Goal: Task Accomplishment & Management: Manage account settings

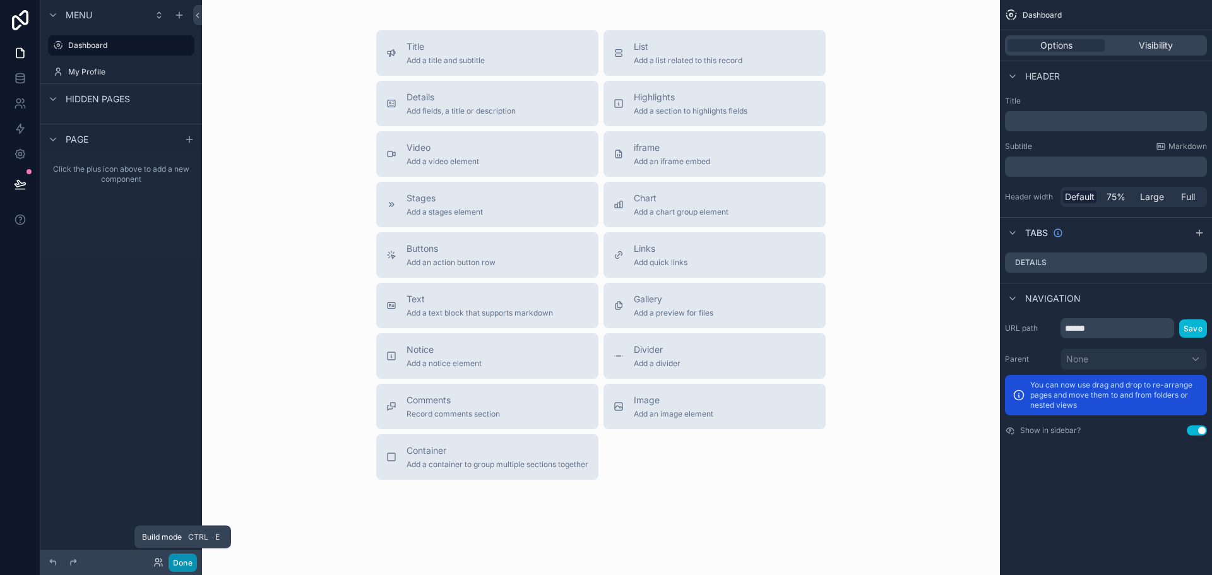
click at [179, 559] on button "Done" at bounding box center [183, 563] width 28 height 18
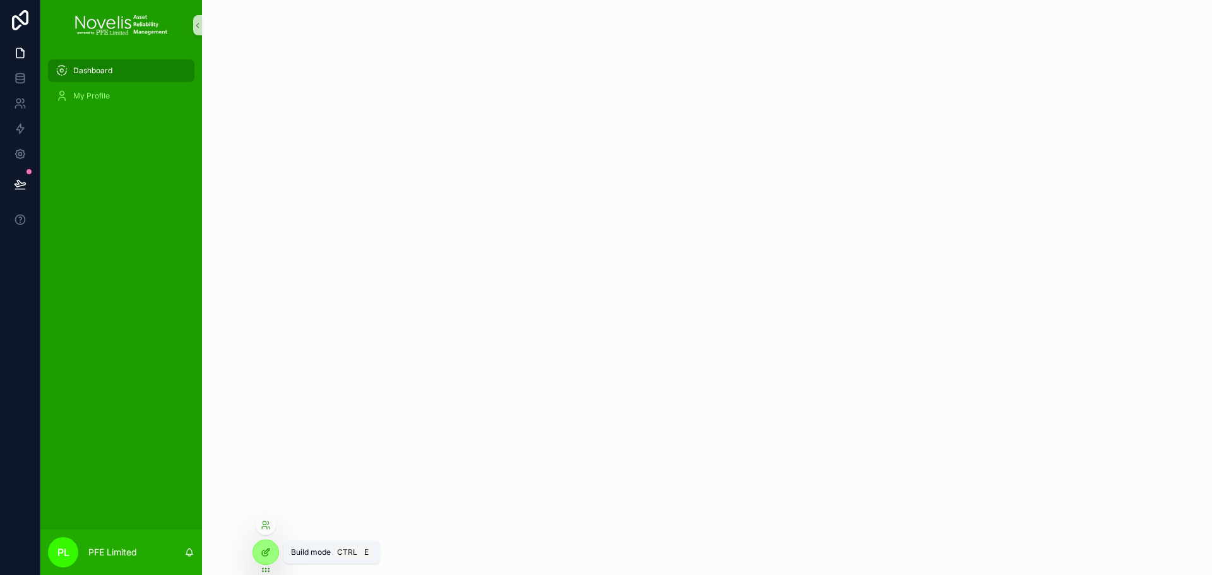
click at [263, 553] on icon at bounding box center [266, 552] width 10 height 10
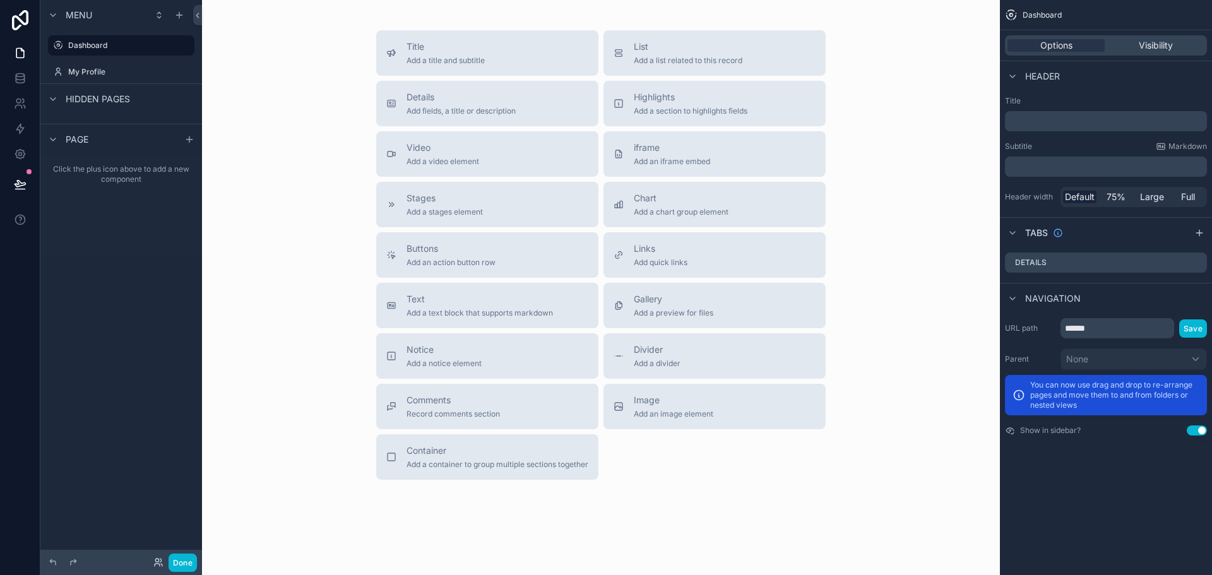
click at [262, 109] on div "Title Add a title and subtitle List Add a list related to this record Details A…" at bounding box center [601, 255] width 778 height 450
click at [185, 16] on div "scrollable content" at bounding box center [179, 15] width 15 height 15
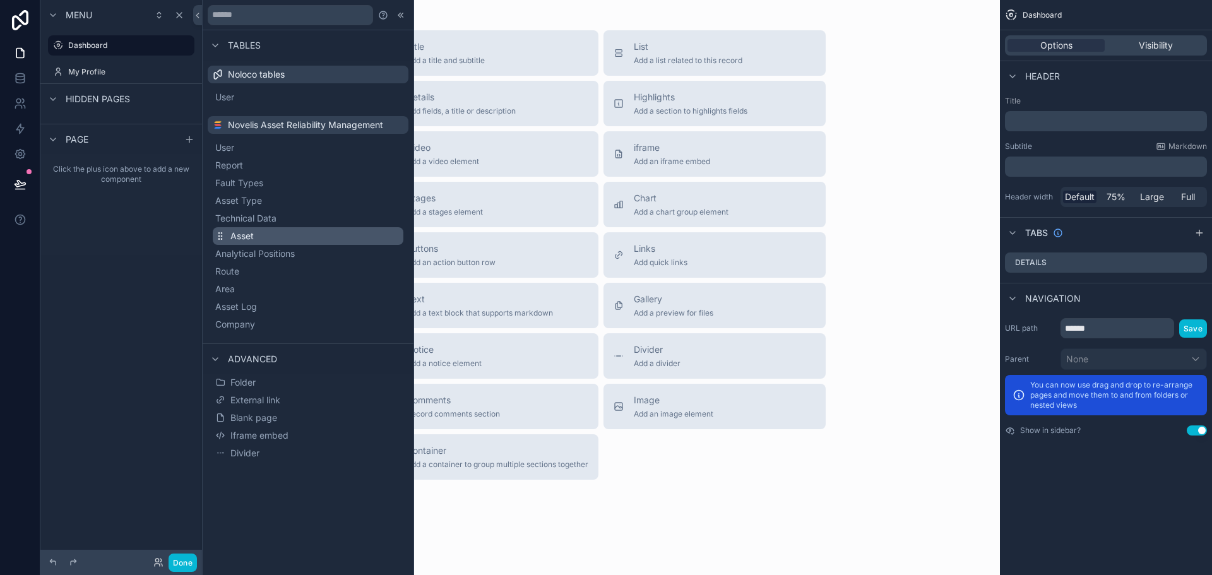
click at [251, 237] on span "Asset" at bounding box center [241, 236] width 23 height 13
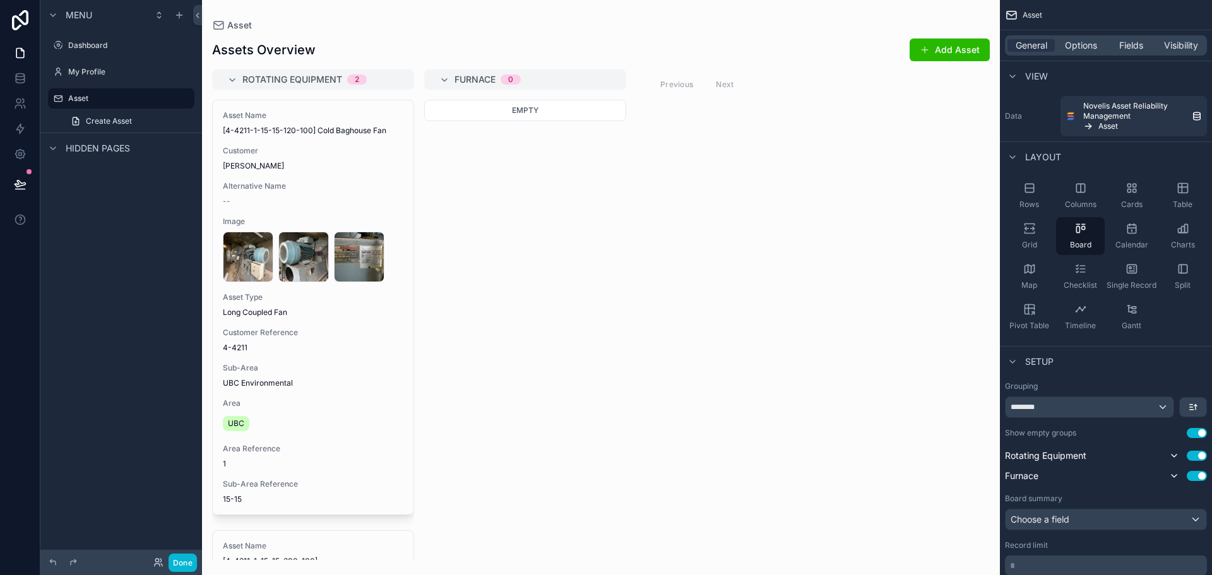
click at [674, 289] on div "scrollable content" at bounding box center [601, 287] width 798 height 575
click at [1136, 51] on span "Fields" at bounding box center [1132, 45] width 24 height 13
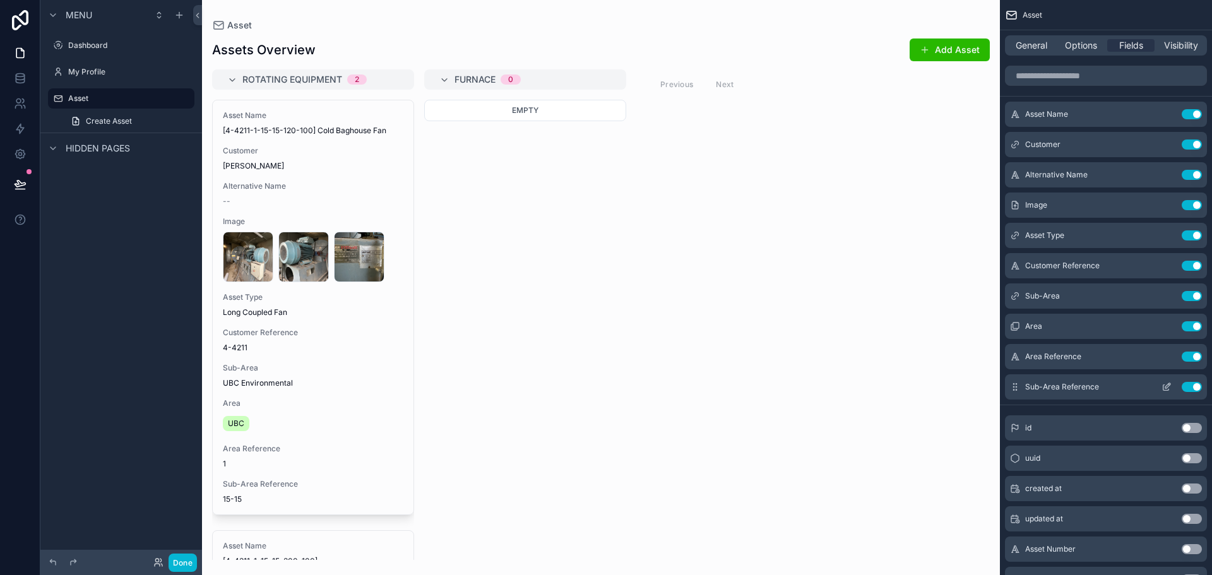
click at [1195, 385] on button "Use setting" at bounding box center [1192, 387] width 20 height 10
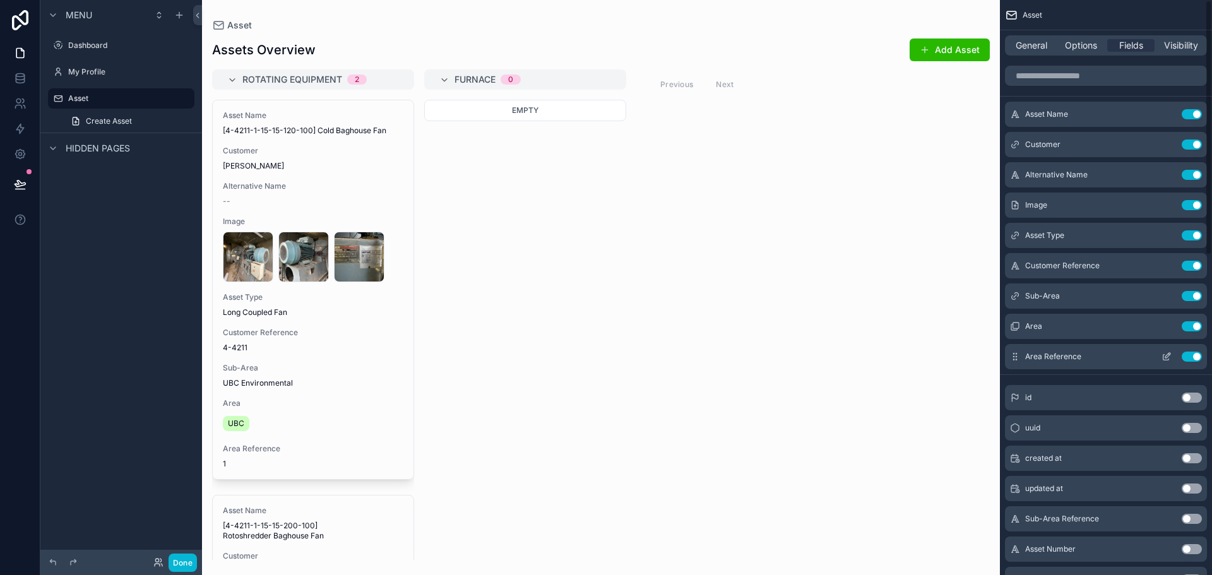
click at [1192, 355] on button "Use setting" at bounding box center [1192, 357] width 20 height 10
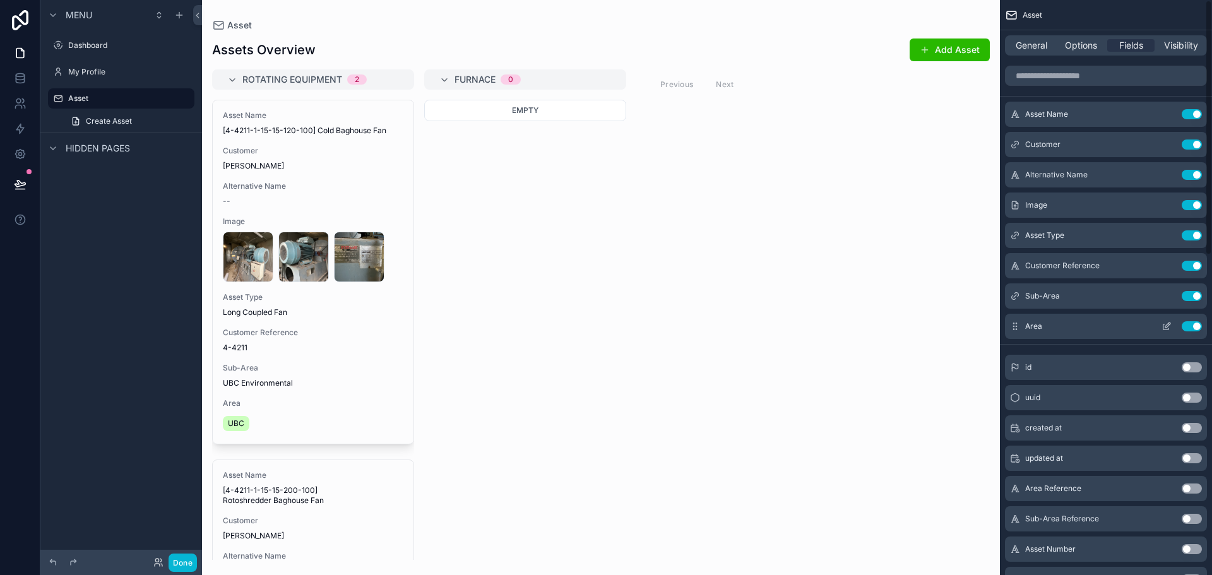
click at [1192, 322] on button "Use setting" at bounding box center [1192, 326] width 20 height 10
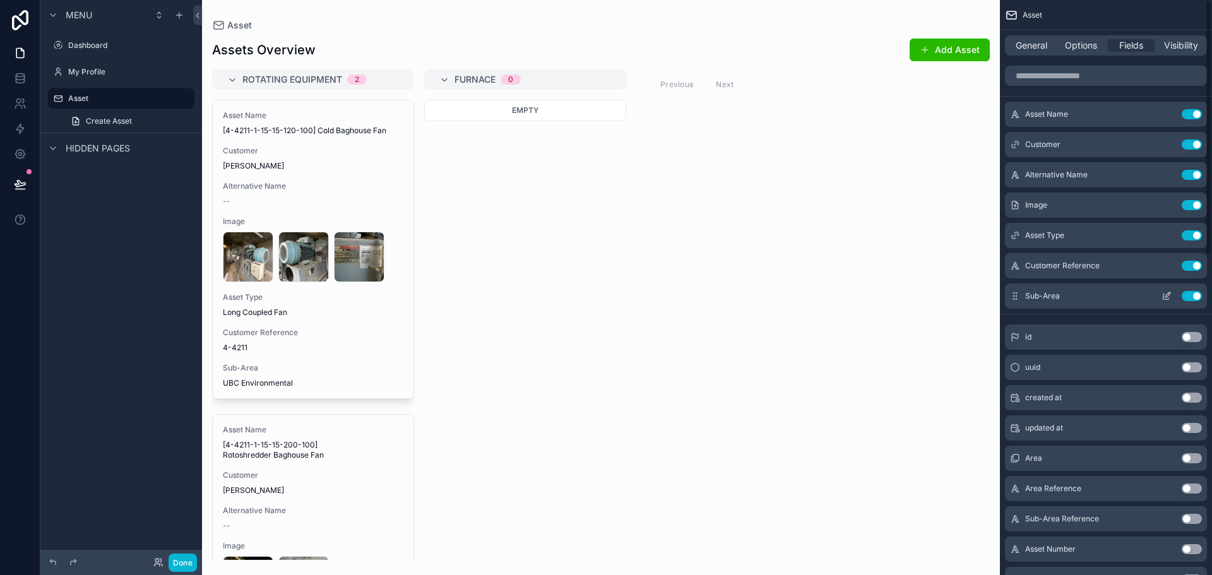
click at [1195, 301] on button "Use setting" at bounding box center [1192, 296] width 20 height 10
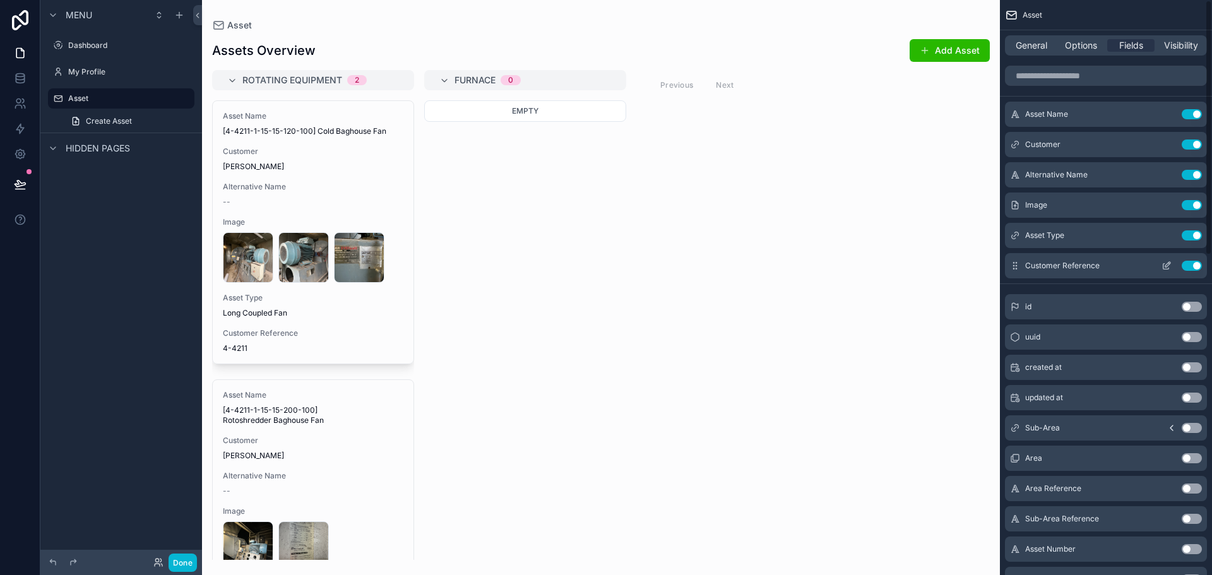
click at [1195, 274] on div "Customer Reference Use setting" at bounding box center [1106, 265] width 202 height 25
click at [1196, 272] on div "Customer Reference Use setting" at bounding box center [1106, 265] width 202 height 25
click at [1196, 265] on button "Use setting" at bounding box center [1192, 266] width 20 height 10
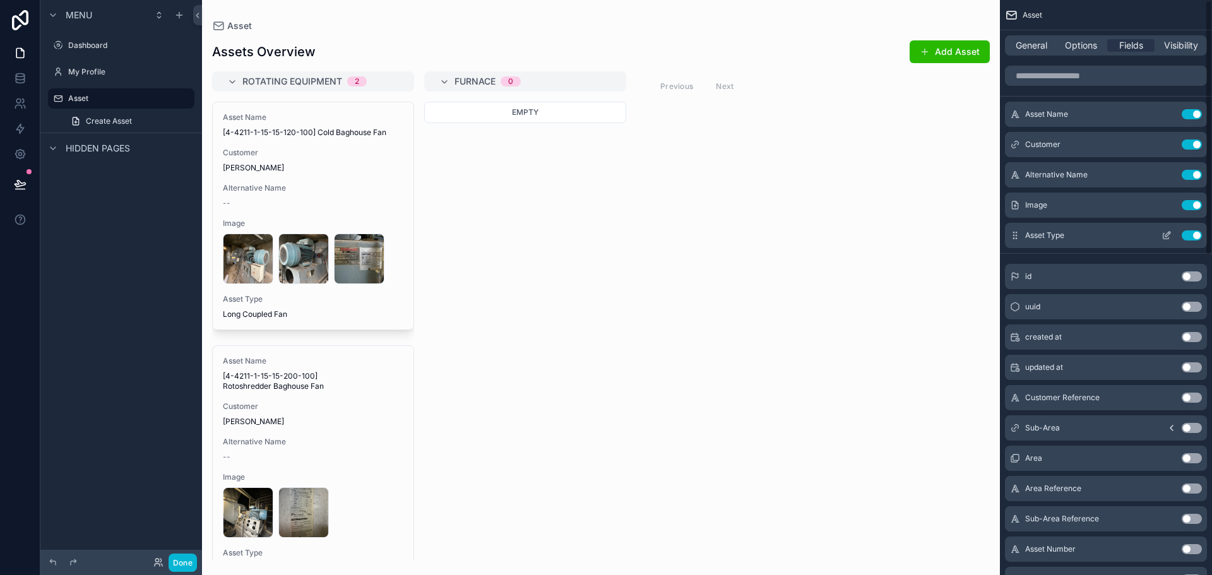
click at [1190, 234] on button "Use setting" at bounding box center [1192, 235] width 20 height 10
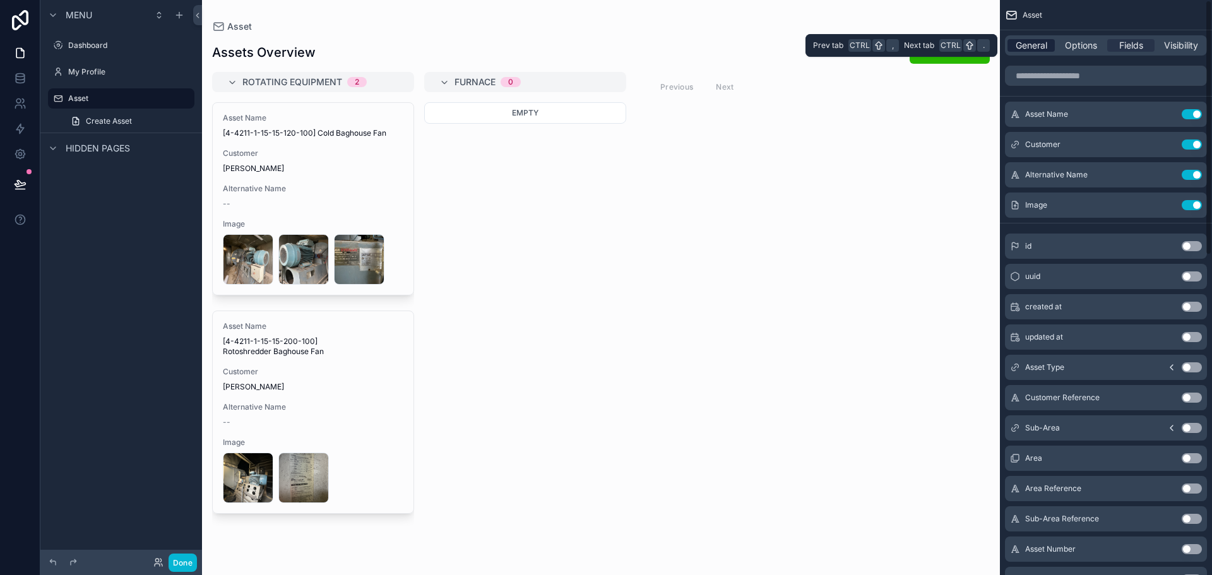
click at [1037, 41] on span "General" at bounding box center [1032, 45] width 32 height 13
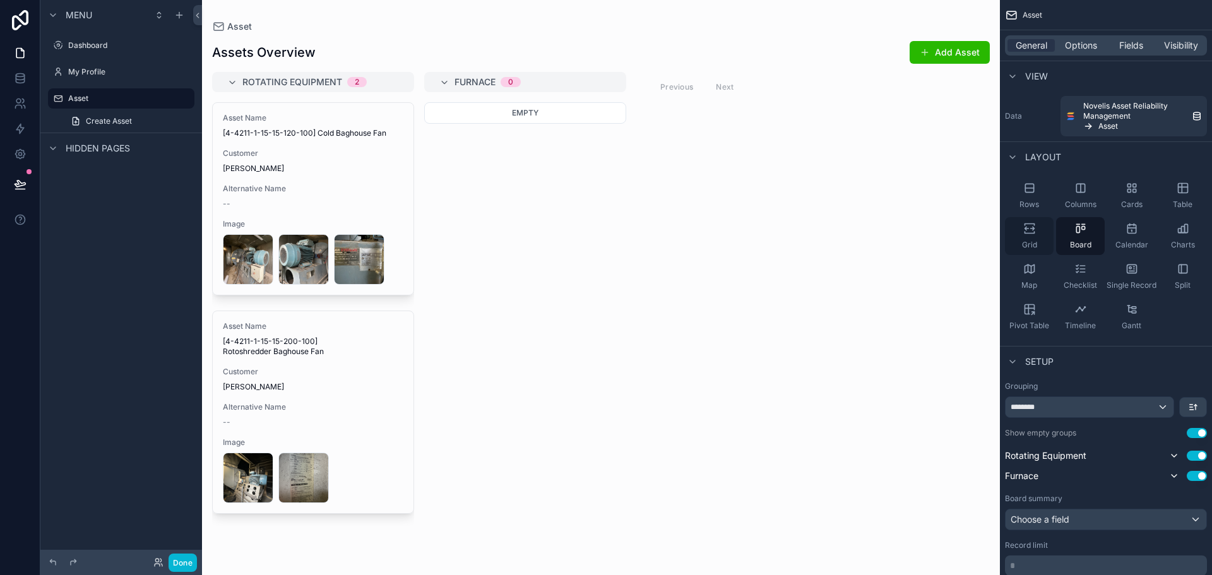
click at [1043, 227] on div "Grid" at bounding box center [1029, 236] width 49 height 38
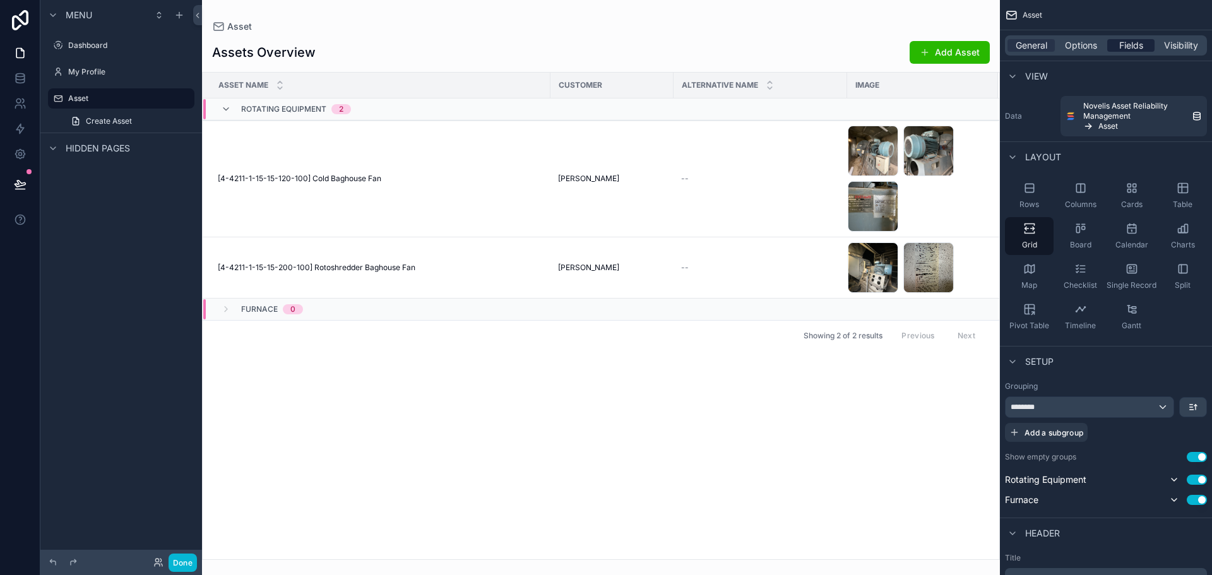
click at [1116, 44] on div "Fields" at bounding box center [1131, 45] width 47 height 13
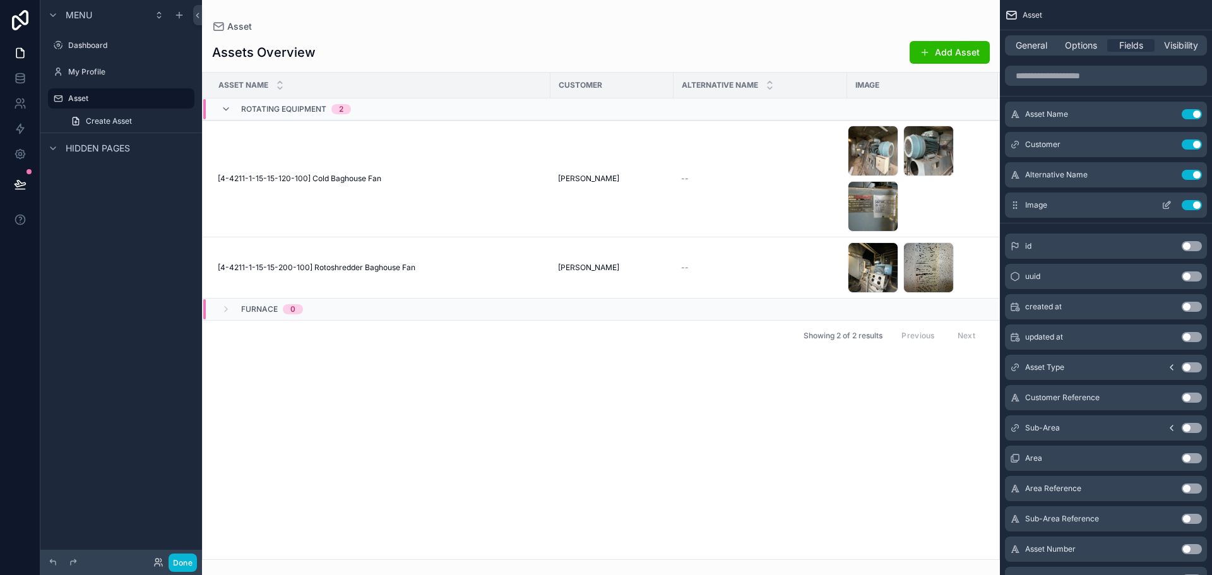
click at [1190, 205] on button "Use setting" at bounding box center [1192, 205] width 20 height 10
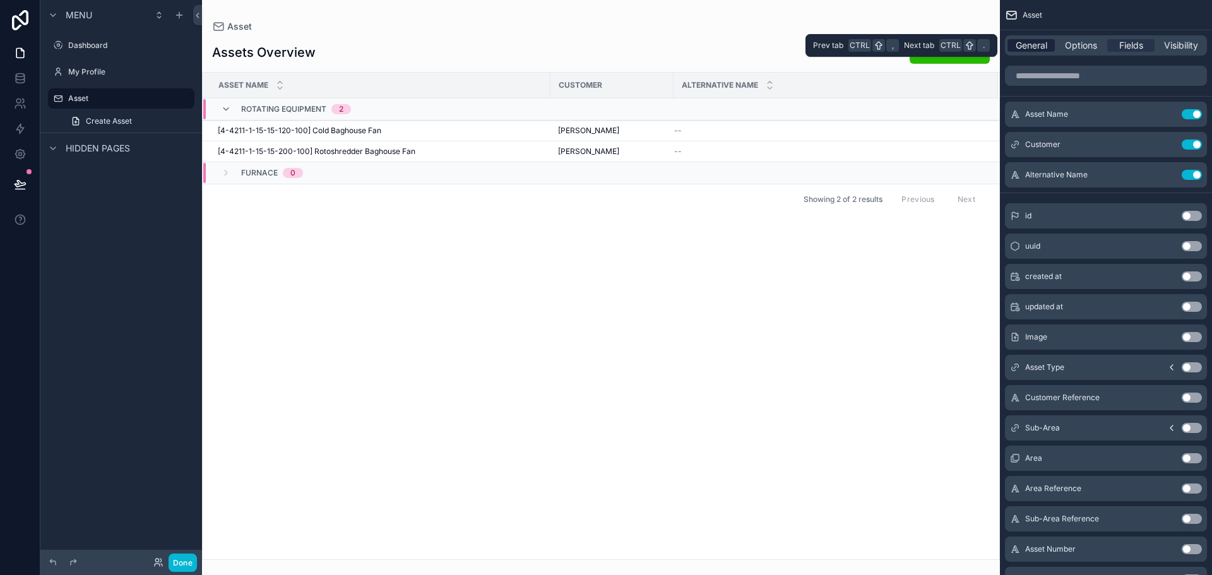
click at [1039, 41] on span "General" at bounding box center [1032, 45] width 32 height 13
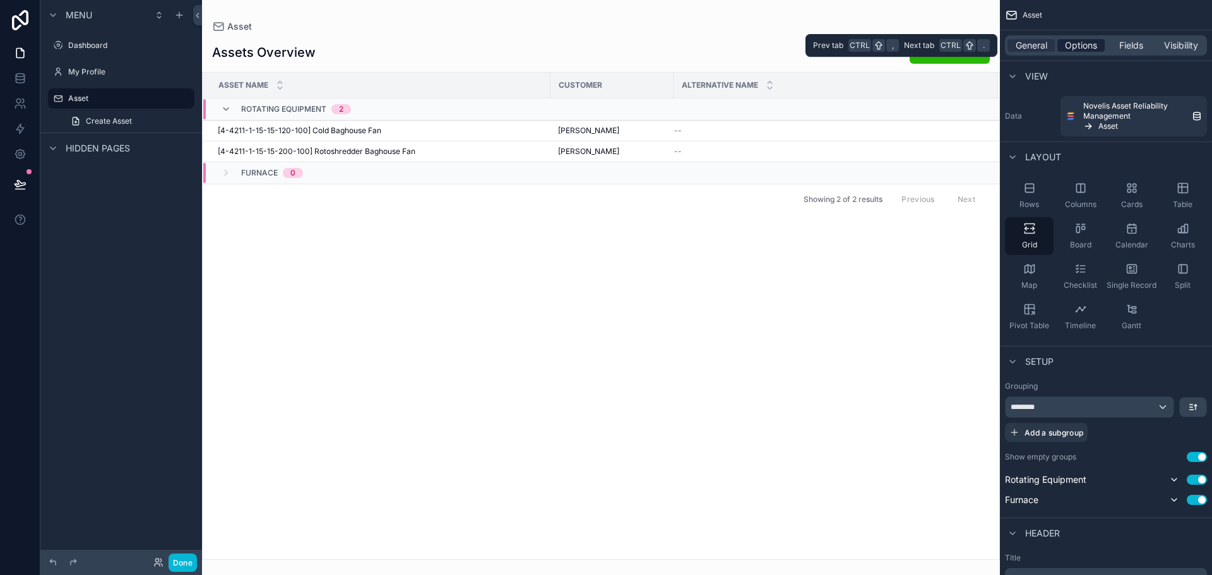
click at [1091, 45] on span "Options" at bounding box center [1081, 45] width 32 height 13
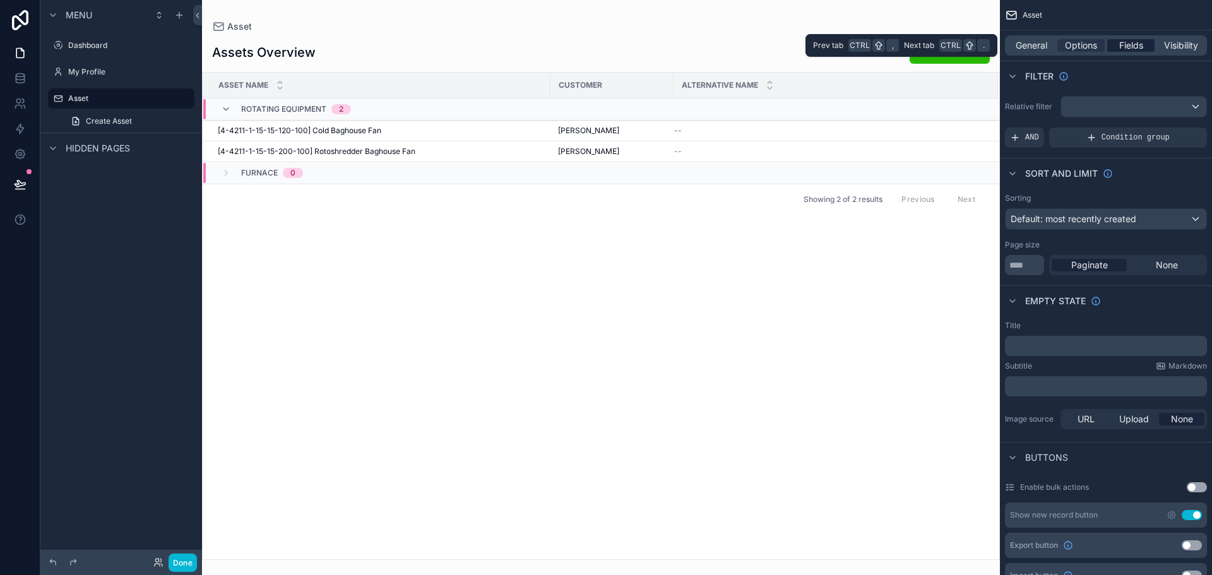
click at [1117, 46] on div "Fields" at bounding box center [1131, 45] width 47 height 13
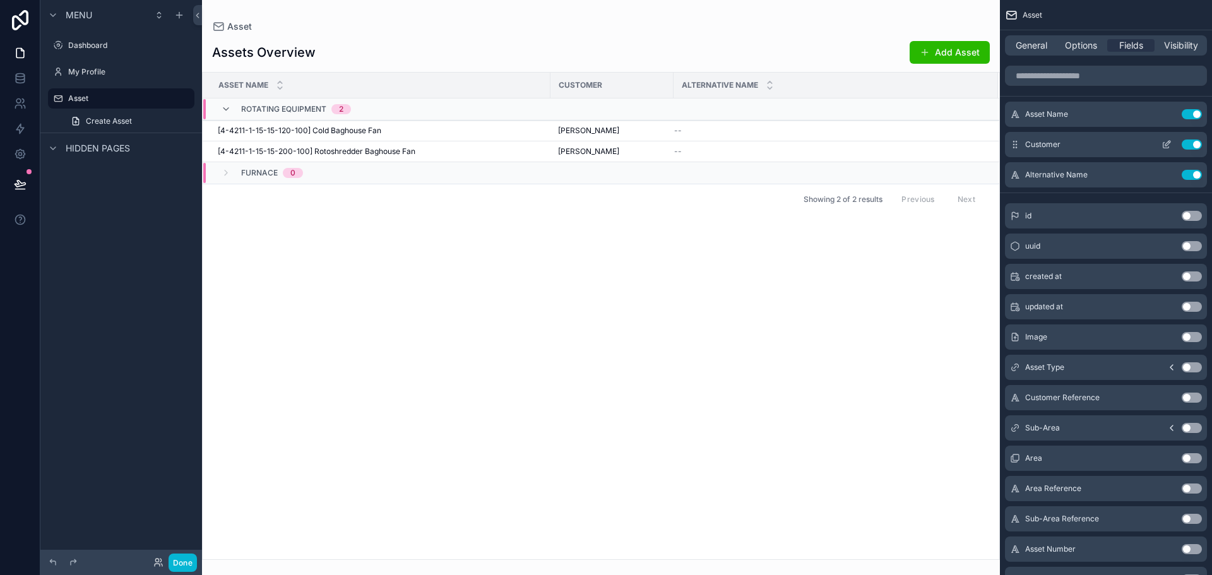
click at [1189, 143] on button "Use setting" at bounding box center [1192, 145] width 20 height 10
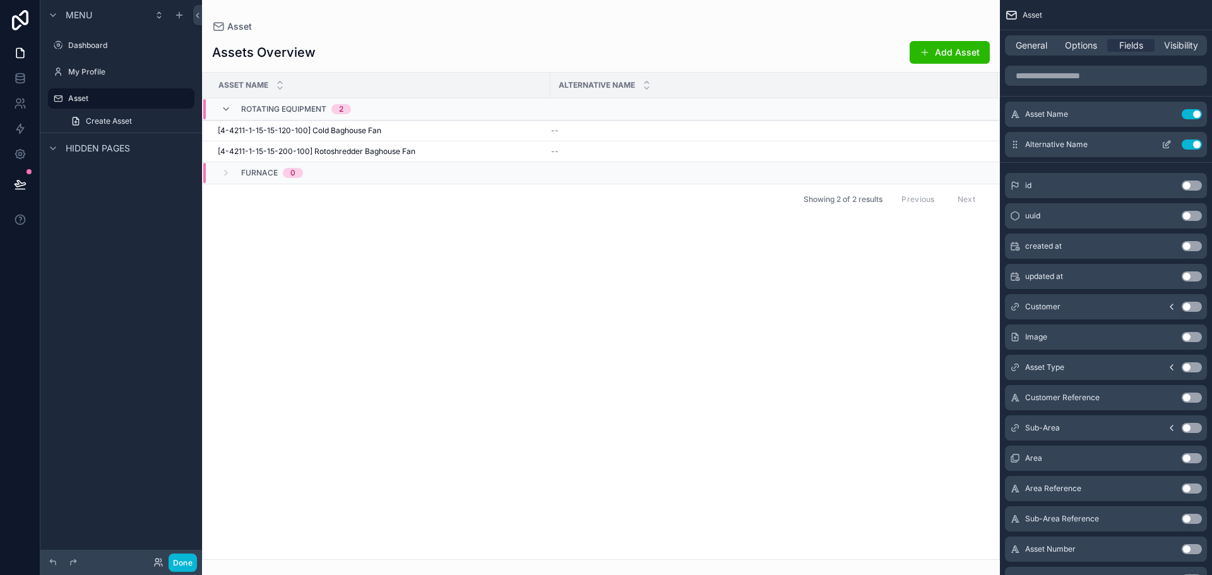
click at [1194, 145] on button "Use setting" at bounding box center [1192, 145] width 20 height 10
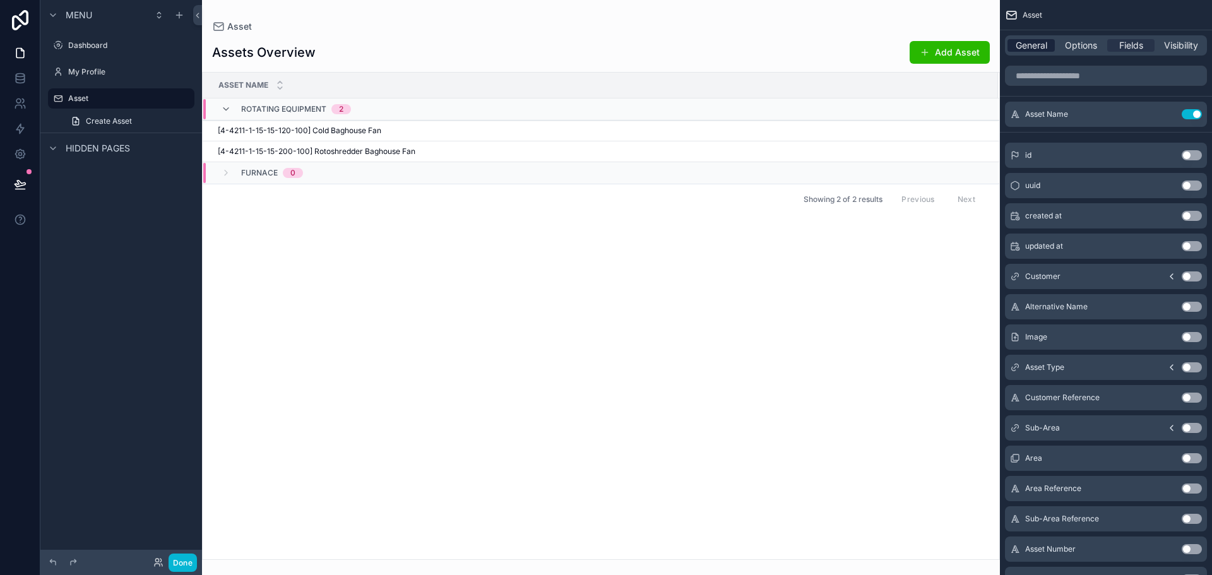
click at [1044, 44] on span "General" at bounding box center [1032, 45] width 32 height 13
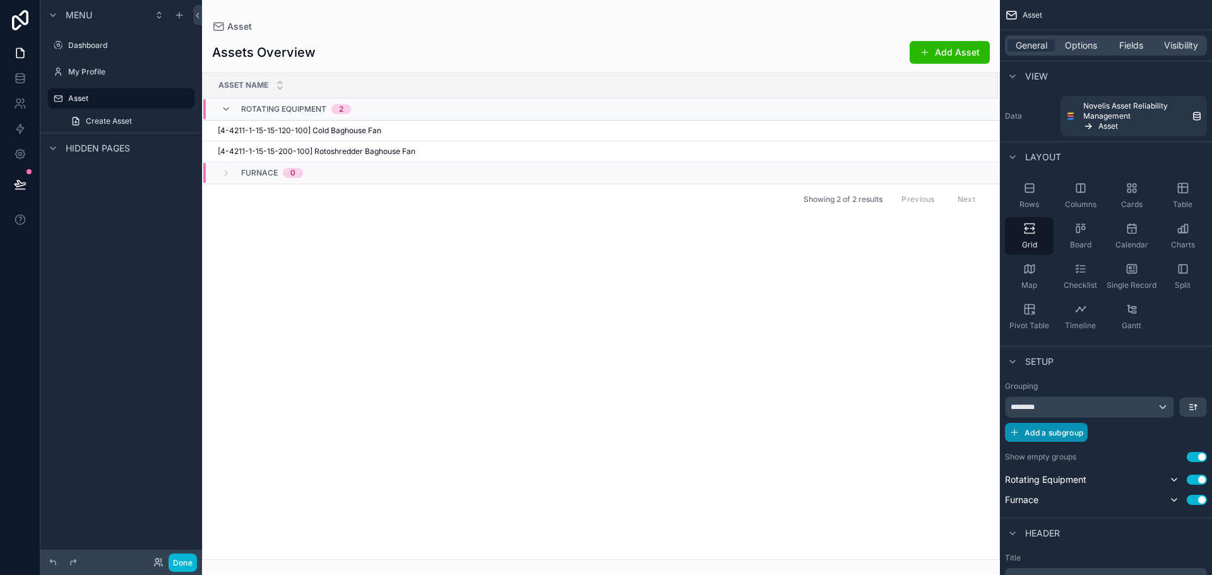
click at [1069, 432] on span "Add a subgroup" at bounding box center [1054, 432] width 59 height 9
click at [1074, 436] on div "Choose a field" at bounding box center [1090, 434] width 169 height 20
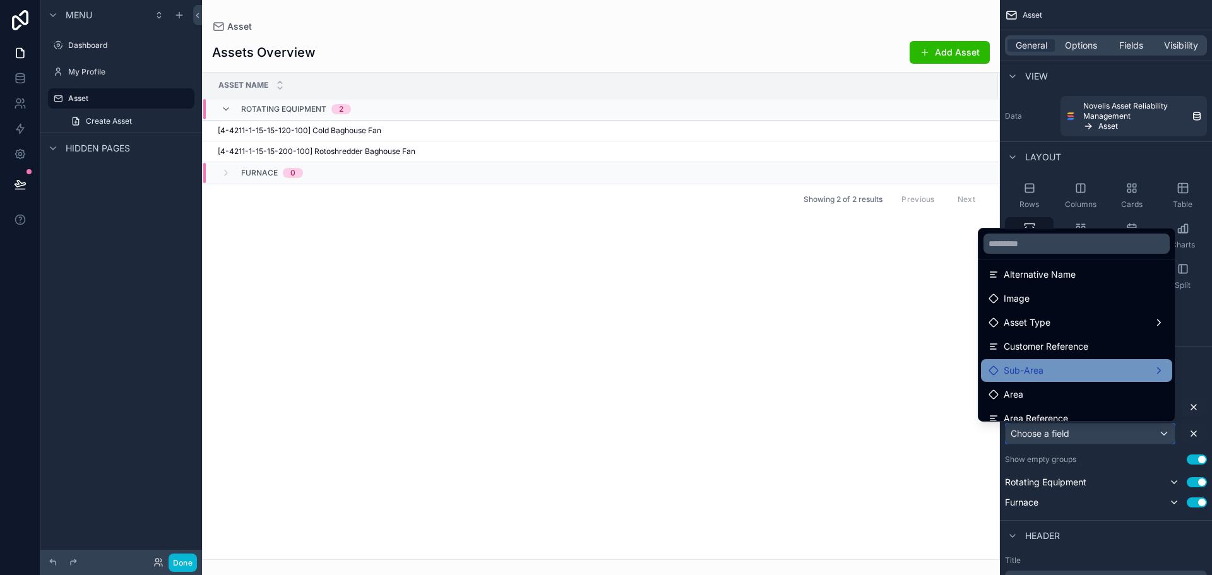
scroll to position [189, 0]
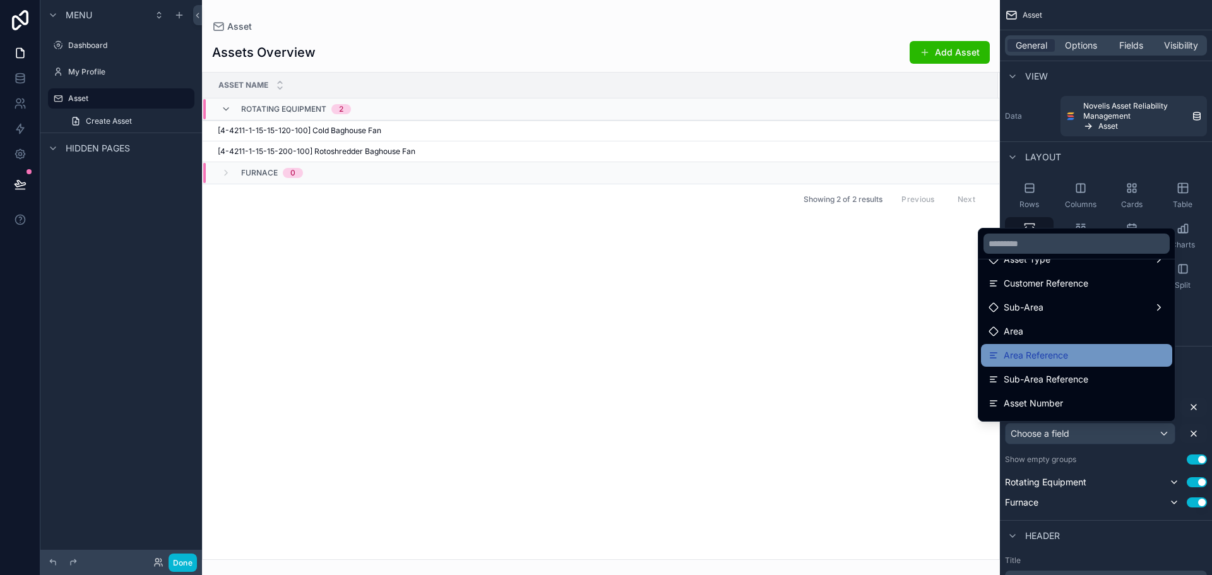
click at [1076, 357] on div "Area Reference" at bounding box center [1077, 355] width 176 height 15
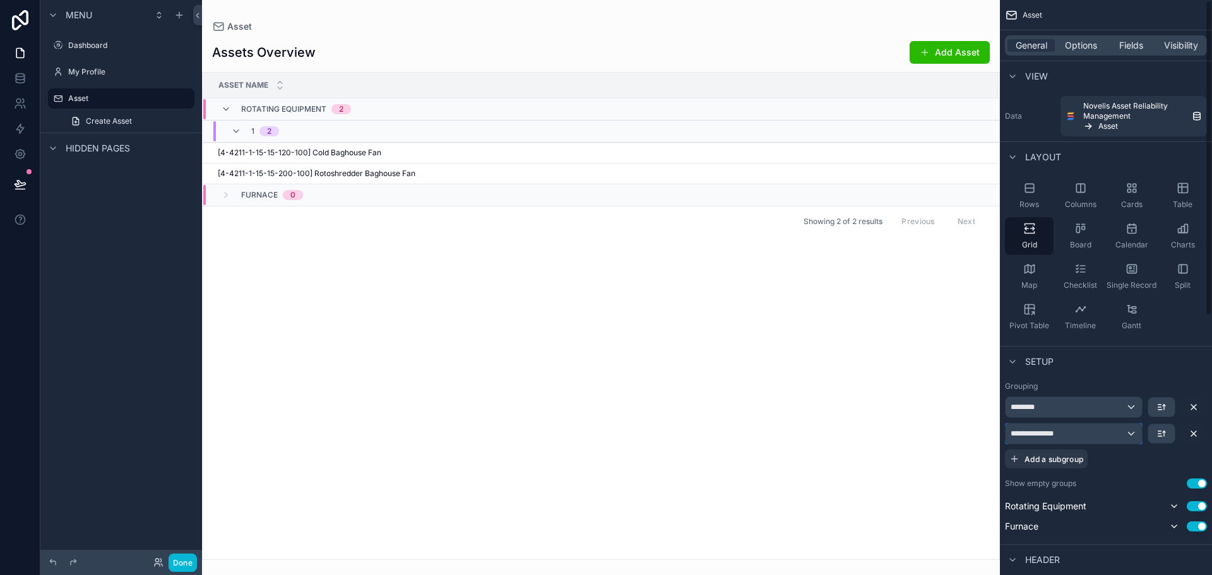
click at [1117, 438] on div "**********" at bounding box center [1074, 434] width 136 height 20
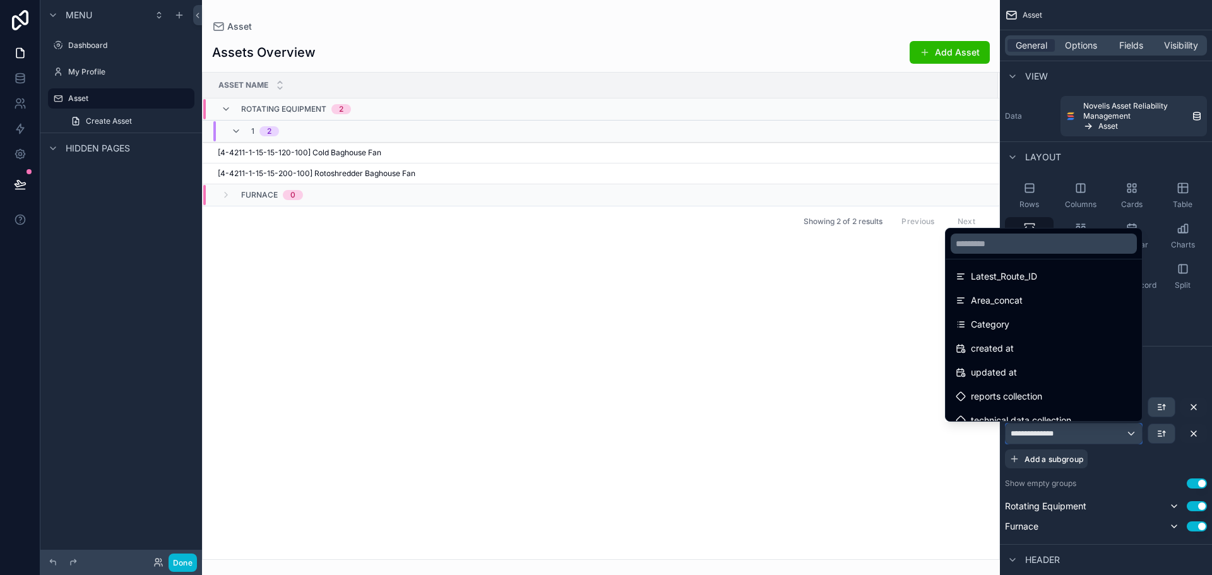
scroll to position [786, 0]
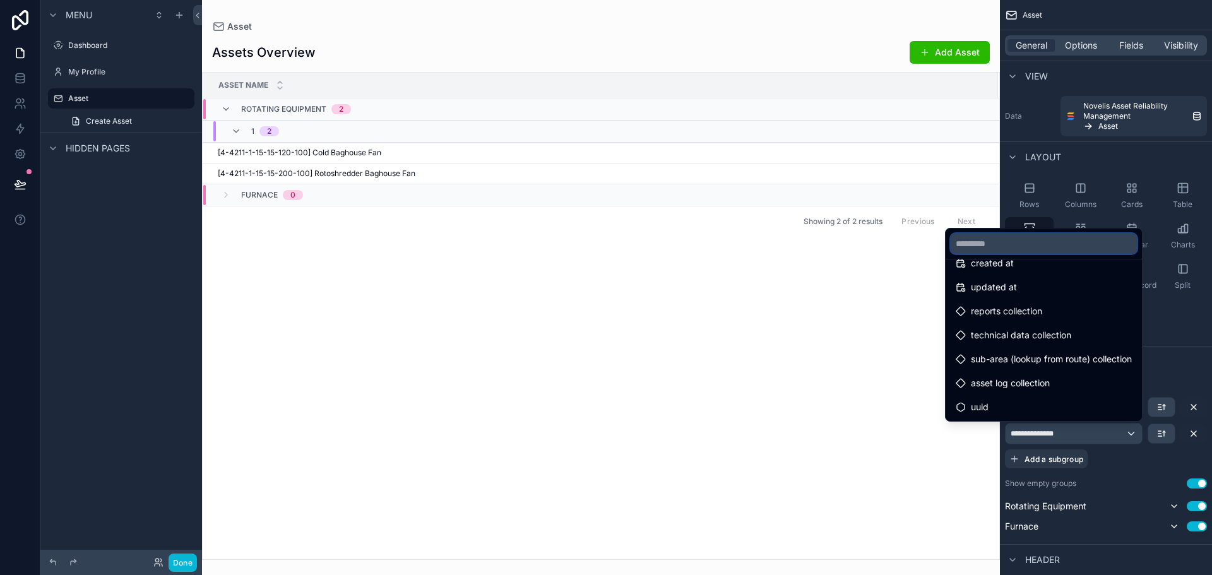
click at [1024, 249] on input "text" at bounding box center [1044, 244] width 186 height 20
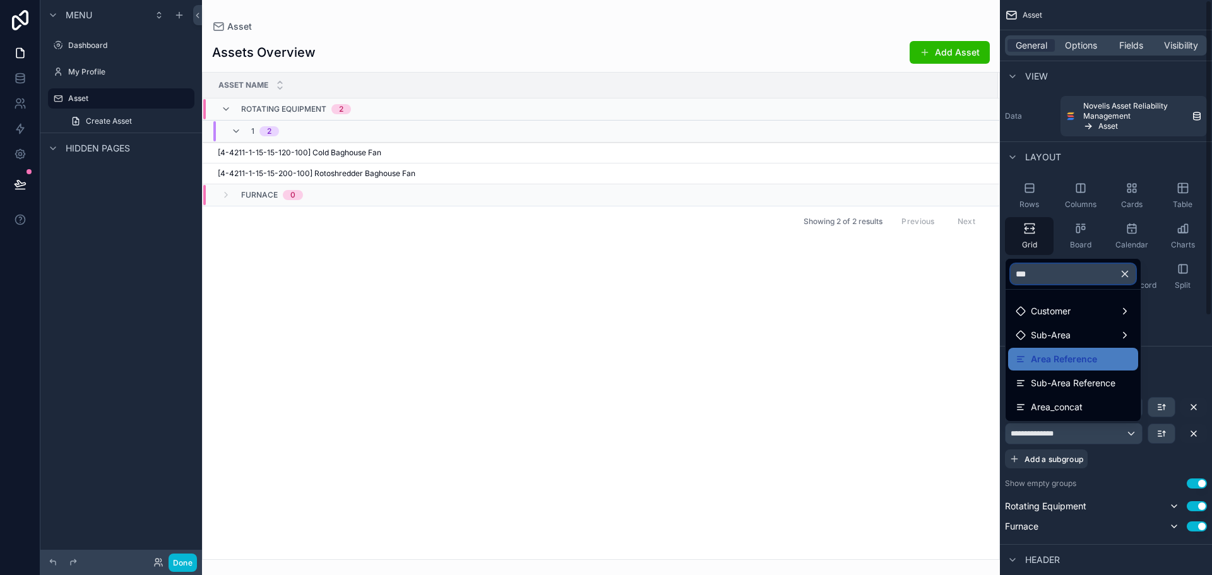
scroll to position [0, 0]
type input "****"
click at [1055, 399] on div "Area_concat" at bounding box center [1073, 407] width 130 height 23
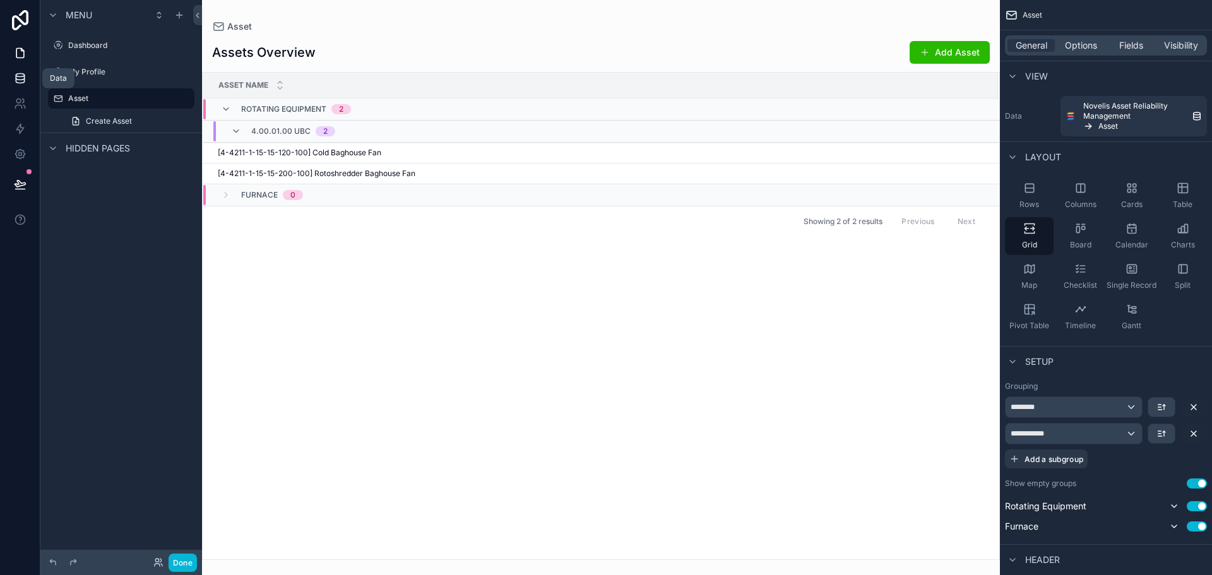
drag, startPoint x: 33, startPoint y: 69, endPoint x: 39, endPoint y: 73, distance: 6.5
click at [33, 69] on link at bounding box center [20, 78] width 40 height 25
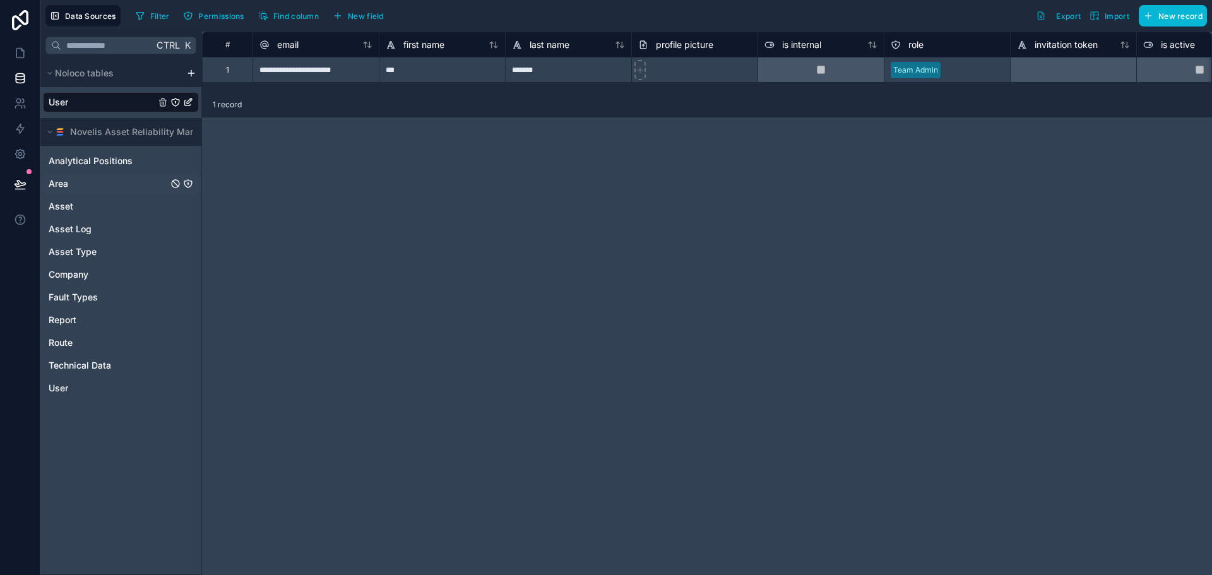
click at [89, 188] on link "Area" at bounding box center [108, 183] width 119 height 13
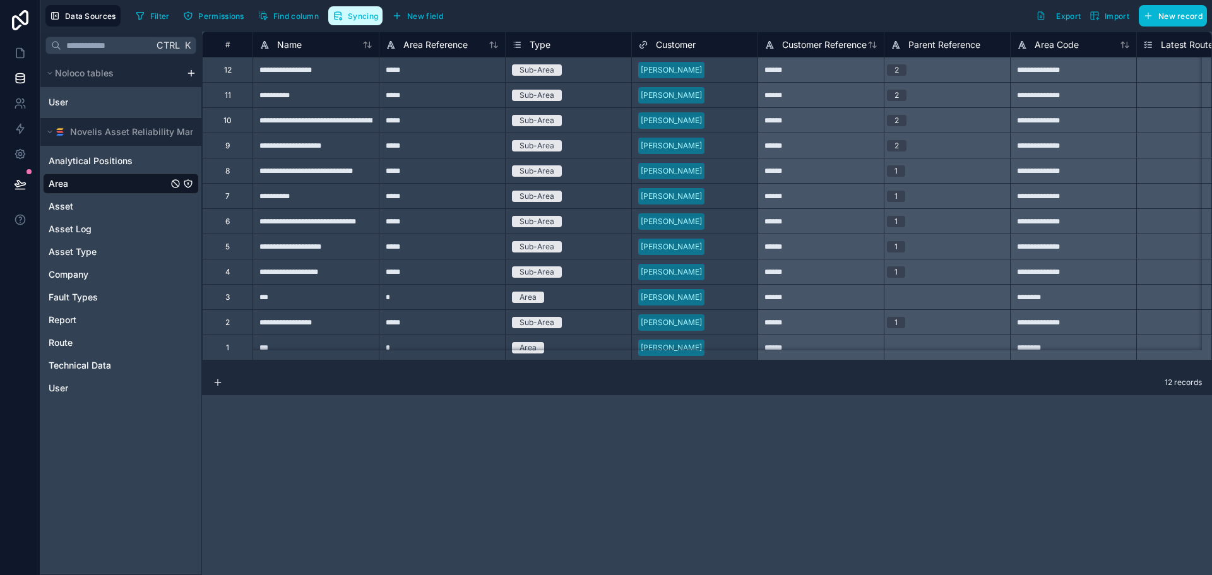
click at [368, 19] on span "Syncing" at bounding box center [363, 15] width 30 height 9
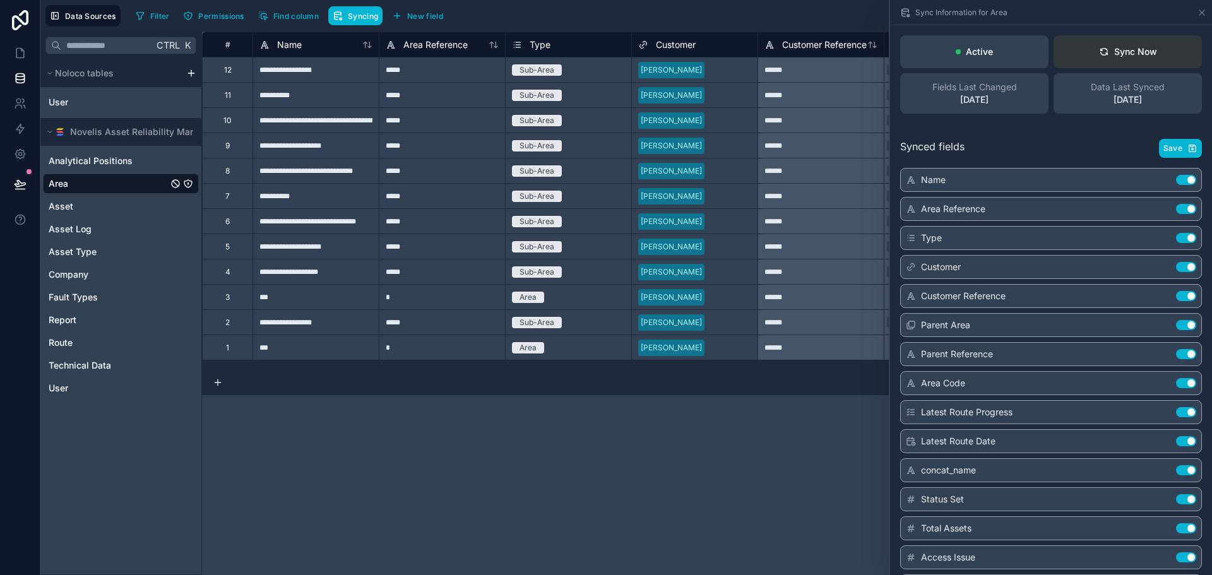
click at [1104, 50] on div "Sync Now" at bounding box center [1128, 51] width 58 height 13
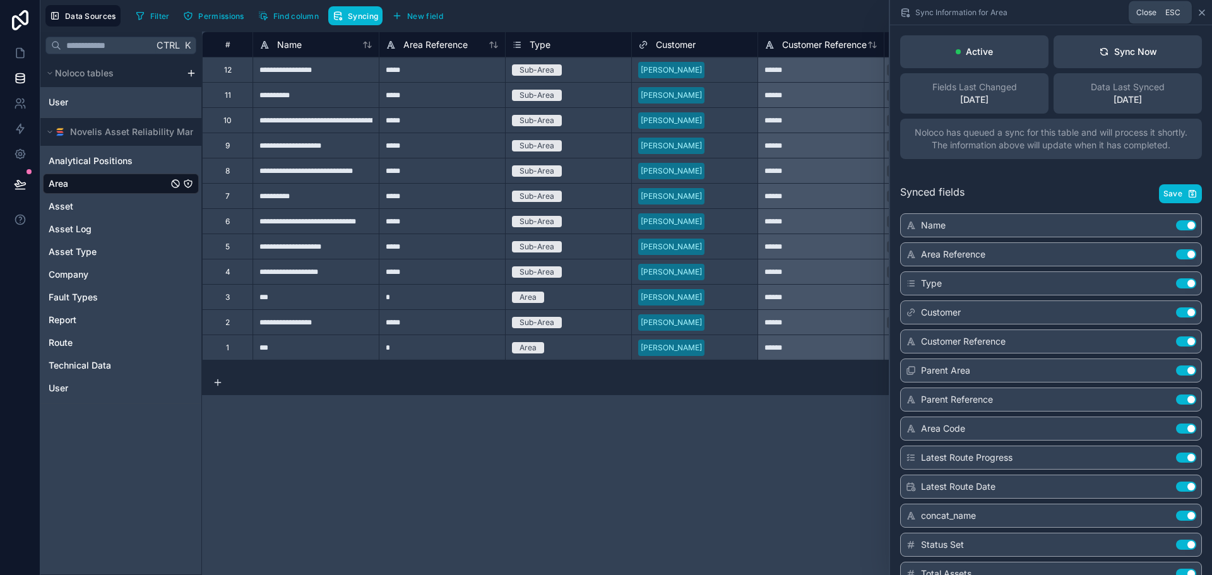
click at [1200, 13] on icon at bounding box center [1202, 13] width 10 height 10
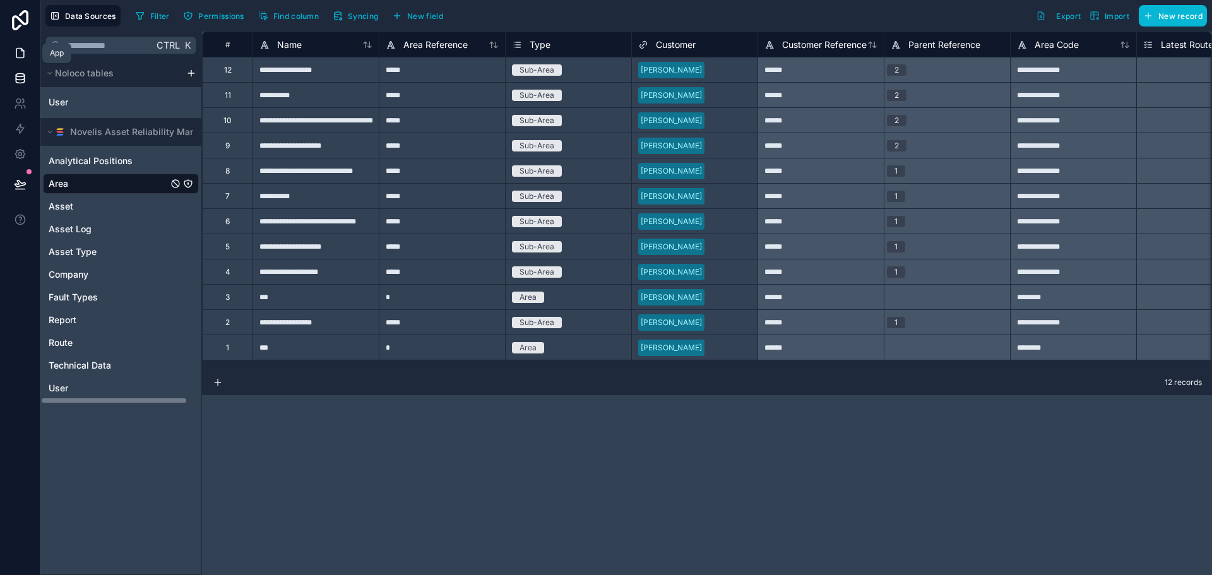
click at [13, 50] on link at bounding box center [20, 52] width 40 height 25
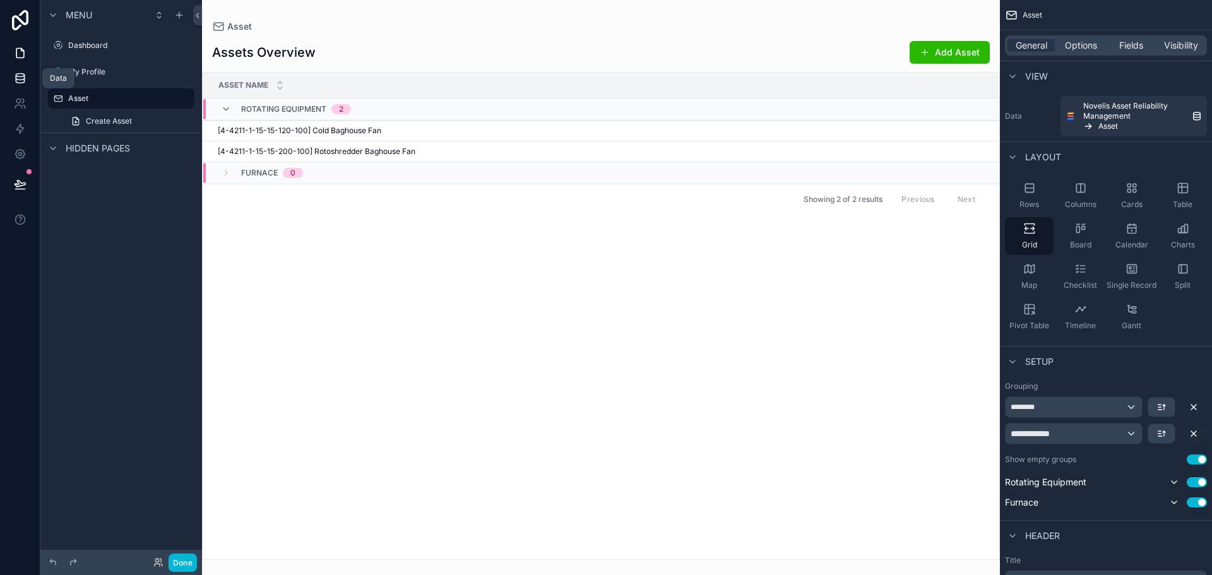
click at [18, 78] on icon at bounding box center [20, 78] width 13 height 13
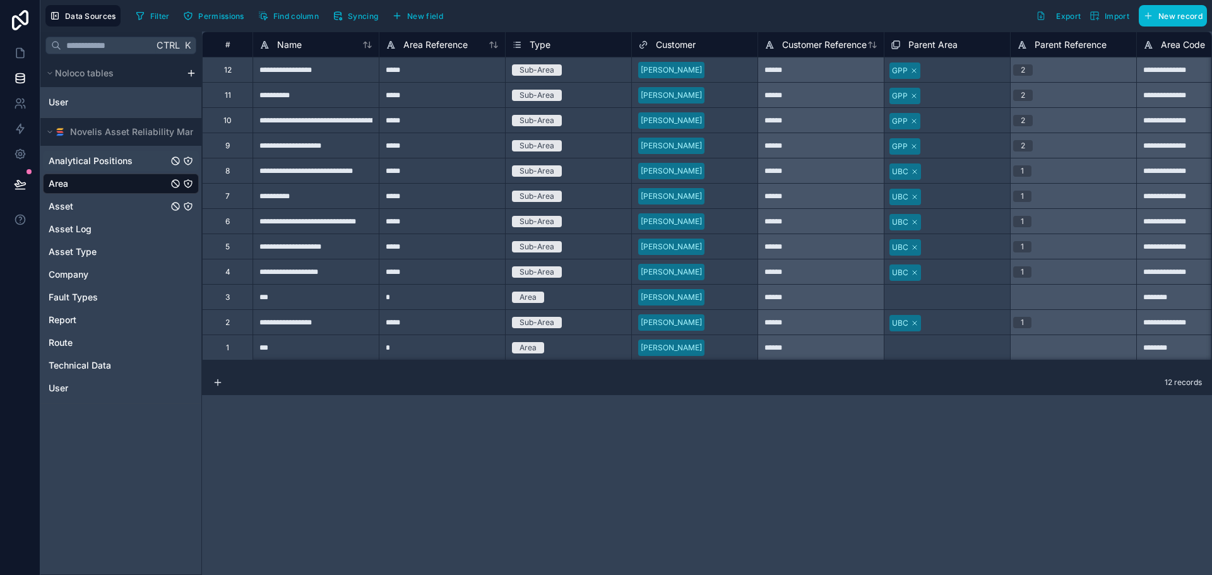
click at [80, 201] on link "Asset" at bounding box center [108, 206] width 119 height 13
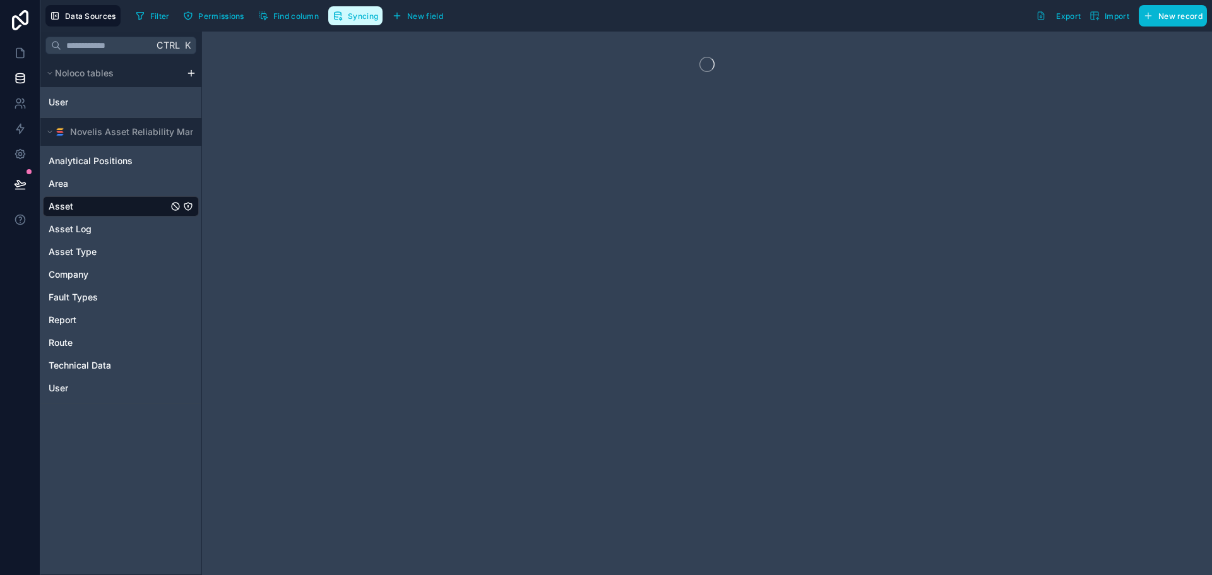
click at [356, 15] on span "Syncing" at bounding box center [363, 15] width 30 height 9
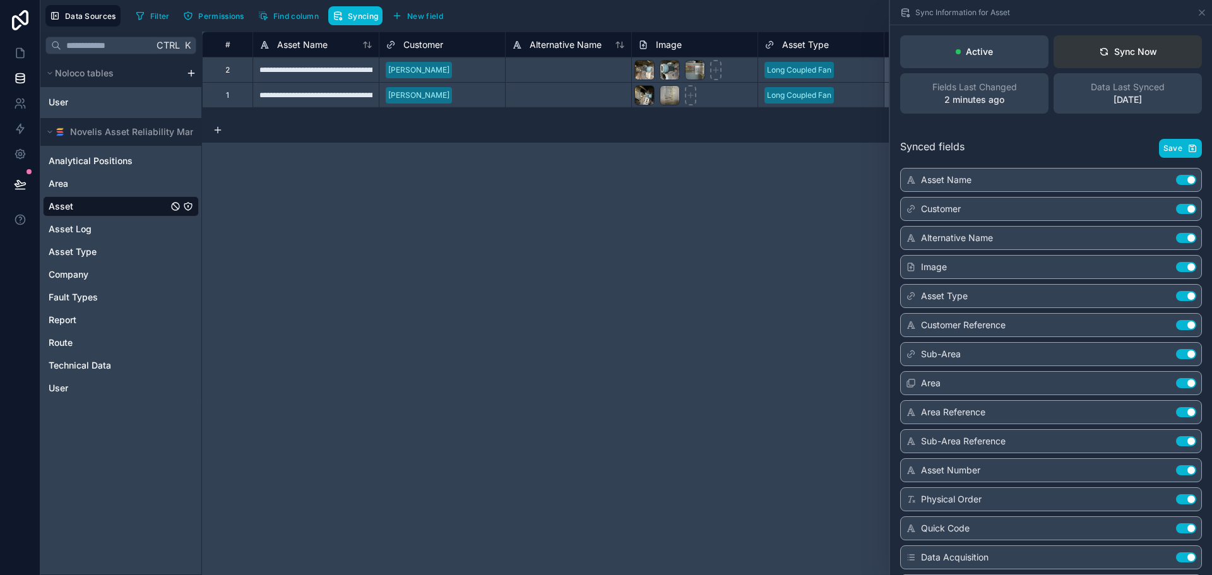
click at [1104, 39] on button "Sync Now" at bounding box center [1128, 51] width 148 height 33
click at [9, 53] on link at bounding box center [20, 52] width 40 height 25
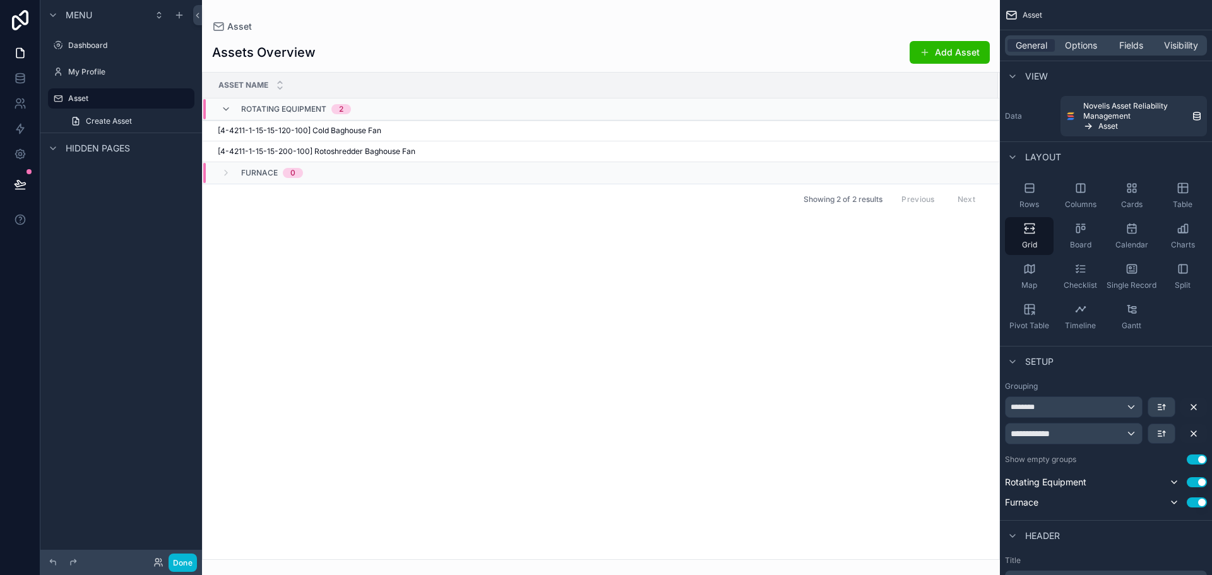
click at [453, 224] on div "Asset Name Rotating Equipment 2 [4-4211-1-15-15-120-100] Cold Baghouse Fan [4-4…" at bounding box center [601, 316] width 797 height 487
click at [1138, 436] on div "**********" at bounding box center [1074, 434] width 136 height 20
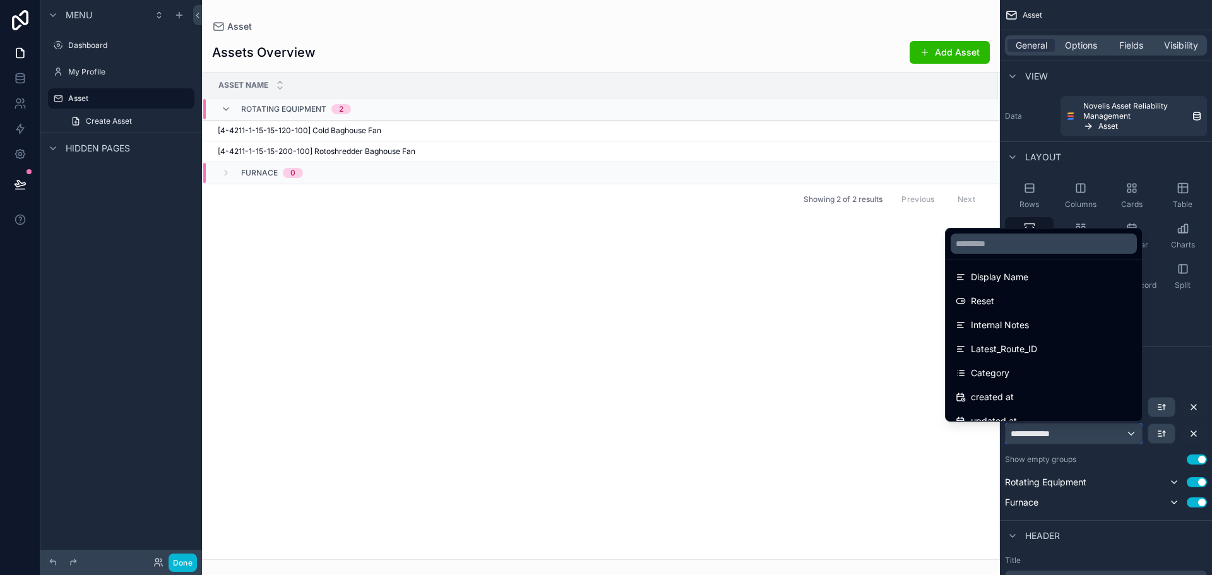
scroll to position [762, 0]
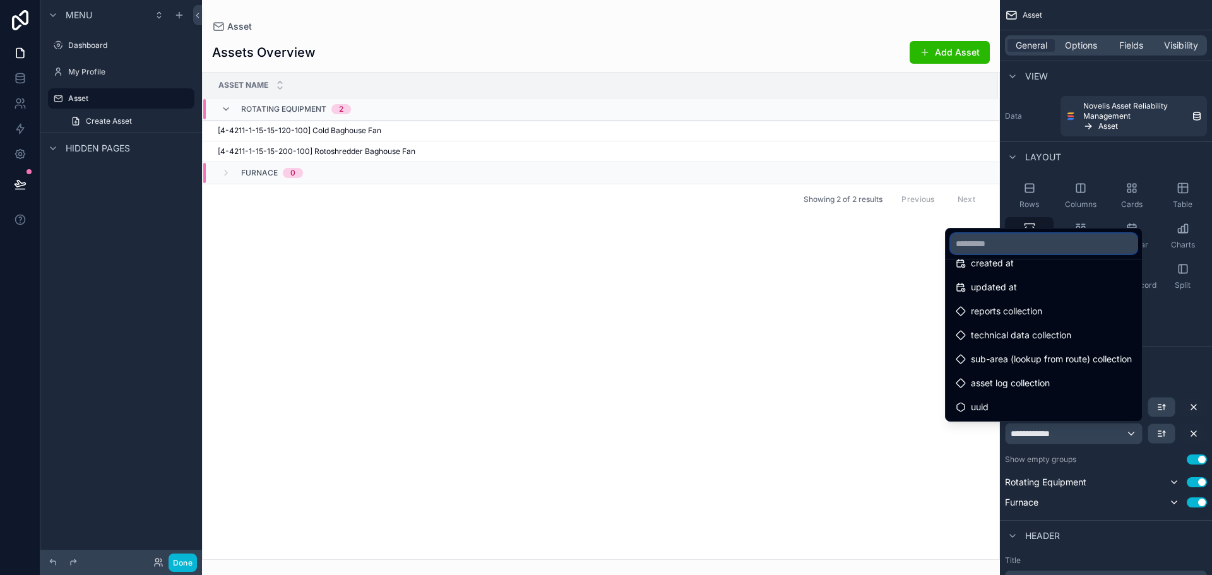
click at [1009, 248] on input "text" at bounding box center [1044, 244] width 186 height 20
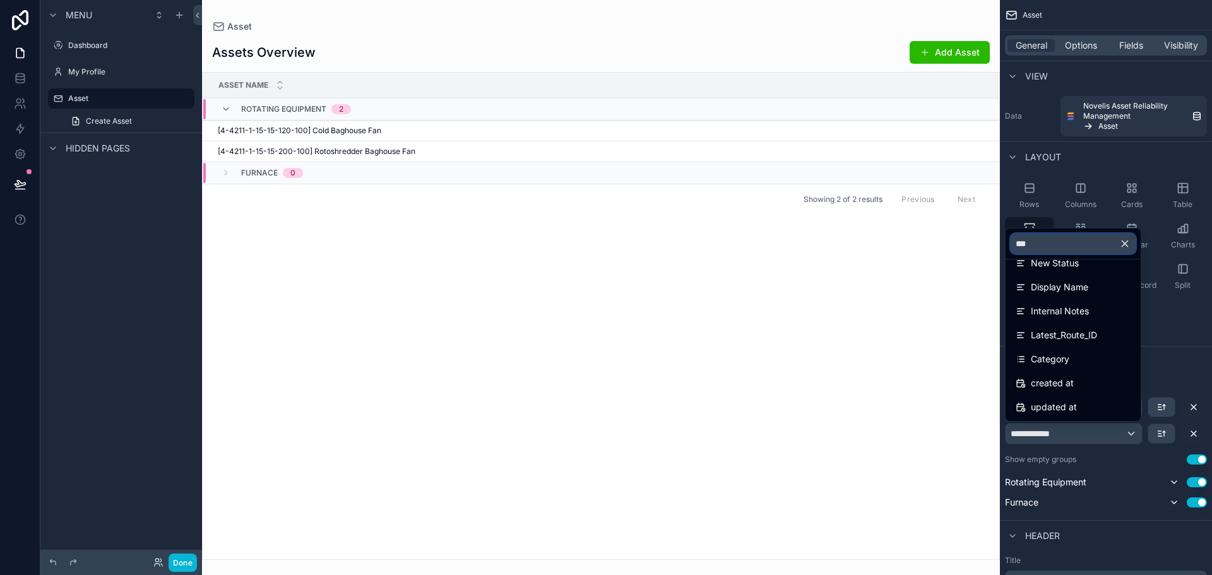
scroll to position [0, 0]
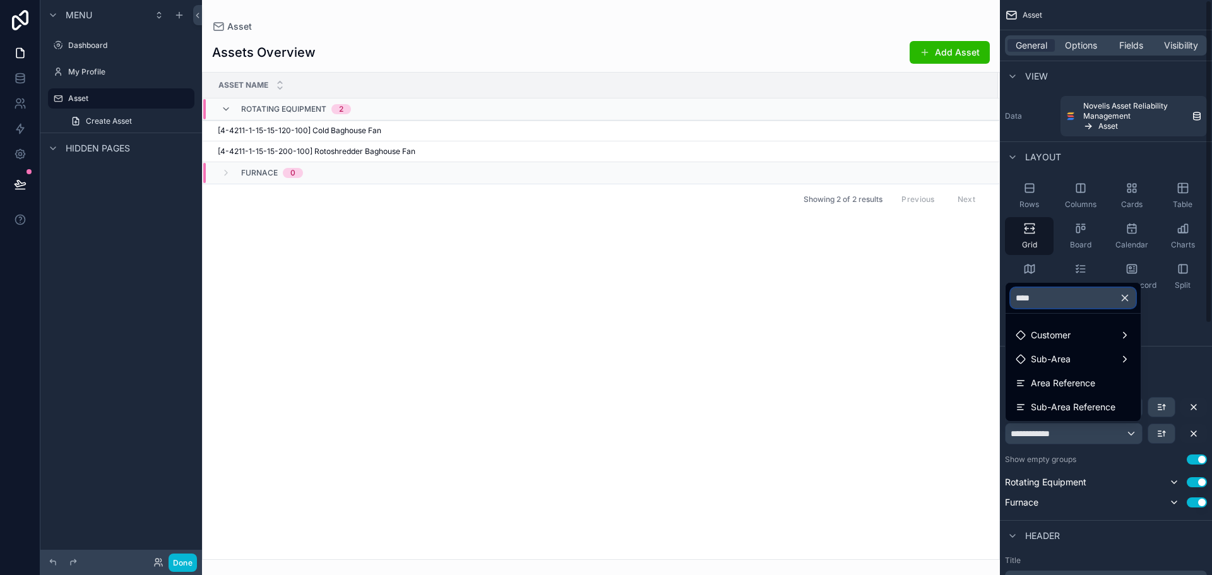
type input "****"
click at [1143, 447] on div "scrollable content" at bounding box center [606, 287] width 1212 height 575
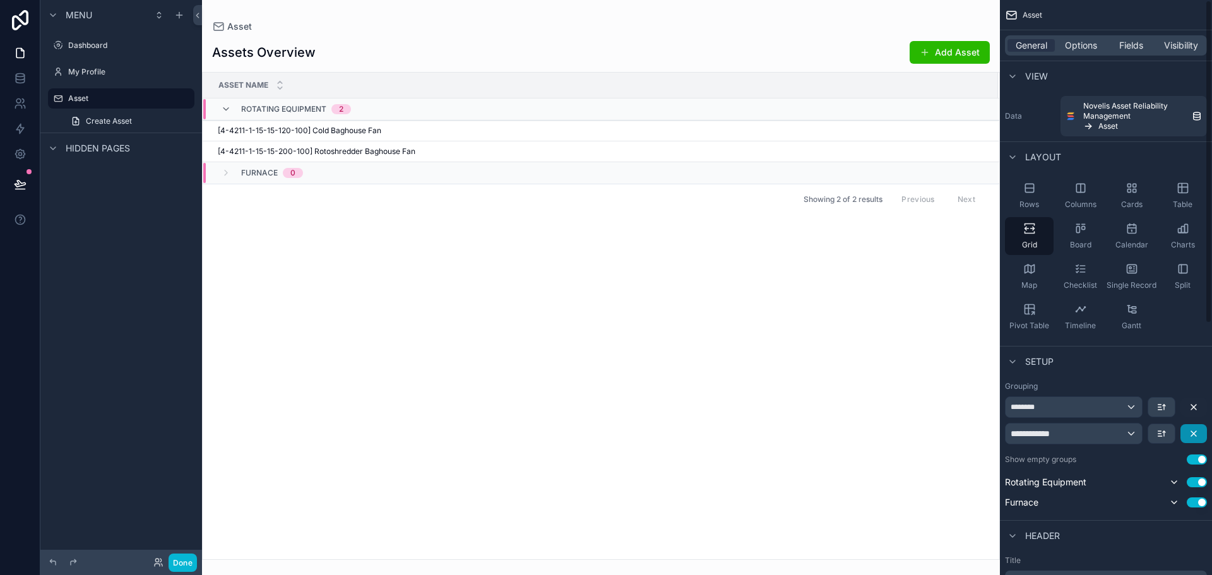
click at [1188, 432] on button "scrollable content" at bounding box center [1194, 433] width 27 height 19
click at [35, 83] on link at bounding box center [20, 78] width 40 height 25
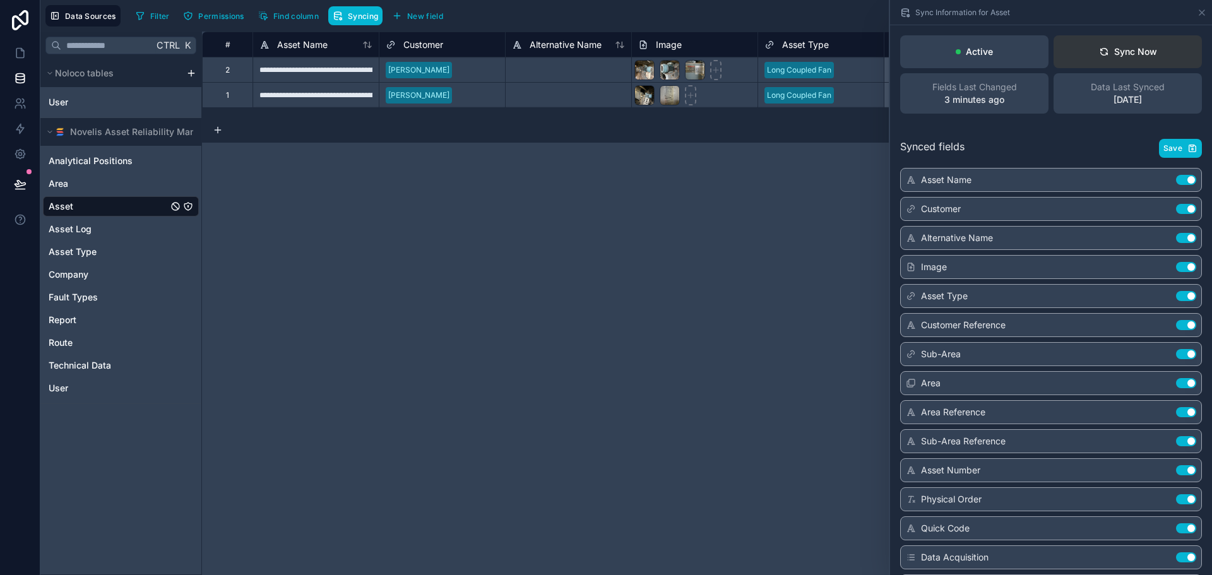
click at [1108, 64] on button "Sync Now" at bounding box center [1128, 51] width 148 height 33
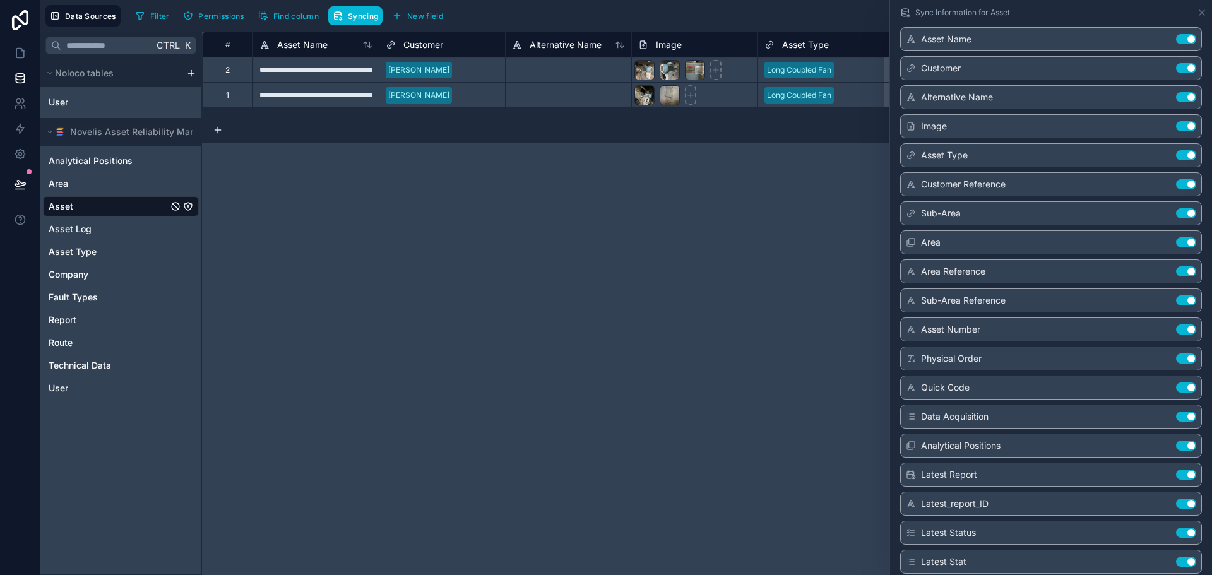
scroll to position [165, 0]
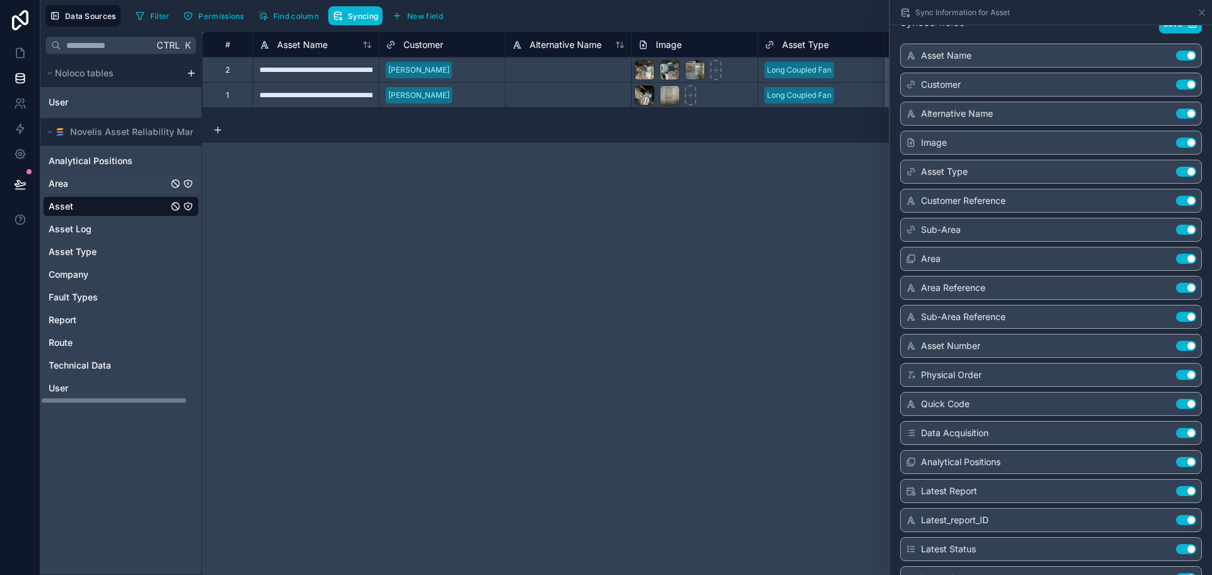
click at [112, 187] on link "Area" at bounding box center [108, 183] width 119 height 13
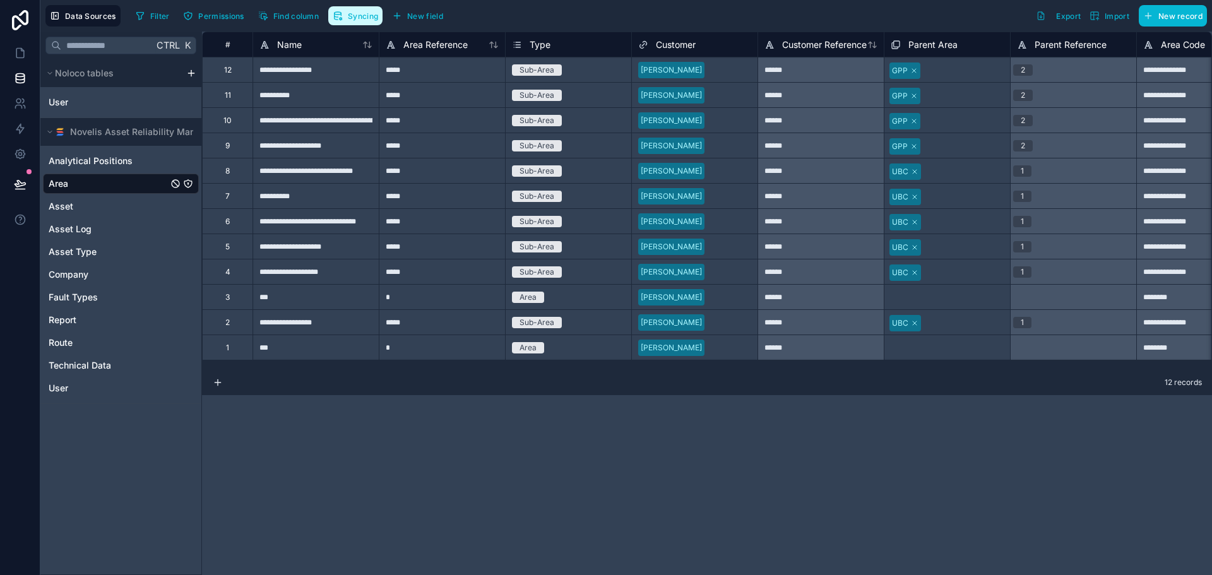
click at [342, 19] on icon "button" at bounding box center [341, 19] width 2 height 2
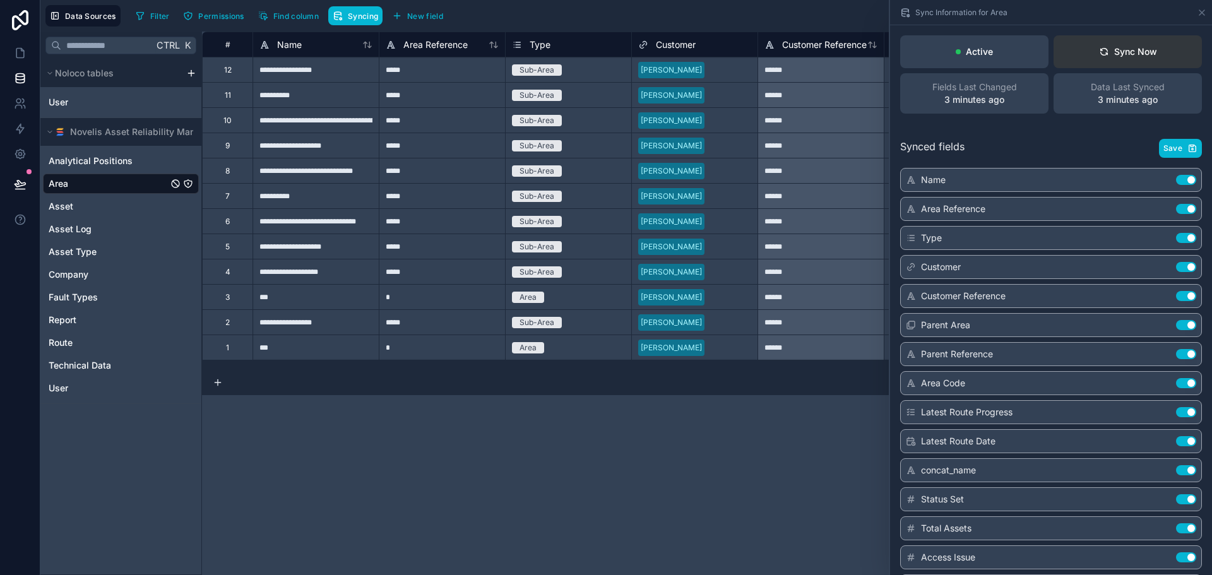
click at [1105, 59] on button "Sync Now" at bounding box center [1128, 51] width 148 height 33
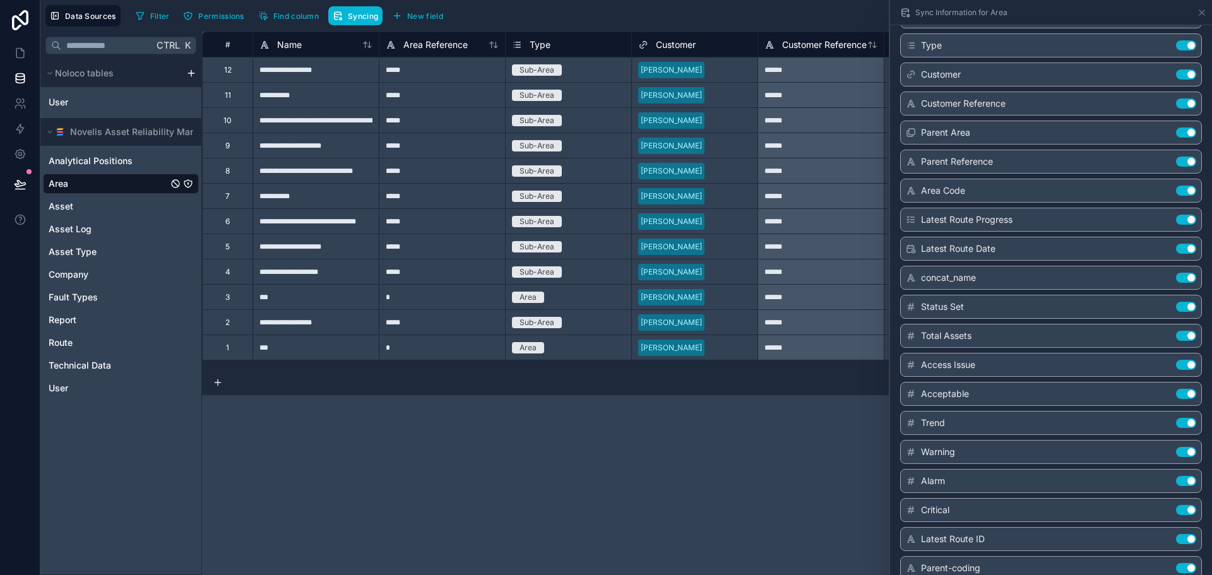
scroll to position [208, 0]
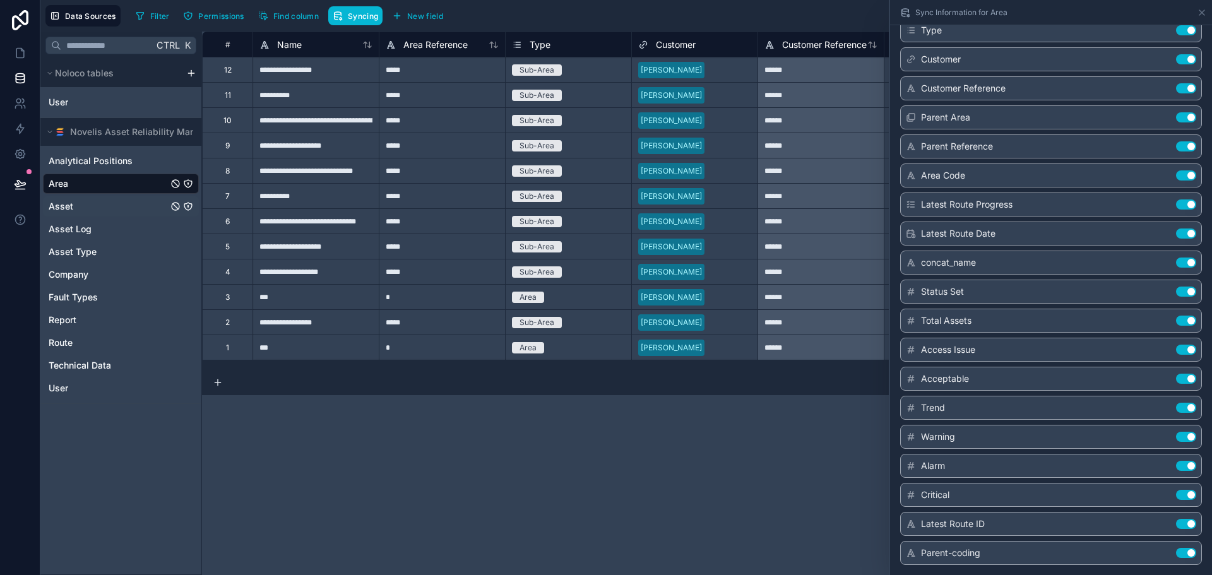
click at [100, 210] on link "Asset" at bounding box center [108, 206] width 119 height 13
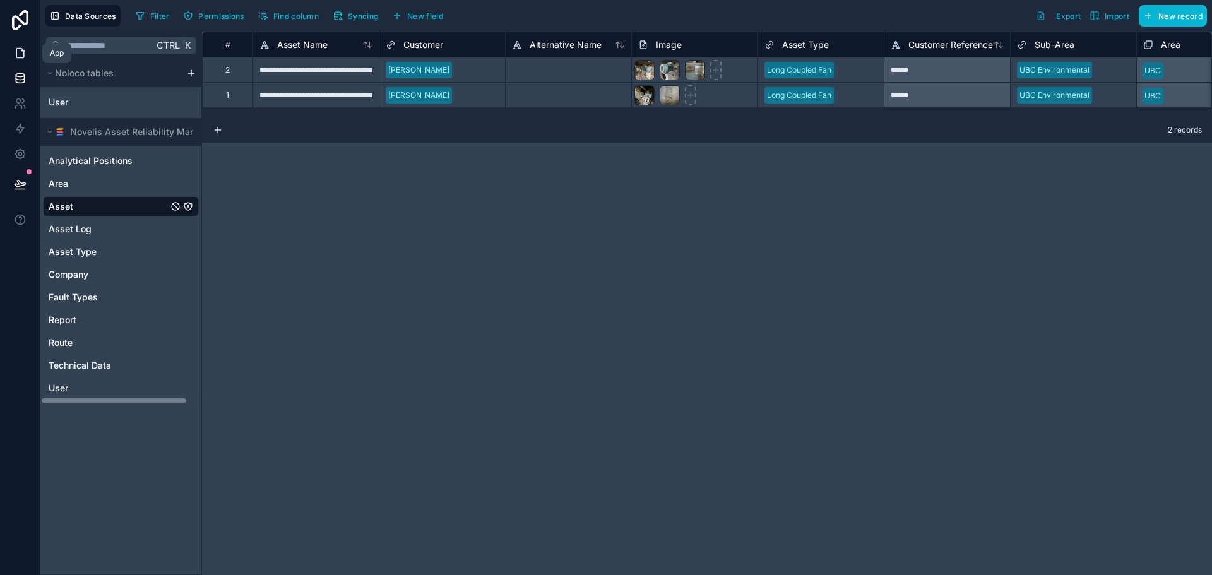
click at [27, 52] on link at bounding box center [20, 52] width 40 height 25
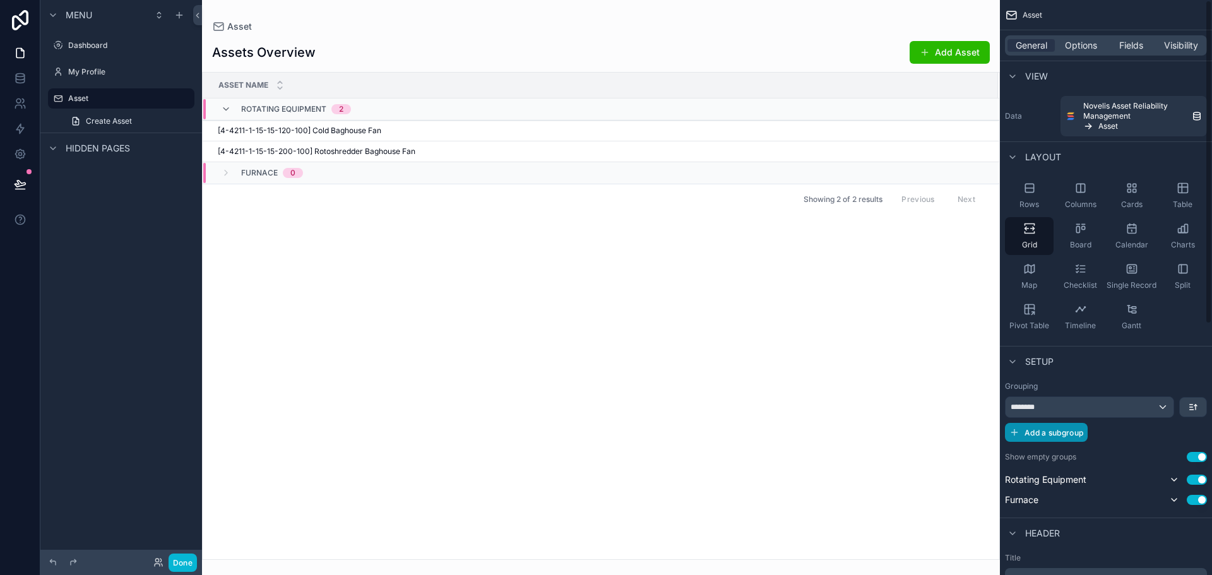
click at [1069, 431] on span "Add a subgroup" at bounding box center [1054, 432] width 59 height 9
click at [1068, 433] on span "Choose a field" at bounding box center [1040, 433] width 59 height 11
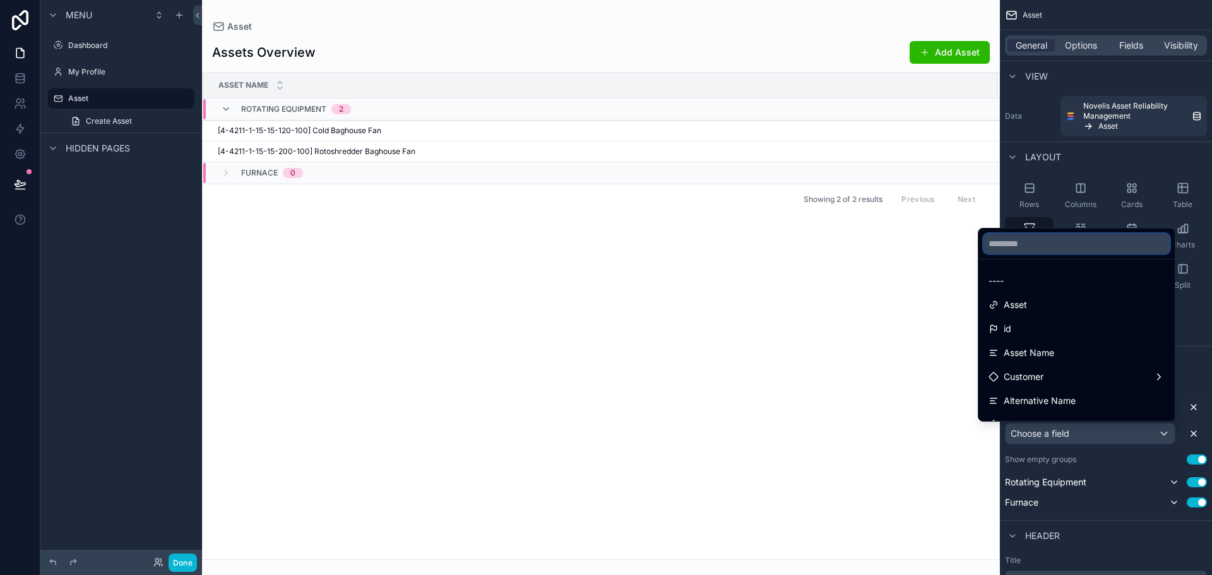
click at [1055, 244] on input "text" at bounding box center [1077, 244] width 186 height 20
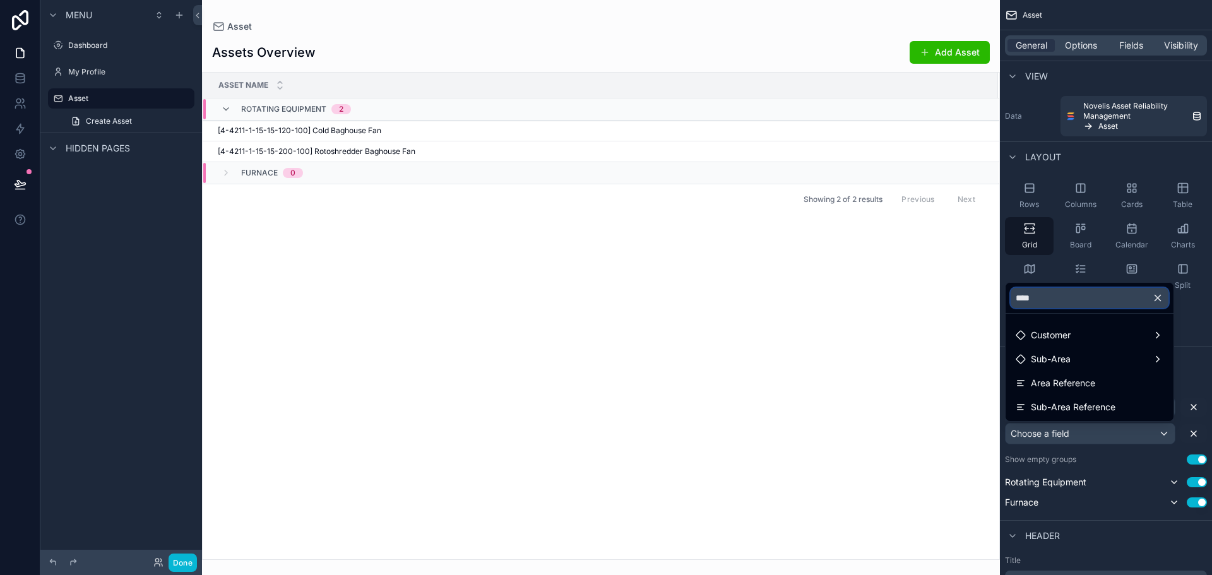
type input "****"
click at [848, 361] on div "Asset Name Rotating Equipment 2 [4-4211-1-15-15-120-100] Cold Baghouse Fan [4-4…" at bounding box center [601, 316] width 797 height 487
click at [1161, 301] on icon "button" at bounding box center [1157, 297] width 11 height 11
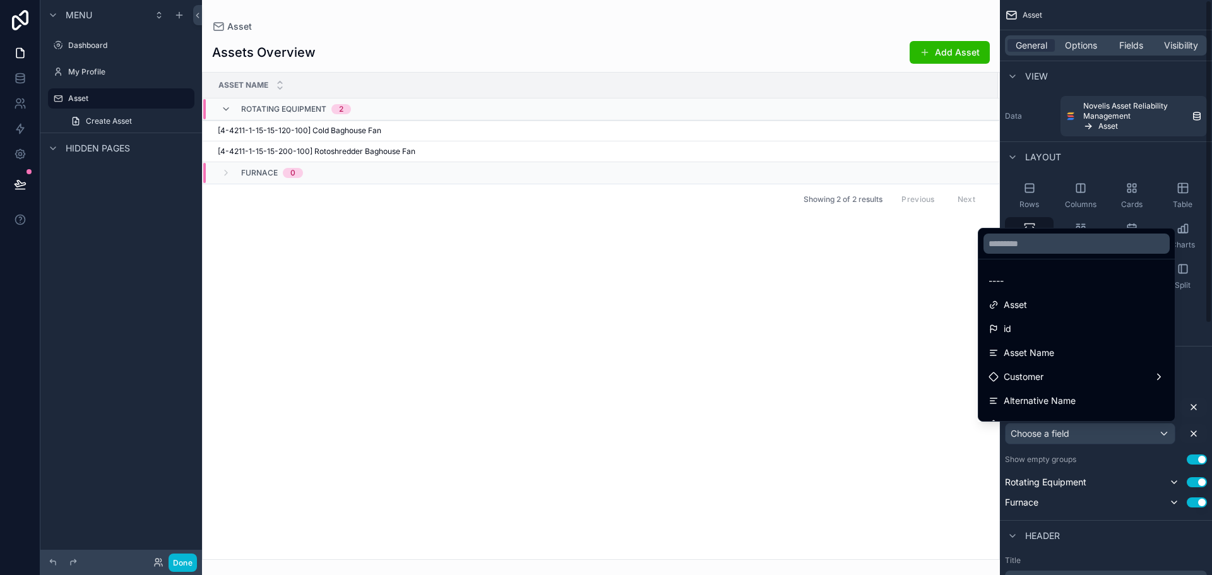
click at [1179, 350] on div "scrollable content" at bounding box center [606, 287] width 1212 height 575
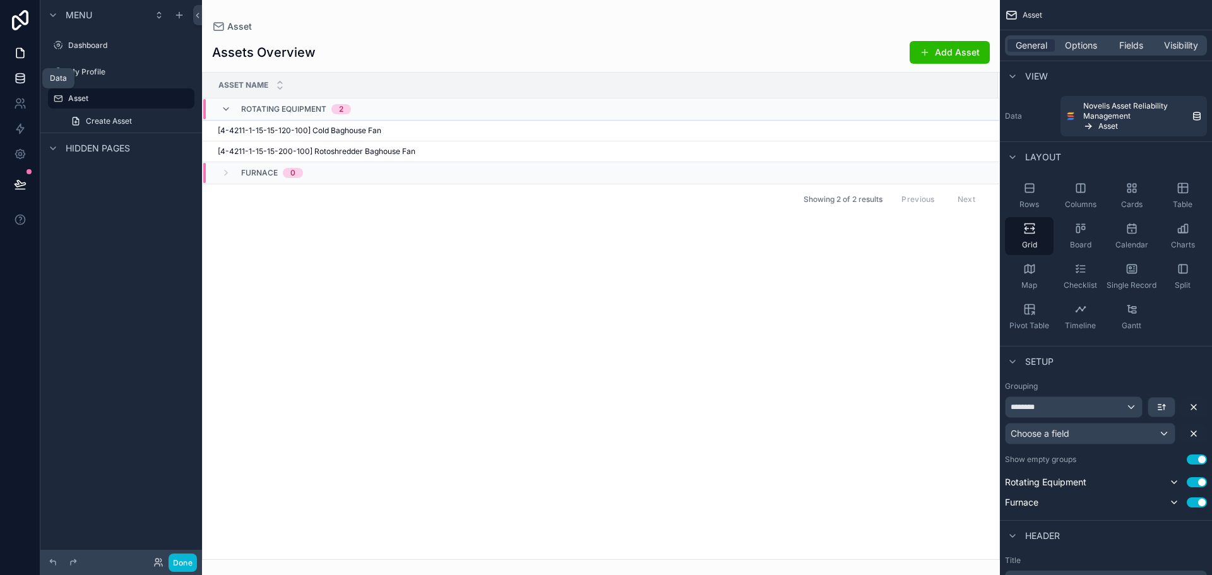
click at [23, 81] on icon at bounding box center [20, 80] width 8 height 5
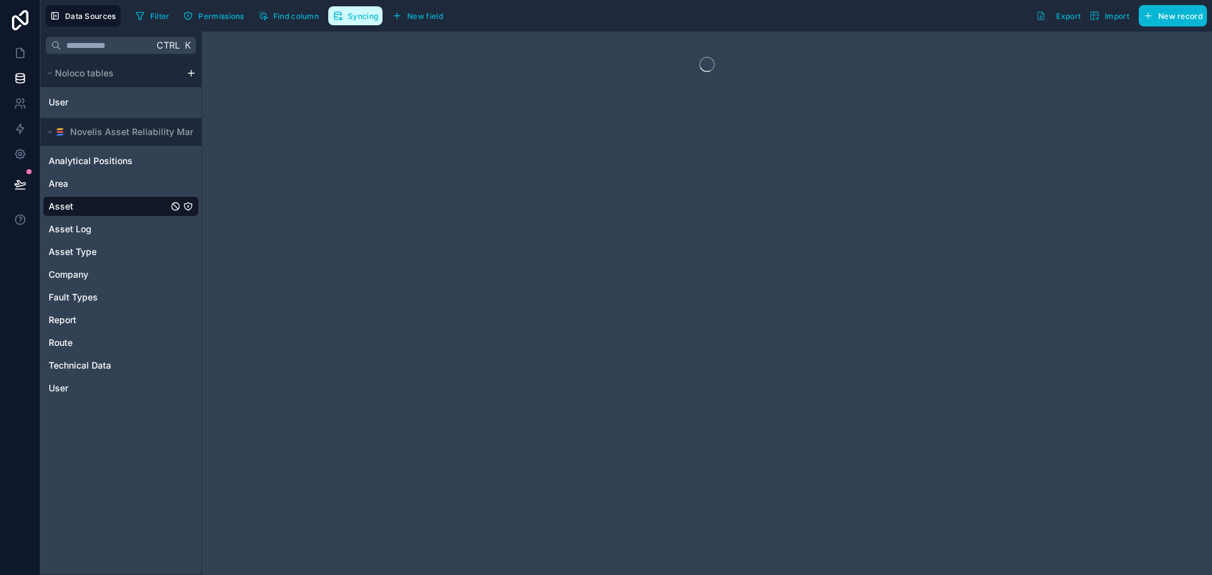
click at [368, 18] on span "Syncing" at bounding box center [363, 15] width 30 height 9
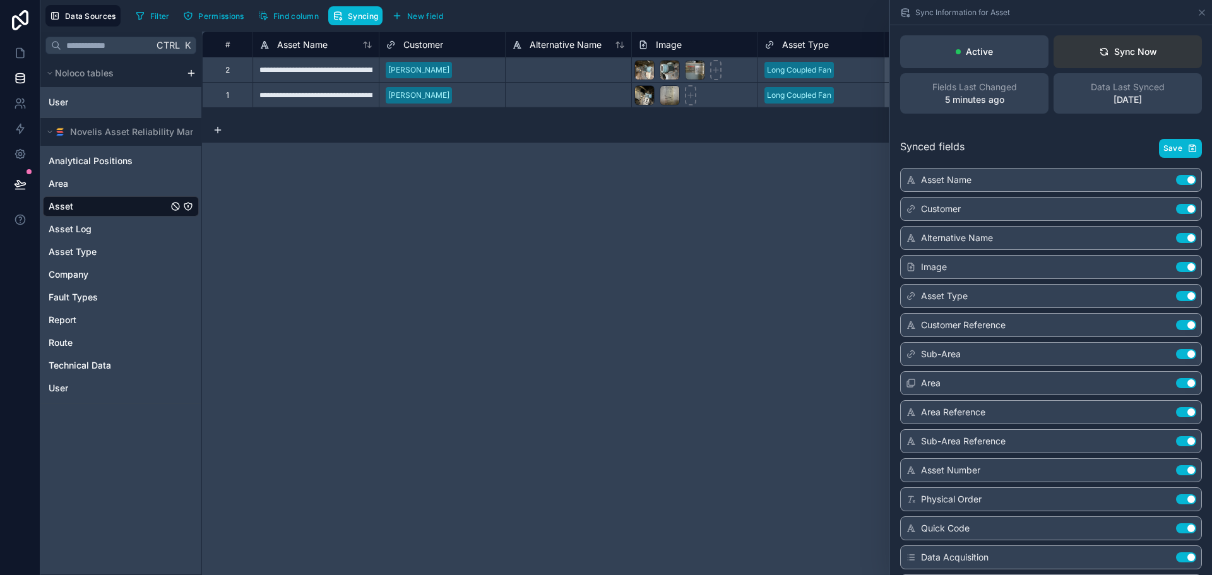
click at [1125, 61] on button "Sync Now" at bounding box center [1128, 51] width 148 height 33
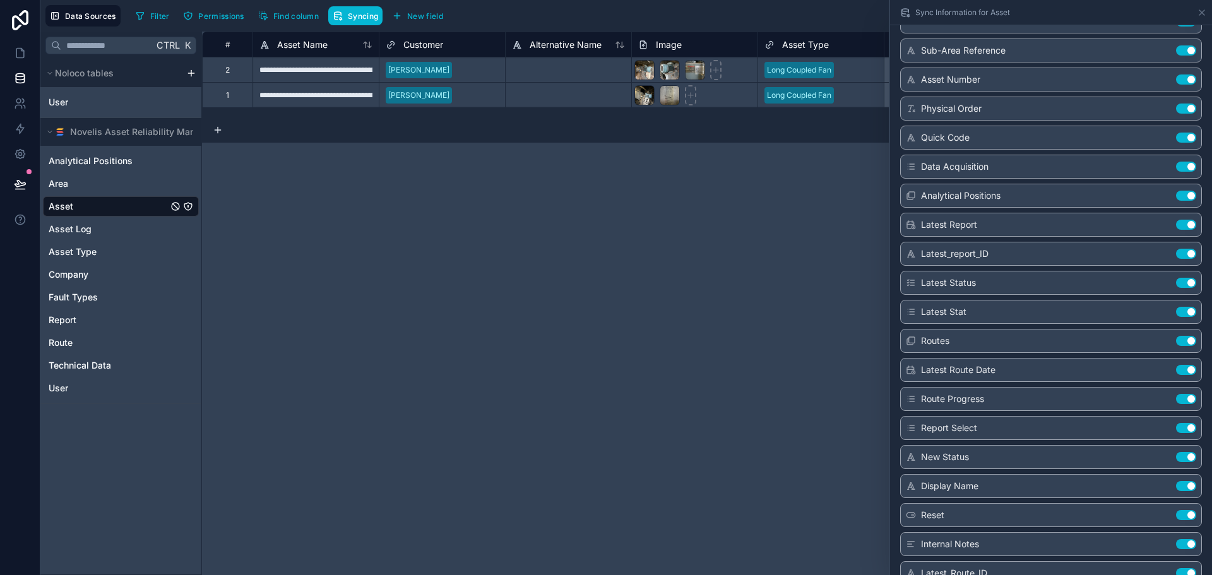
scroll to position [481, 0]
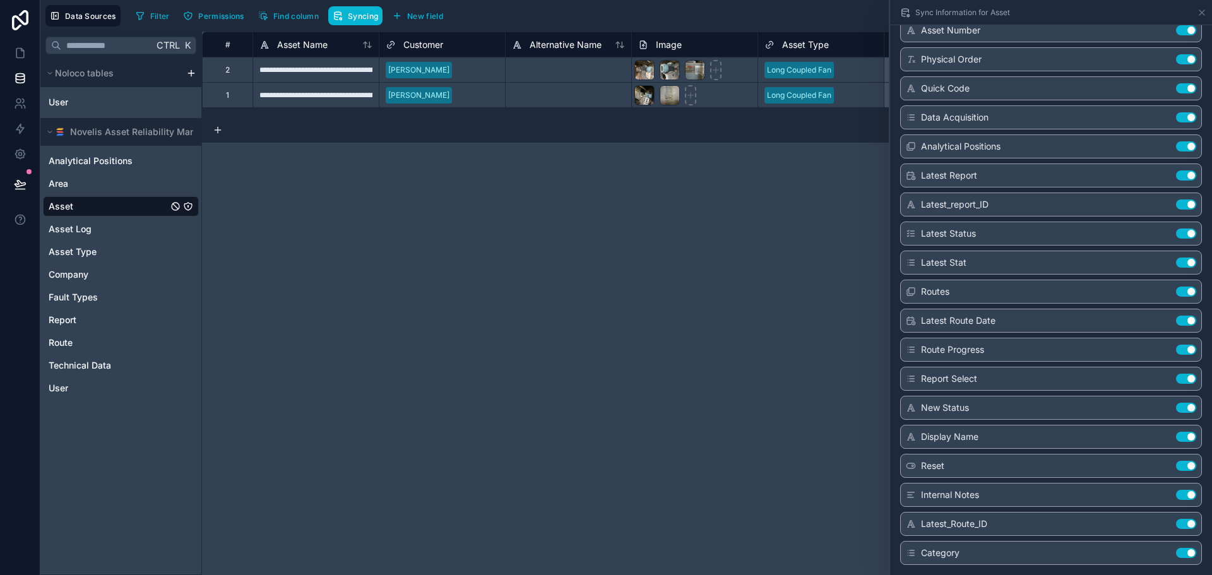
click at [688, 254] on div "**********" at bounding box center [707, 304] width 1010 height 544
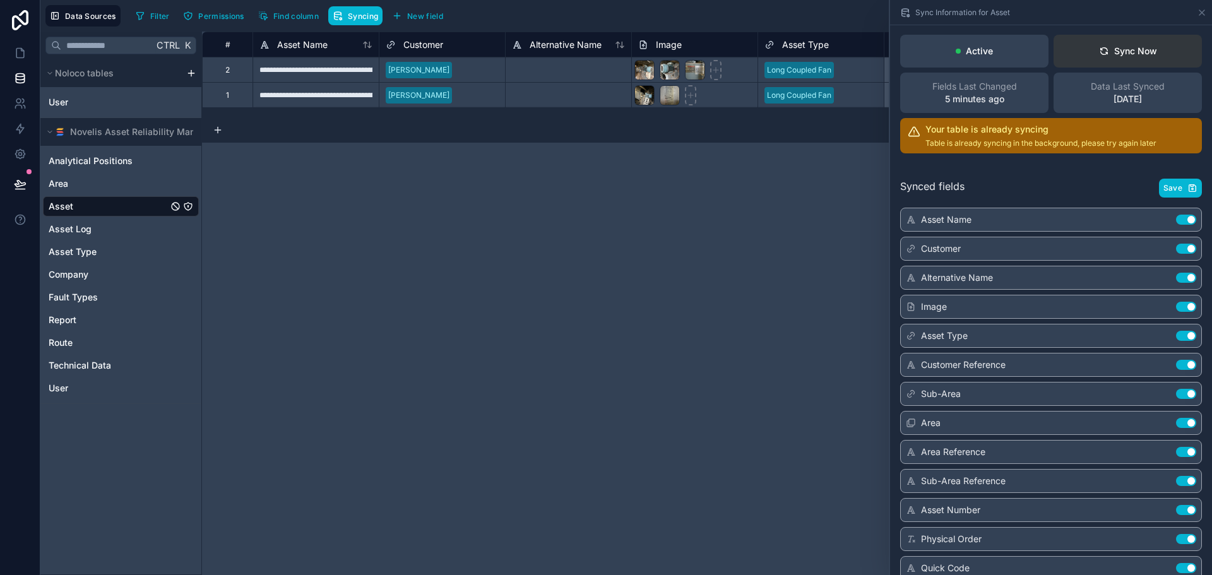
scroll to position [0, 0]
click at [1198, 15] on icon at bounding box center [1202, 13] width 10 height 10
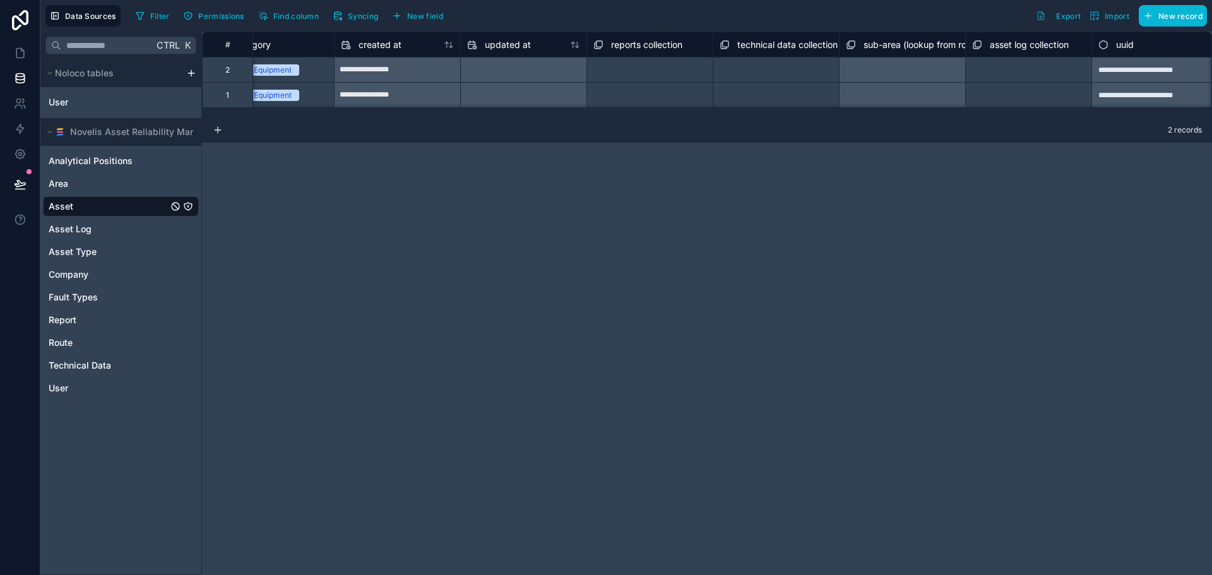
scroll to position [0, 3587]
click at [333, 15] on button "Syncing" at bounding box center [355, 15] width 54 height 19
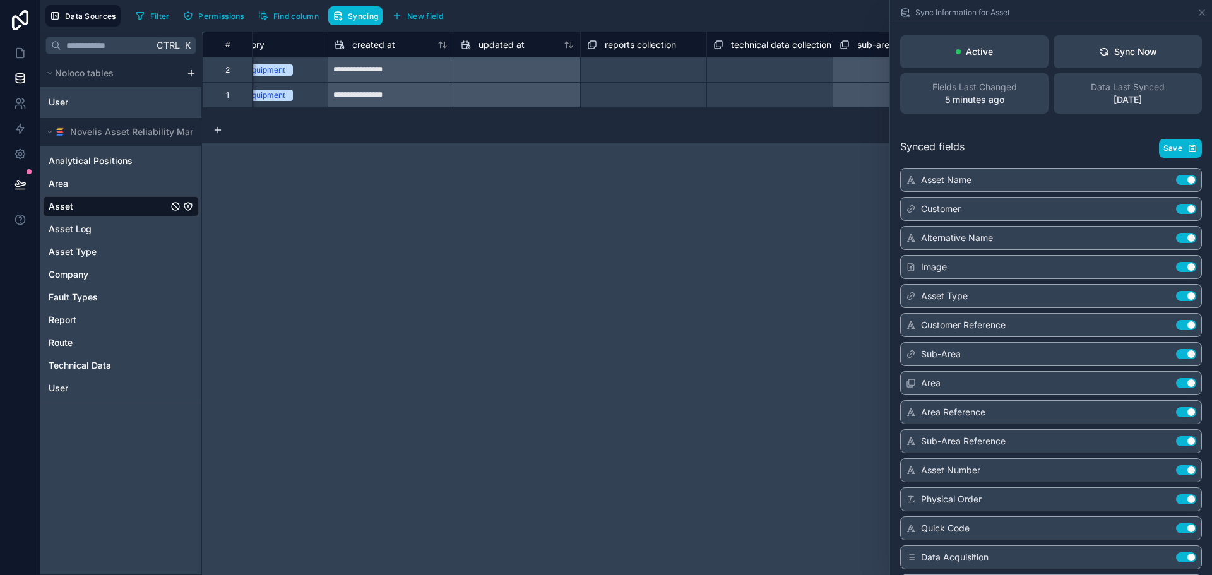
click at [1112, 145] on div "Synced fields Save" at bounding box center [1051, 148] width 302 height 19
click at [1115, 51] on div "Sync Now" at bounding box center [1128, 51] width 58 height 13
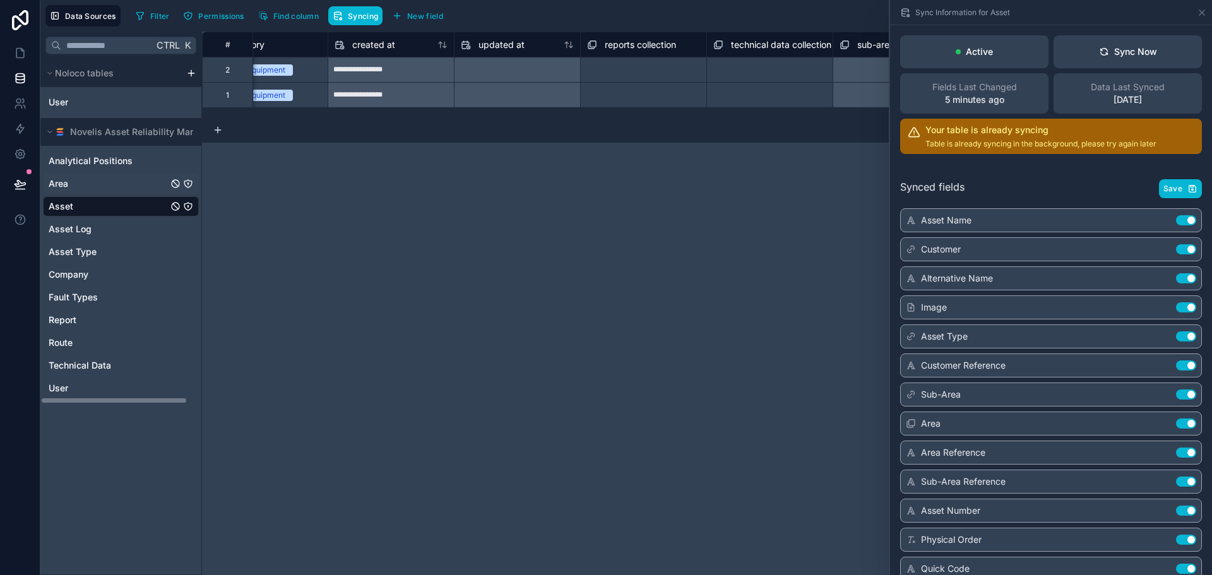
click at [90, 181] on link "Area" at bounding box center [108, 183] width 119 height 13
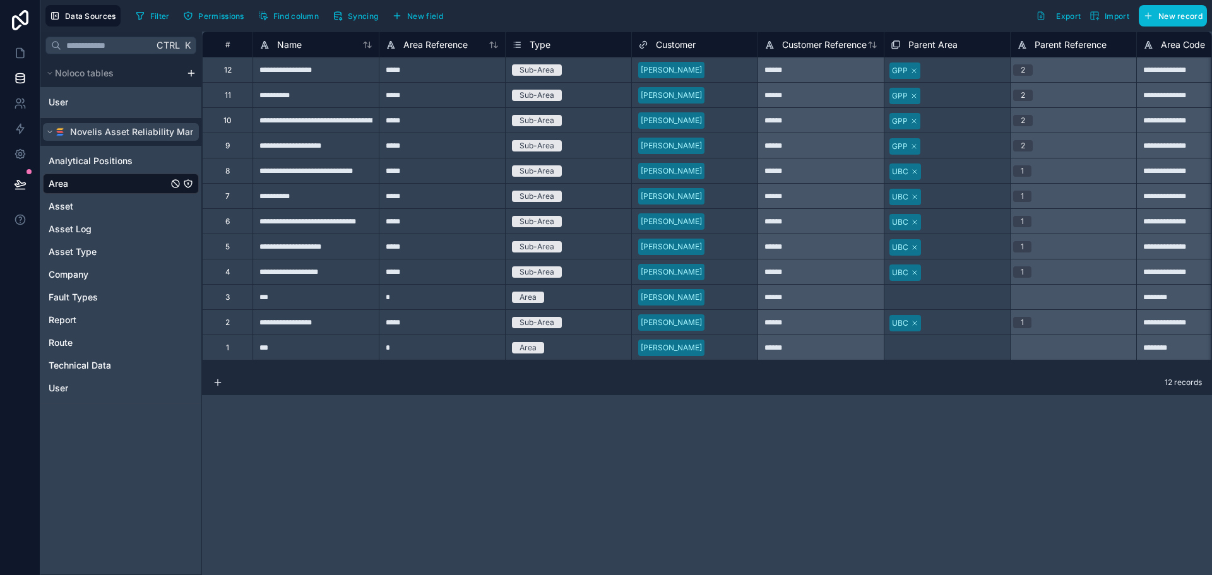
click at [168, 131] on span "Novelis Asset Reliability Management" at bounding box center [151, 132] width 162 height 13
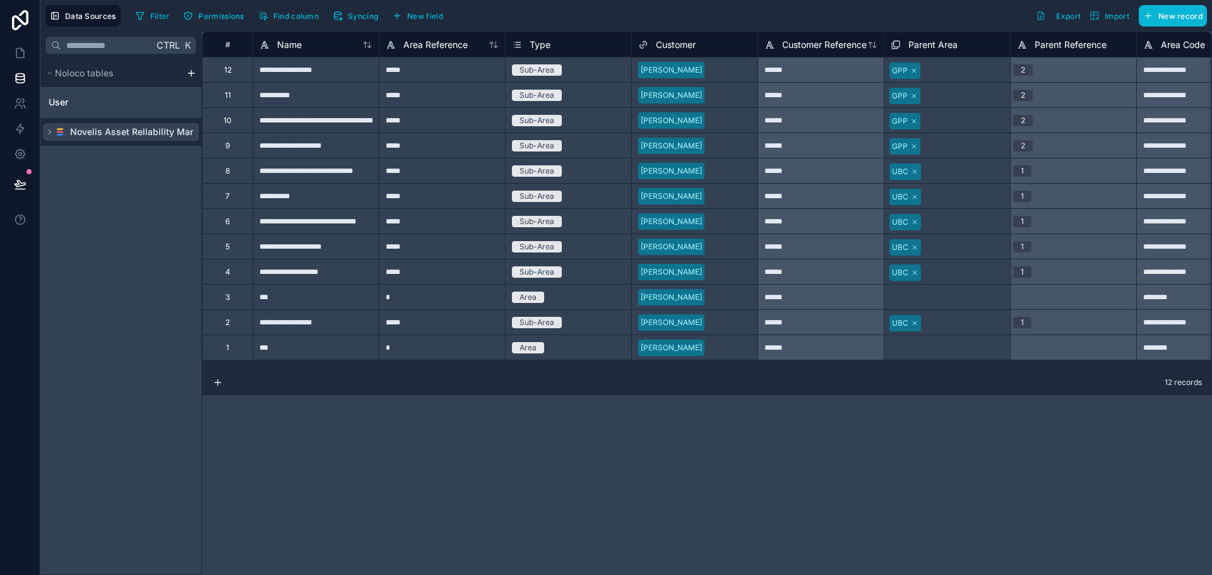
click at [129, 135] on span "Novelis Asset Reliability Management" at bounding box center [151, 132] width 162 height 13
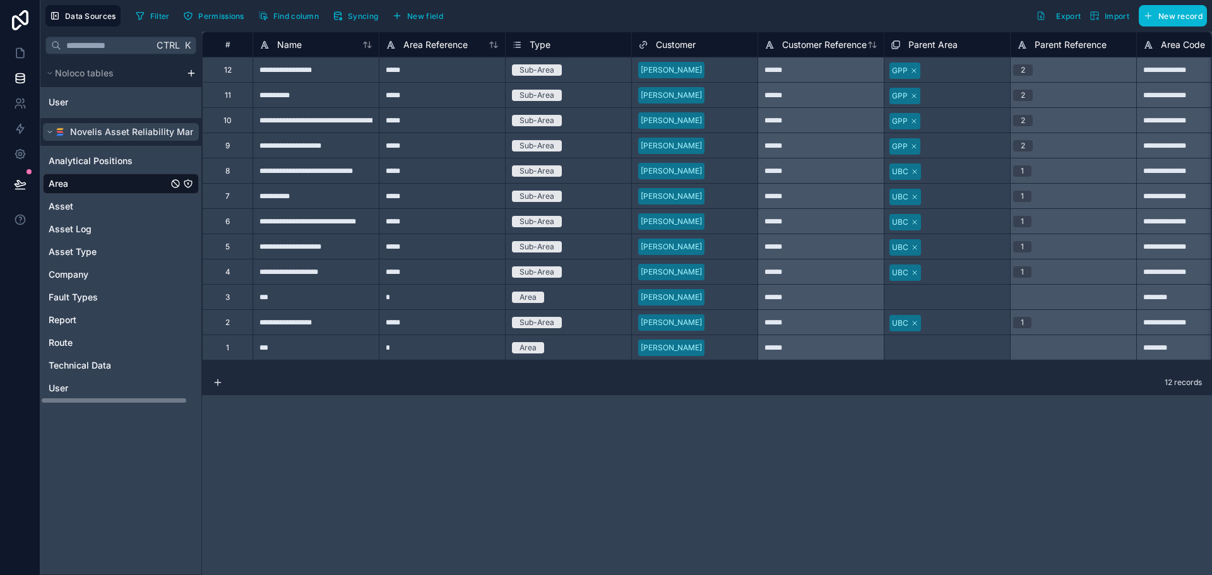
click at [51, 132] on icon "scrollable content" at bounding box center [50, 132] width 4 height 2
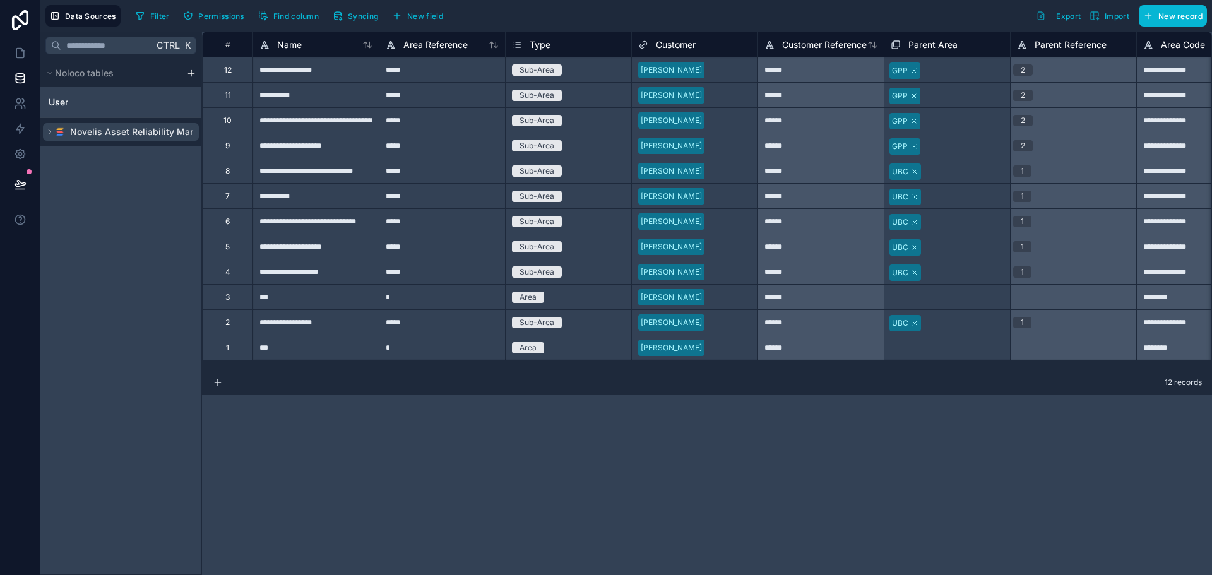
click at [51, 132] on icon "scrollable content" at bounding box center [50, 132] width 2 height 4
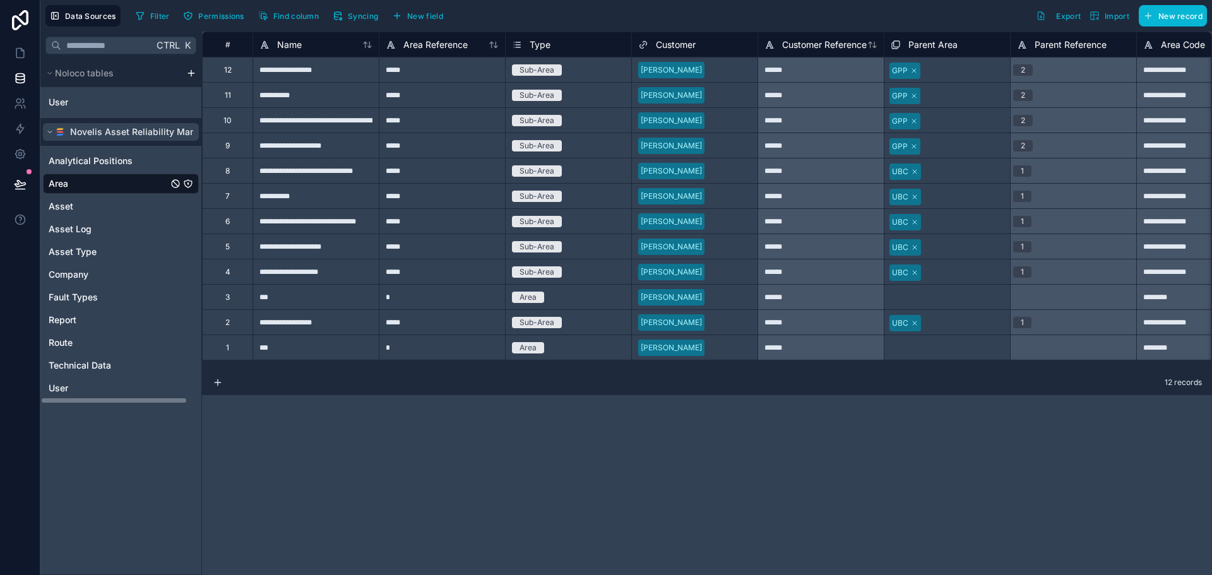
scroll to position [0, 15]
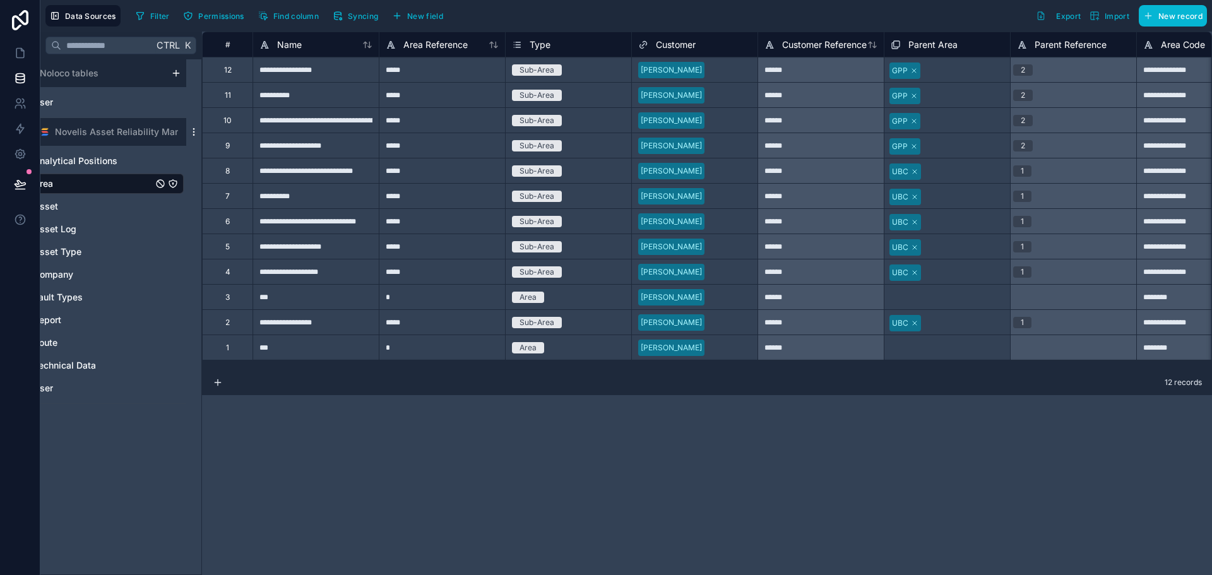
click at [196, 129] on icon "scrollable content" at bounding box center [194, 132] width 10 height 10
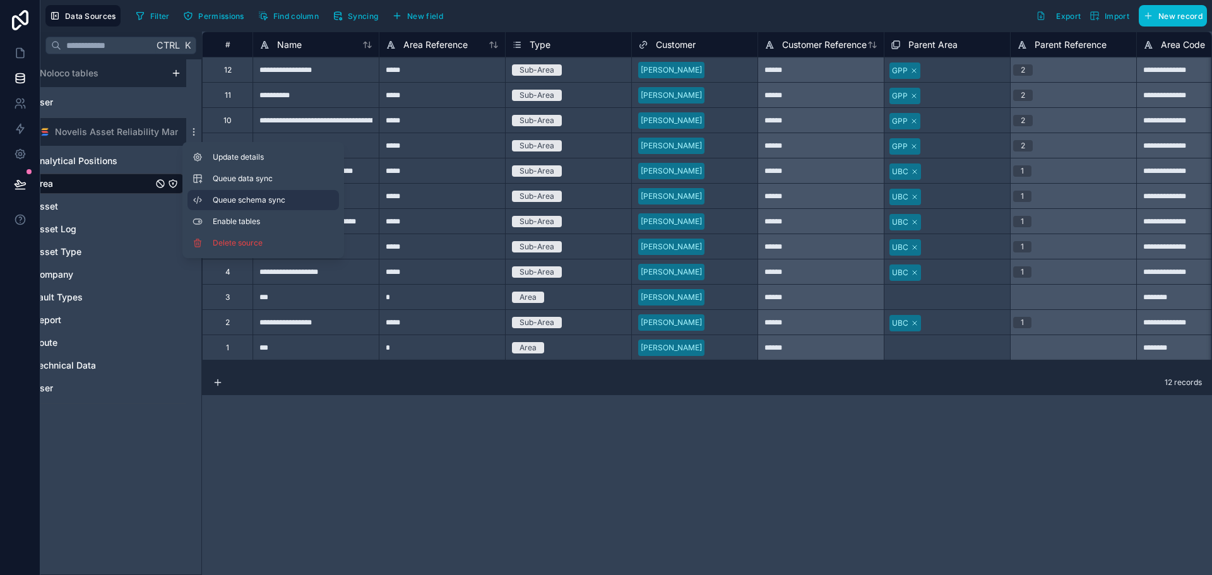
click at [275, 196] on span "Queue schema sync" at bounding box center [258, 200] width 91 height 10
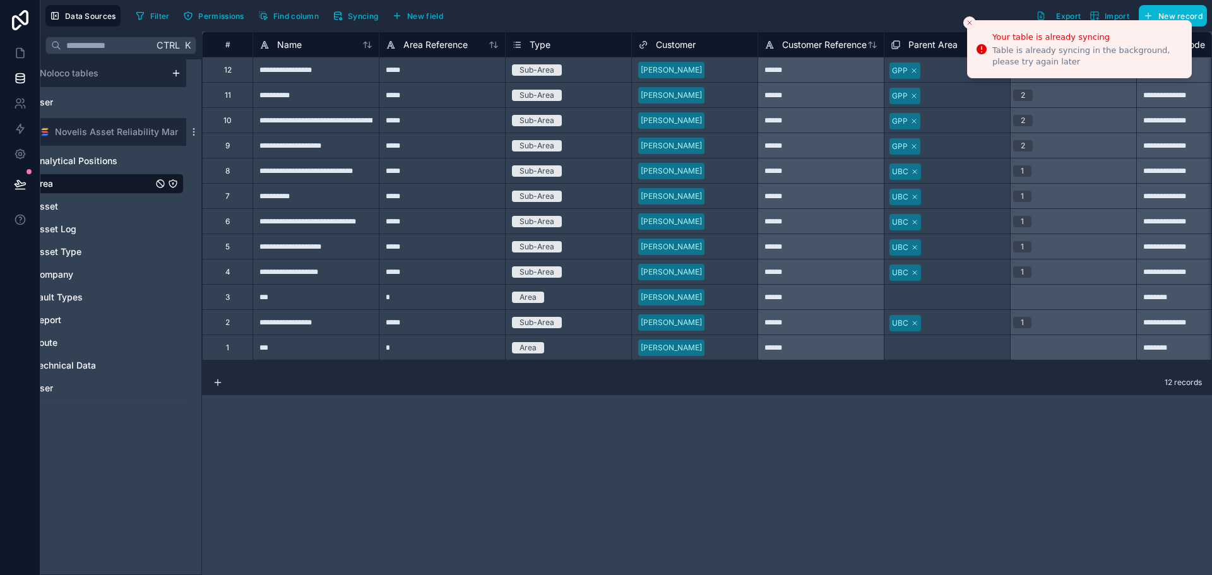
click at [965, 25] on button "Close toast" at bounding box center [970, 22] width 13 height 13
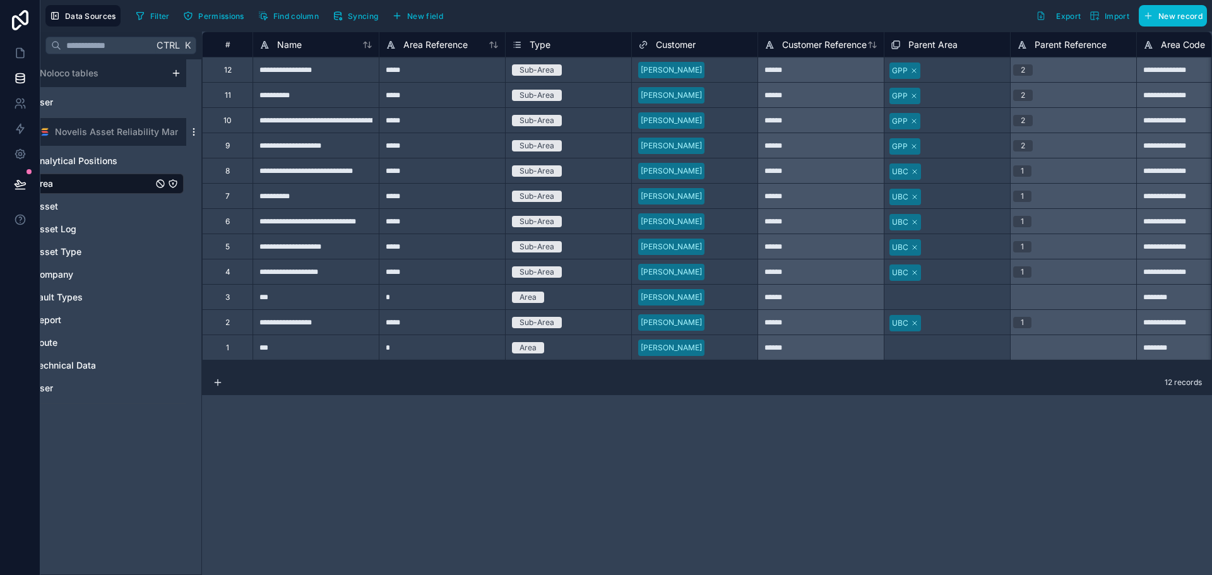
click at [192, 132] on icon "scrollable content" at bounding box center [194, 132] width 10 height 10
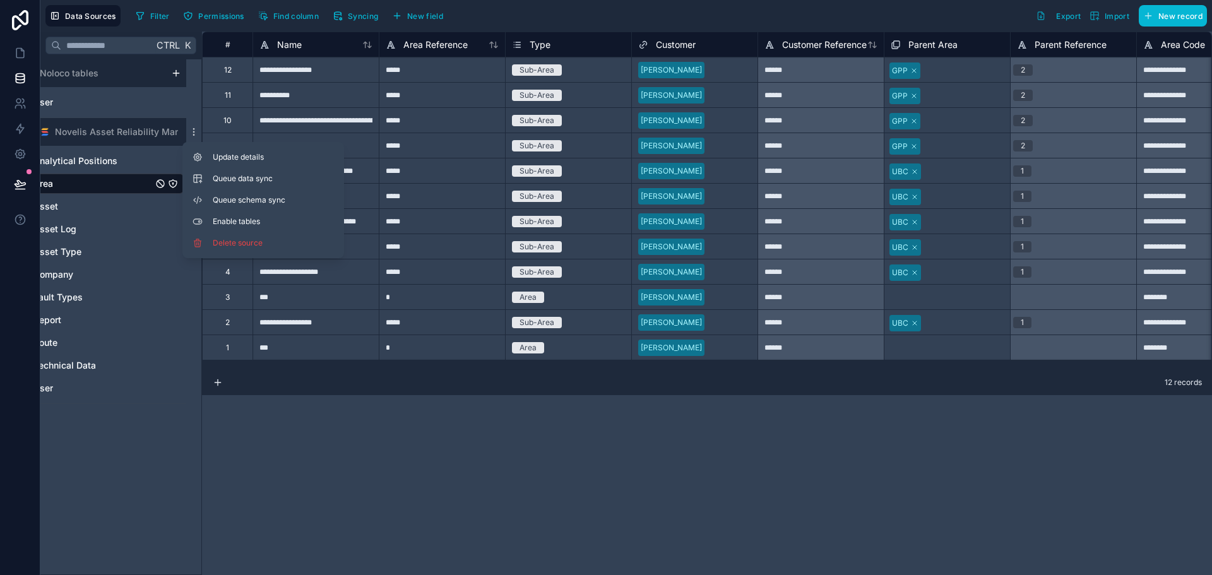
click at [397, 419] on div "**********" at bounding box center [707, 304] width 1010 height 544
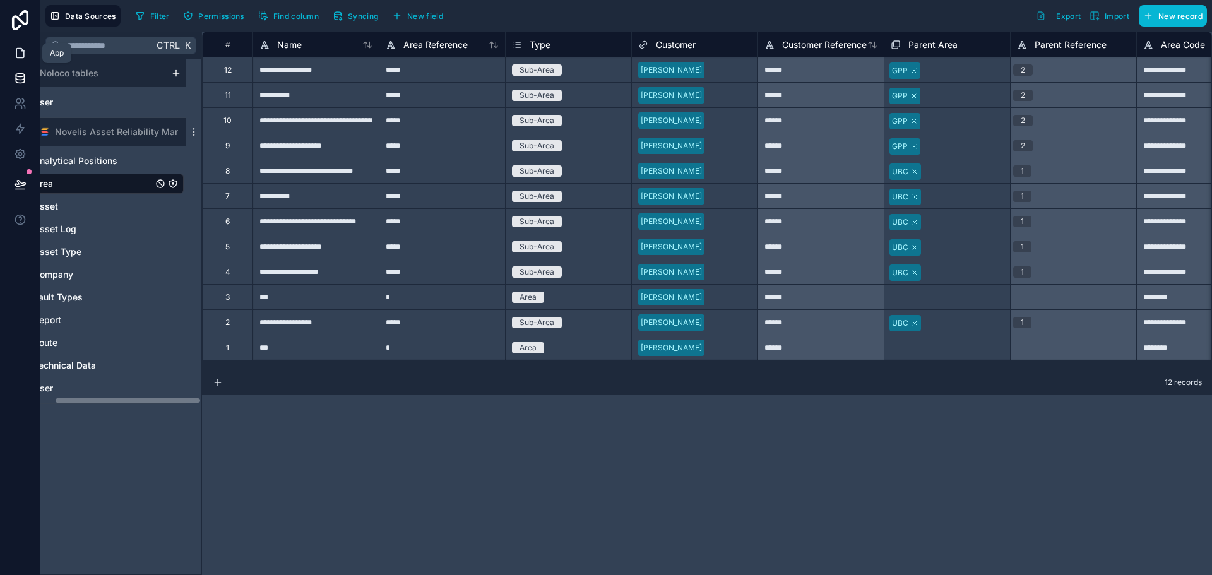
click at [21, 51] on icon at bounding box center [22, 50] width 3 height 3
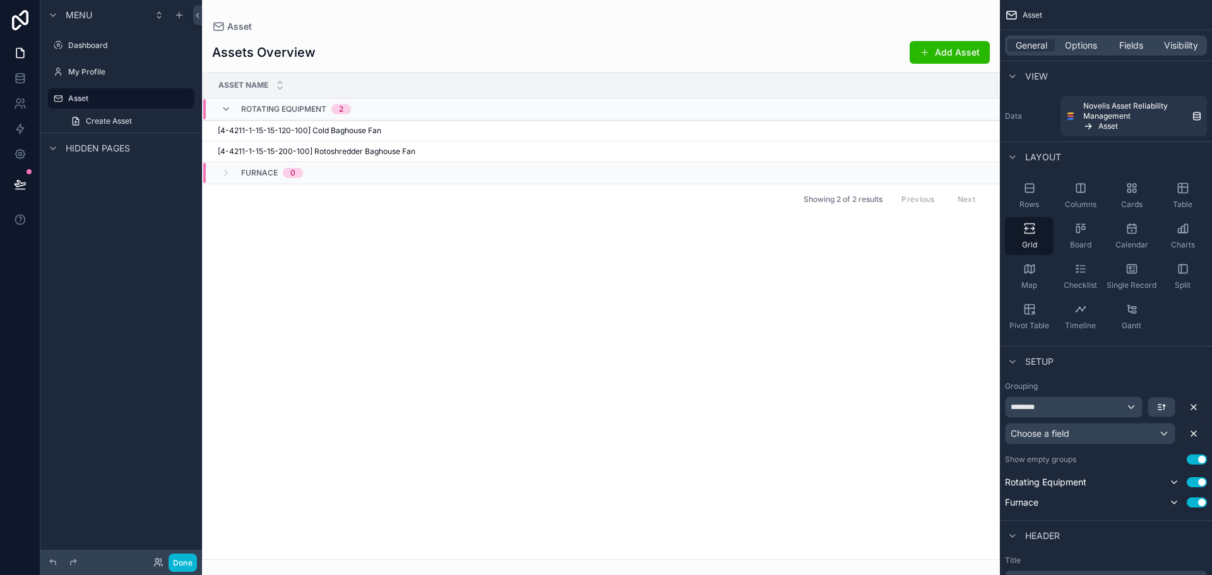
click at [386, 223] on div "Asset Name Rotating Equipment 2 [4-4211-1-15-15-120-100] Cold Baghouse Fan [4-4…" at bounding box center [601, 316] width 797 height 487
click at [1077, 439] on div "Choose a field" at bounding box center [1090, 434] width 169 height 20
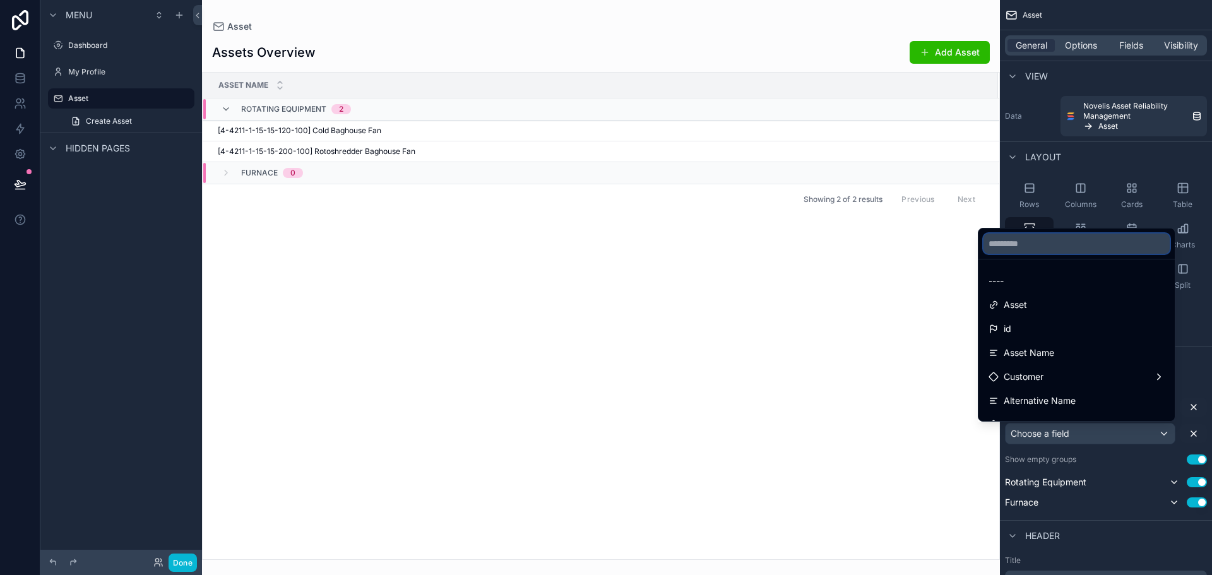
click at [1032, 248] on input "text" at bounding box center [1077, 244] width 186 height 20
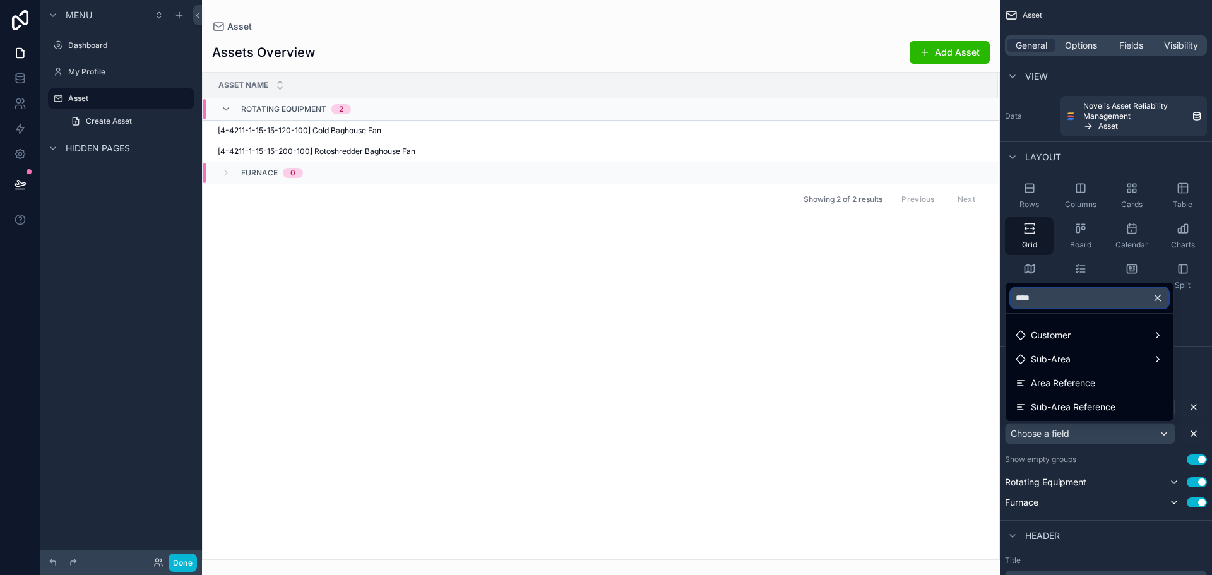
type input "****"
click at [773, 343] on div "Asset Name Rotating Equipment 2 [4-4211-1-15-15-120-100] Cold Baghouse Fan [4-4…" at bounding box center [601, 316] width 797 height 487
click at [760, 313] on div "Asset Name Rotating Equipment 2 [4-4211-1-15-15-120-100] Cold Baghouse Fan [4-4…" at bounding box center [601, 316] width 797 height 487
click at [1163, 301] on icon "button" at bounding box center [1157, 297] width 11 height 11
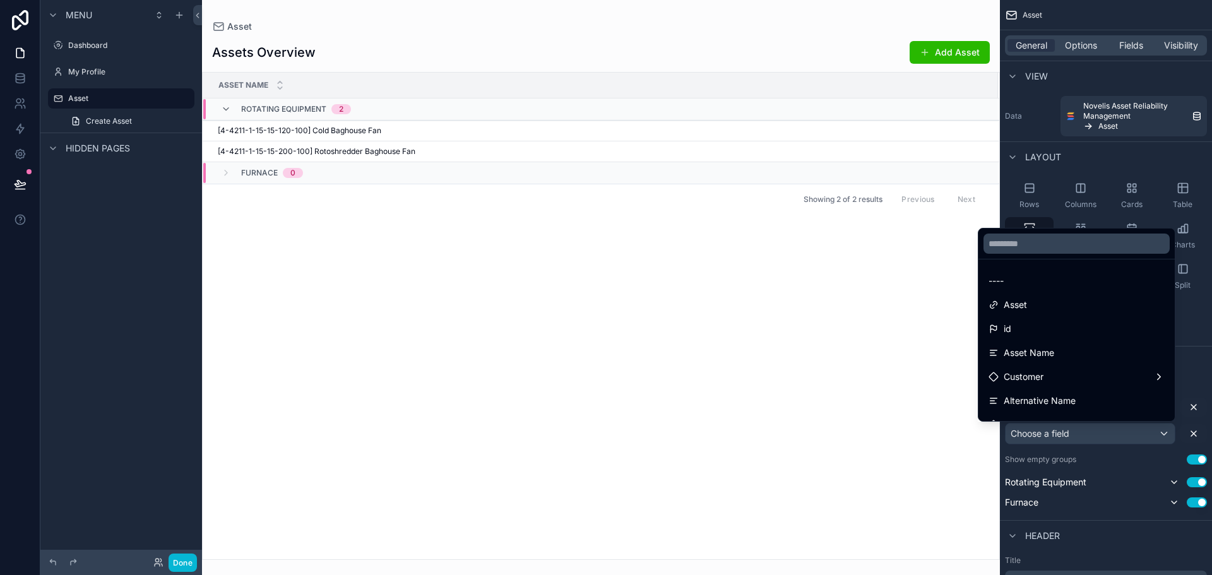
click at [770, 335] on div "Asset Name Rotating Equipment 2 [4-4211-1-15-15-120-100] Cold Baghouse Fan [4-4…" at bounding box center [601, 316] width 797 height 487
click at [811, 325] on div "Asset Name Rotating Equipment 2 [4-4211-1-15-15-120-100] Cold Baghouse Fan [4-4…" at bounding box center [601, 316] width 797 height 487
click at [1178, 355] on div "scrollable content" at bounding box center [606, 287] width 1212 height 575
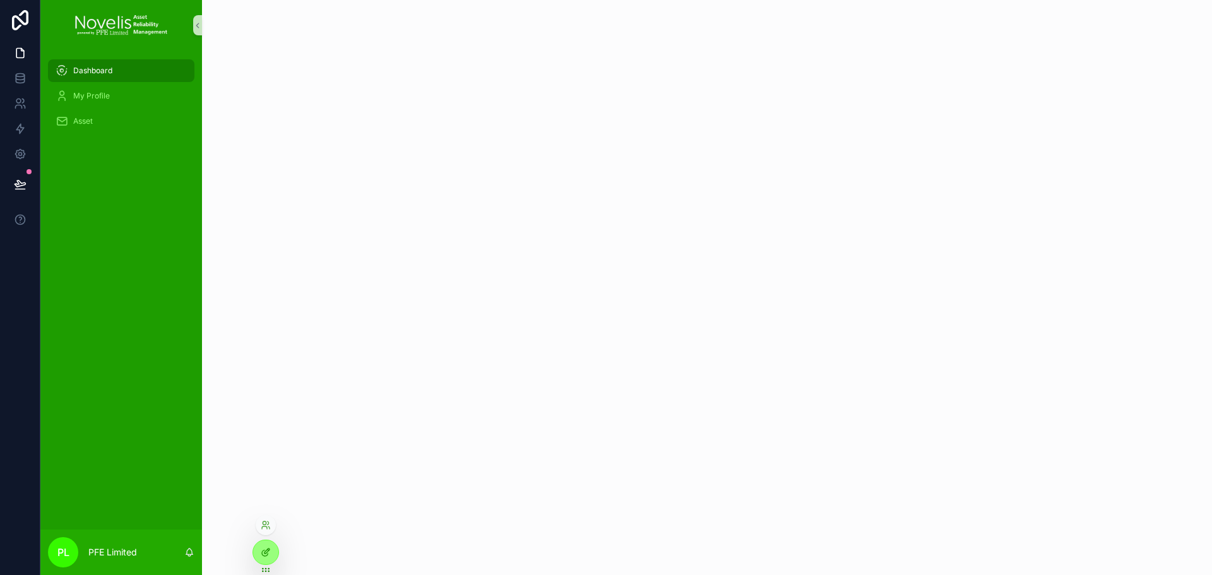
click at [267, 546] on div at bounding box center [265, 553] width 25 height 24
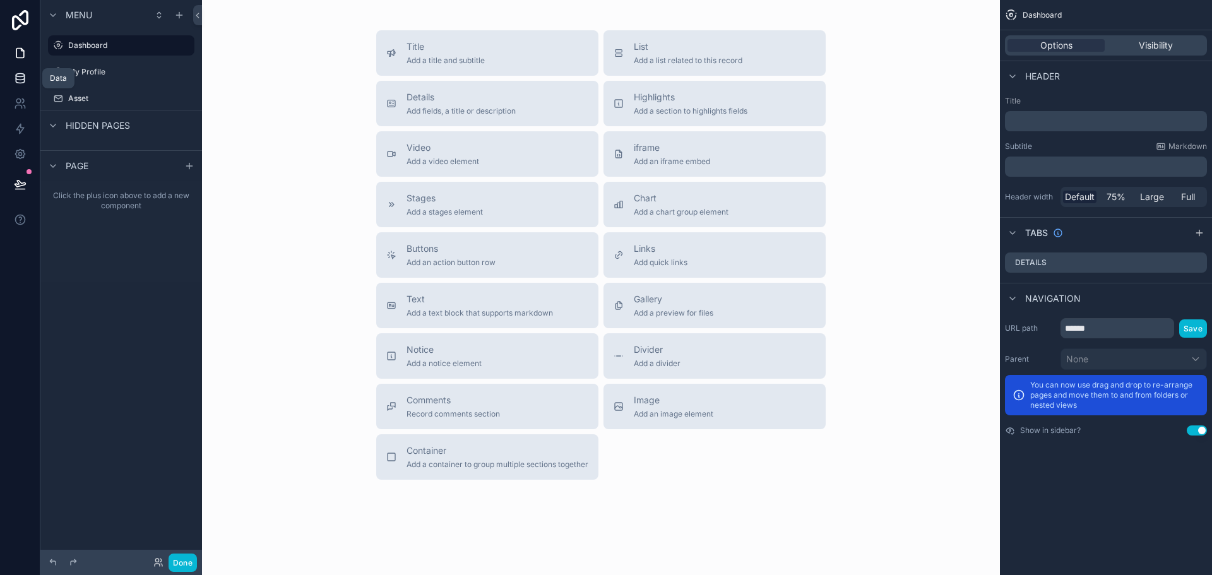
click at [33, 83] on link at bounding box center [20, 78] width 40 height 25
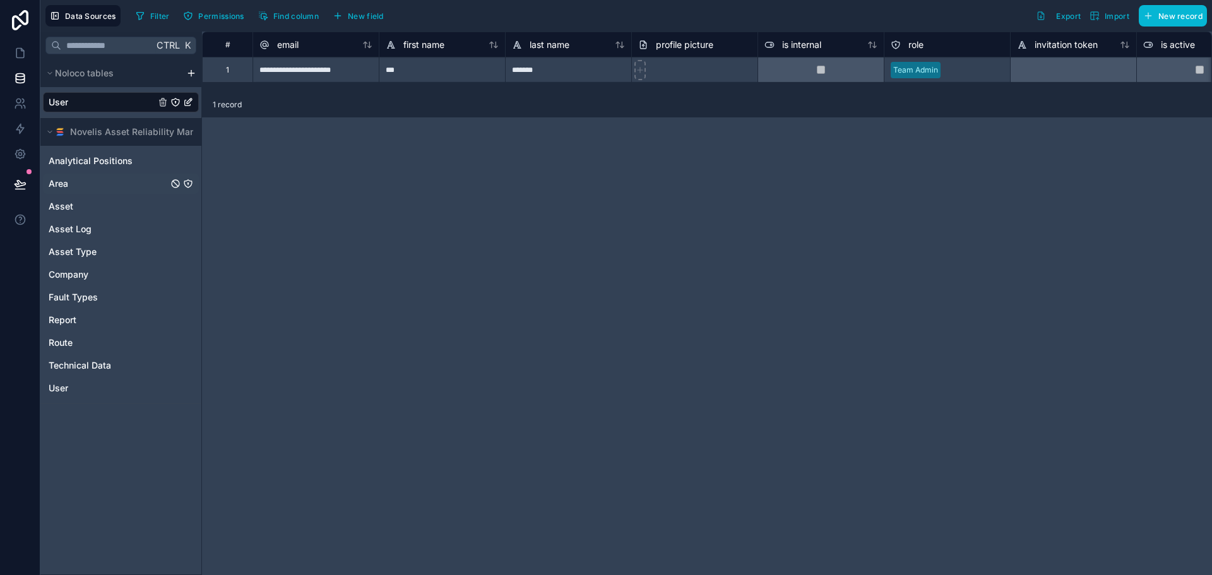
click at [121, 189] on link "Area" at bounding box center [108, 183] width 119 height 13
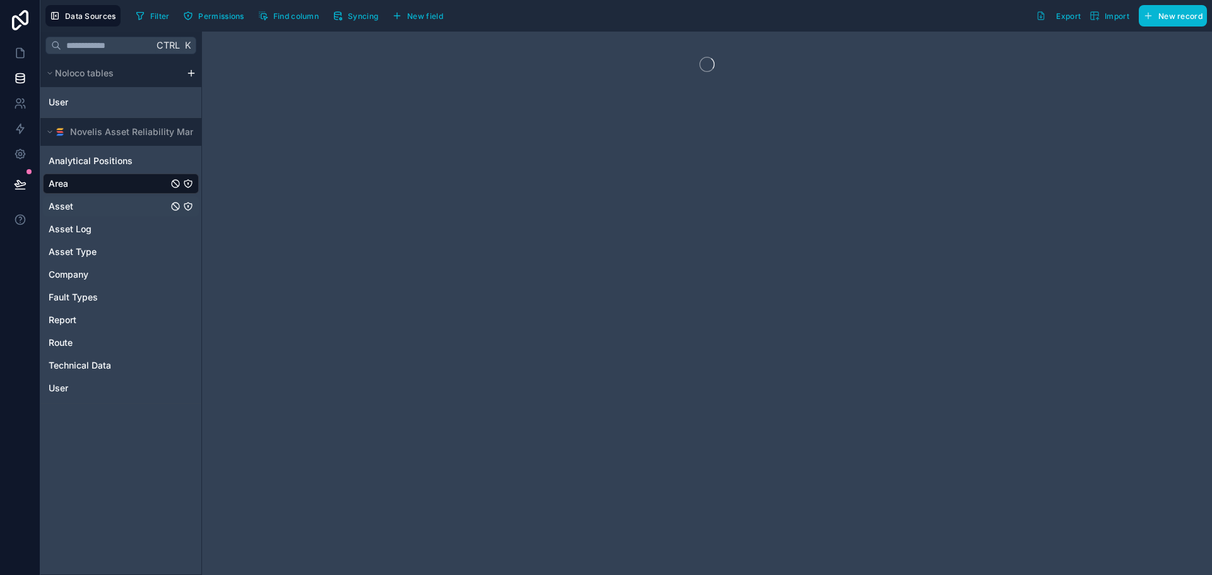
click at [111, 201] on link "Asset" at bounding box center [108, 206] width 119 height 13
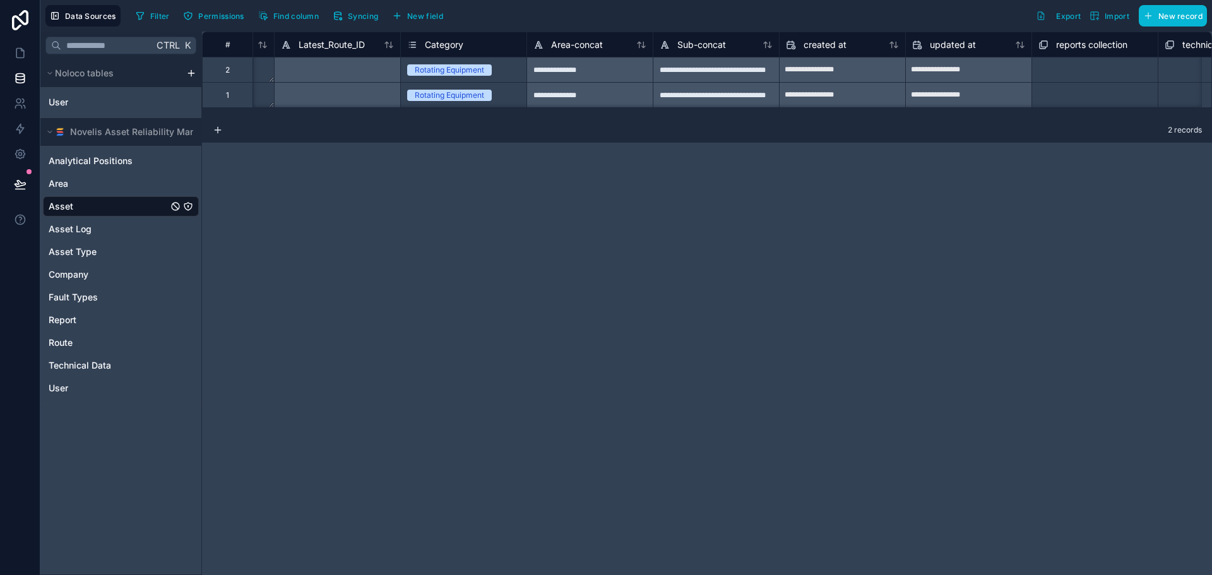
scroll to position [0, 3315]
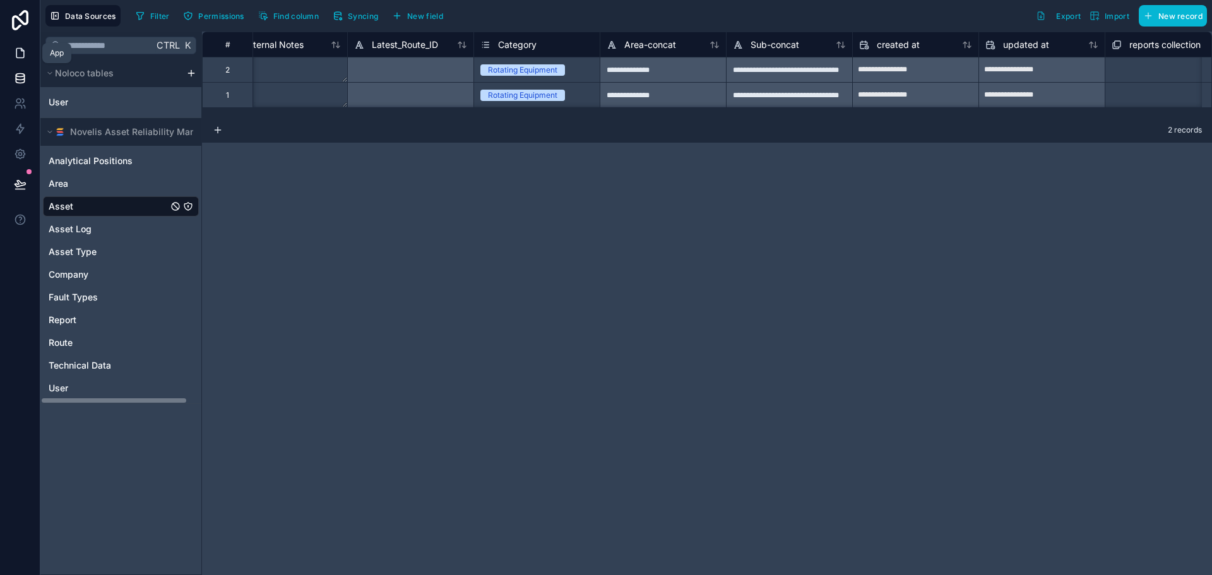
click at [19, 52] on icon at bounding box center [20, 53] width 13 height 13
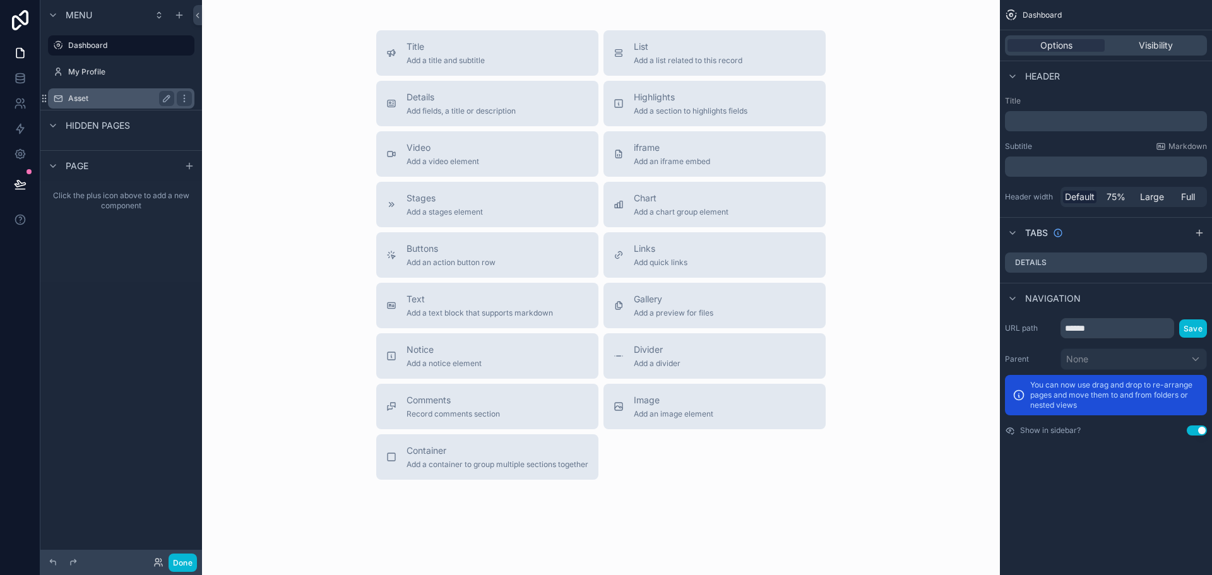
click at [90, 95] on label "Asset" at bounding box center [118, 98] width 101 height 10
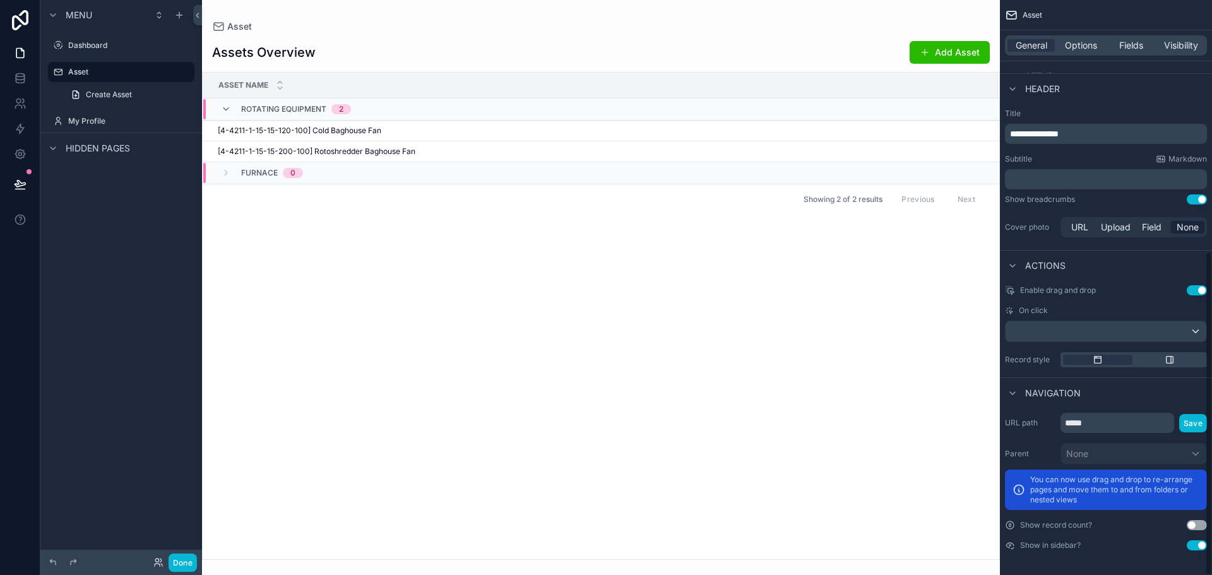
scroll to position [448, 0]
click at [1099, 428] on input "*****" at bounding box center [1118, 422] width 114 height 20
type input "******"
click at [1186, 428] on button "Save" at bounding box center [1194, 423] width 28 height 18
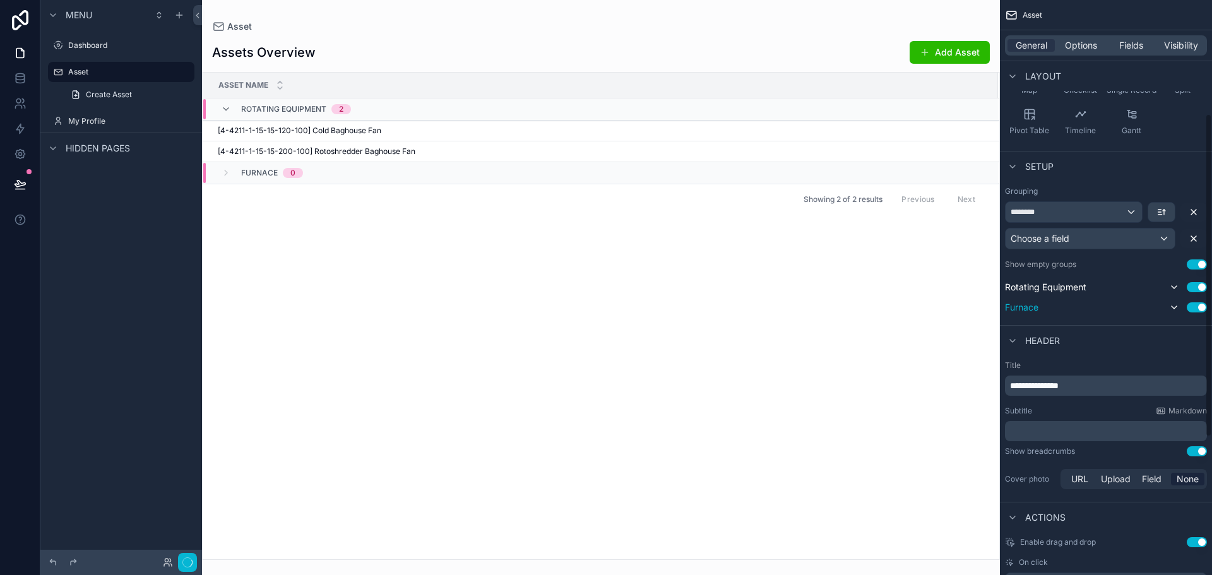
scroll to position [195, 0]
drag, startPoint x: 1093, startPoint y: 382, endPoint x: 1038, endPoint y: 382, distance: 54.9
click at [1038, 382] on p "**********" at bounding box center [1107, 386] width 194 height 13
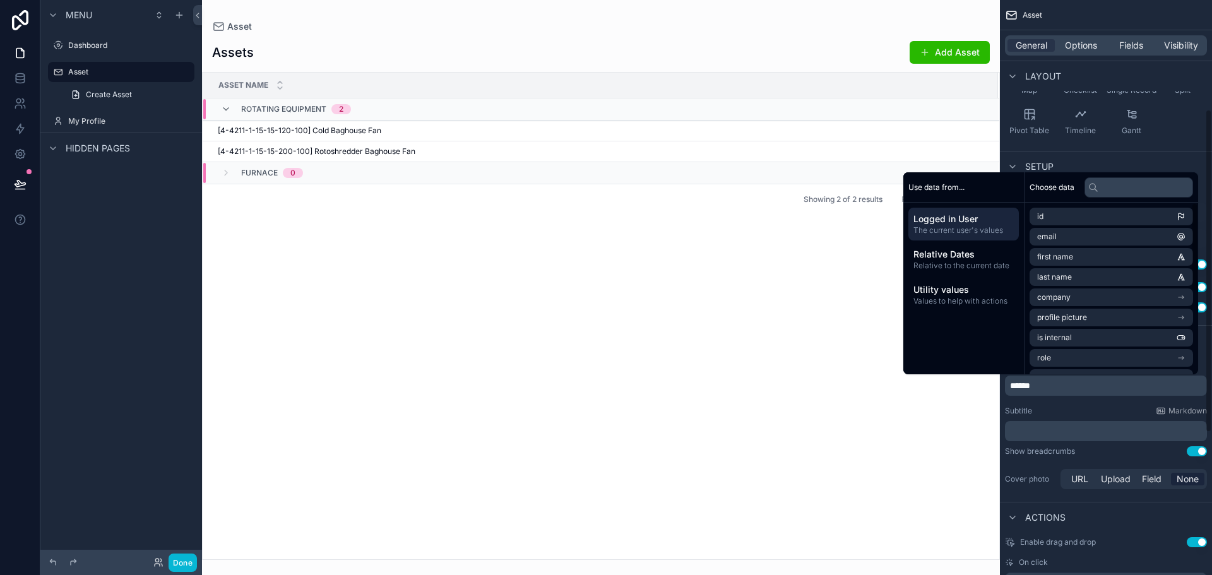
click at [1143, 384] on p "******" at bounding box center [1107, 386] width 194 height 13
click at [1204, 357] on div "Title ****** Subtitle Markdown ﻿ Show breadcrumbs Use setting Cover photo URL U…" at bounding box center [1106, 426] width 212 height 141
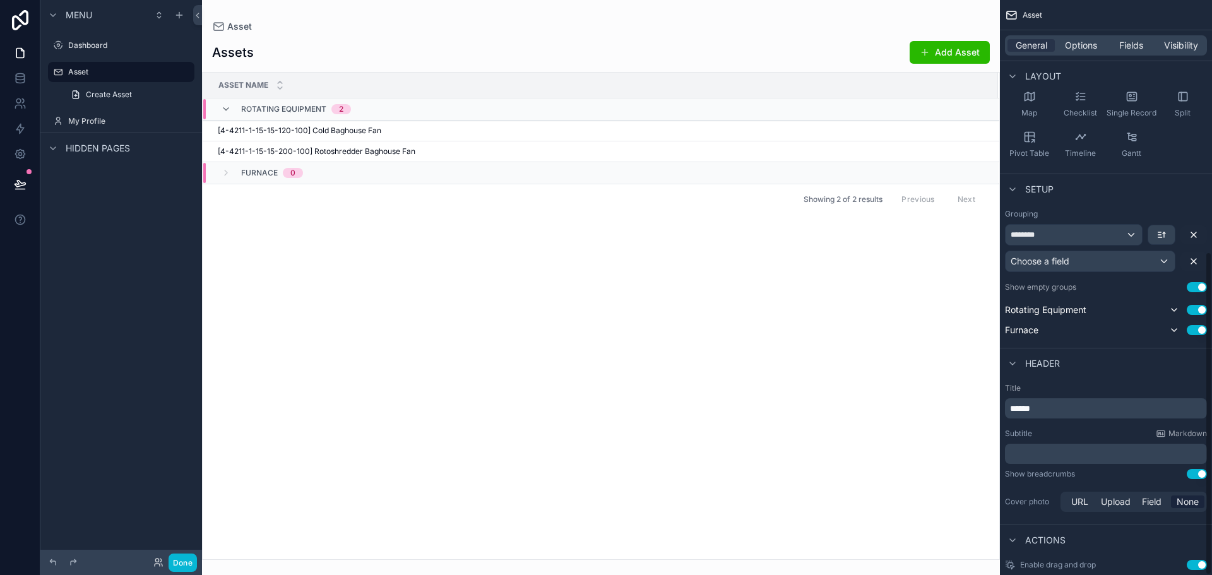
scroll to position [448, 0]
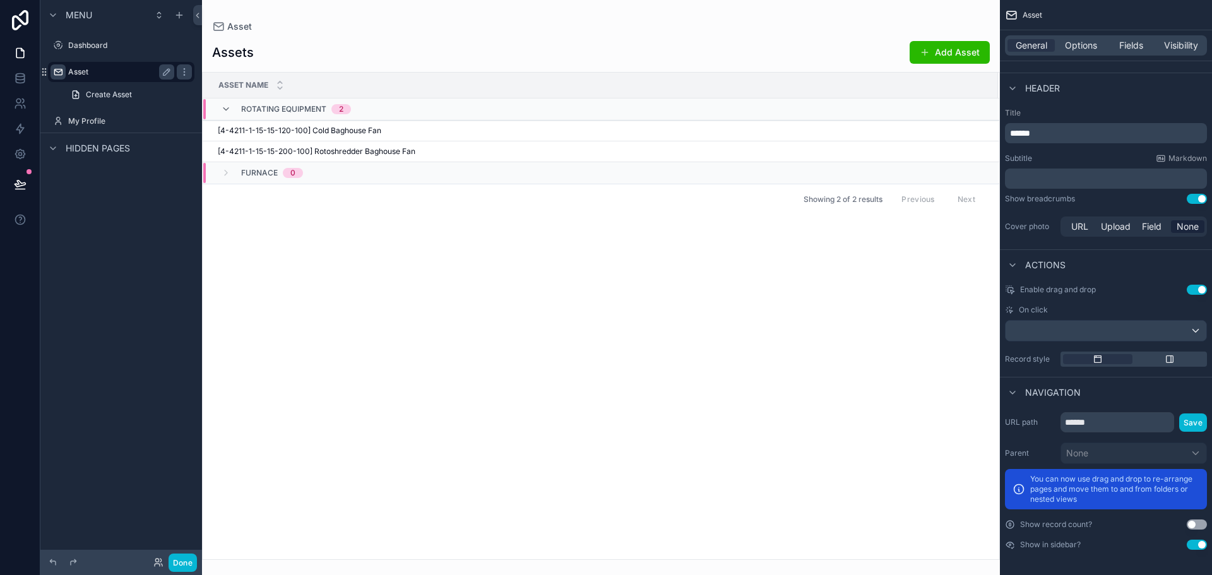
click at [61, 73] on icon "scrollable content" at bounding box center [58, 72] width 10 height 10
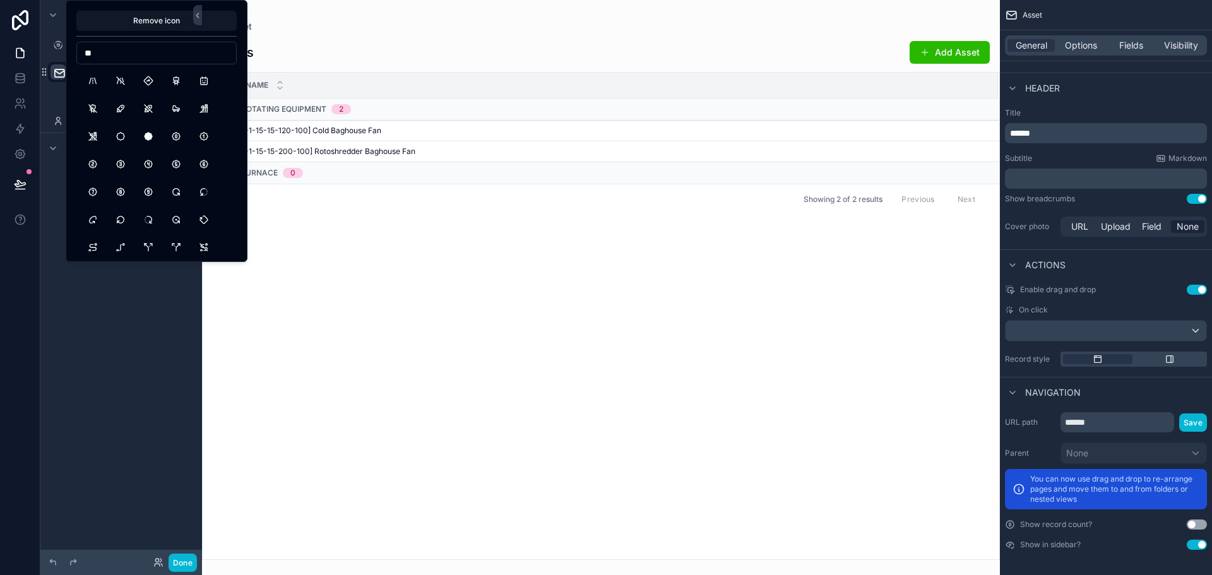
type input "*"
drag, startPoint x: 117, startPoint y: 57, endPoint x: 80, endPoint y: 57, distance: 37.9
click at [80, 57] on input "*****" at bounding box center [156, 53] width 159 height 18
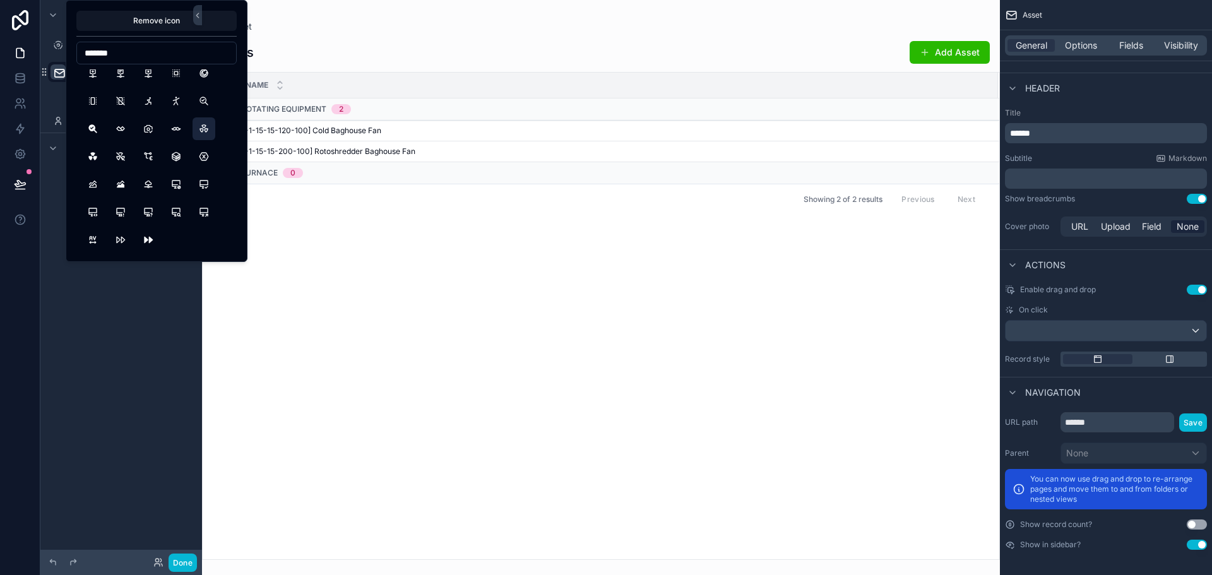
type input "*******"
click at [200, 134] on button "Radioactive" at bounding box center [204, 128] width 23 height 23
click at [410, 284] on div "scrollable content" at bounding box center [601, 287] width 798 height 575
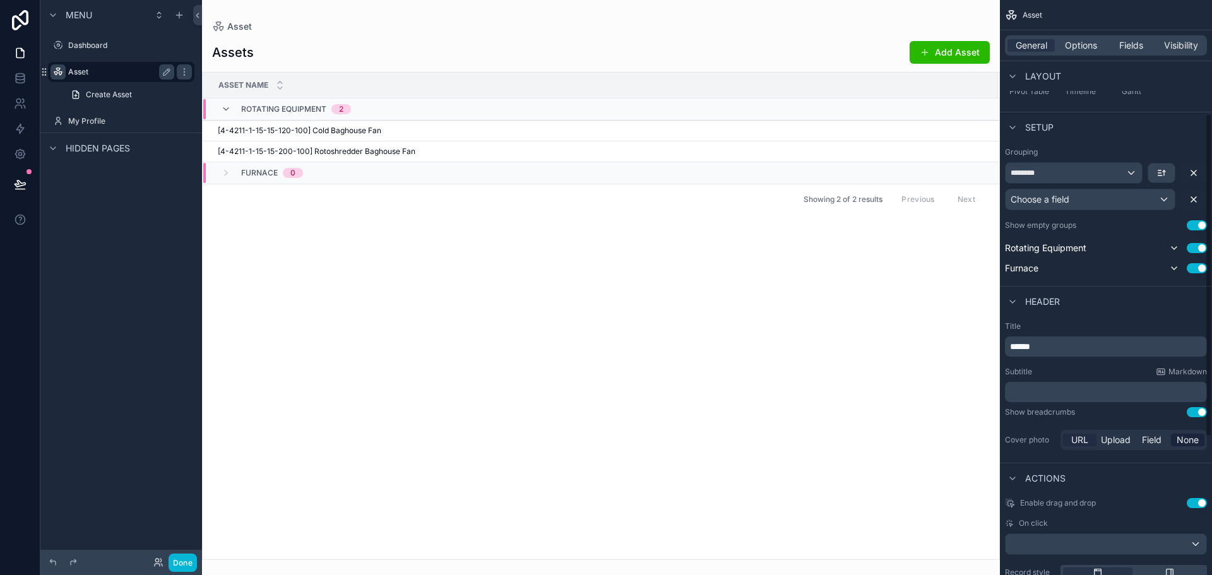
scroll to position [132, 0]
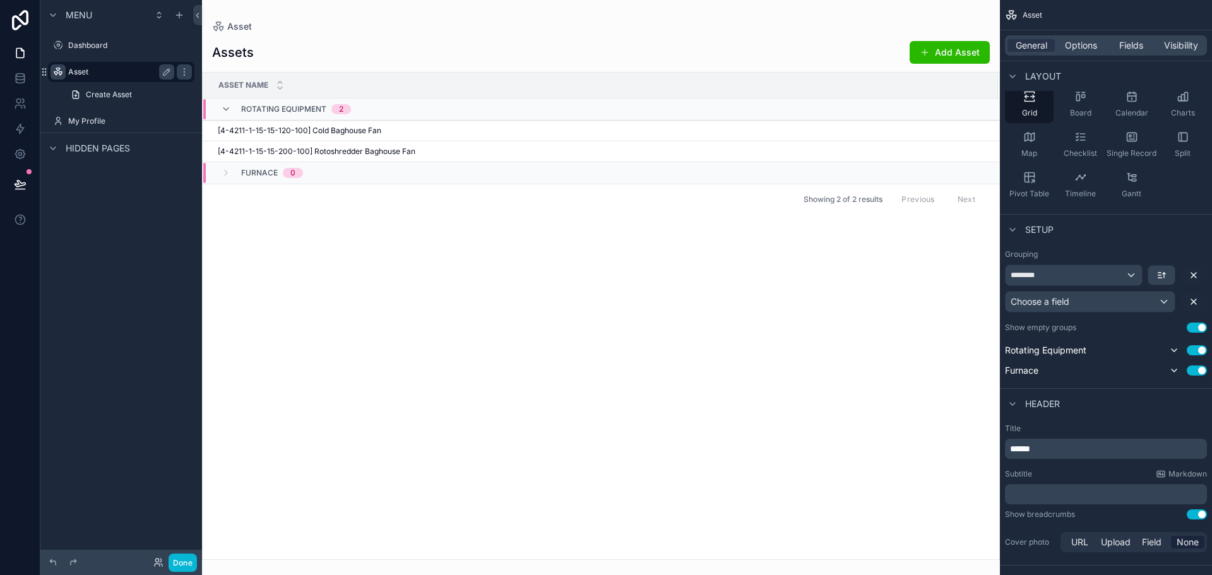
drag, startPoint x: 165, startPoint y: 73, endPoint x: 155, endPoint y: 73, distance: 9.5
click at [165, 73] on icon "scrollable content" at bounding box center [167, 72] width 6 height 6
click at [139, 75] on input "*****" at bounding box center [111, 71] width 86 height 15
type input "******"
click at [165, 69] on icon "scrollable content" at bounding box center [167, 72] width 10 height 10
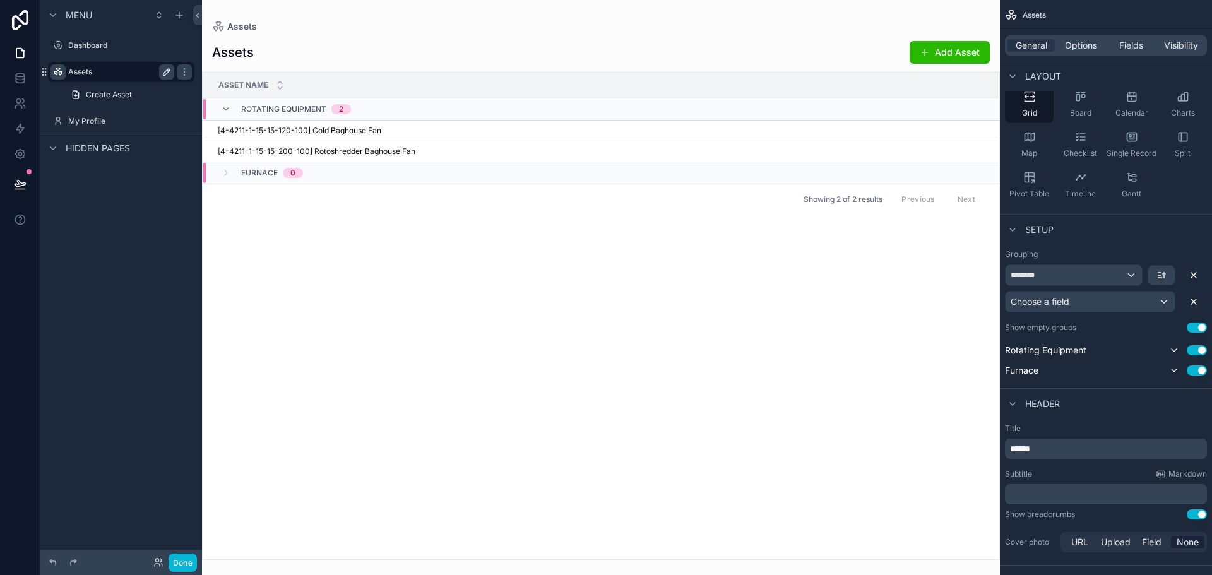
click at [440, 291] on div "Asset Name Rotating Equipment 2 [4-4211-1-15-15-120-100] Cold Baghouse Fan [4-4…" at bounding box center [601, 316] width 797 height 487
click at [1110, 304] on div "Choose a field" at bounding box center [1090, 302] width 169 height 20
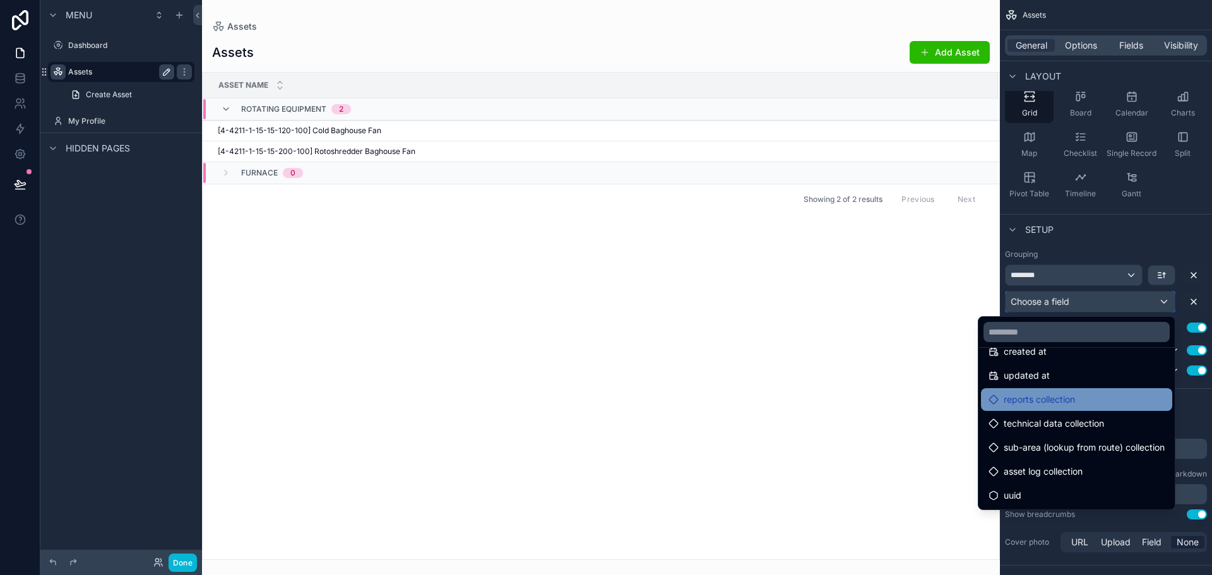
scroll to position [683, 0]
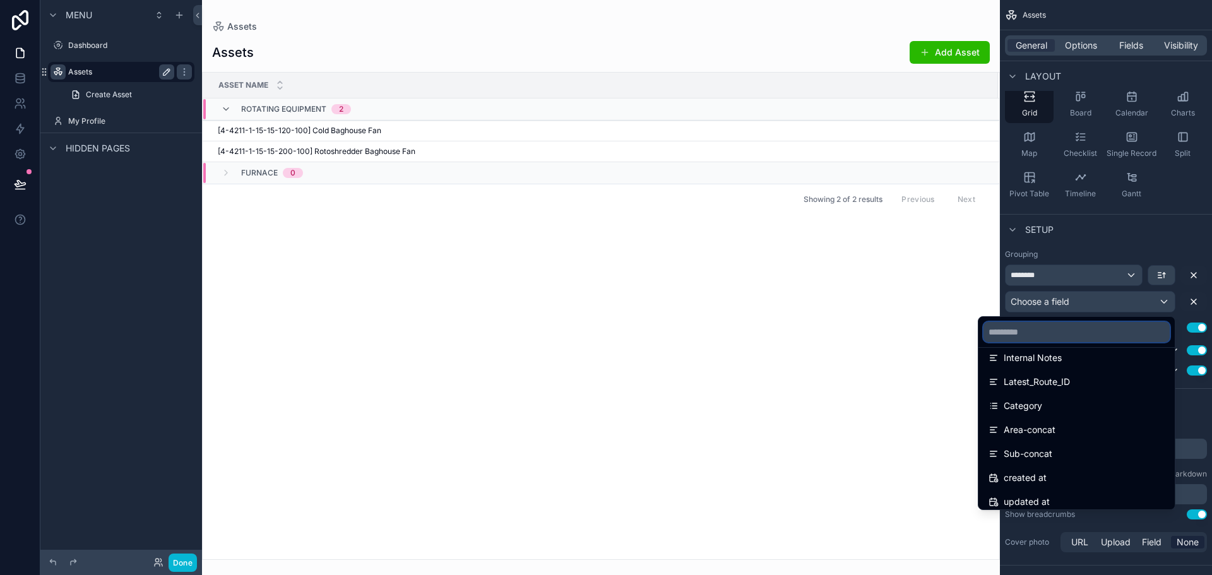
click at [1061, 337] on input "text" at bounding box center [1077, 332] width 186 height 20
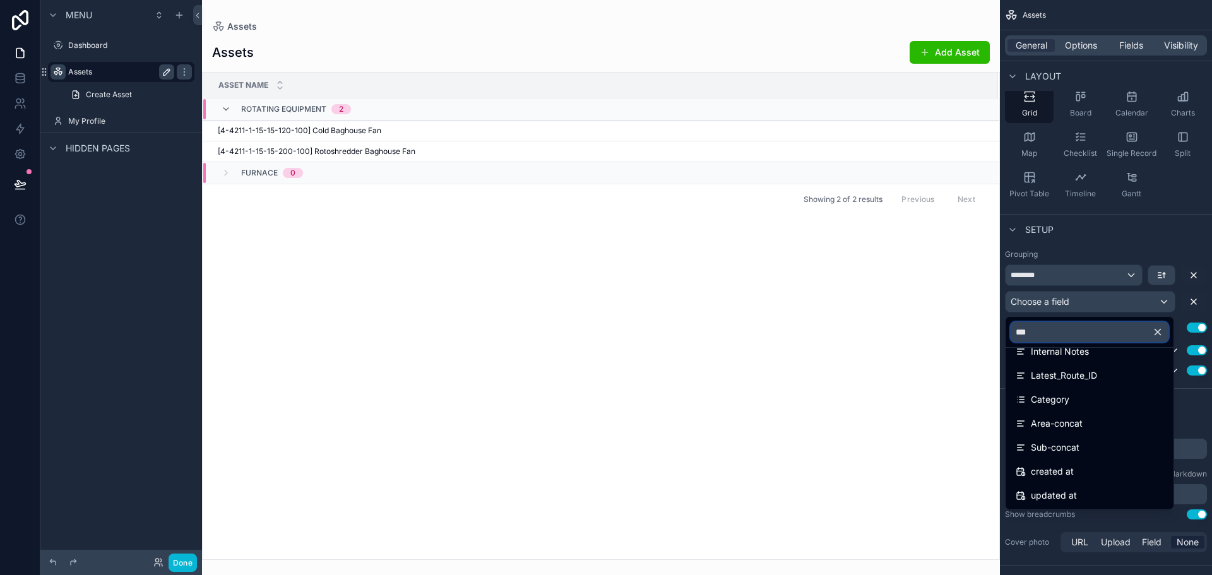
scroll to position [0, 0]
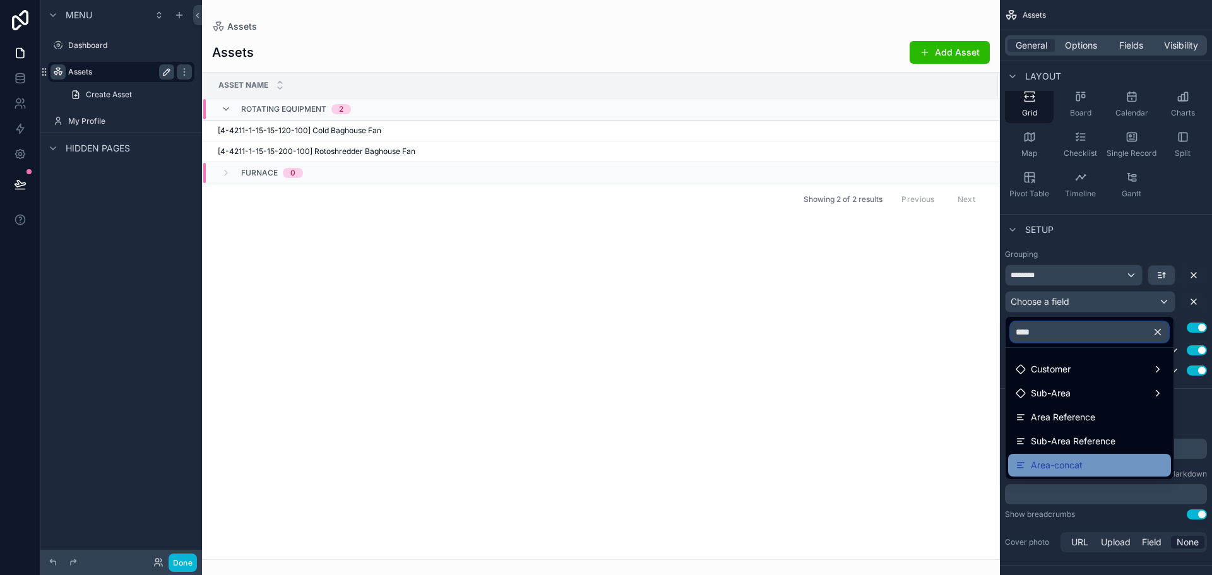
type input "****"
click at [1086, 463] on div "Area-concat" at bounding box center [1090, 465] width 148 height 15
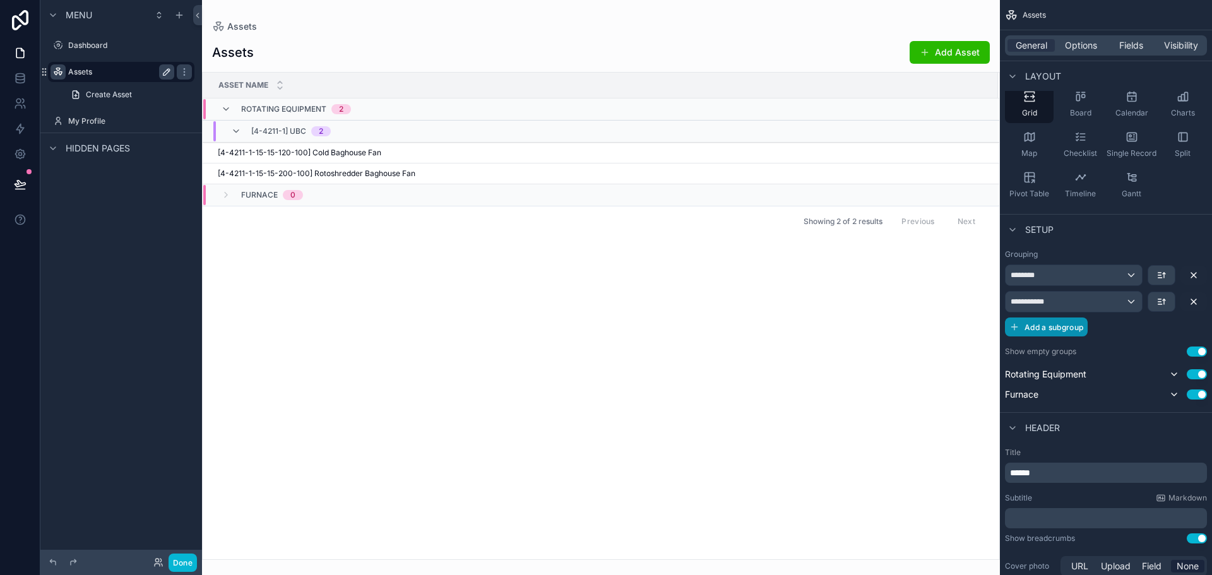
click at [1082, 327] on span "Add a subgroup" at bounding box center [1054, 327] width 59 height 9
click at [1082, 328] on div "Choose a field" at bounding box center [1090, 328] width 169 height 20
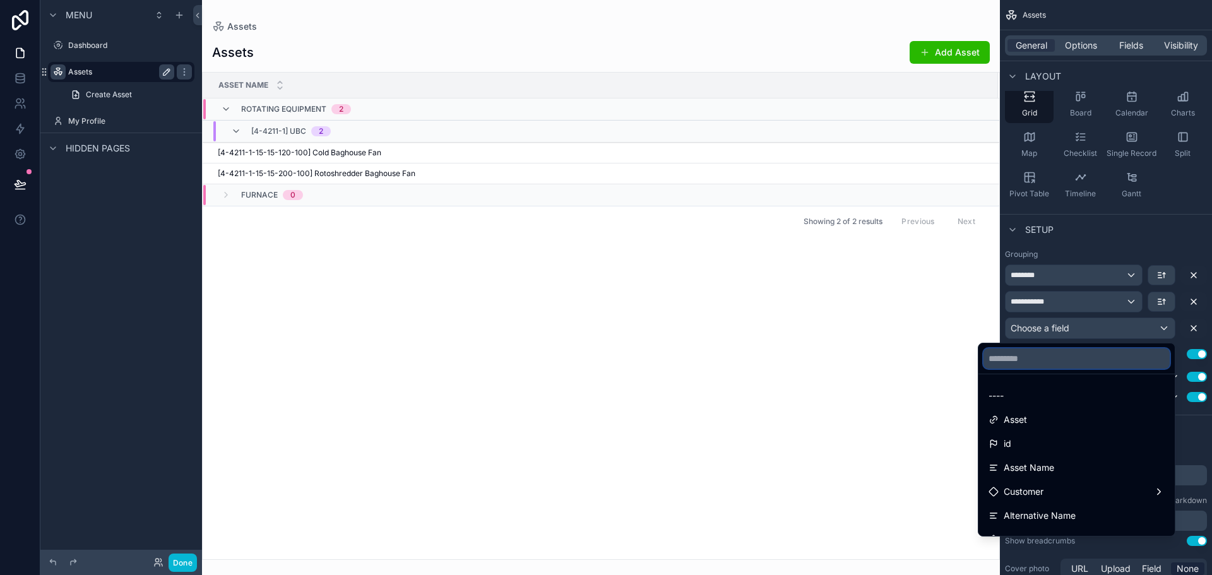
click at [1044, 358] on input "text" at bounding box center [1077, 359] width 186 height 20
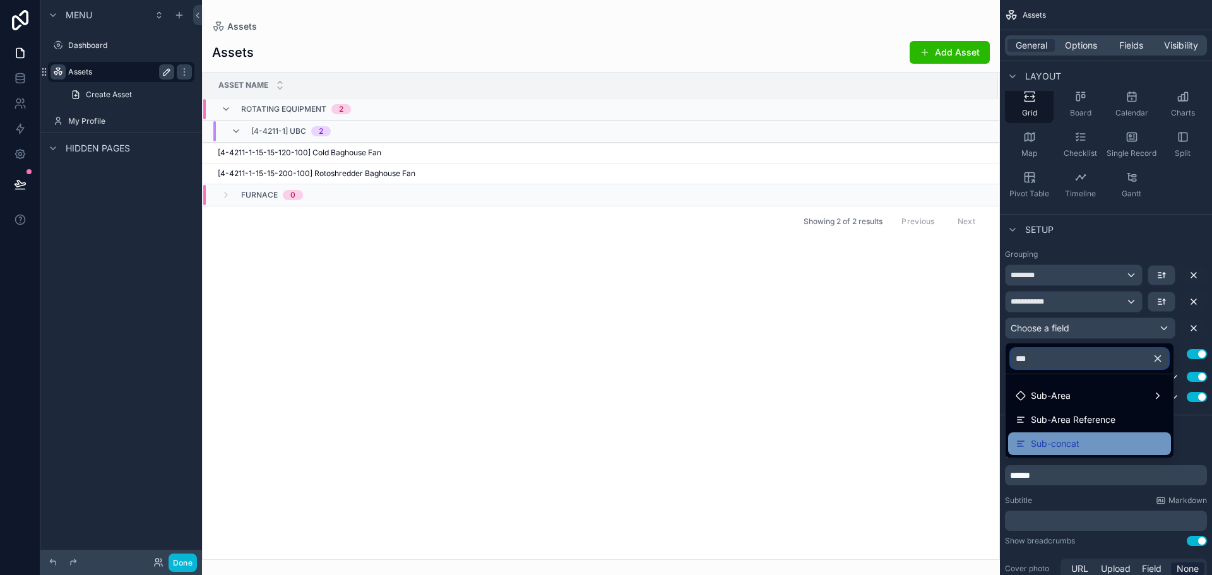
type input "***"
click at [1064, 438] on span "Sub-concat" at bounding box center [1055, 443] width 49 height 15
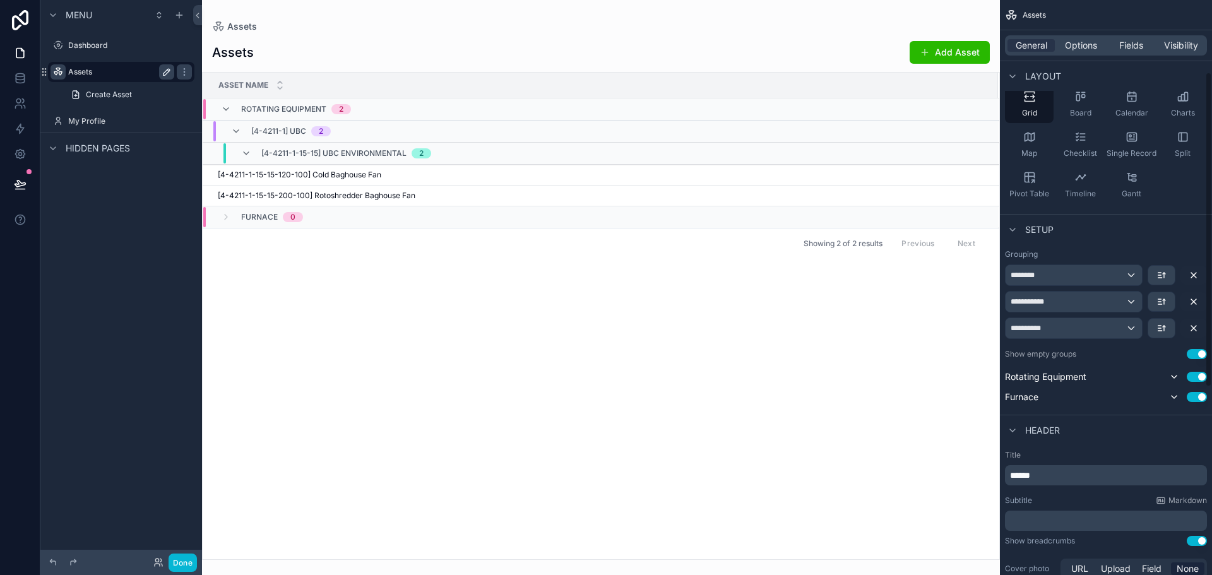
click at [635, 366] on div "Asset Name Rotating Equipment 2 [4-4211-1] UBC 2 [4-4211-1-15-15] UBC Environme…" at bounding box center [601, 316] width 797 height 487
click at [1112, 51] on div "Fields" at bounding box center [1131, 45] width 47 height 13
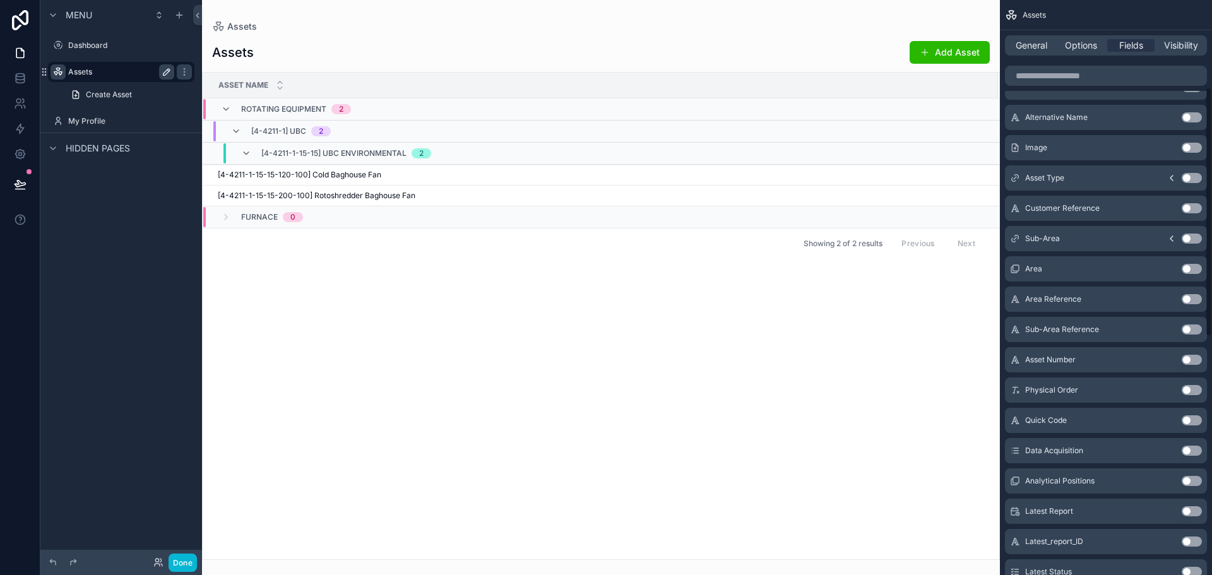
scroll to position [253, 0]
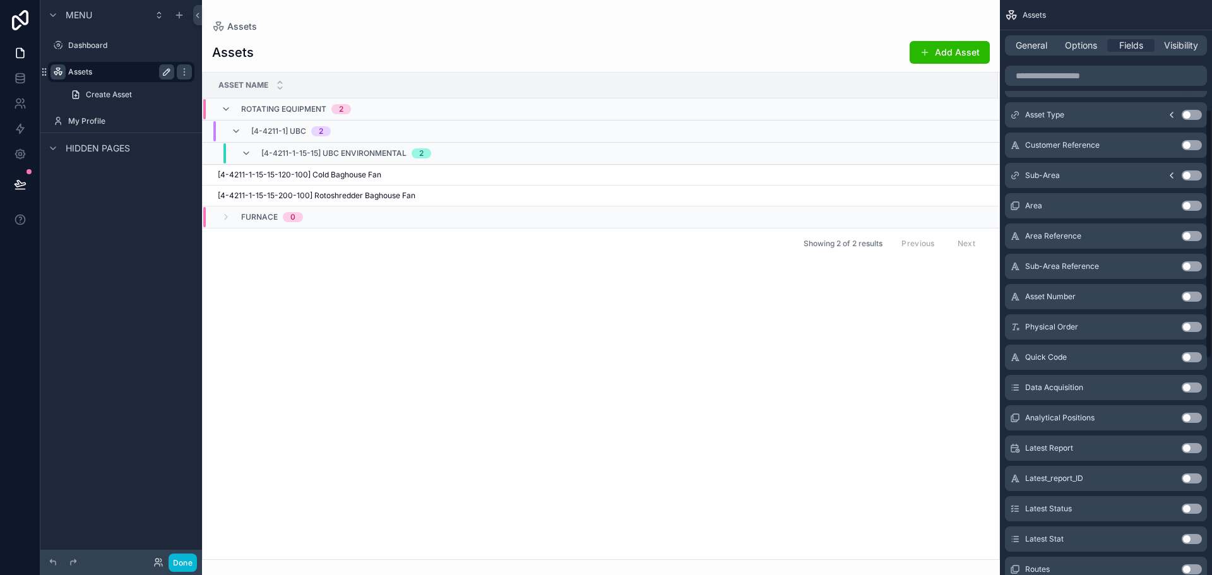
click at [1190, 357] on button "Use setting" at bounding box center [1192, 357] width 20 height 10
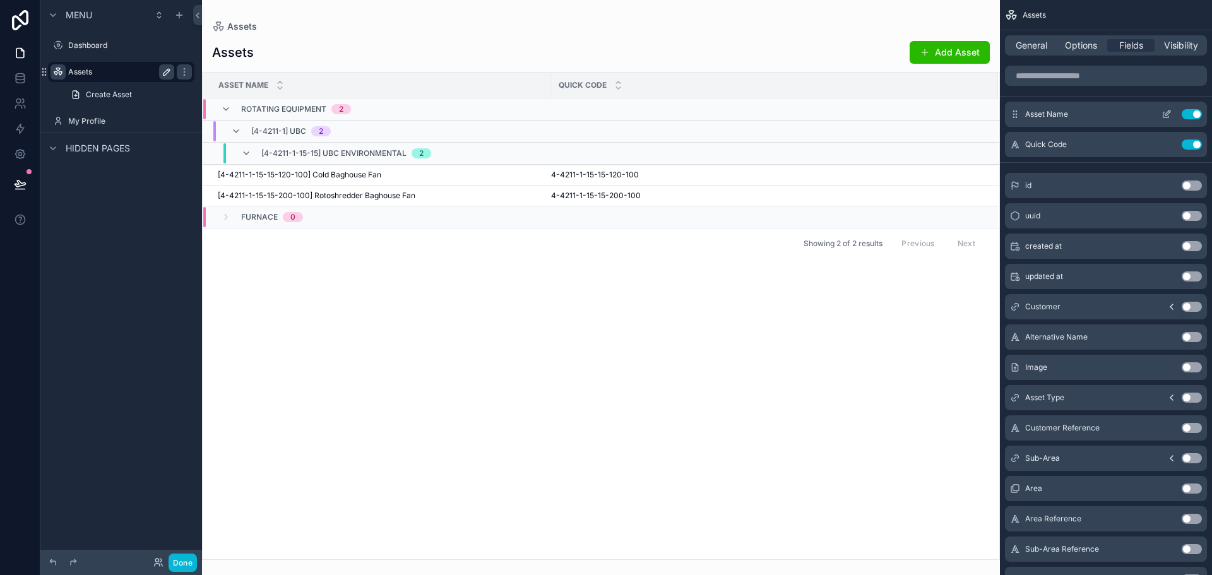
click at [1189, 114] on button "Use setting" at bounding box center [1192, 114] width 20 height 10
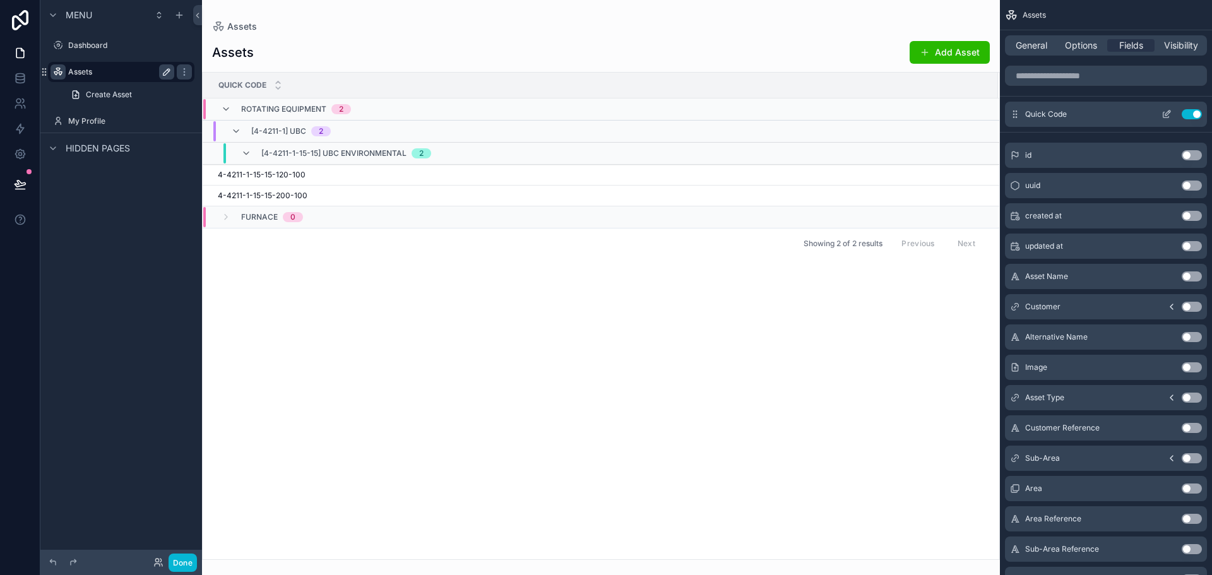
click at [1168, 113] on icon "scrollable content" at bounding box center [1167, 114] width 10 height 10
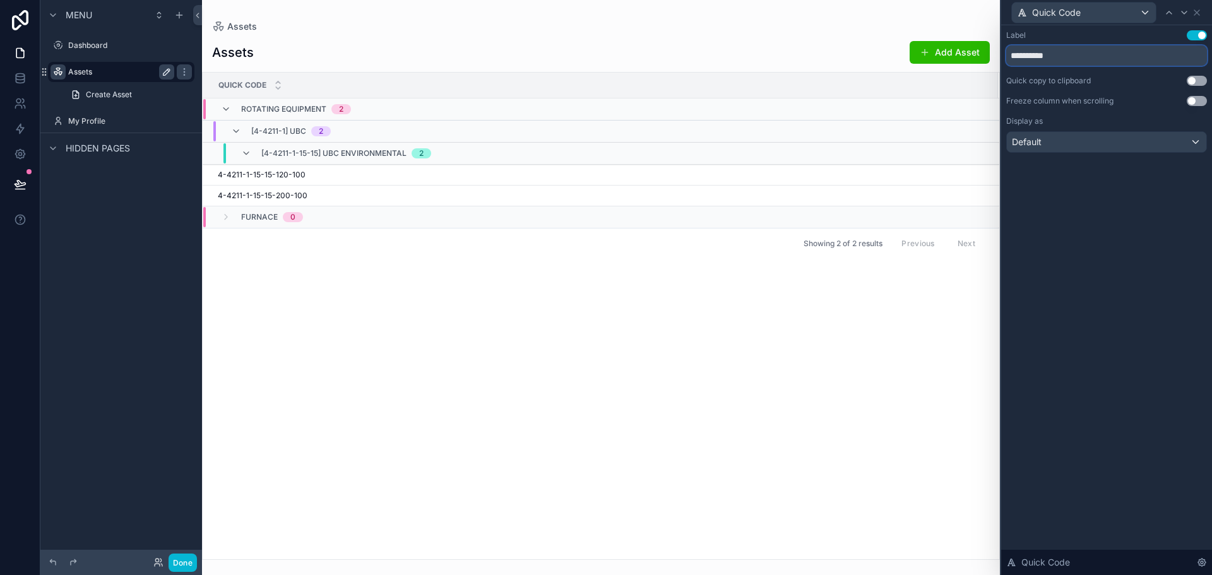
drag, startPoint x: 1041, startPoint y: 57, endPoint x: 1002, endPoint y: 55, distance: 38.6
click at [1002, 55] on div "**********" at bounding box center [1107, 104] width 211 height 158
type input "****"
click at [1099, 239] on div "Label Use setting **** Quick copy to clipboard Use setting Freeze column when s…" at bounding box center [1107, 300] width 211 height 550
click at [1197, 15] on icon at bounding box center [1197, 13] width 10 height 10
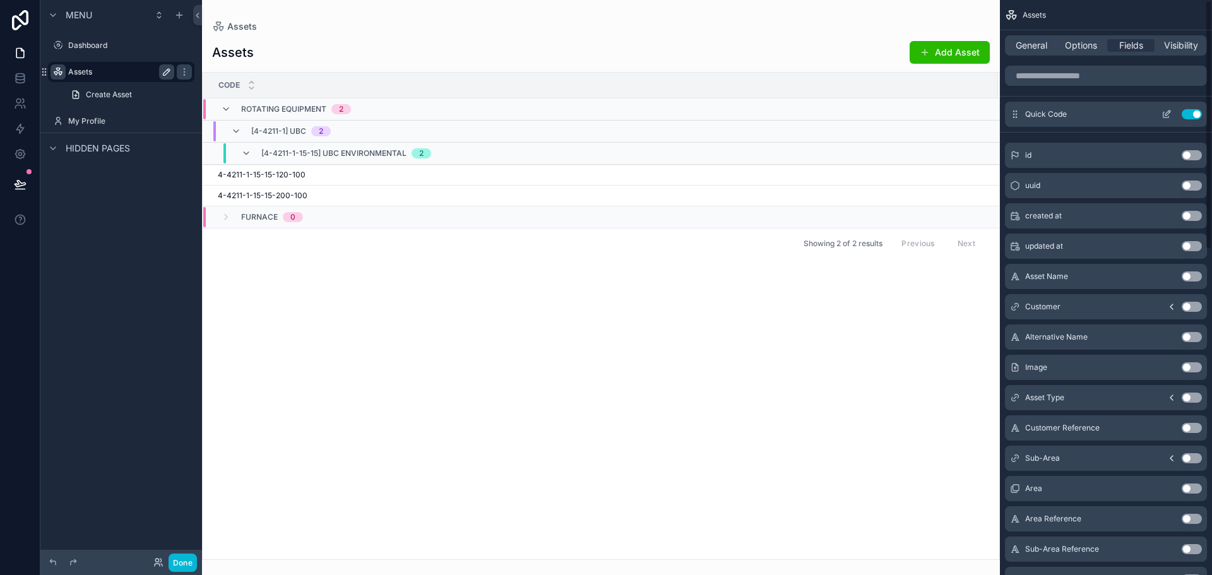
click at [1168, 114] on icon "scrollable content" at bounding box center [1168, 113] width 5 height 5
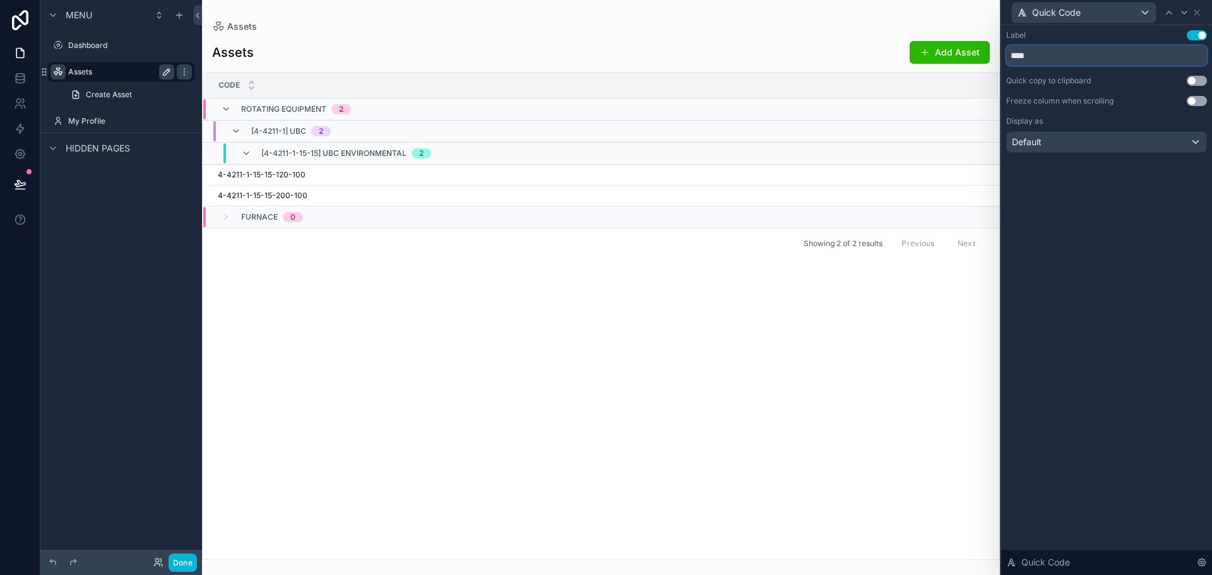
click at [1038, 59] on input "****" at bounding box center [1107, 55] width 201 height 20
type input "**********"
click at [1196, 100] on button "Use setting" at bounding box center [1197, 101] width 20 height 10
click at [1200, 16] on icon at bounding box center [1197, 13] width 10 height 10
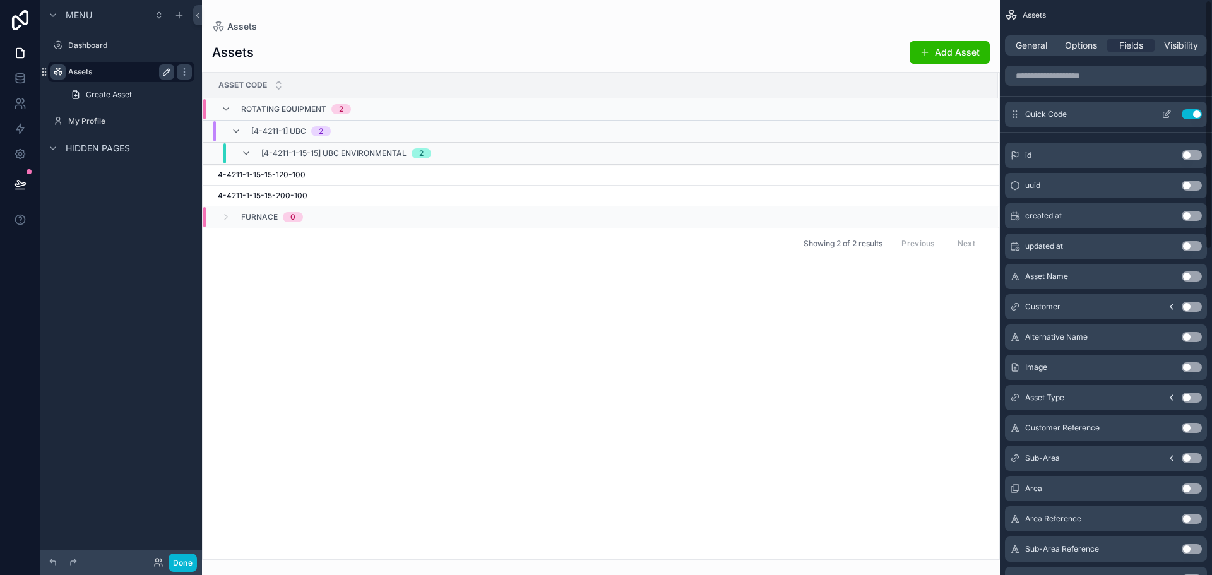
click at [1164, 111] on icon "scrollable content" at bounding box center [1167, 114] width 10 height 10
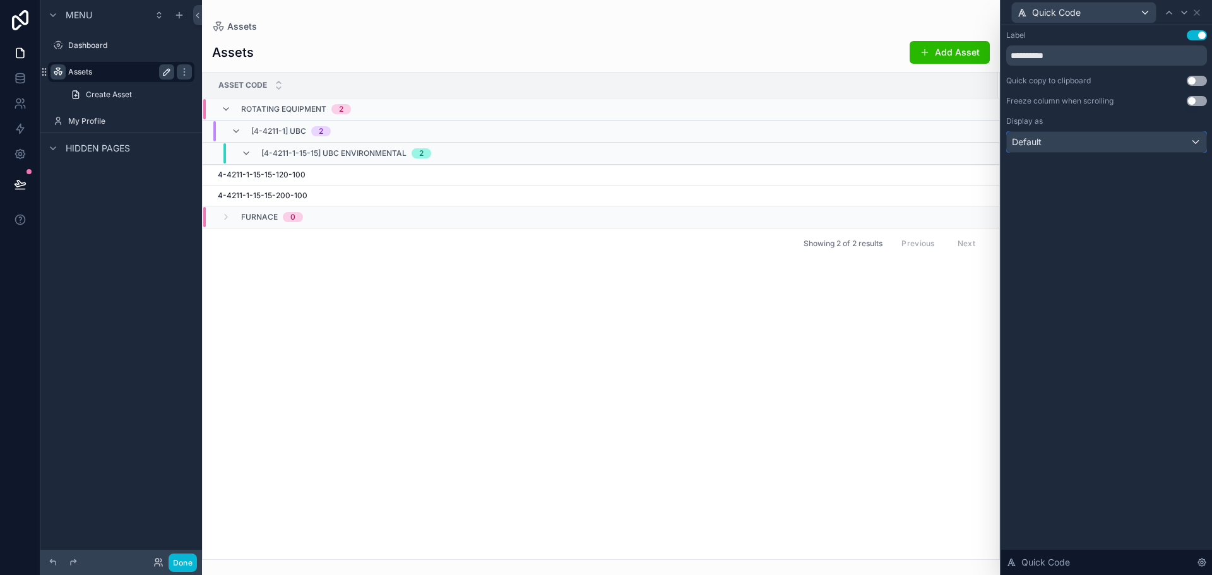
click at [1110, 148] on div "Default" at bounding box center [1107, 142] width 200 height 20
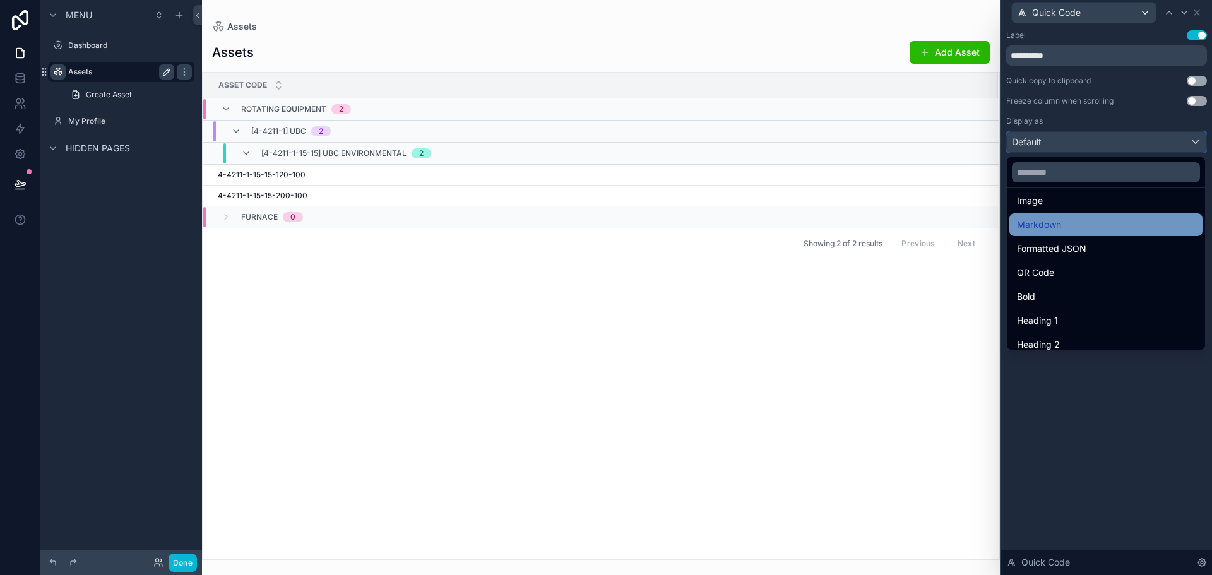
scroll to position [138, 0]
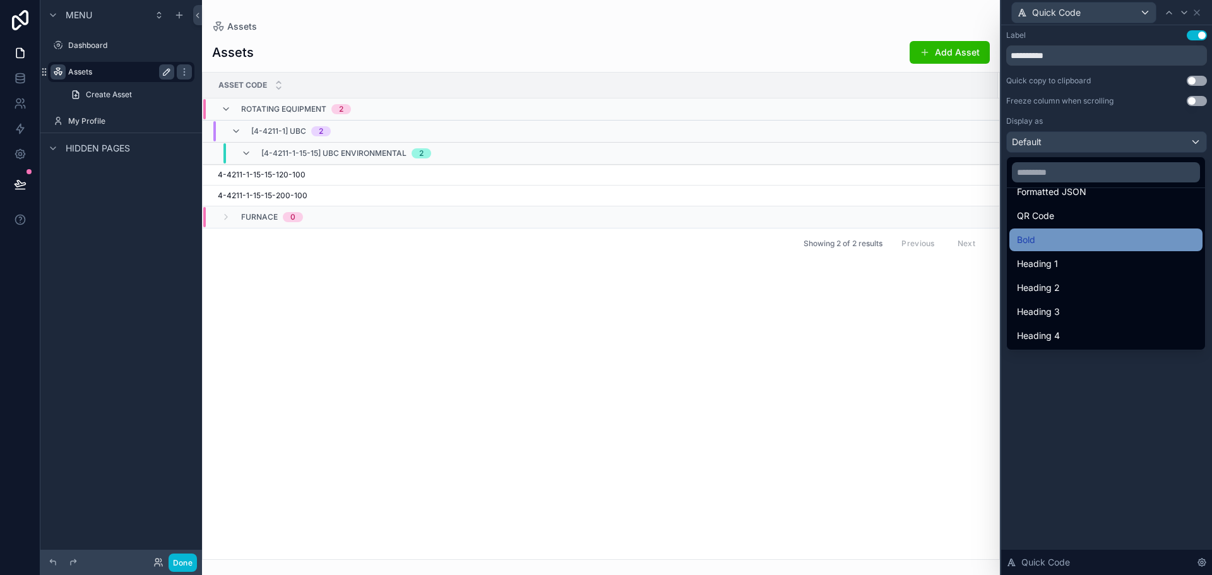
click at [1072, 242] on div "Bold" at bounding box center [1106, 239] width 178 height 15
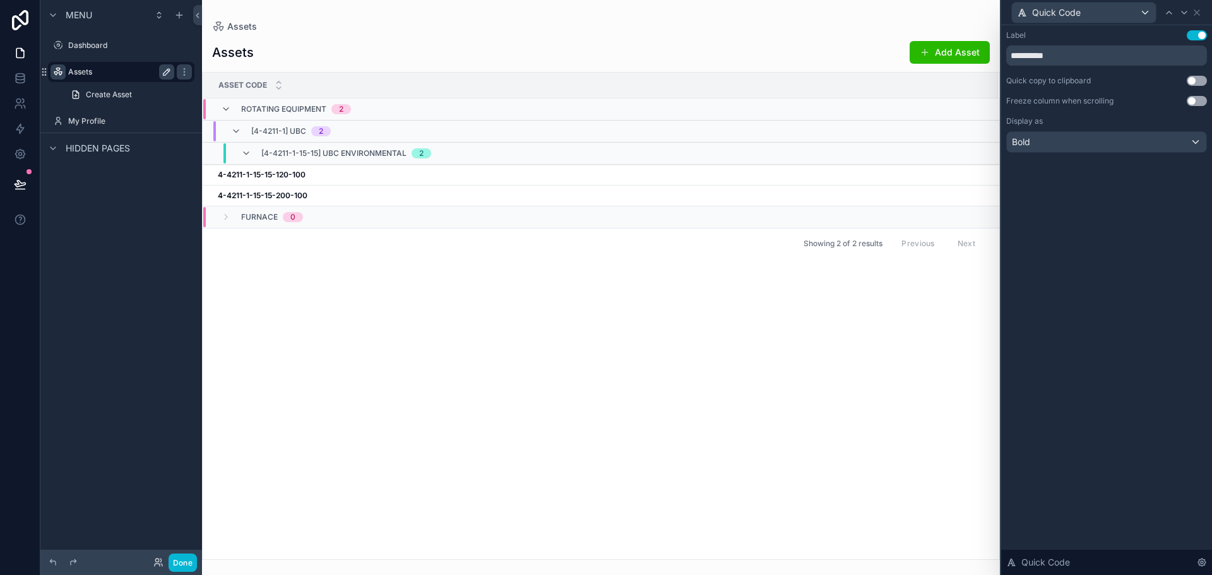
click at [1095, 275] on div "**********" at bounding box center [1107, 300] width 211 height 550
click at [1195, 13] on icon at bounding box center [1197, 13] width 10 height 10
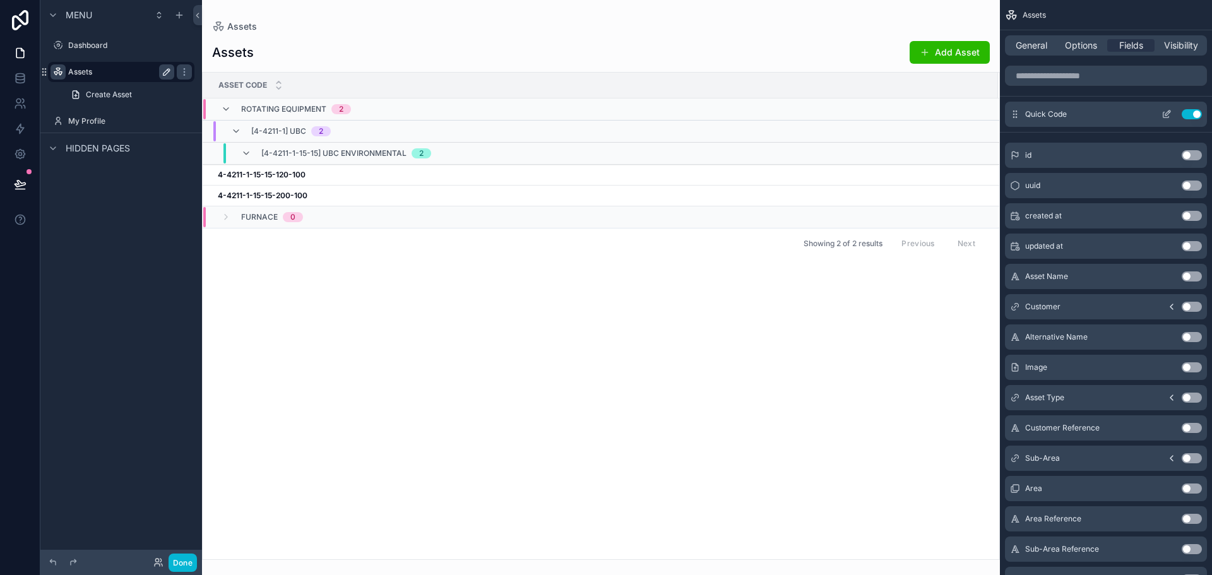
click at [1173, 116] on button "scrollable content" at bounding box center [1167, 114] width 20 height 10
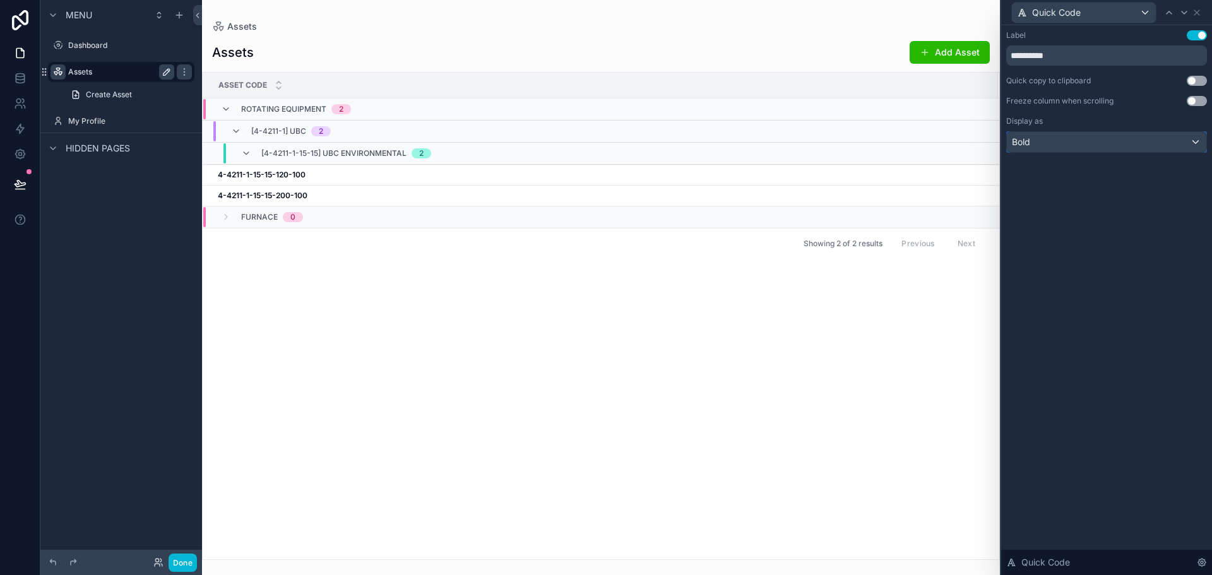
click at [1117, 143] on div "Bold" at bounding box center [1107, 142] width 200 height 20
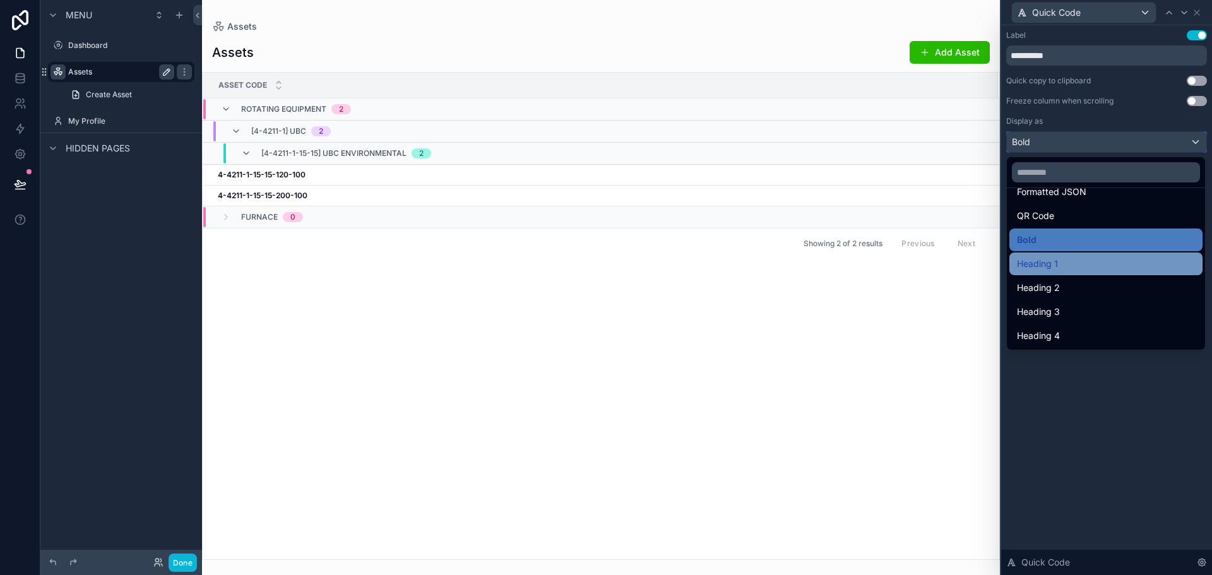
scroll to position [75, 0]
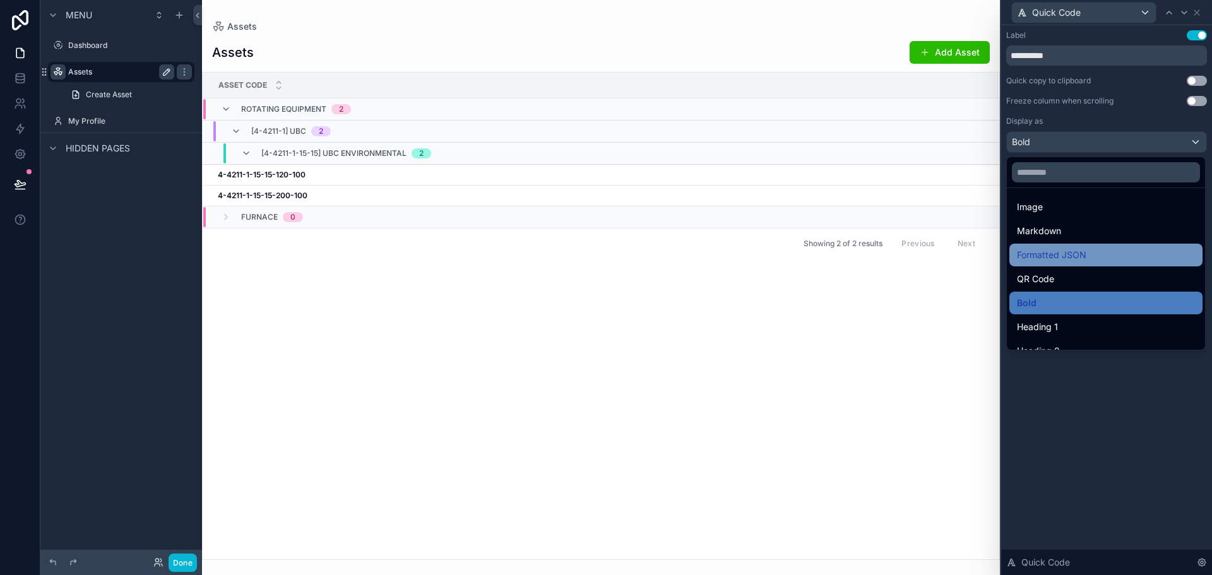
click at [1089, 258] on div "Formatted JSON" at bounding box center [1106, 255] width 178 height 15
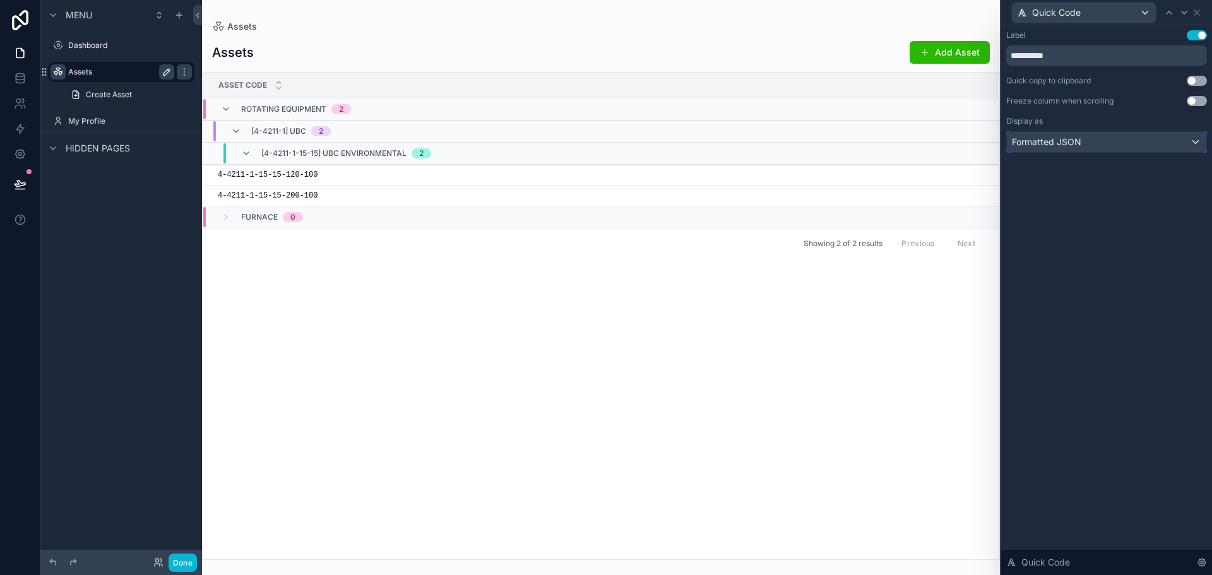
click at [1134, 139] on div "Formatted JSON" at bounding box center [1107, 142] width 200 height 20
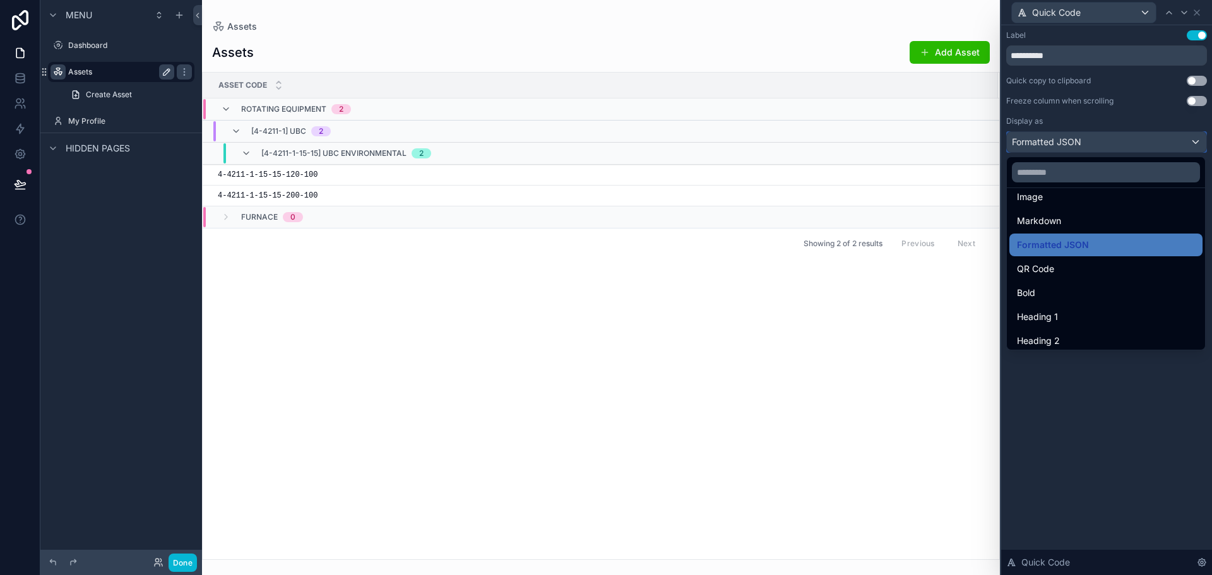
scroll to position [63, 0]
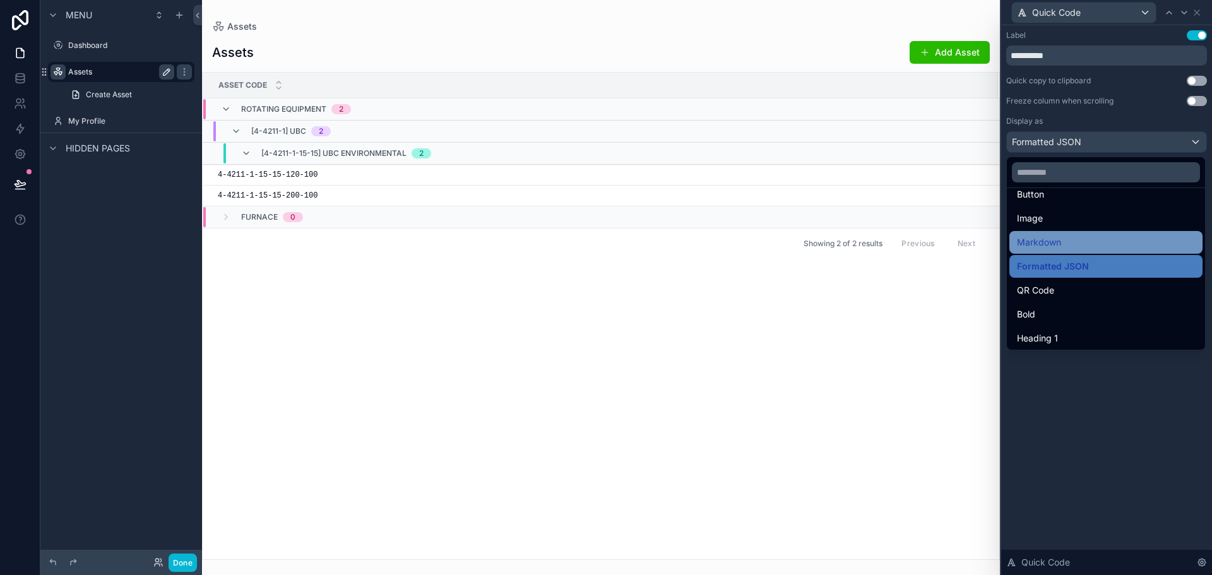
click at [1081, 242] on div "Markdown" at bounding box center [1106, 242] width 178 height 15
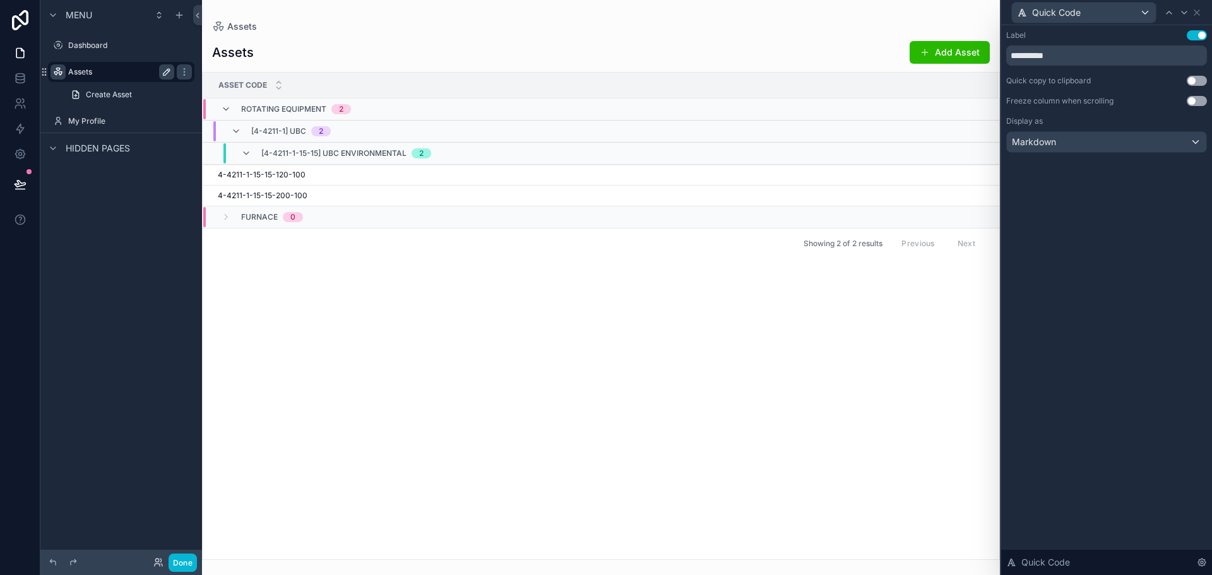
click at [1066, 338] on div "**********" at bounding box center [1107, 300] width 211 height 550
click at [674, 378] on div "Asset Code Rotating Equipment 2 [4-4211-1] UBC 2 [4-4211-1-15-15] UBC Environme…" at bounding box center [601, 316] width 797 height 487
click at [29, 81] on link at bounding box center [20, 78] width 40 height 25
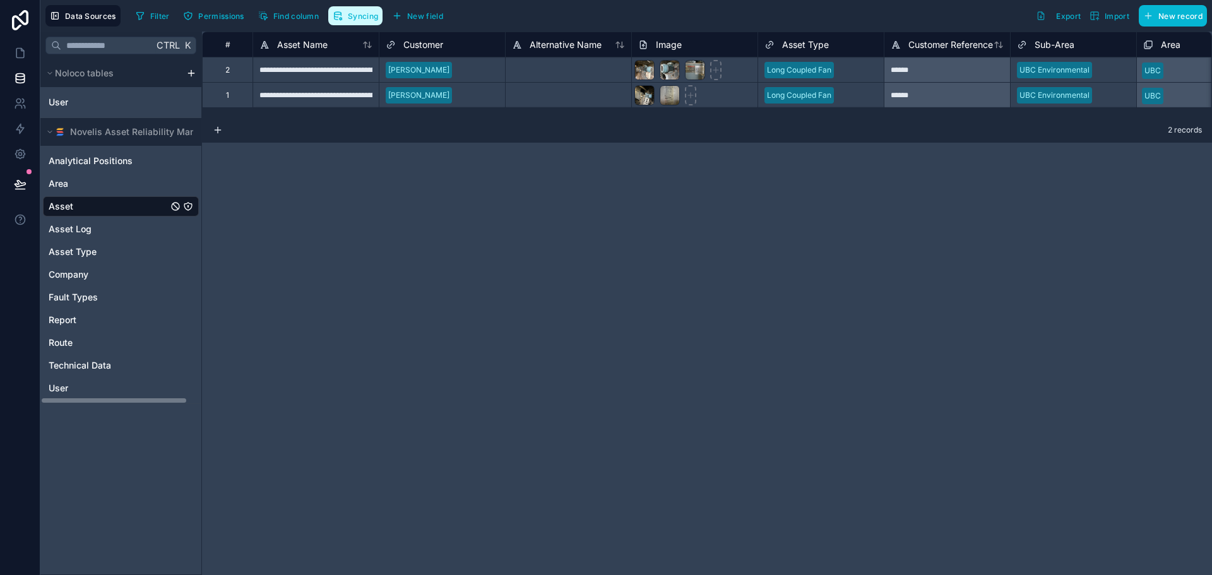
click at [341, 17] on icon "button" at bounding box center [338, 16] width 10 height 10
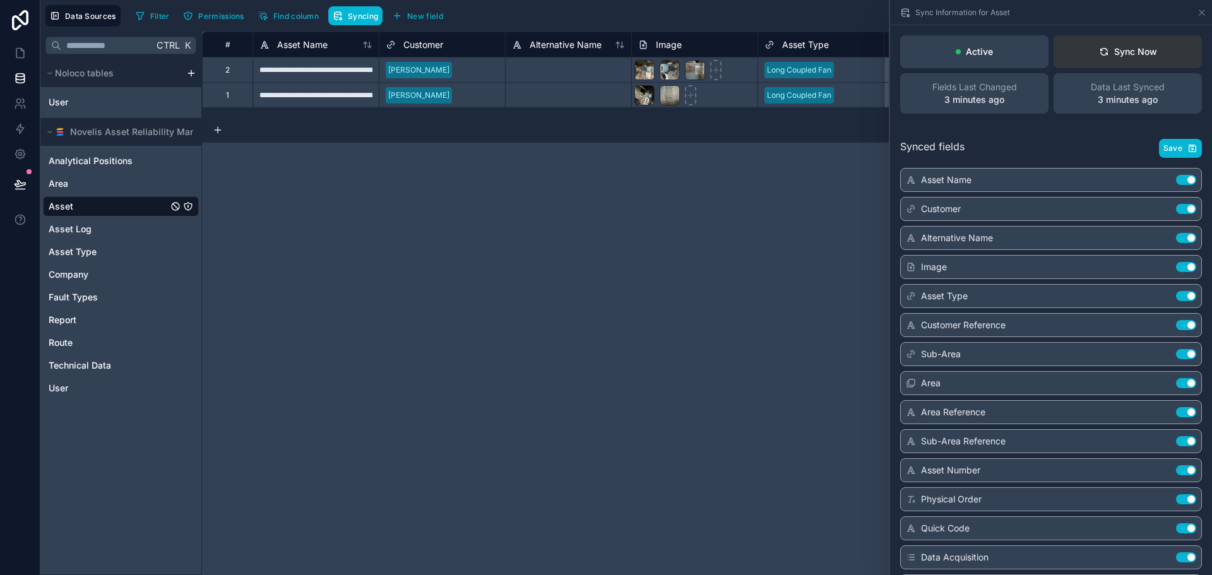
click at [1103, 55] on div "Sync Now" at bounding box center [1128, 51] width 58 height 13
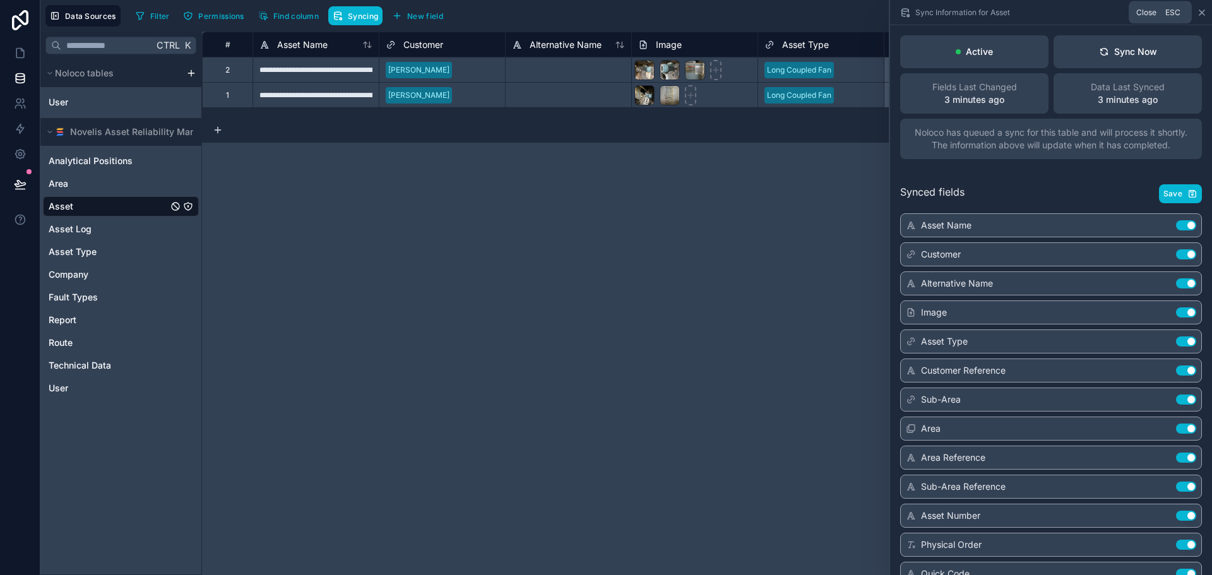
click at [1198, 13] on icon at bounding box center [1202, 13] width 10 height 10
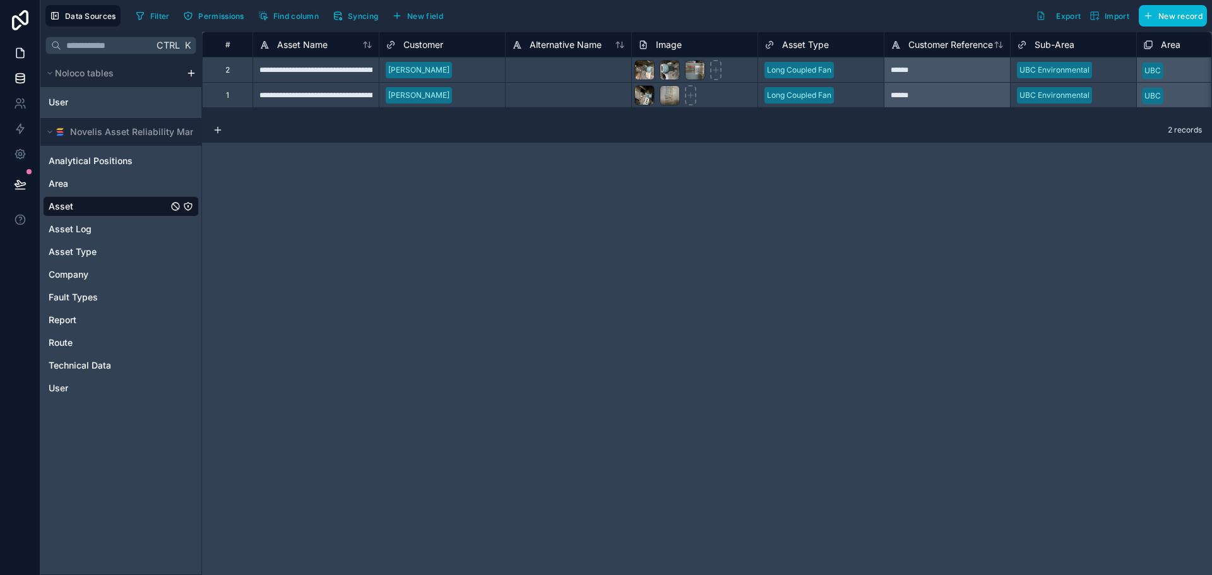
click at [23, 42] on link at bounding box center [20, 52] width 40 height 25
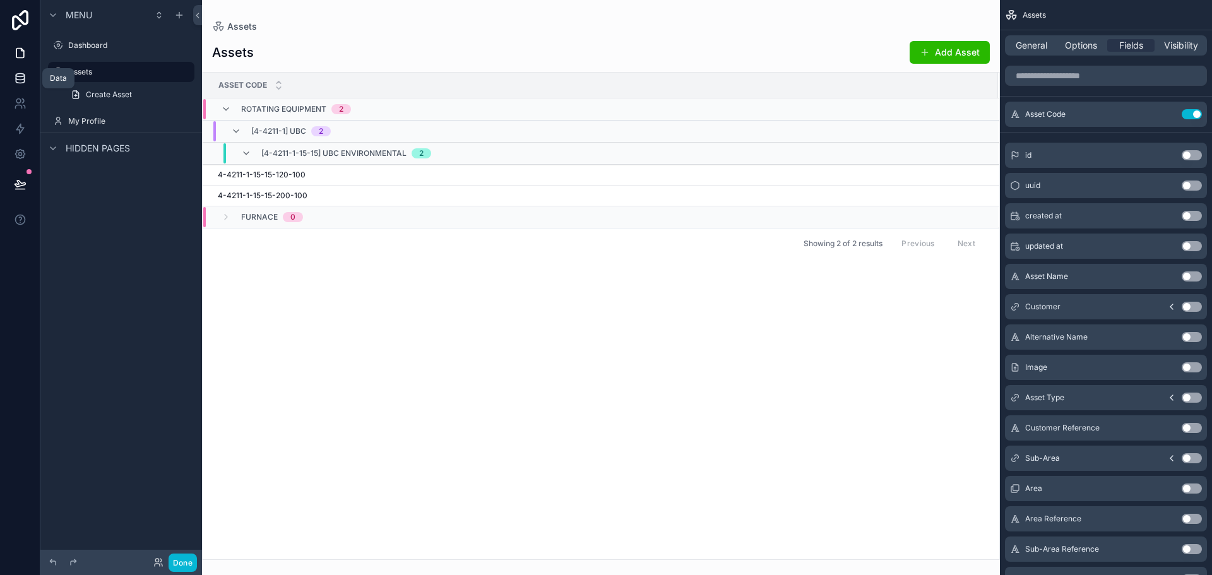
click at [11, 75] on link at bounding box center [20, 78] width 40 height 25
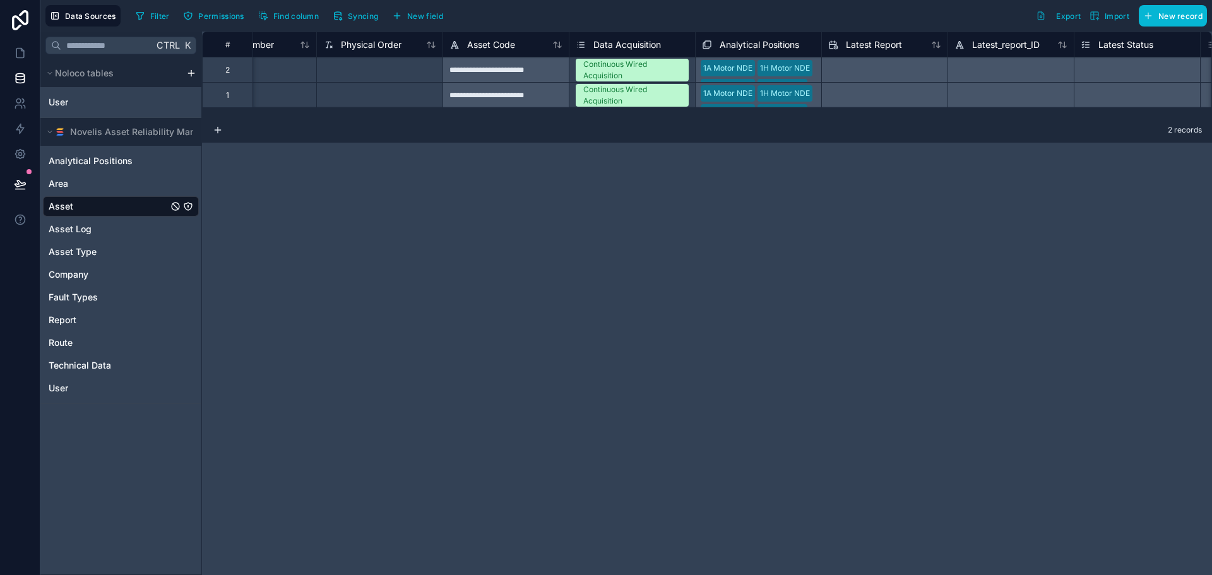
scroll to position [0, 1326]
drag, startPoint x: 27, startPoint y: 57, endPoint x: 33, endPoint y: 61, distance: 6.8
click at [27, 57] on link at bounding box center [20, 52] width 40 height 25
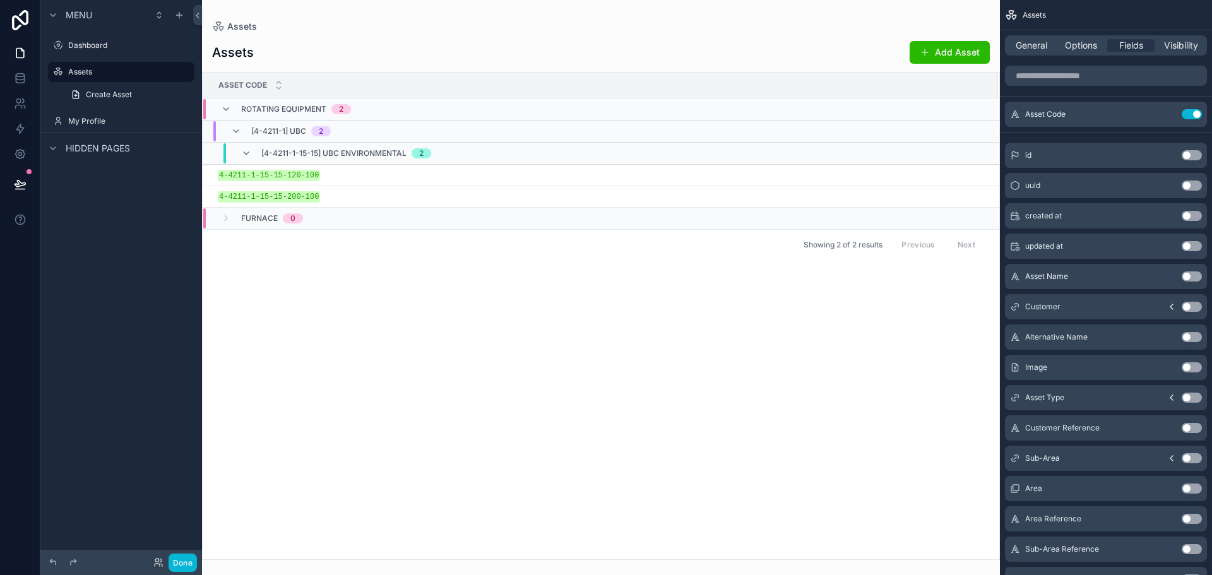
click at [407, 277] on div "Asset Code Rotating Equipment 2 [4-4211-1] UBC 2 [4-4211-1-15-15] UBC Environme…" at bounding box center [601, 316] width 797 height 487
click at [1036, 45] on span "General" at bounding box center [1032, 45] width 32 height 13
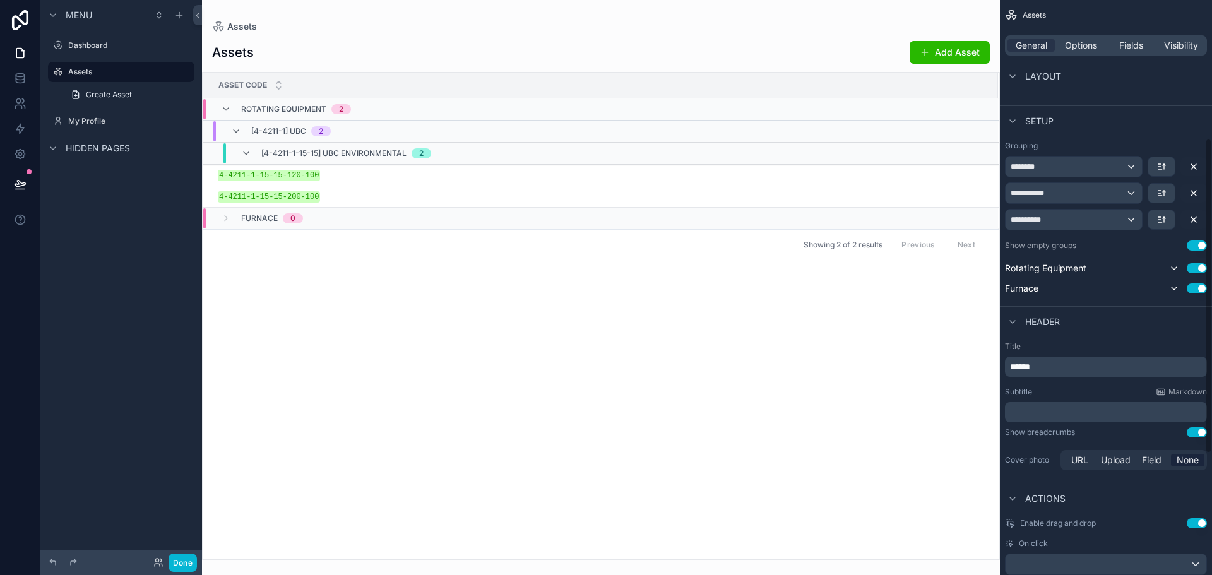
scroll to position [253, 0]
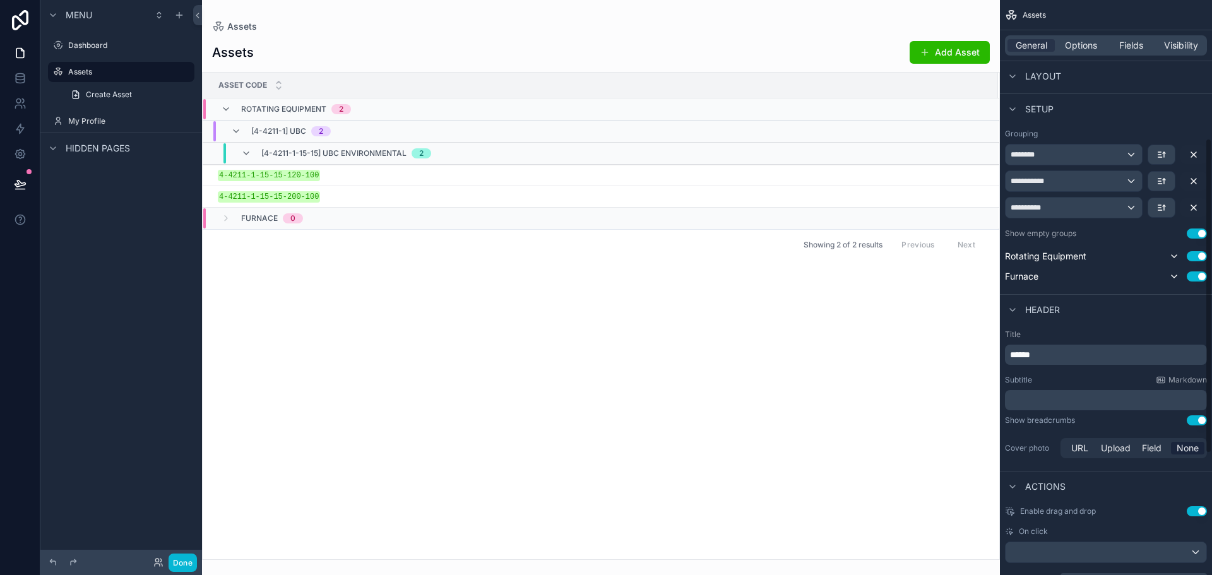
click at [1067, 402] on p "﻿" at bounding box center [1107, 400] width 194 height 13
click at [1128, 416] on div "Show breadcrumbs Use setting" at bounding box center [1106, 421] width 202 height 10
click at [1188, 376] on span "Markdown" at bounding box center [1188, 380] width 39 height 10
click at [1048, 398] on p "﻿" at bounding box center [1107, 400] width 194 height 13
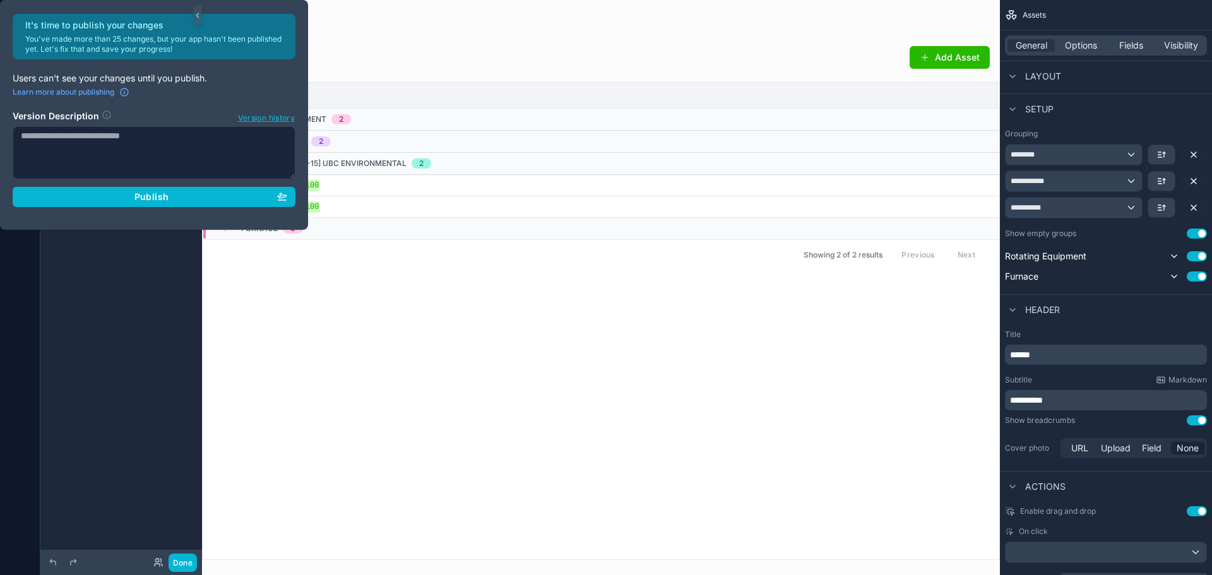
click at [1108, 425] on div "Show breadcrumbs Use setting" at bounding box center [1106, 421] width 202 height 10
click at [527, 368] on div "Asset Code Rotating Equipment 2 [4-4211-1] UBC 2 [4-4211-1-15-15] UBC Environme…" at bounding box center [601, 321] width 797 height 477
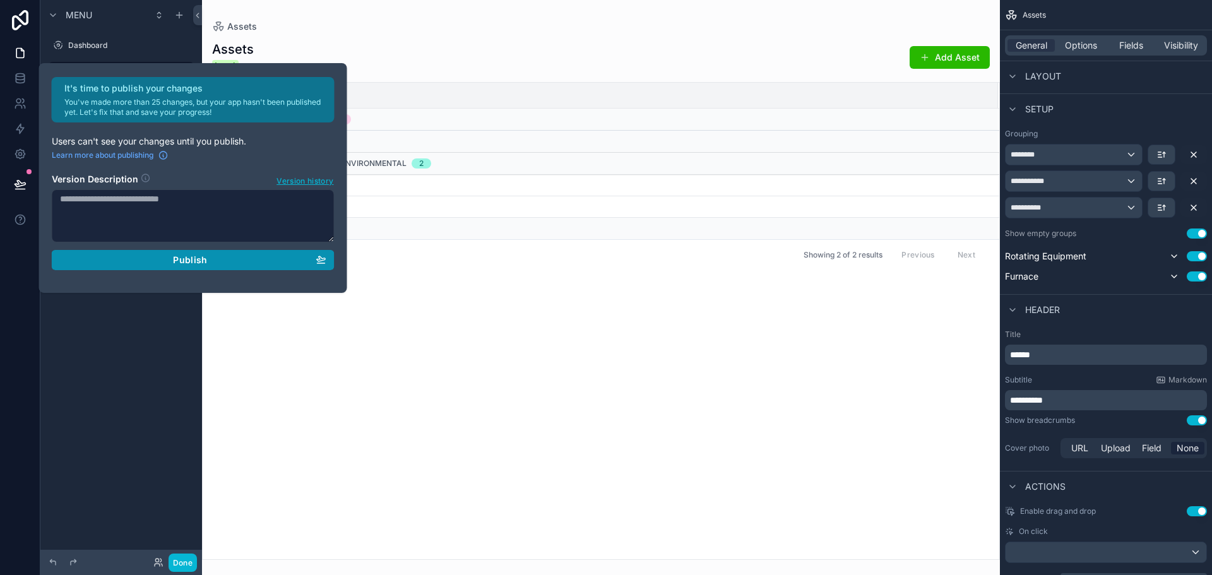
click at [282, 265] on div "Publish" at bounding box center [193, 259] width 266 height 11
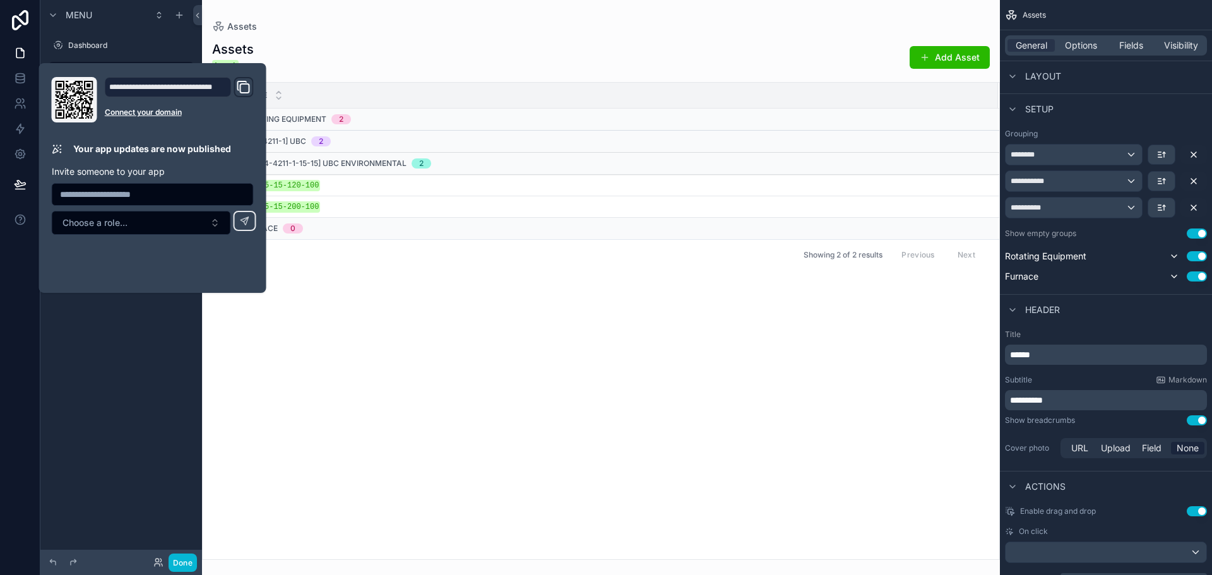
click at [610, 358] on div "Asset Code Rotating Equipment 2 [4-4211-1] UBC 2 [4-4211-1-15-15] UBC Environme…" at bounding box center [601, 321] width 797 height 477
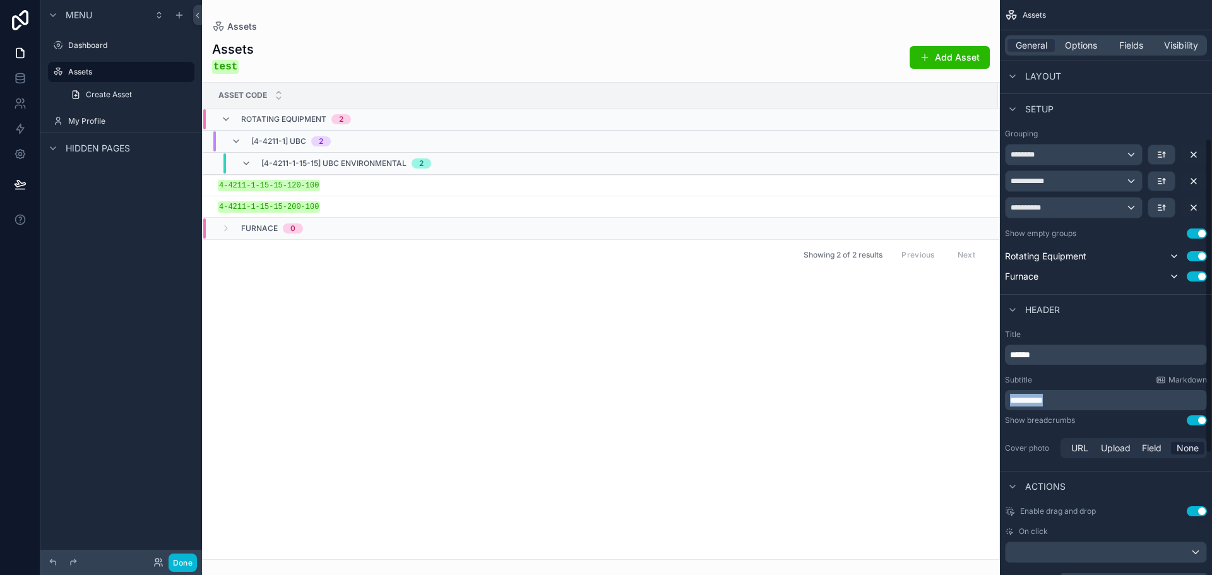
drag, startPoint x: 1055, startPoint y: 395, endPoint x: 972, endPoint y: 390, distance: 82.9
click at [972, 390] on div "**********" at bounding box center [707, 287] width 1010 height 575
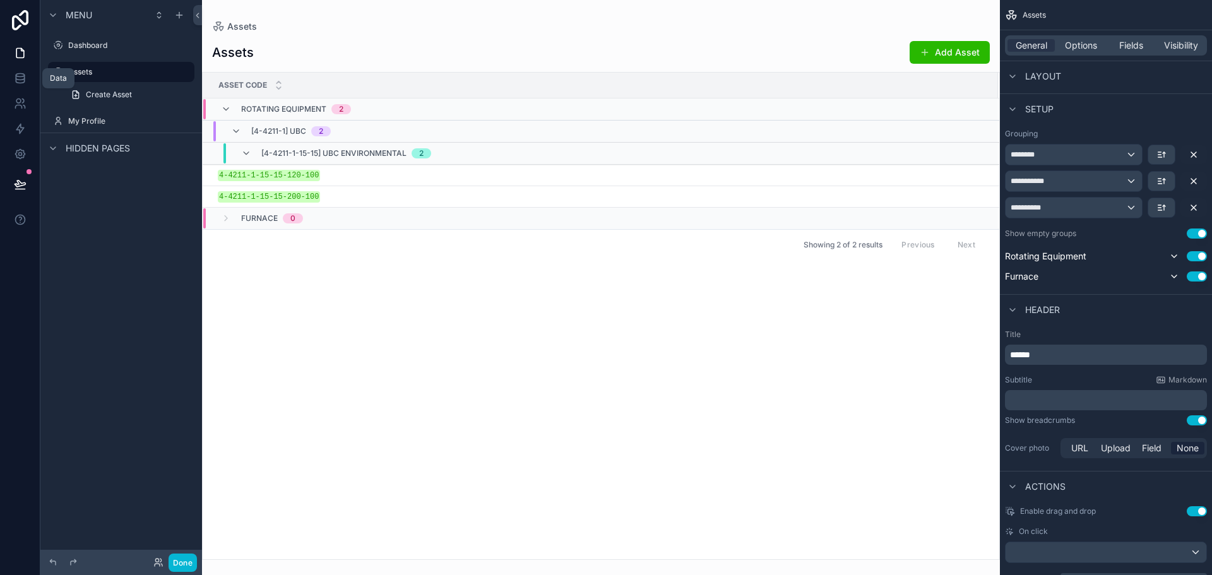
drag, startPoint x: 19, startPoint y: 68, endPoint x: 45, endPoint y: 85, distance: 31.0
click at [19, 68] on link at bounding box center [20, 78] width 40 height 25
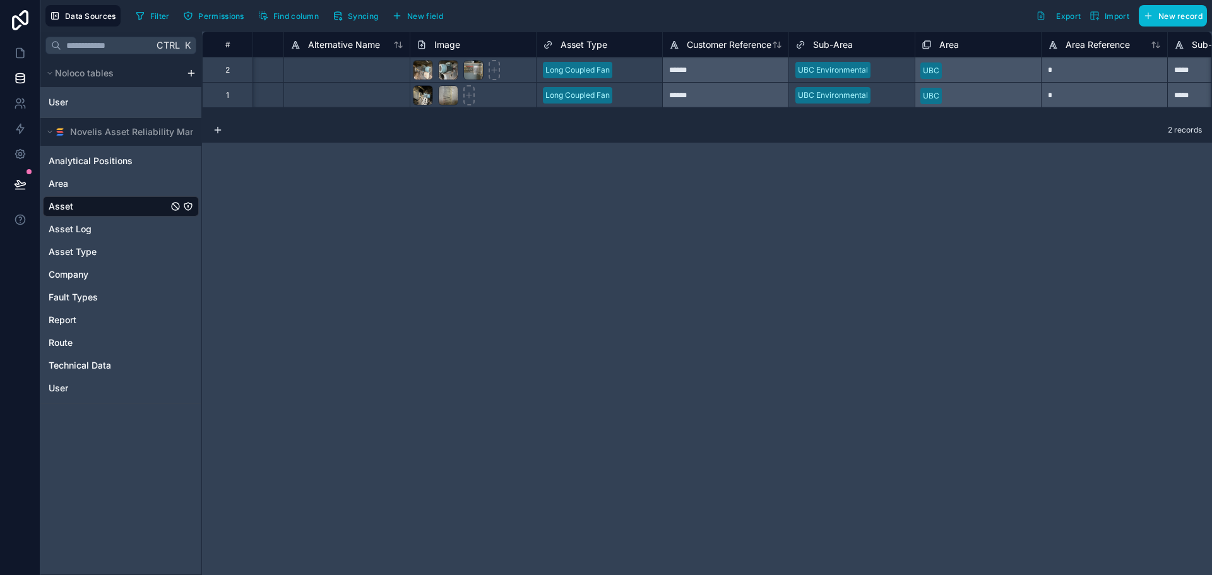
scroll to position [0, 316]
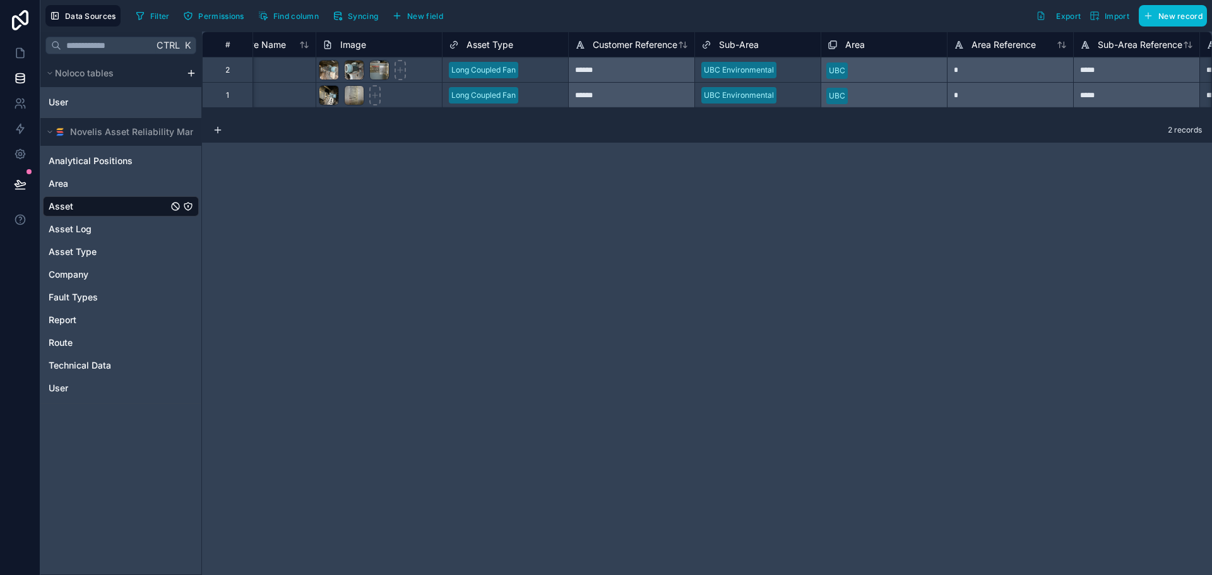
click at [367, 26] on div "Filter Permissions Find column Syncing New field" at bounding box center [292, 15] width 322 height 21
click at [367, 21] on button "Syncing" at bounding box center [355, 15] width 54 height 19
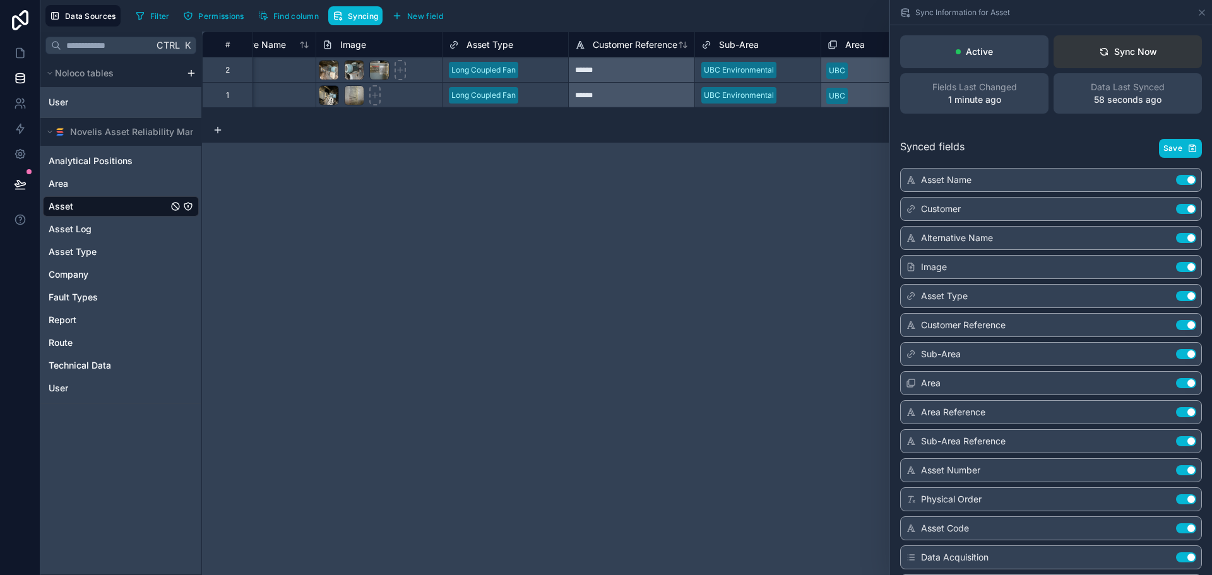
click at [1144, 61] on button "Sync Now" at bounding box center [1128, 51] width 148 height 33
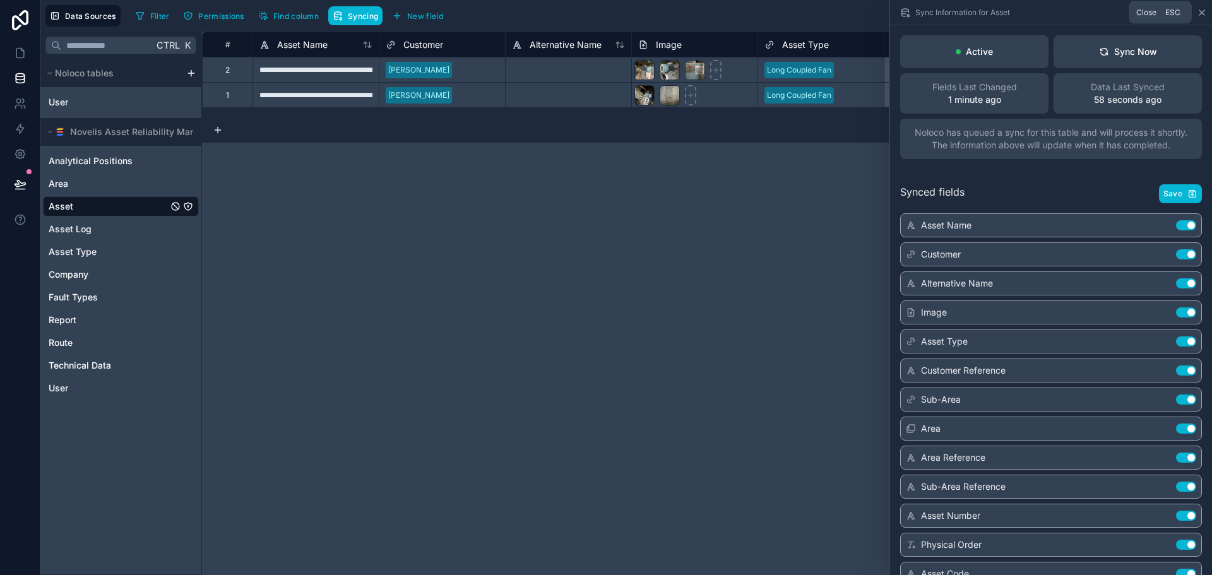
click at [1199, 13] on icon at bounding box center [1202, 13] width 10 height 10
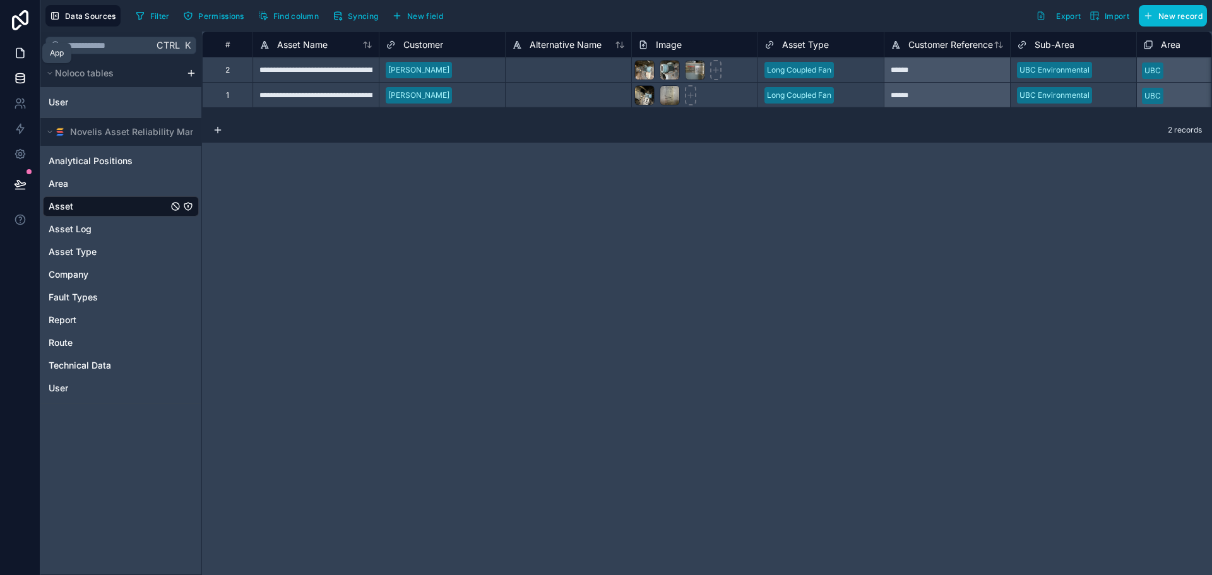
click at [21, 56] on icon at bounding box center [20, 53] width 13 height 13
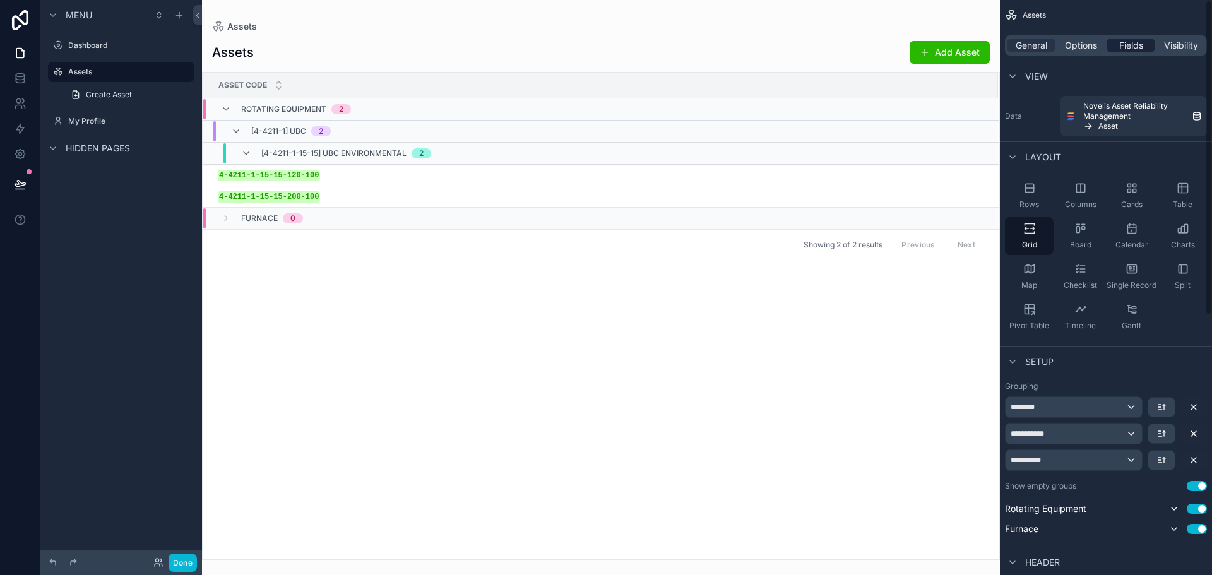
click at [1134, 40] on span "Fields" at bounding box center [1132, 45] width 24 height 13
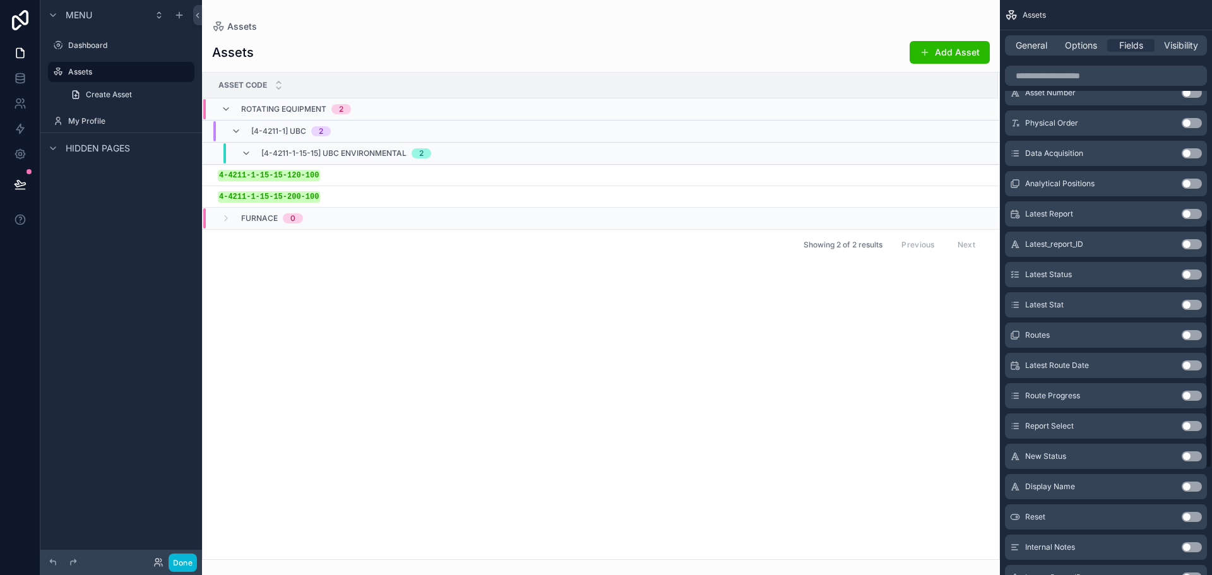
scroll to position [505, 0]
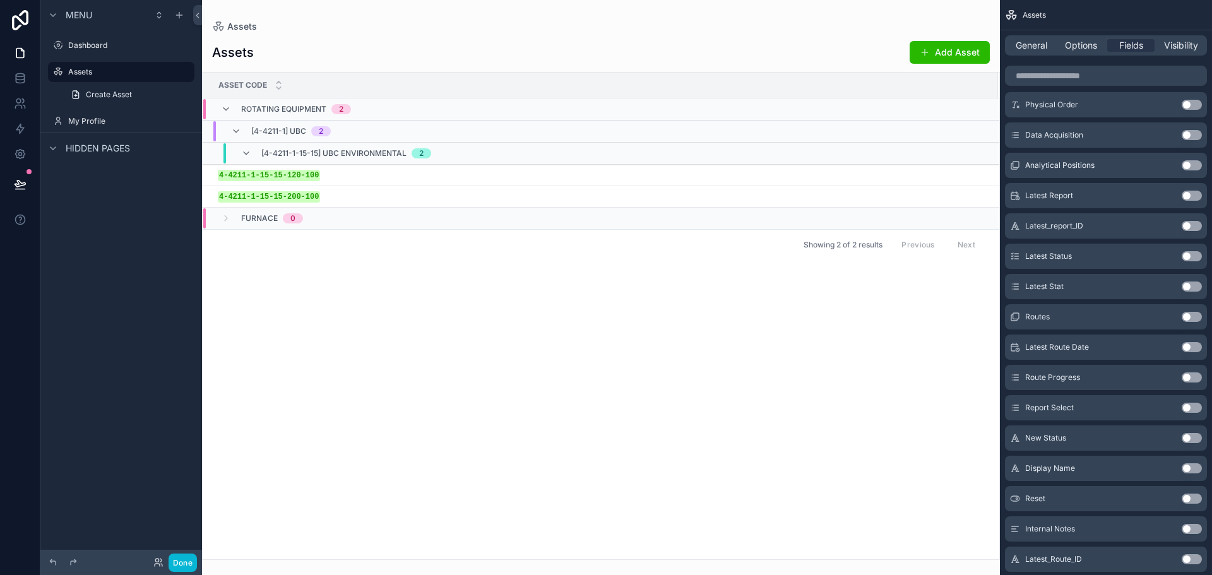
click at [1183, 467] on button "Use setting" at bounding box center [1192, 469] width 20 height 10
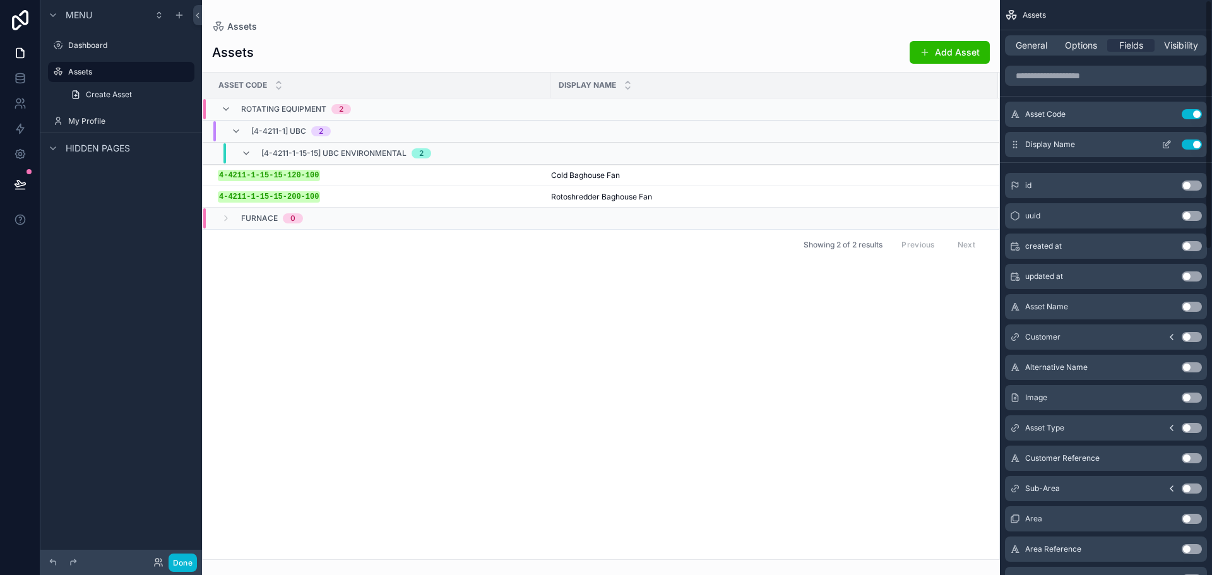
click at [1161, 145] on button "scrollable content" at bounding box center [1167, 145] width 20 height 10
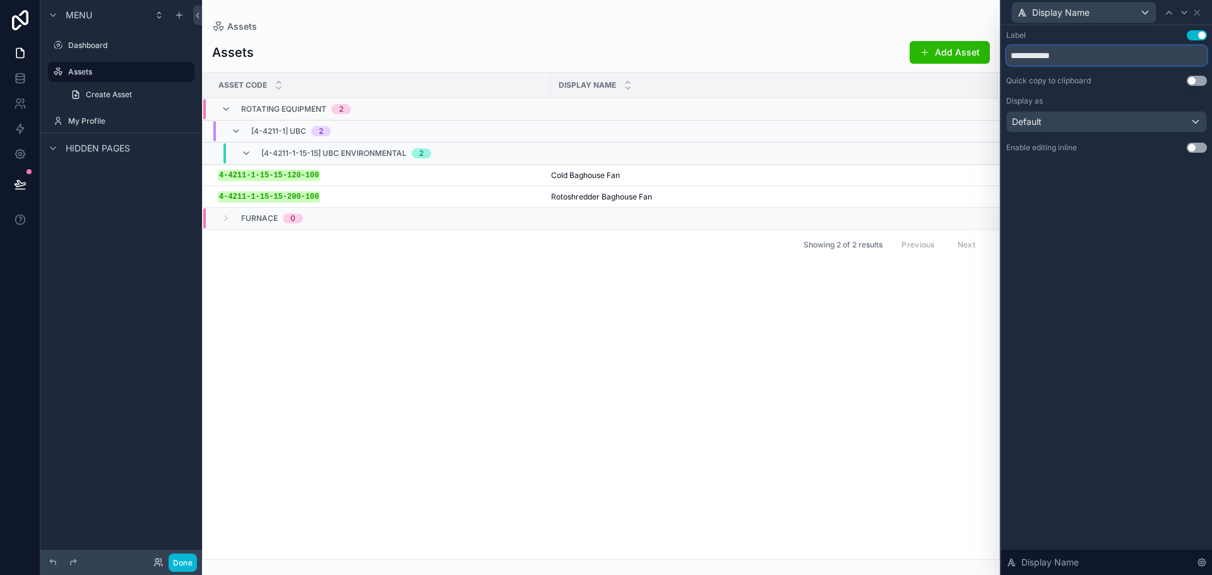
drag, startPoint x: 1044, startPoint y: 59, endPoint x: 1002, endPoint y: 57, distance: 43.0
click at [1002, 57] on div "**********" at bounding box center [1107, 104] width 211 height 158
type input "**********"
drag, startPoint x: 550, startPoint y: 81, endPoint x: 341, endPoint y: 90, distance: 209.2
click at [341, 90] on div "scrollable content" at bounding box center [341, 85] width 5 height 25
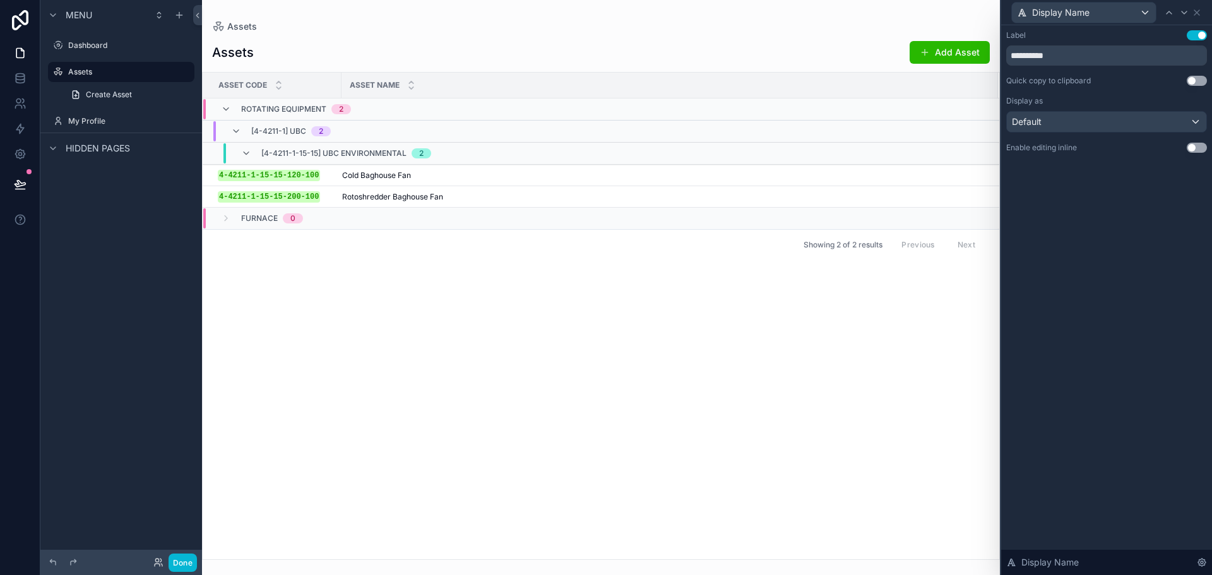
click at [1120, 162] on div "**********" at bounding box center [1107, 104] width 211 height 158
click at [1129, 128] on div "Default" at bounding box center [1107, 122] width 200 height 20
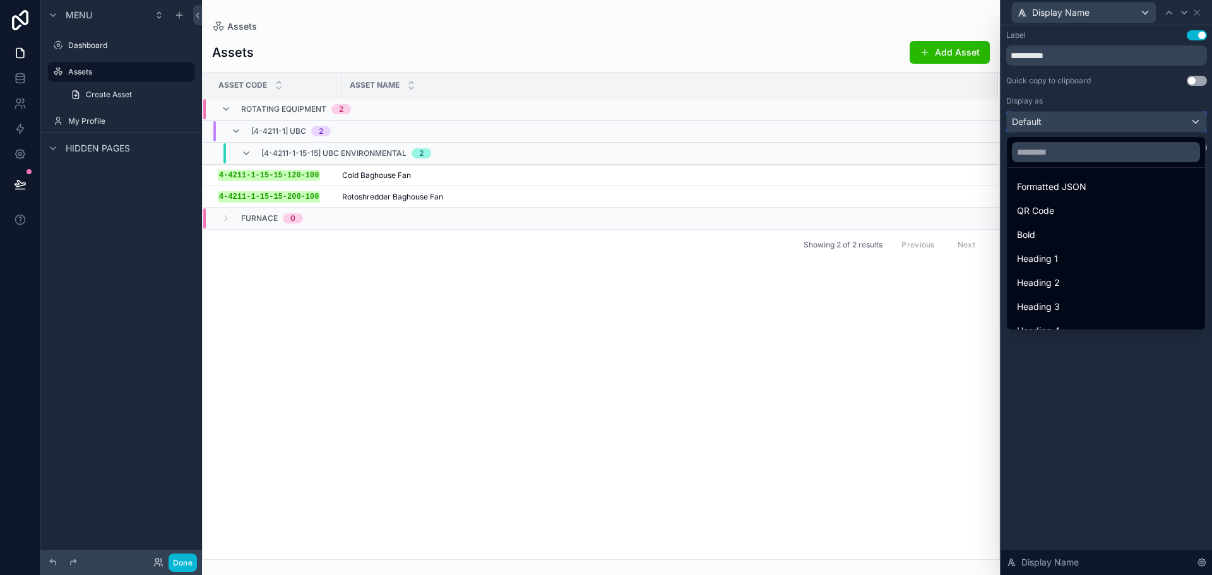
scroll to position [126, 0]
click at [1081, 232] on div "Bold" at bounding box center [1106, 231] width 178 height 15
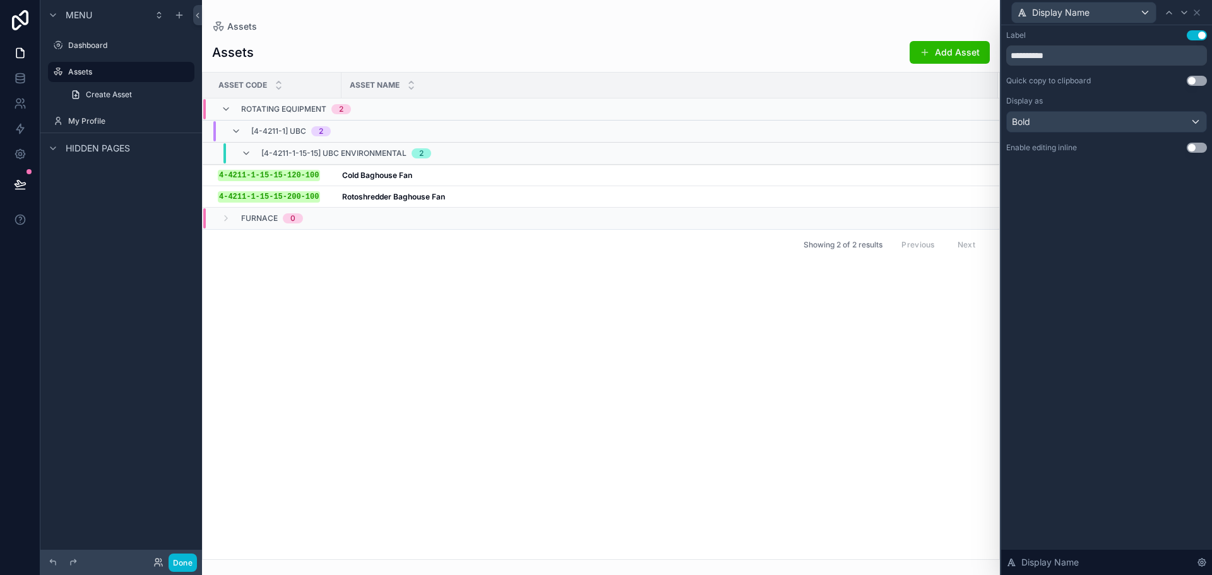
click at [530, 301] on div "Asset Code Asset Name Rotating Equipment 2 [4-4211-1] UBC 2 [4-4211-1-15-15] UB…" at bounding box center [601, 316] width 797 height 487
click at [1198, 15] on icon at bounding box center [1197, 13] width 10 height 10
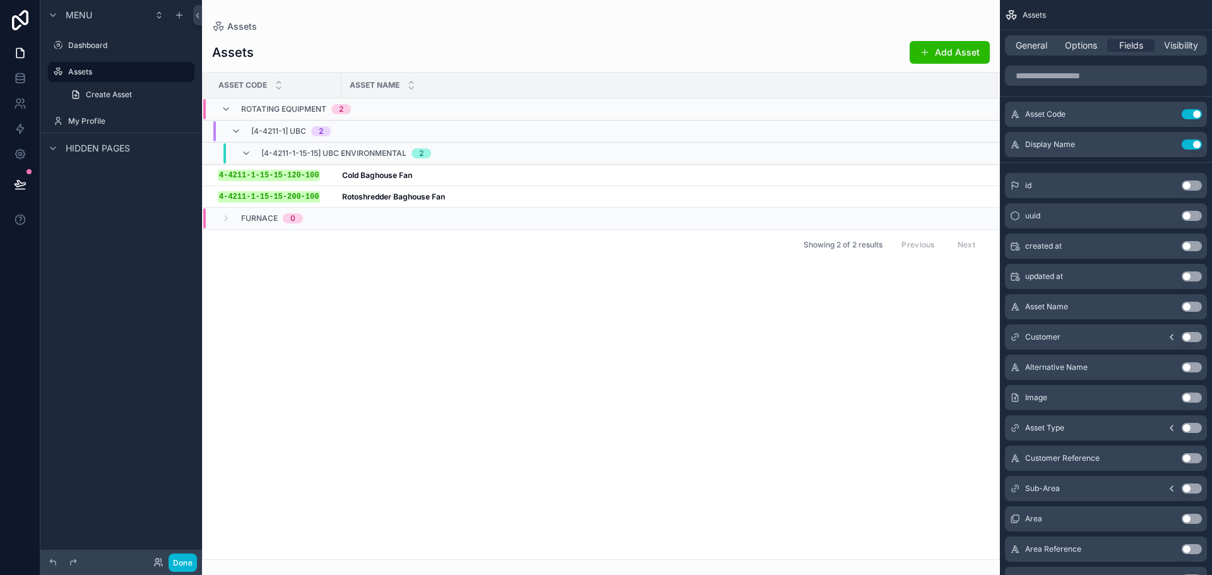
click at [1192, 428] on button "Use setting" at bounding box center [1192, 428] width 20 height 10
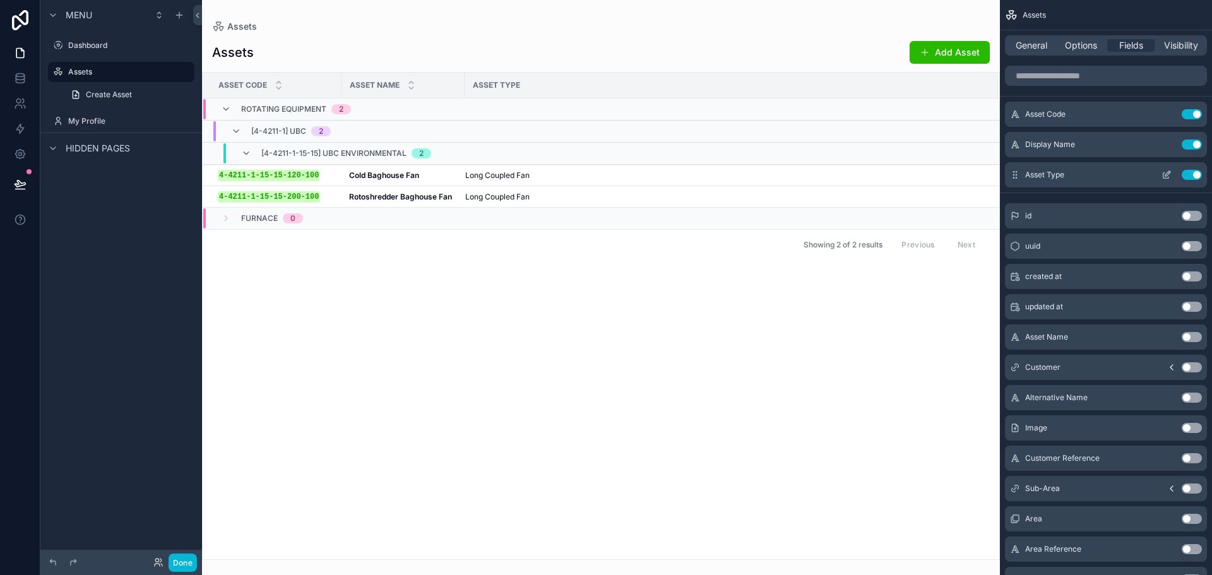
click at [1164, 175] on icon "scrollable content" at bounding box center [1167, 175] width 10 height 10
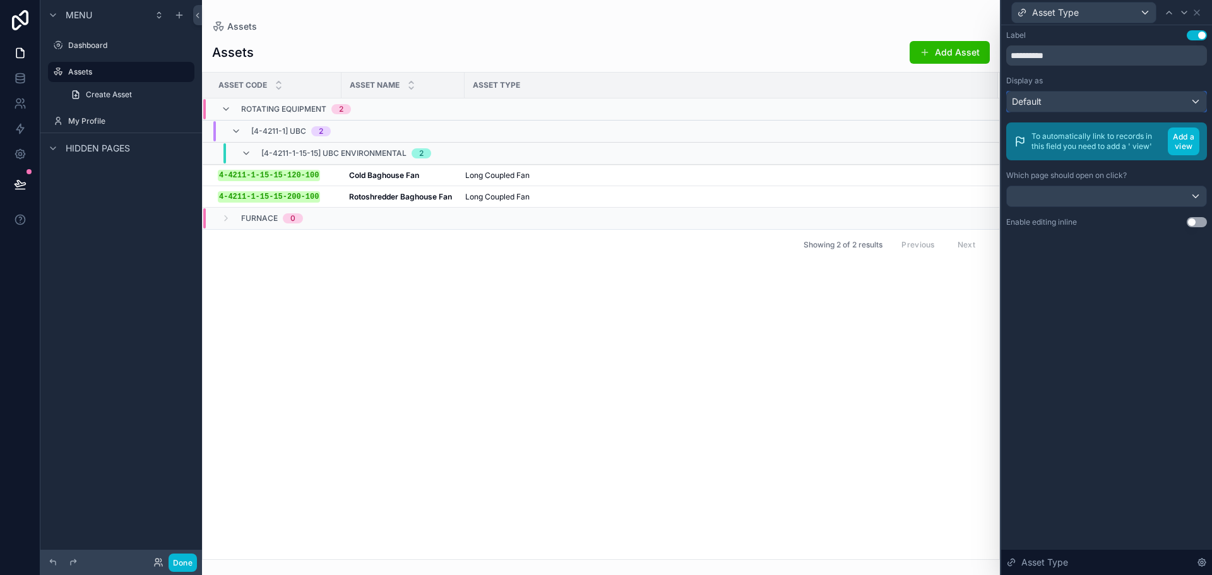
click at [1161, 109] on div "Default" at bounding box center [1107, 102] width 200 height 20
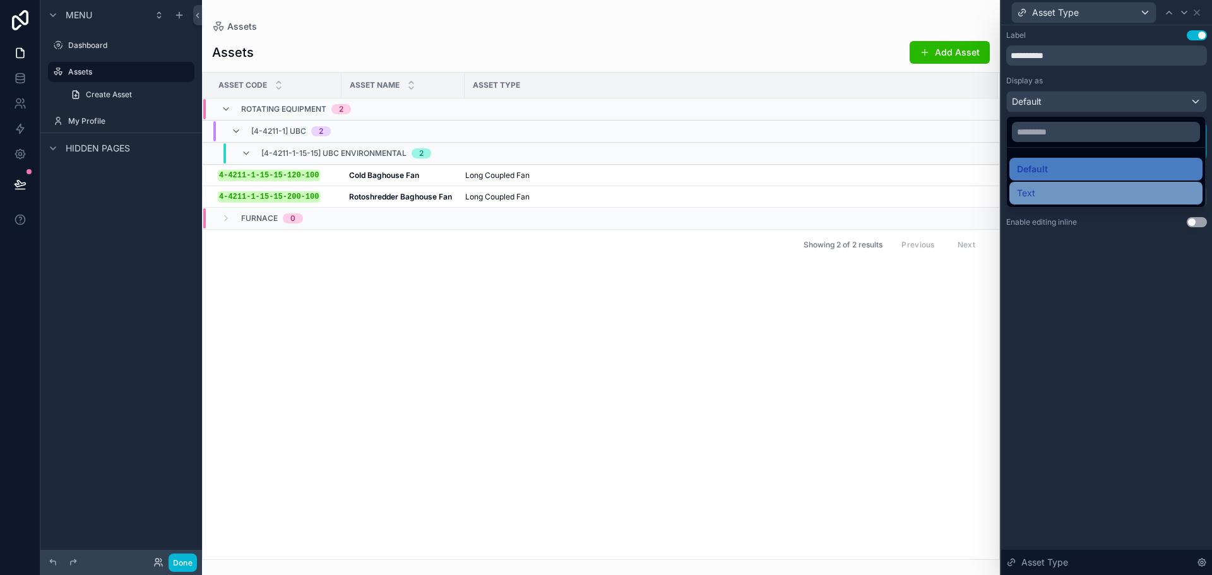
click at [1099, 186] on div "Text" at bounding box center [1106, 193] width 178 height 15
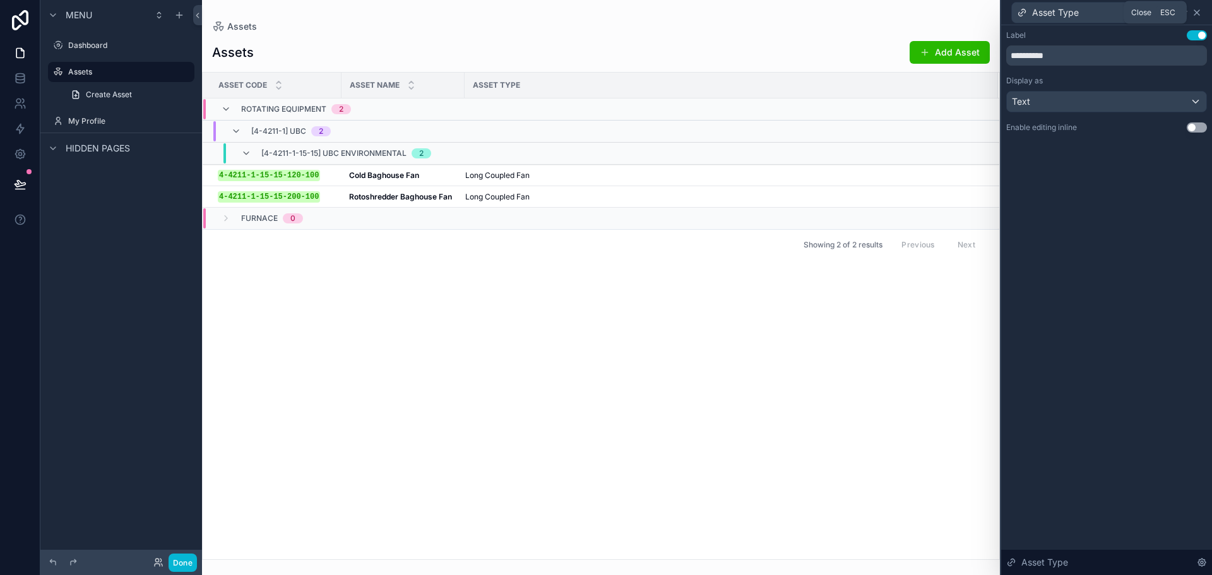
click at [1195, 14] on icon at bounding box center [1197, 12] width 5 height 5
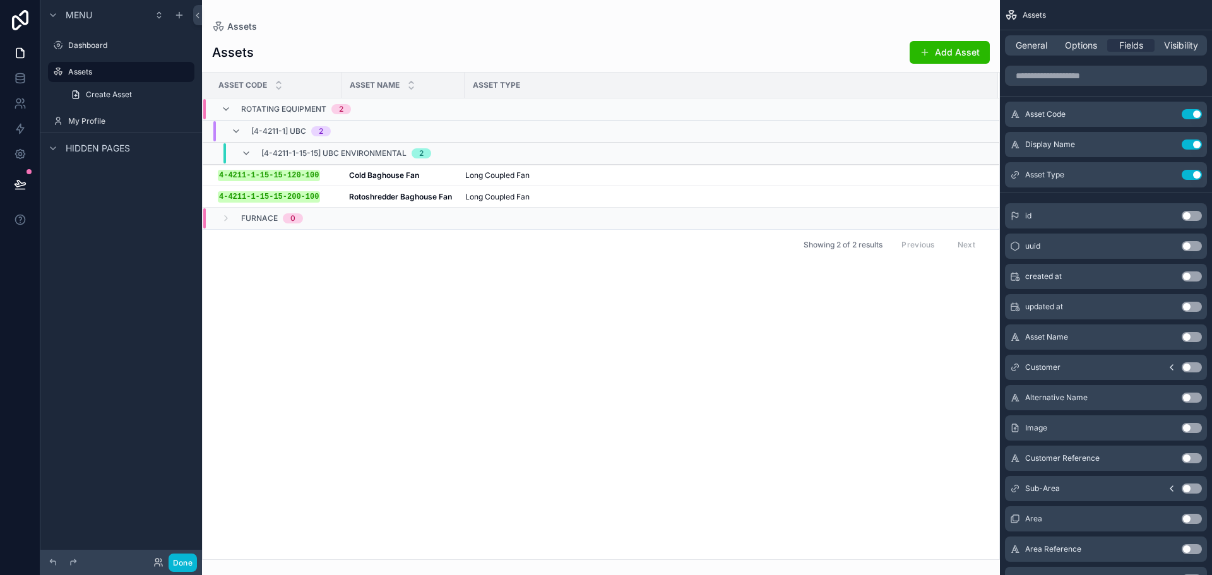
click at [465, 85] on th "Asset Type" at bounding box center [732, 86] width 534 height 26
drag, startPoint x: 462, startPoint y: 85, endPoint x: 469, endPoint y: 84, distance: 7.0
click at [469, 84] on div "scrollable content" at bounding box center [471, 85] width 5 height 25
click at [619, 294] on div "Asset Code Asset Name Asset Type Rotating Equipment 2 [4-4211-1] UBC 2 [4-4211-…" at bounding box center [601, 316] width 797 height 487
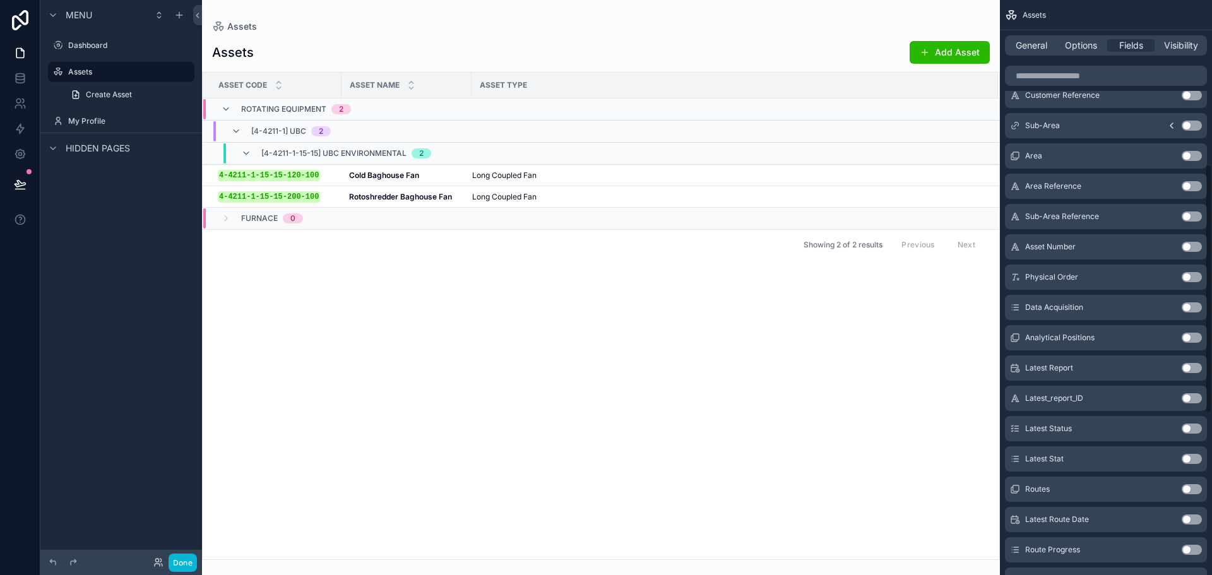
scroll to position [379, 0]
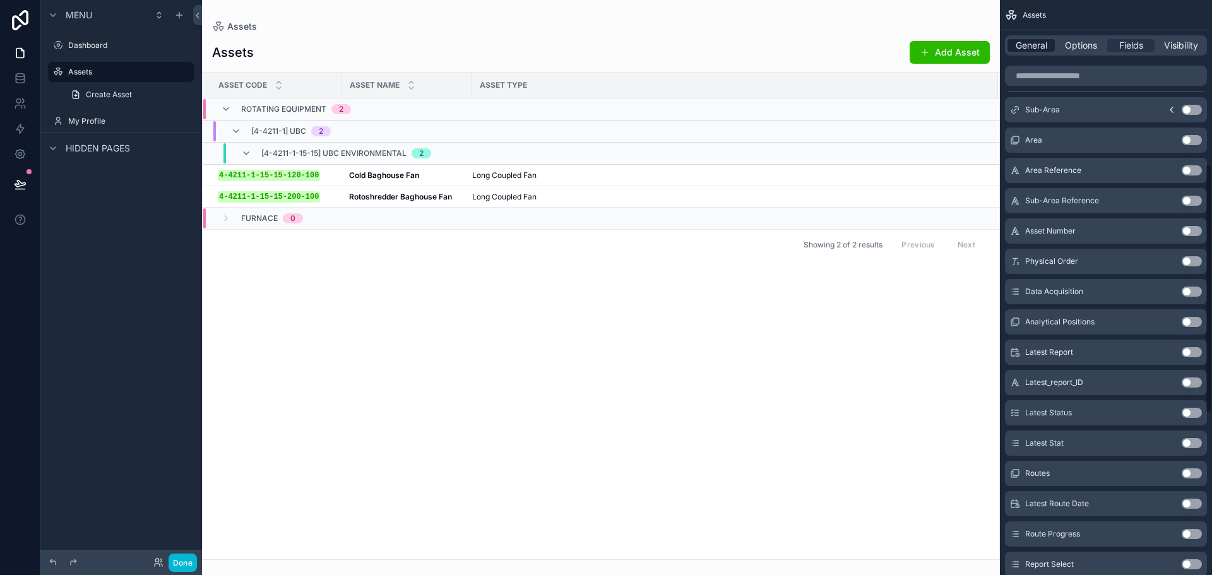
click at [1041, 46] on span "General" at bounding box center [1032, 45] width 32 height 13
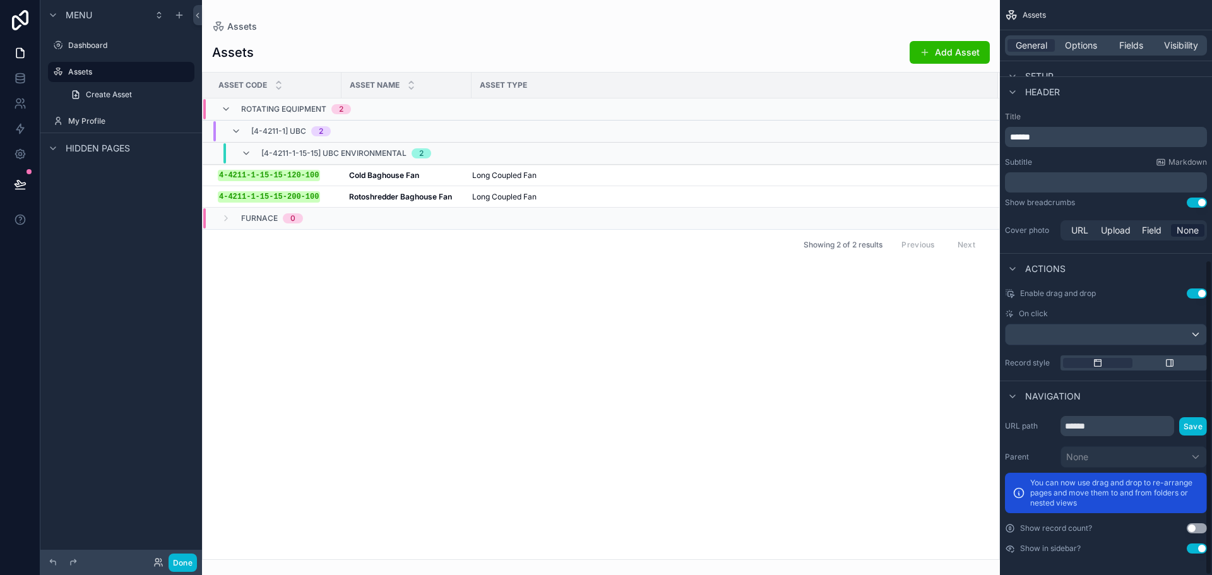
scroll to position [474, 0]
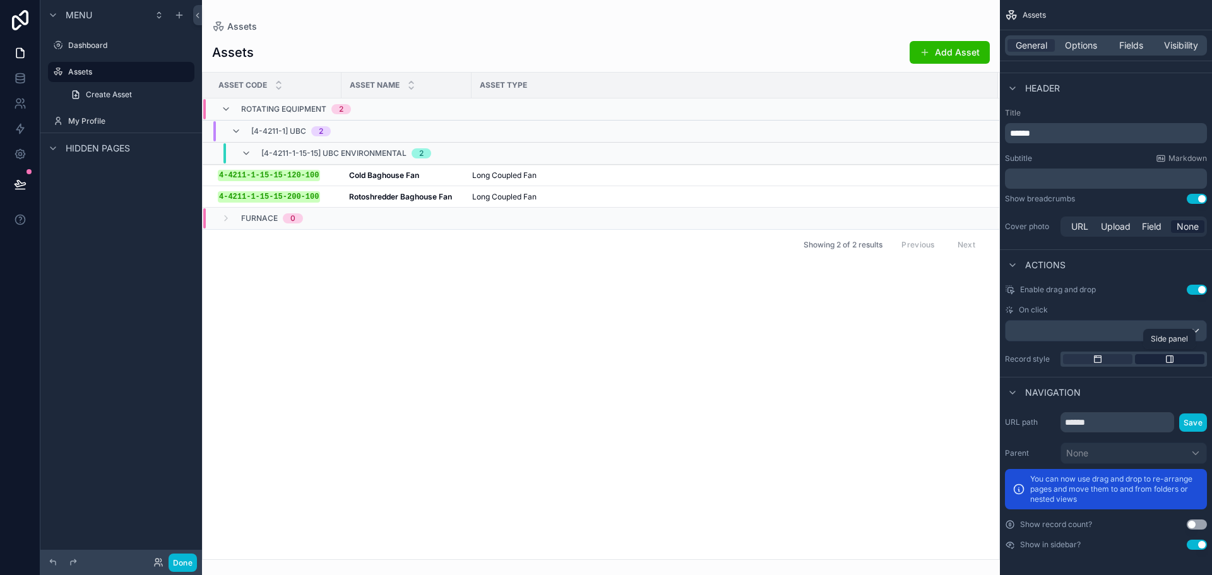
click at [1166, 358] on icon "scrollable content" at bounding box center [1170, 359] width 10 height 10
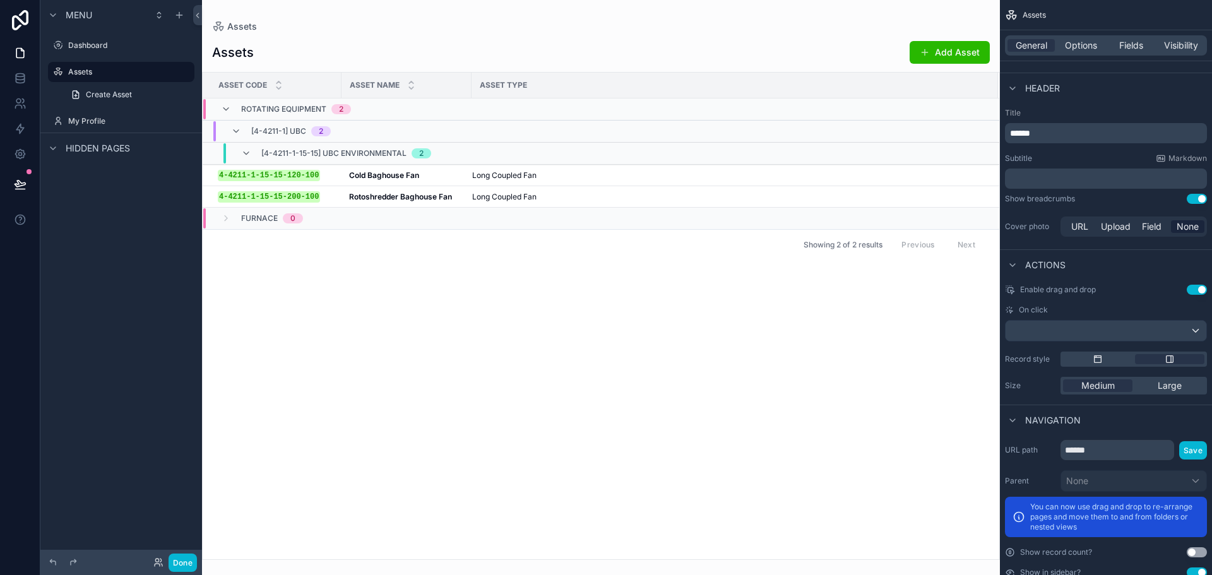
click at [1200, 285] on button "Use setting" at bounding box center [1197, 290] width 20 height 10
click at [1154, 386] on div "Large" at bounding box center [1169, 386] width 69 height 13
click at [189, 561] on button "Done" at bounding box center [183, 563] width 28 height 18
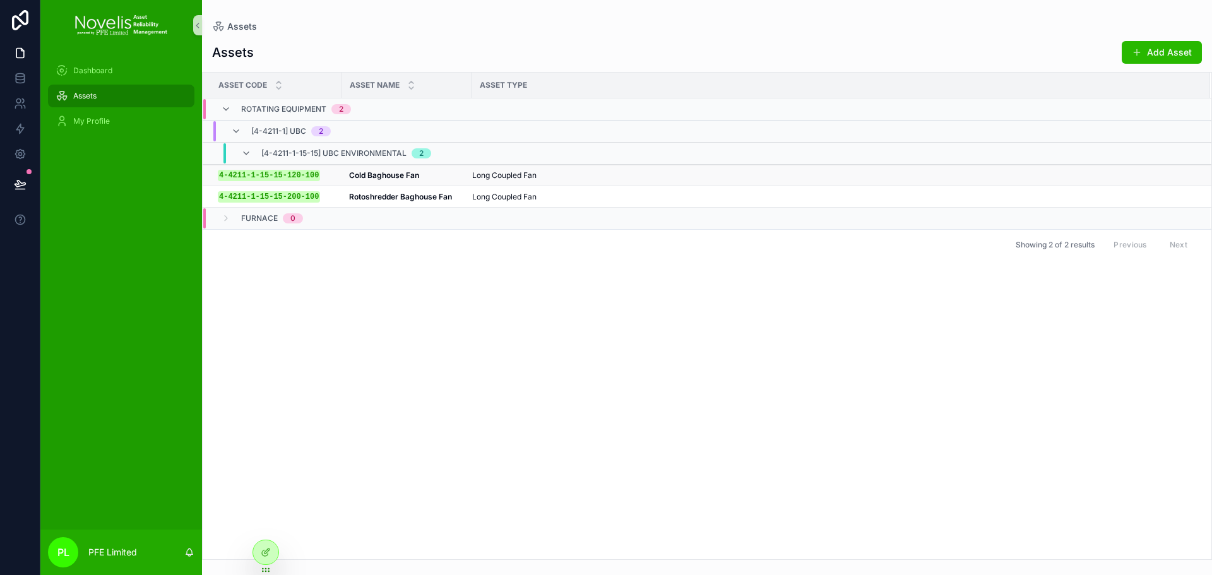
click at [406, 177] on strong "Cold Baghouse Fan" at bounding box center [384, 174] width 70 height 9
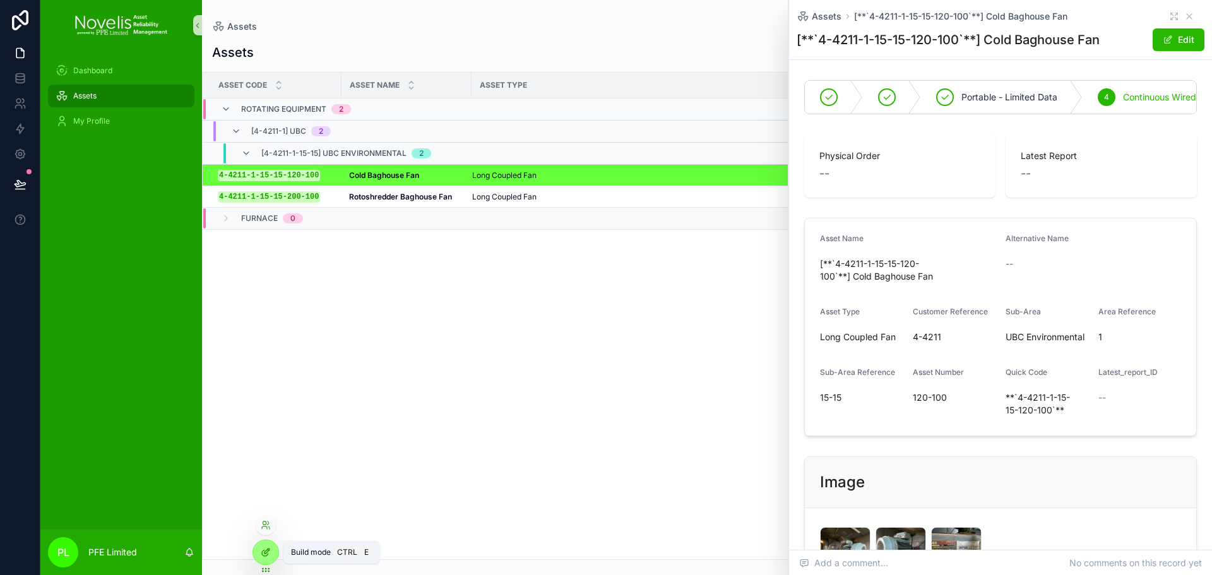
click at [264, 551] on icon at bounding box center [266, 552] width 10 height 10
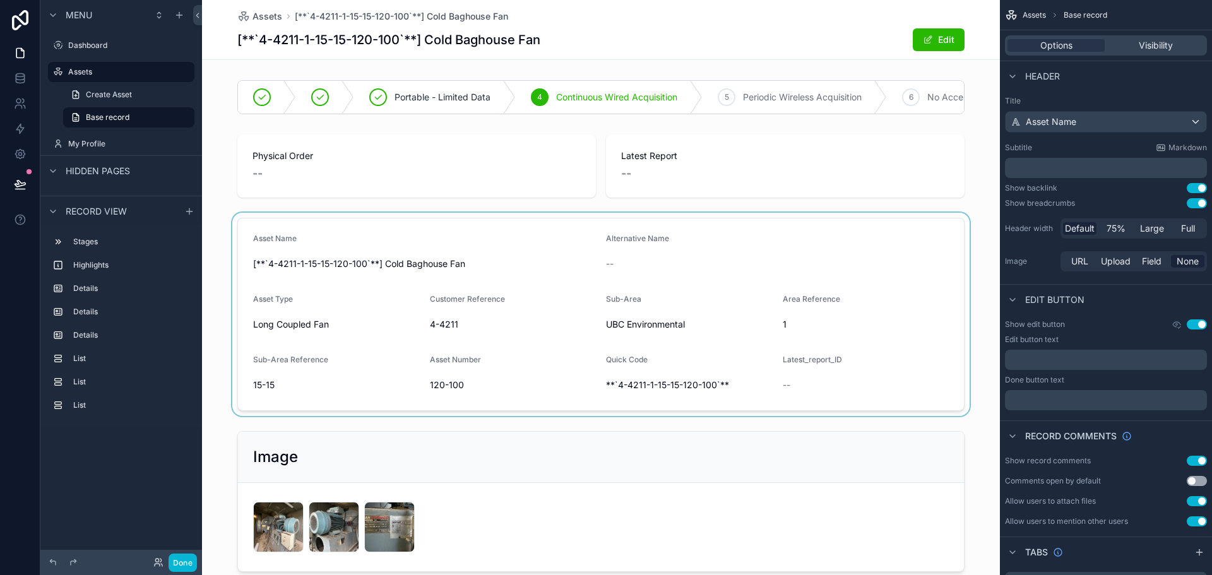
click at [580, 234] on div "scrollable content" at bounding box center [601, 314] width 798 height 203
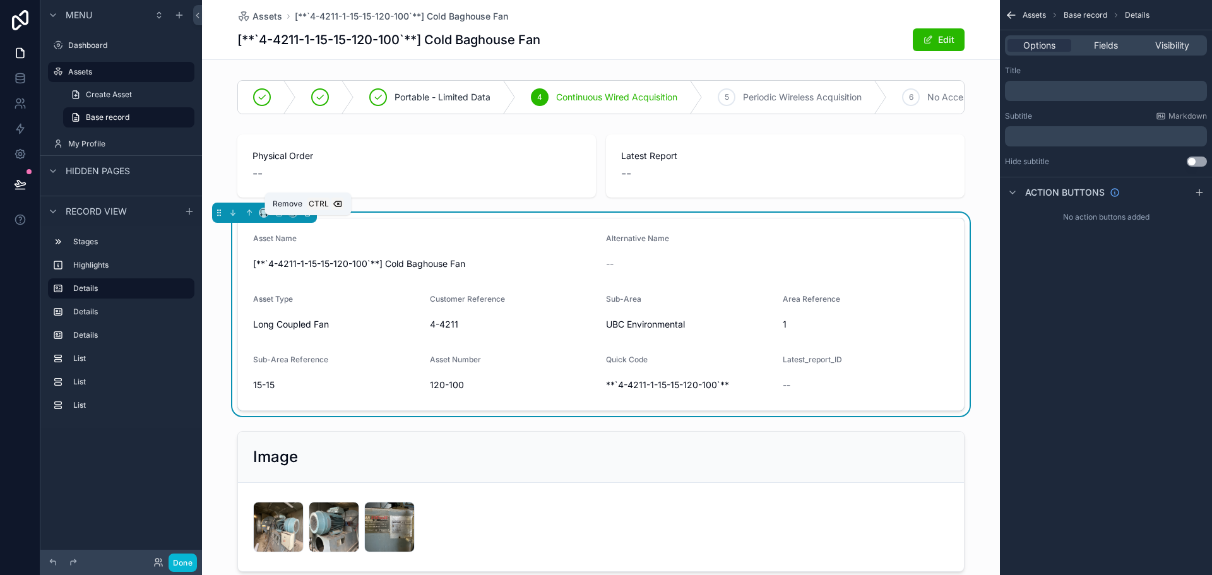
click at [309, 217] on icon "scrollable content" at bounding box center [307, 212] width 9 height 9
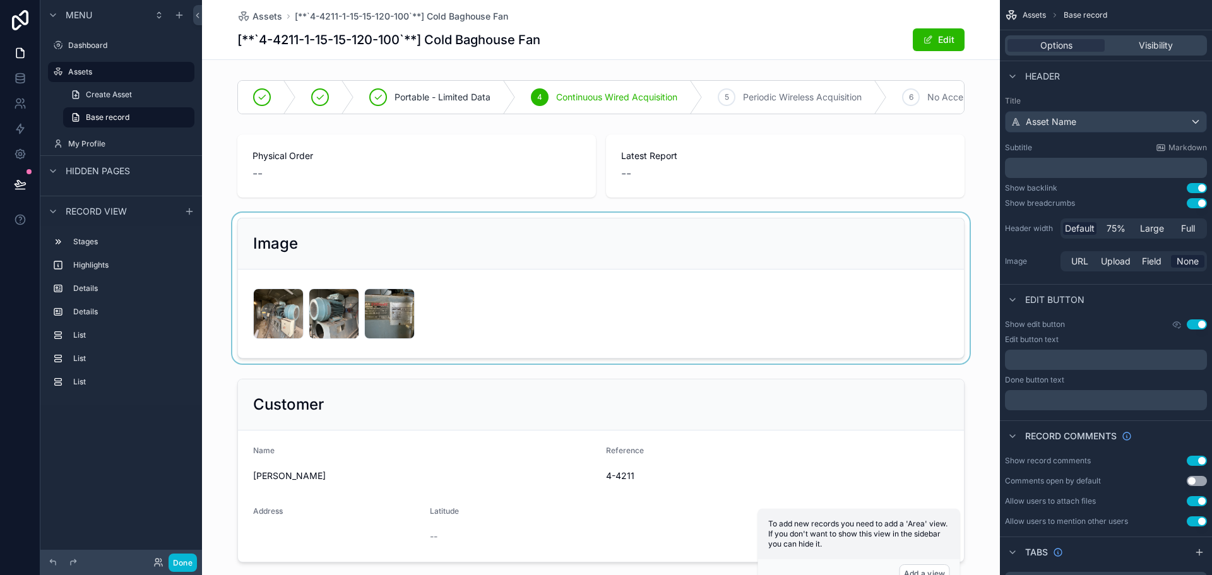
click at [413, 286] on div "scrollable content" at bounding box center [601, 288] width 798 height 151
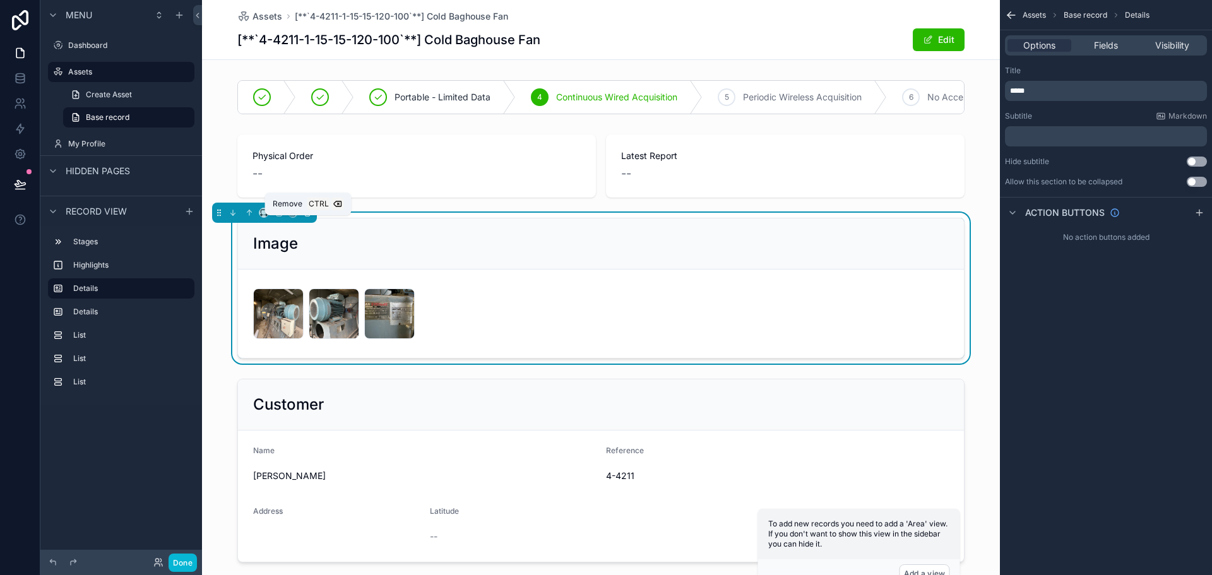
click at [306, 217] on icon "scrollable content" at bounding box center [307, 212] width 9 height 9
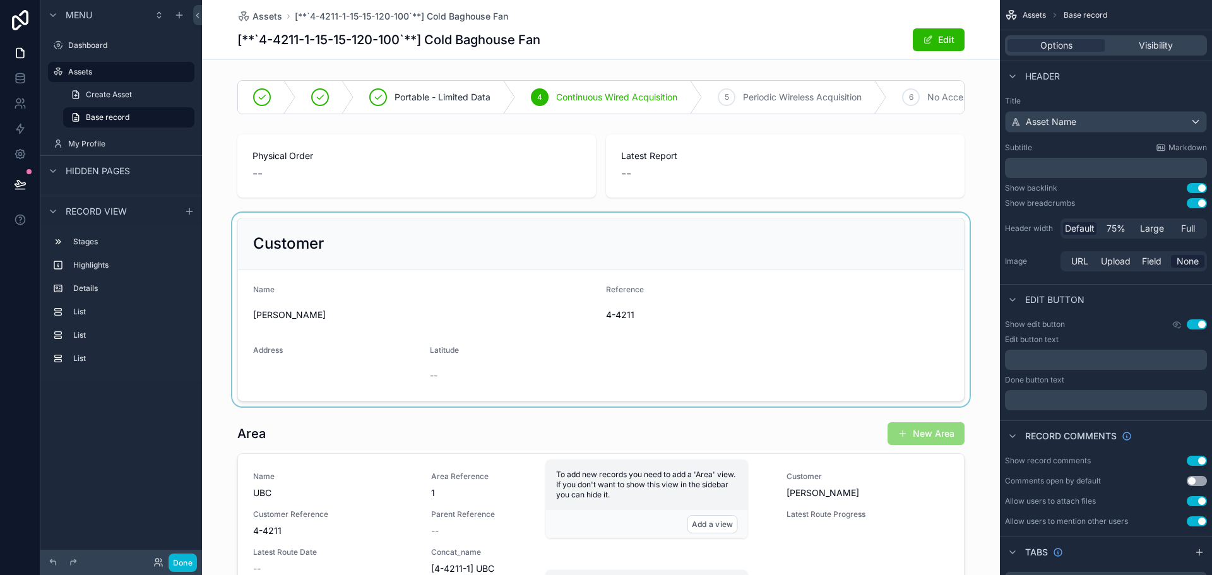
click at [387, 335] on div "scrollable content" at bounding box center [601, 310] width 798 height 194
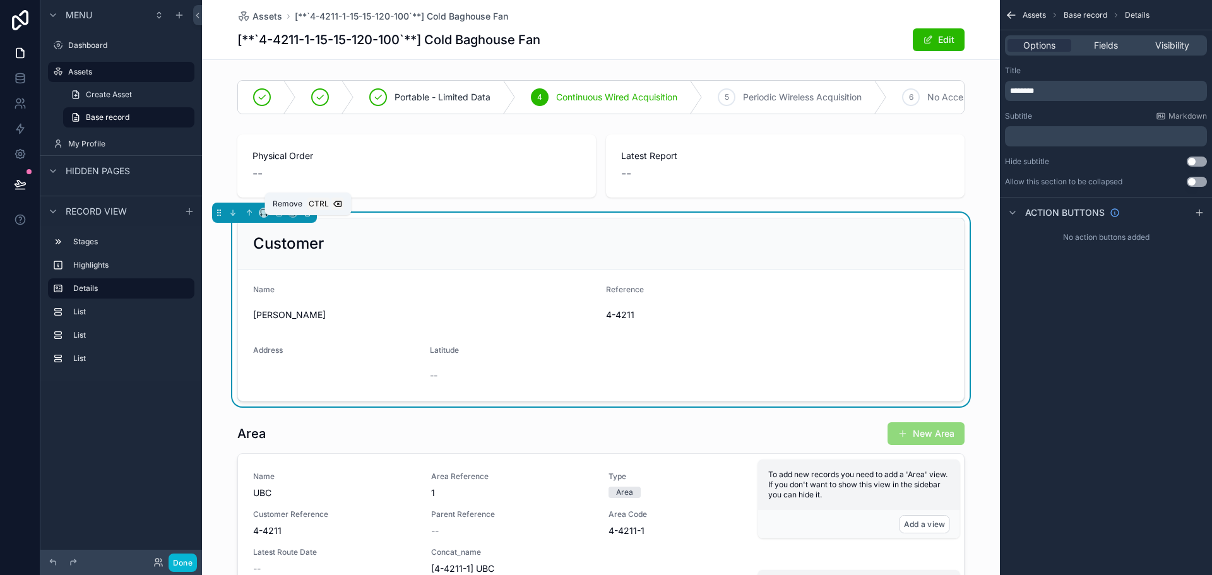
click at [311, 217] on icon "scrollable content" at bounding box center [307, 212] width 9 height 9
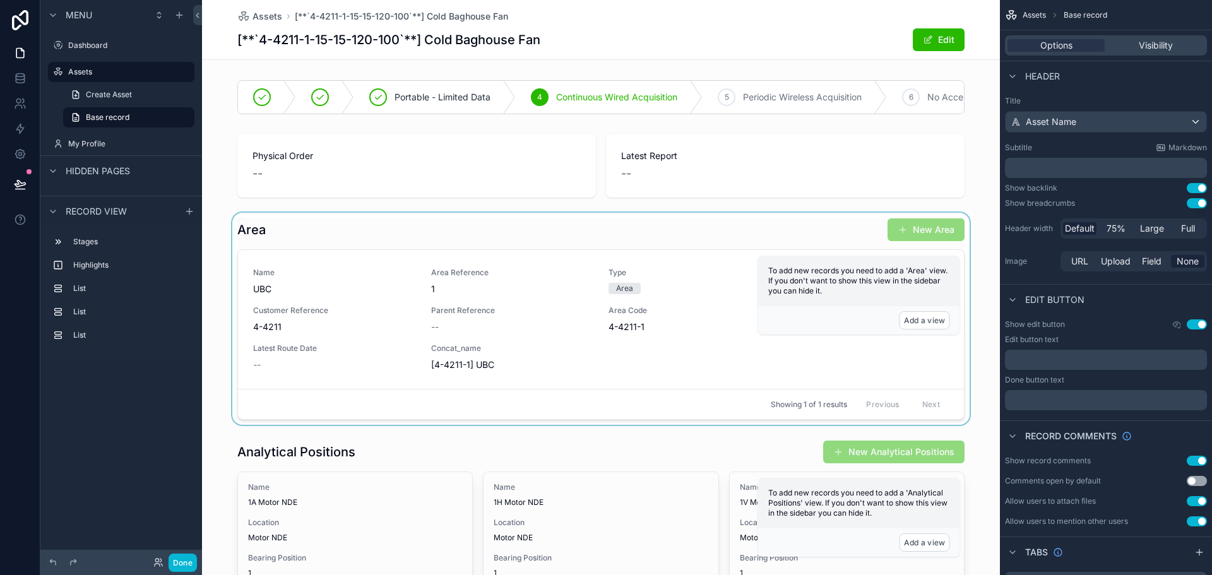
click at [394, 258] on div "scrollable content" at bounding box center [601, 319] width 798 height 212
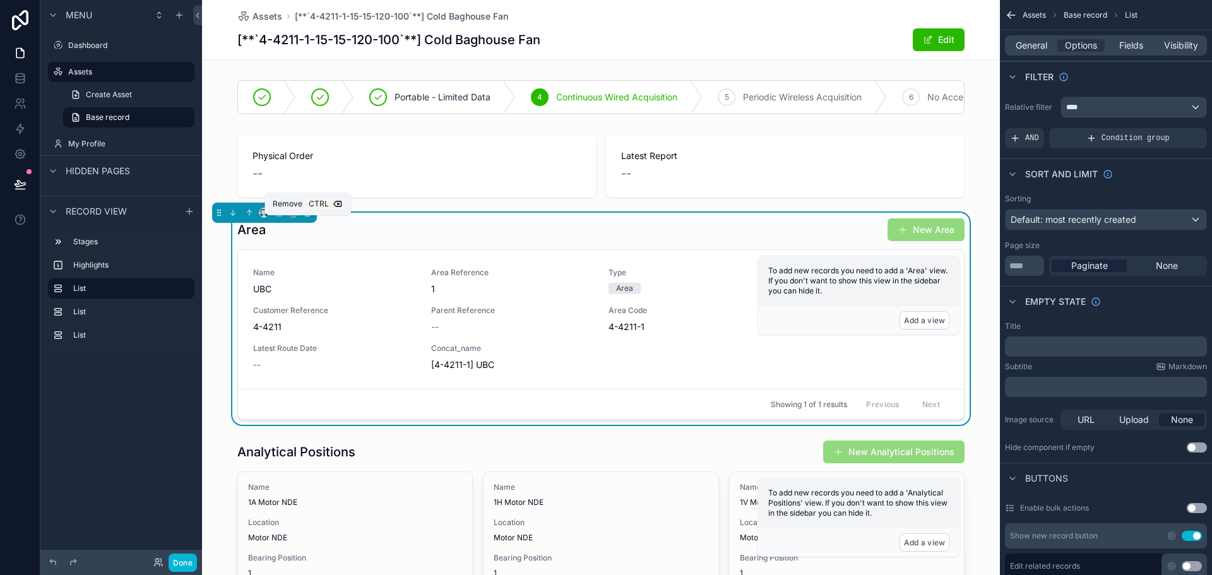
click at [309, 217] on icon "scrollable content" at bounding box center [307, 212] width 9 height 9
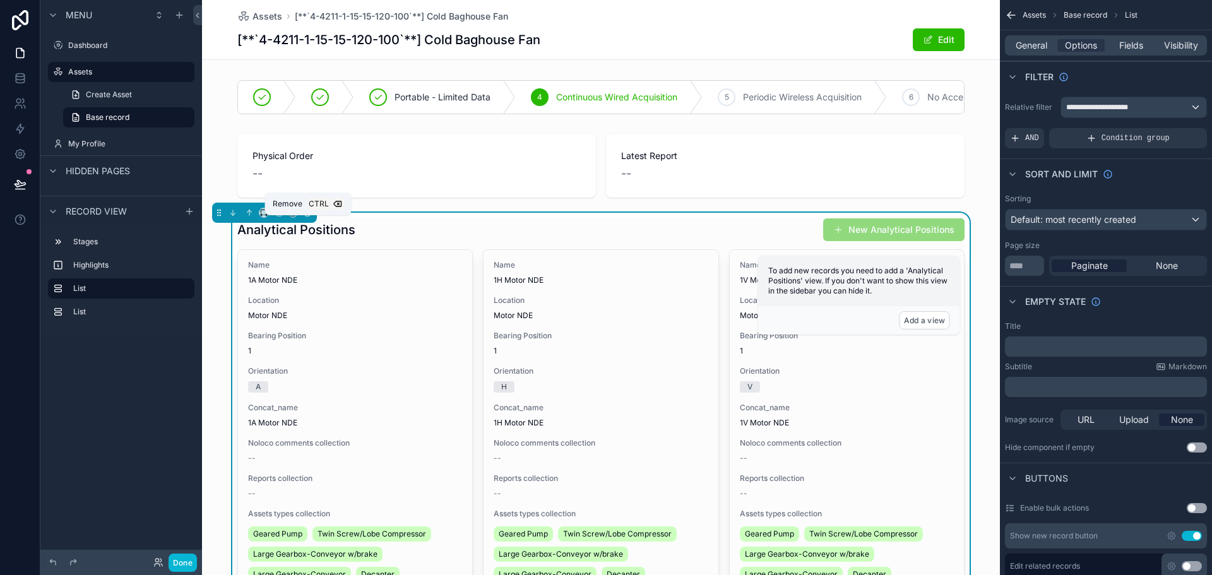
click at [308, 211] on icon "scrollable content" at bounding box center [307, 211] width 6 height 0
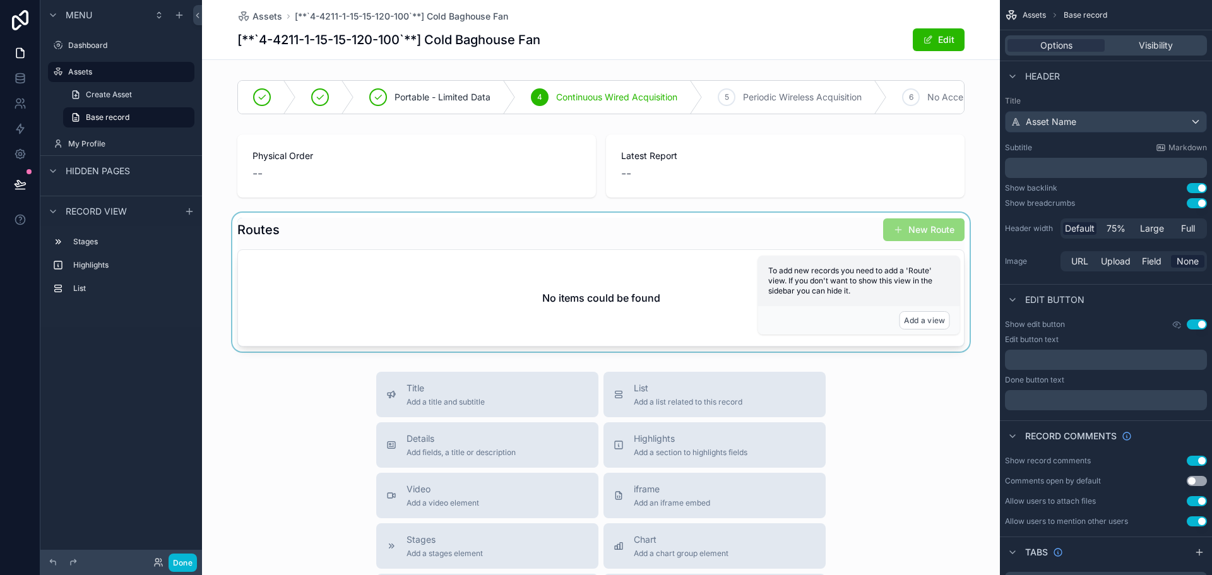
click at [330, 247] on div "scrollable content" at bounding box center [601, 282] width 798 height 139
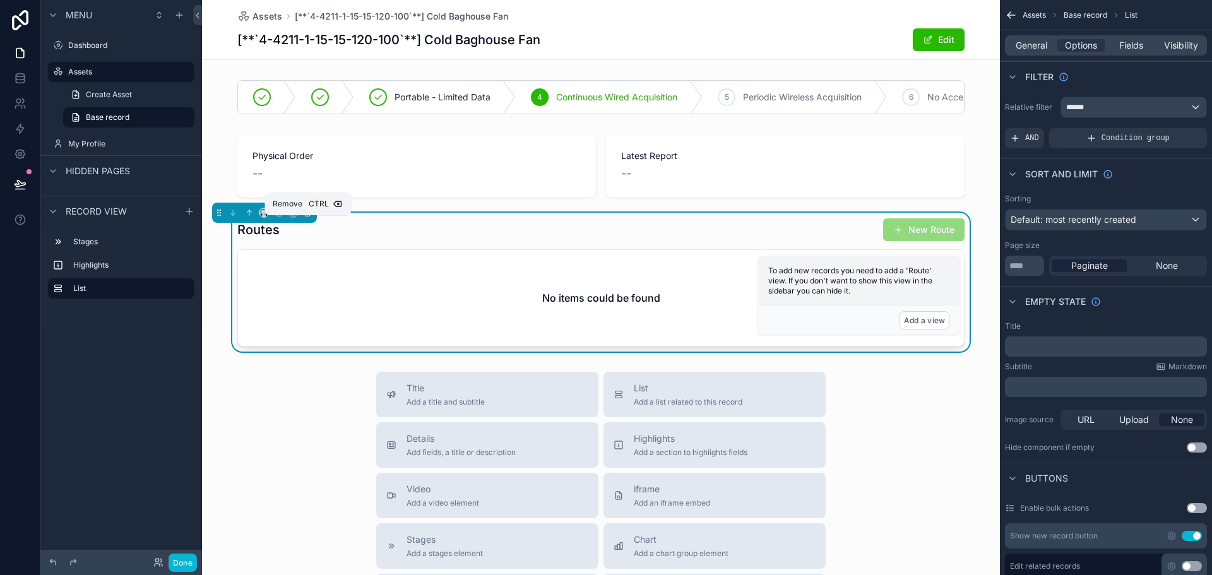
click at [312, 220] on button "scrollable content" at bounding box center [308, 213] width 14 height 14
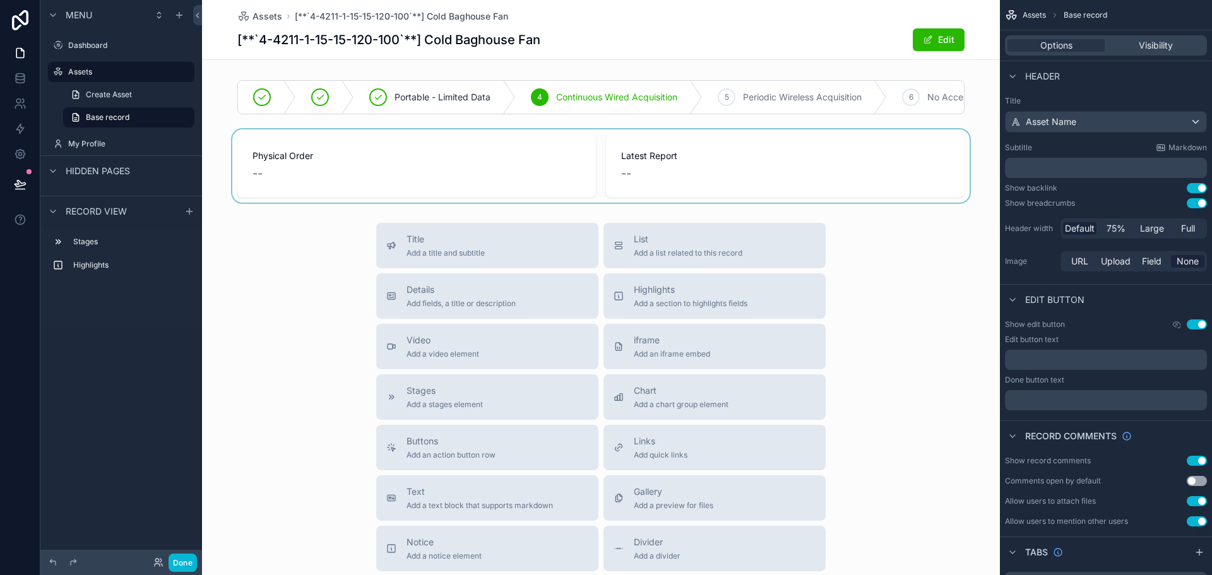
click at [338, 166] on div "scrollable content" at bounding box center [601, 165] width 798 height 73
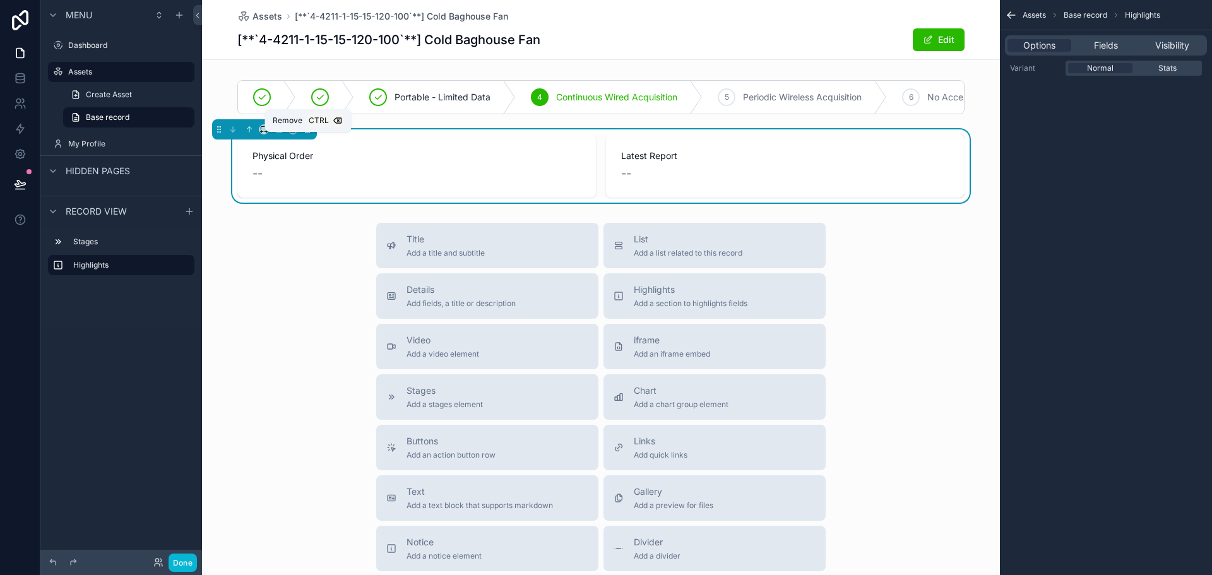
click at [311, 134] on icon "scrollable content" at bounding box center [307, 129] width 9 height 9
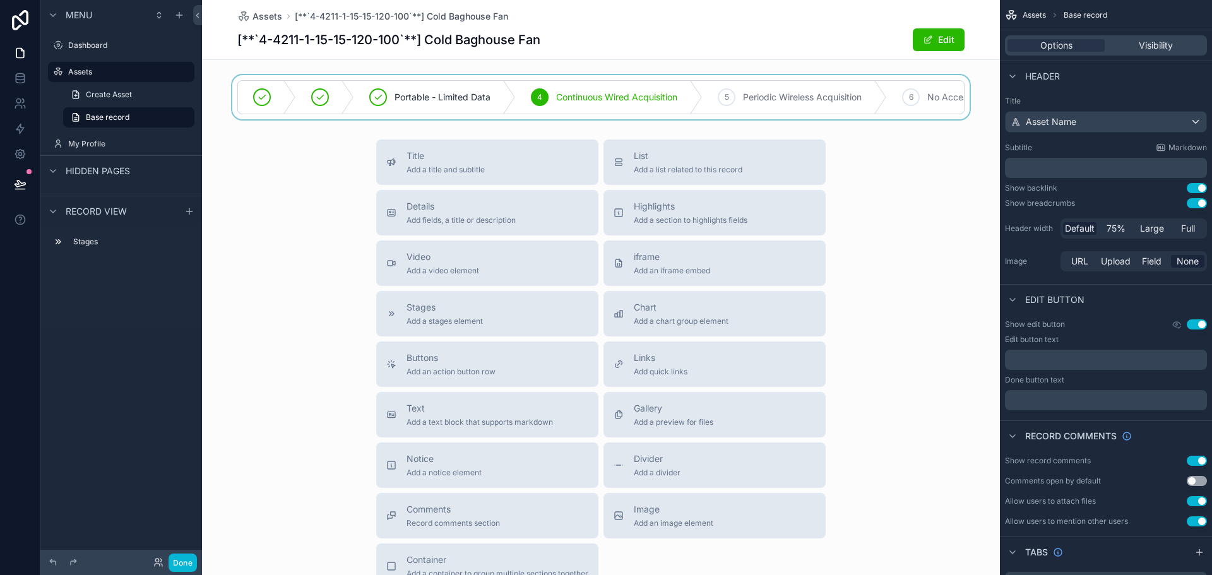
click at [392, 83] on div "scrollable content" at bounding box center [601, 97] width 798 height 44
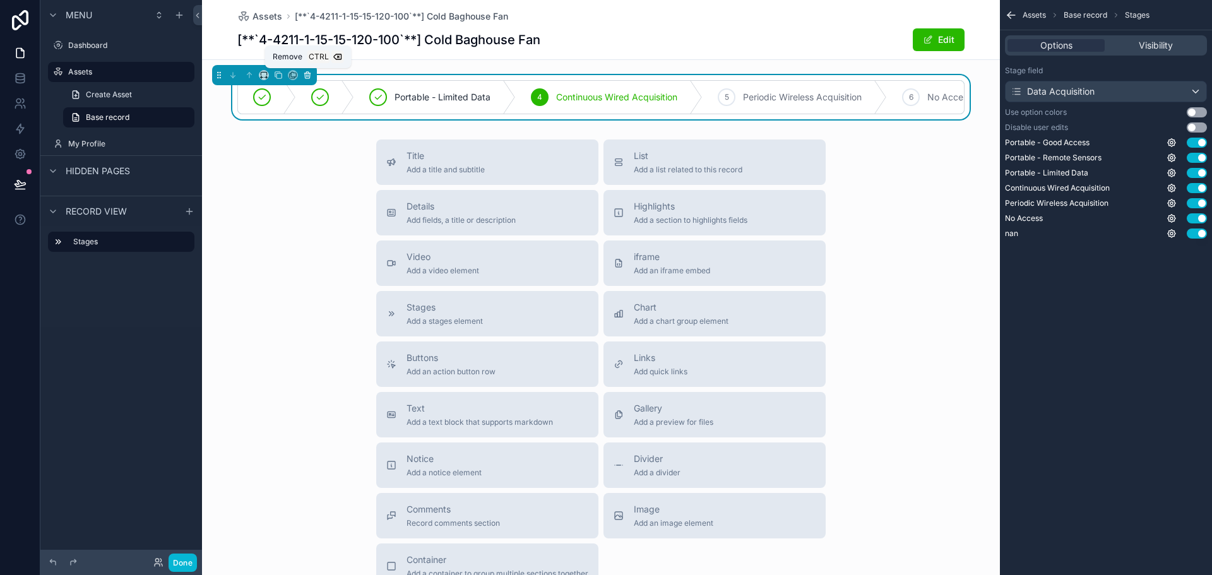
click at [311, 75] on icon "scrollable content" at bounding box center [307, 75] width 9 height 9
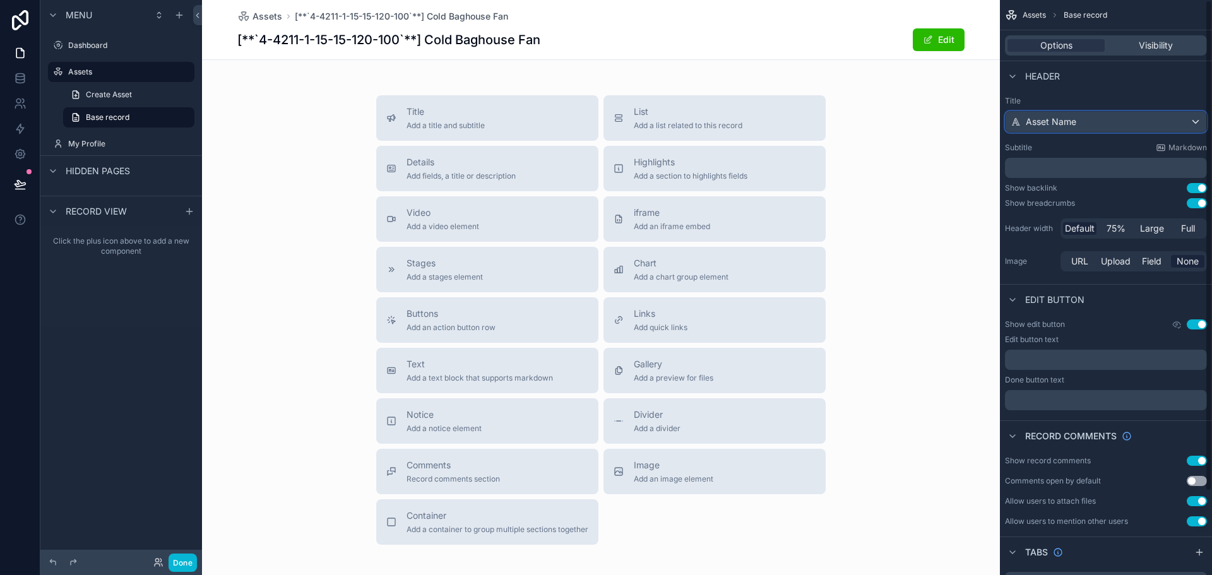
click at [1088, 114] on div "Asset Name" at bounding box center [1106, 122] width 201 height 20
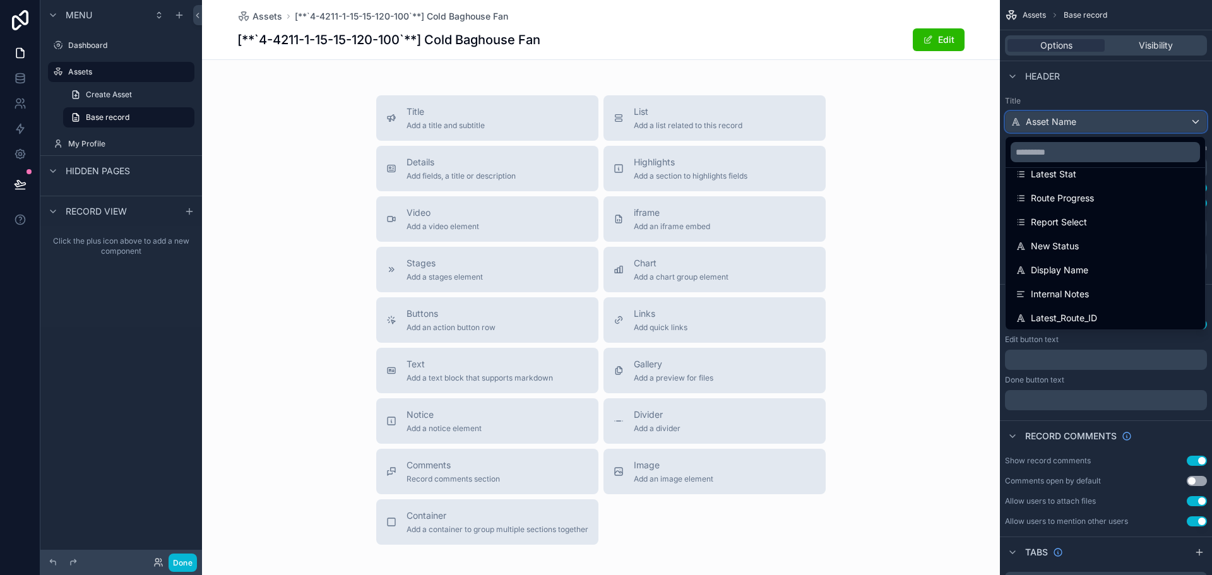
scroll to position [316, 0]
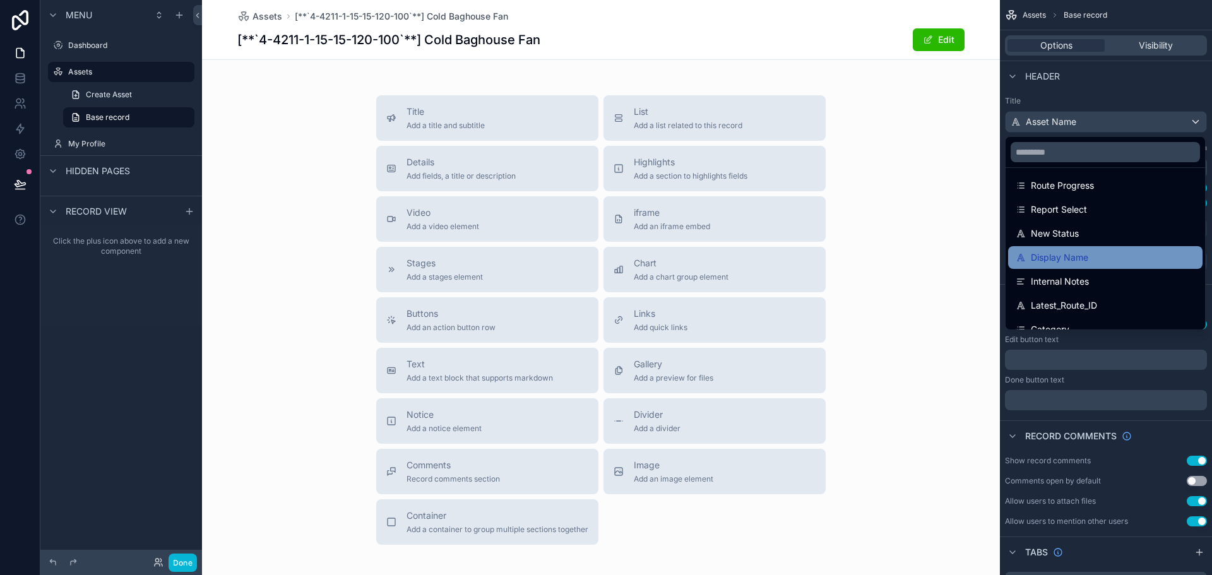
click at [1093, 258] on div "Display Name" at bounding box center [1105, 257] width 179 height 15
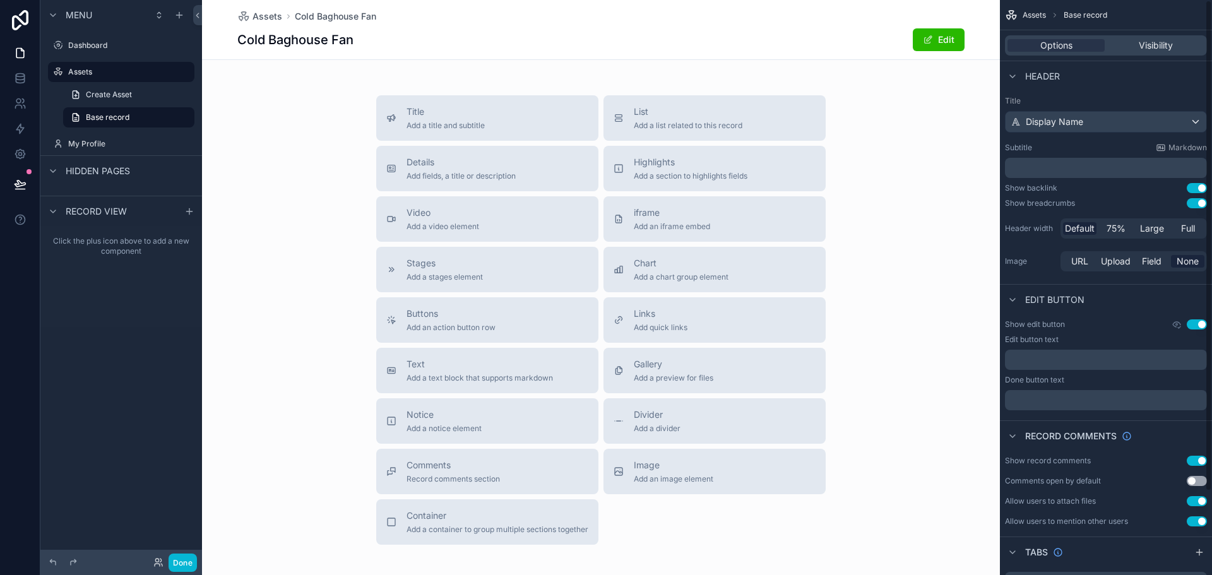
click at [1030, 165] on p "﻿" at bounding box center [1107, 168] width 194 height 13
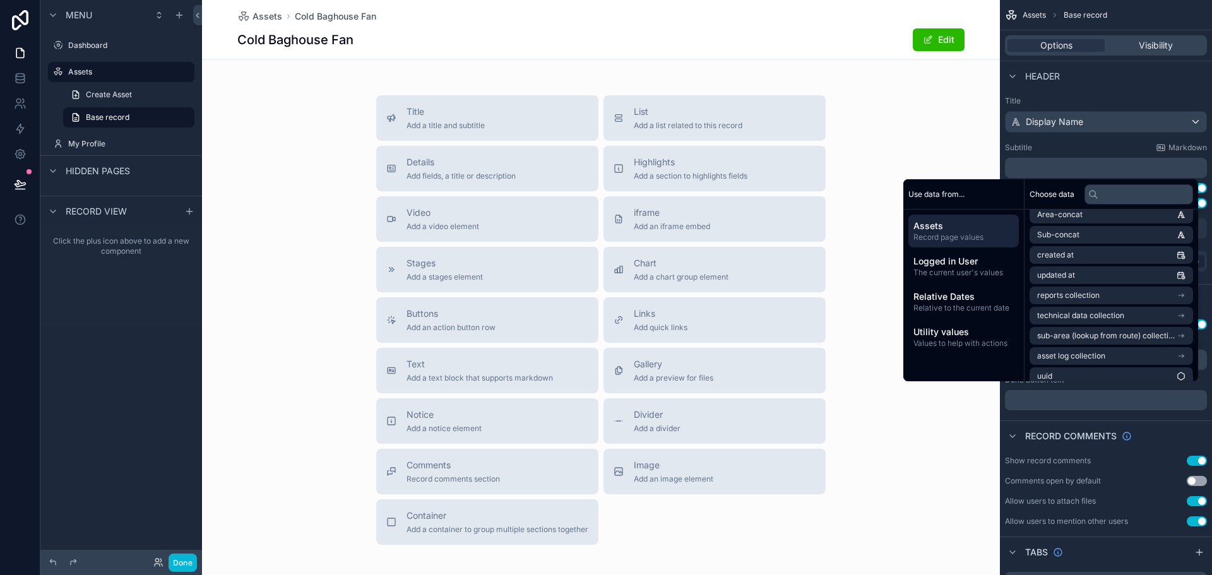
scroll to position [624, 0]
click at [1115, 198] on input "text" at bounding box center [1139, 194] width 109 height 20
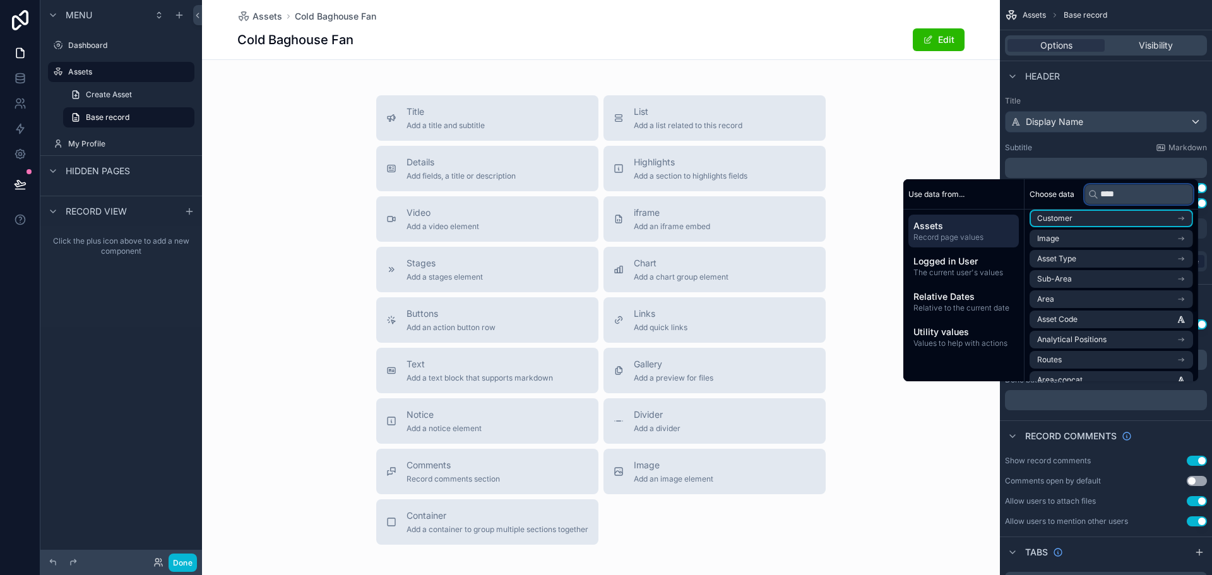
scroll to position [0, 0]
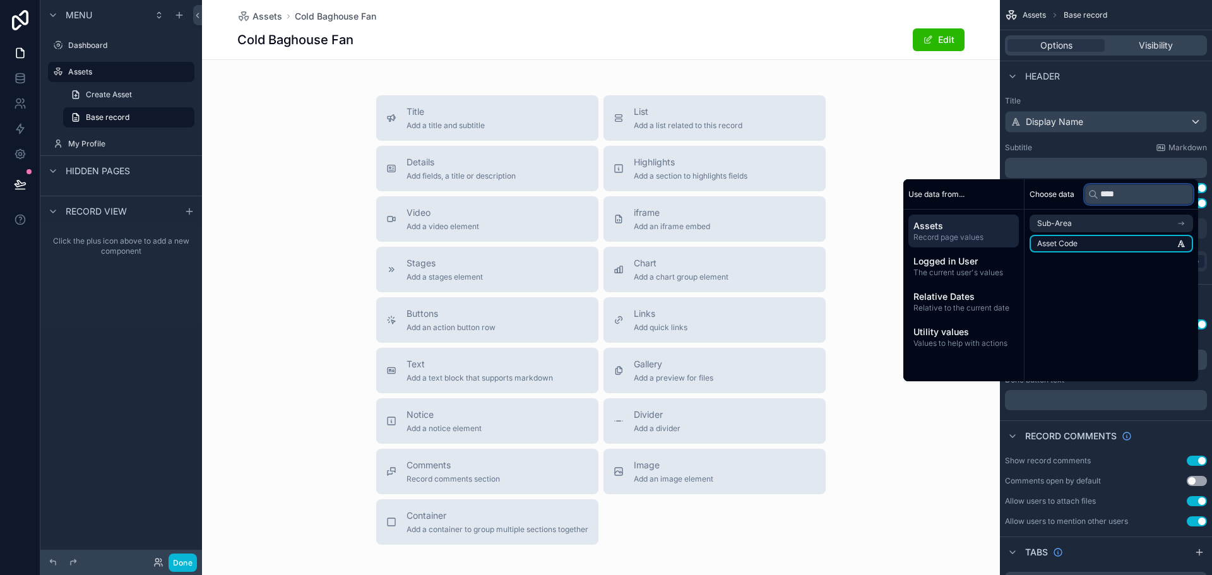
type input "****"
click at [1099, 241] on li "Asset Code" at bounding box center [1112, 244] width 164 height 18
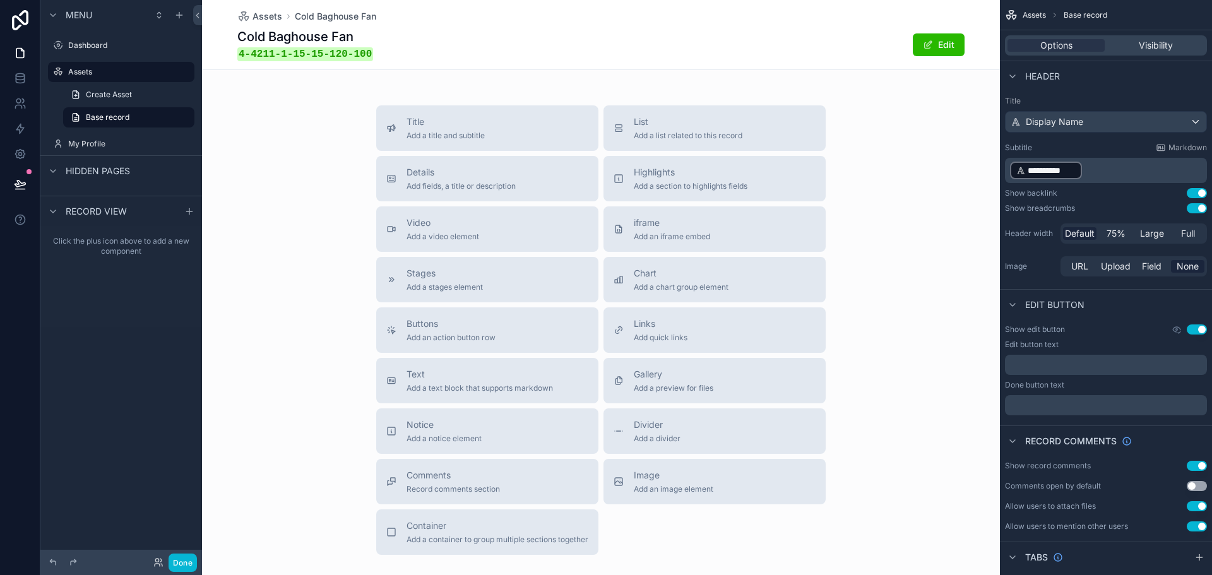
click at [860, 148] on div "Title Add a title and subtitle List Add a list related to this record Details A…" at bounding box center [601, 330] width 798 height 450
click at [1140, 174] on p "**********" at bounding box center [1107, 170] width 194 height 20
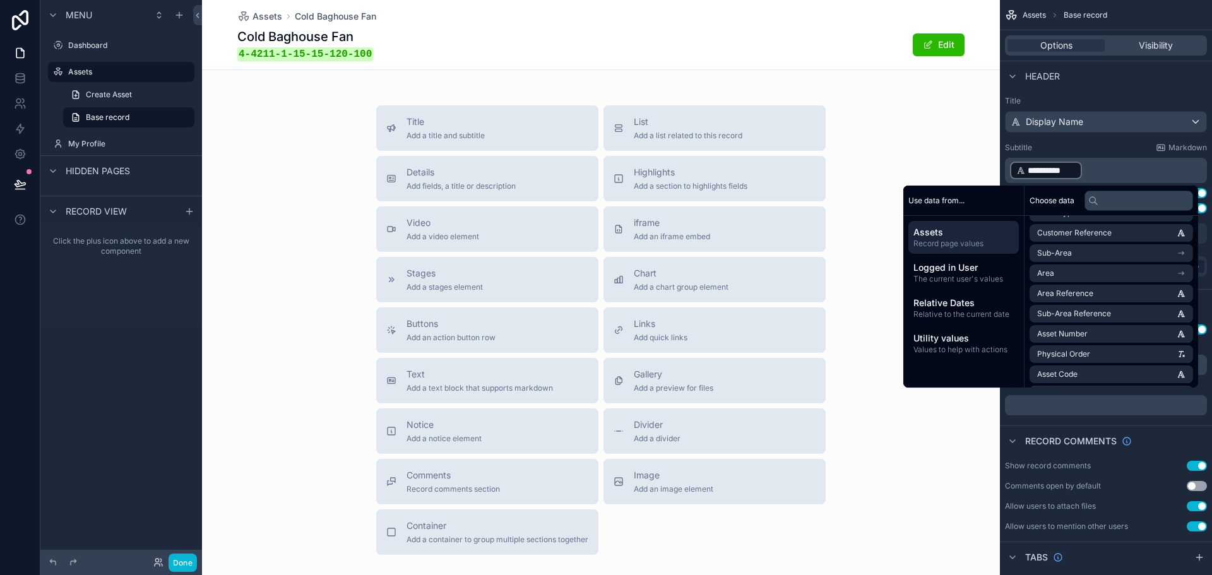
scroll to position [126, 0]
click at [1096, 290] on li "Area Reference" at bounding box center [1112, 286] width 164 height 18
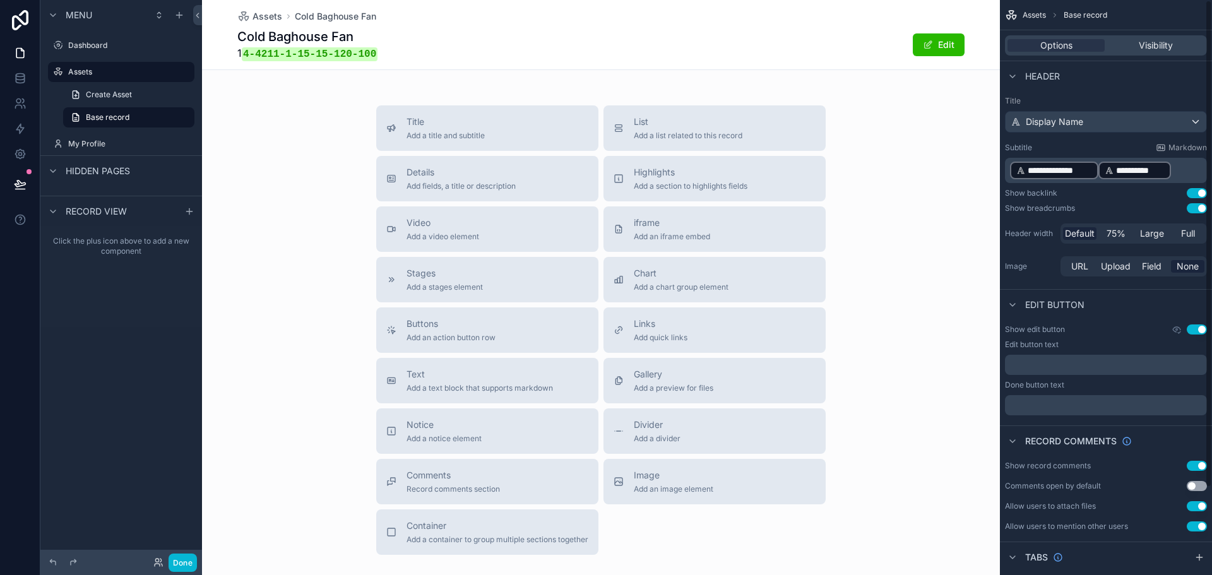
click at [1183, 162] on p "**********" at bounding box center [1107, 170] width 194 height 20
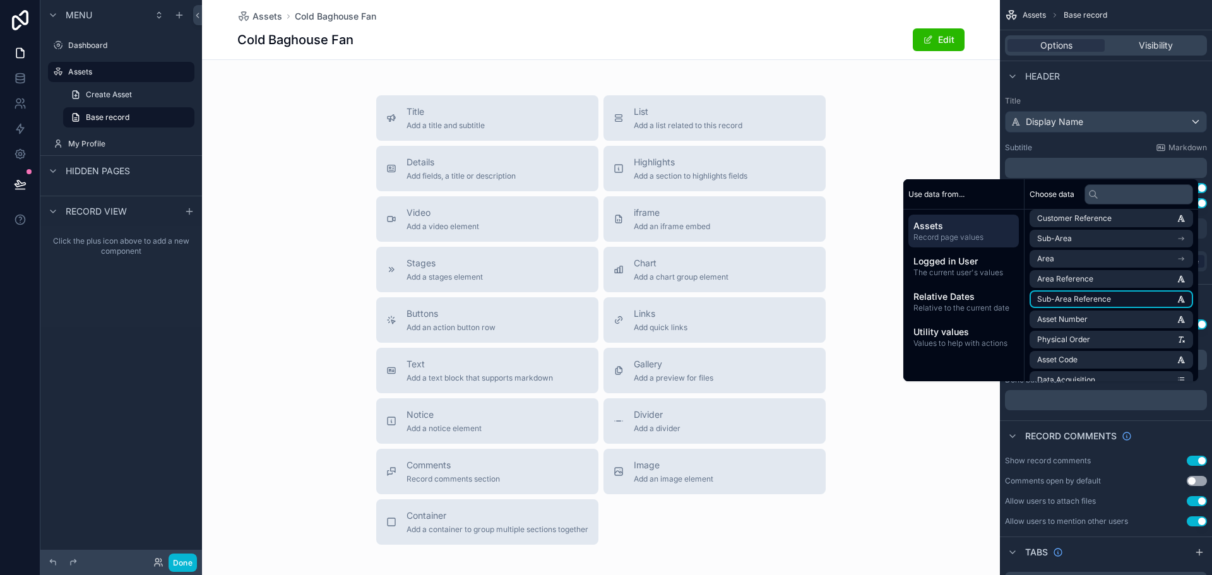
scroll to position [63, 0]
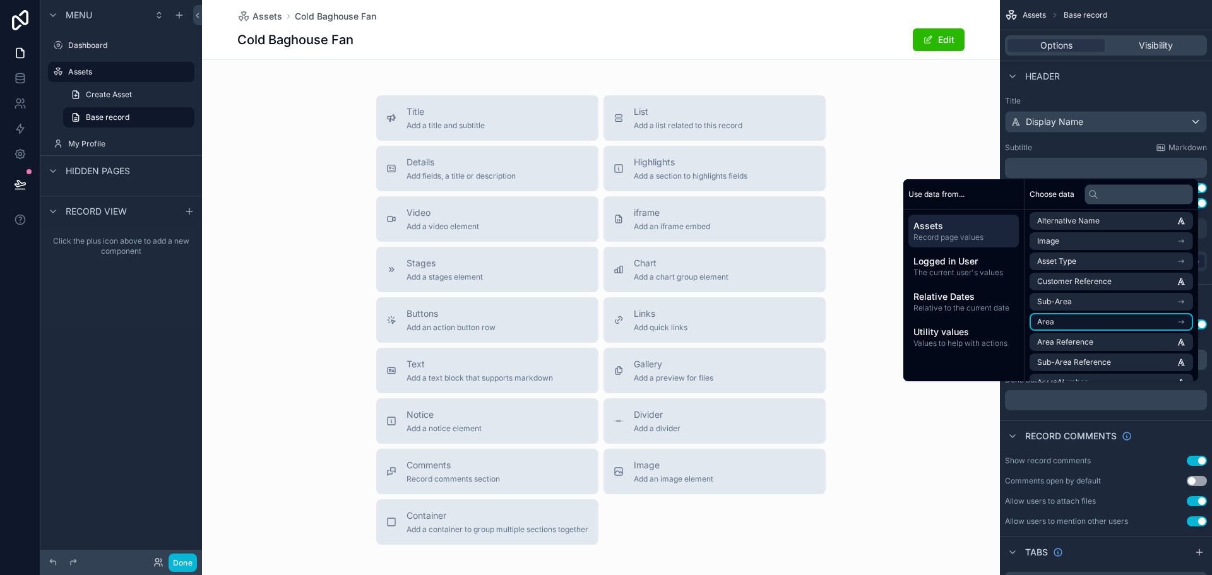
click at [1075, 323] on li "Area" at bounding box center [1112, 322] width 164 height 18
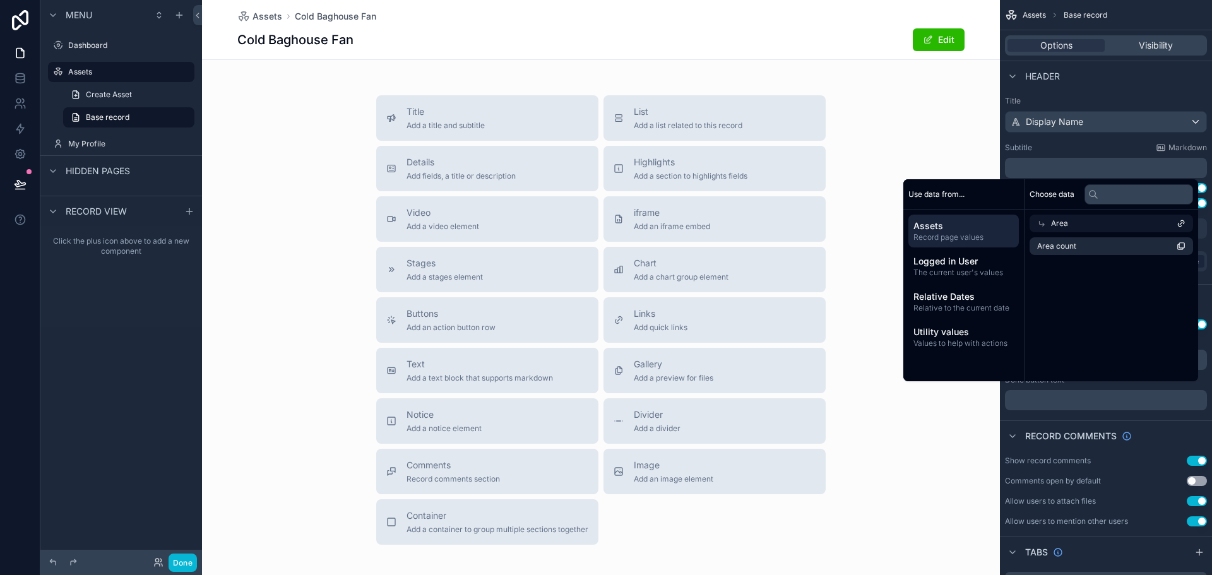
click at [1076, 226] on div "Area" at bounding box center [1112, 224] width 164 height 18
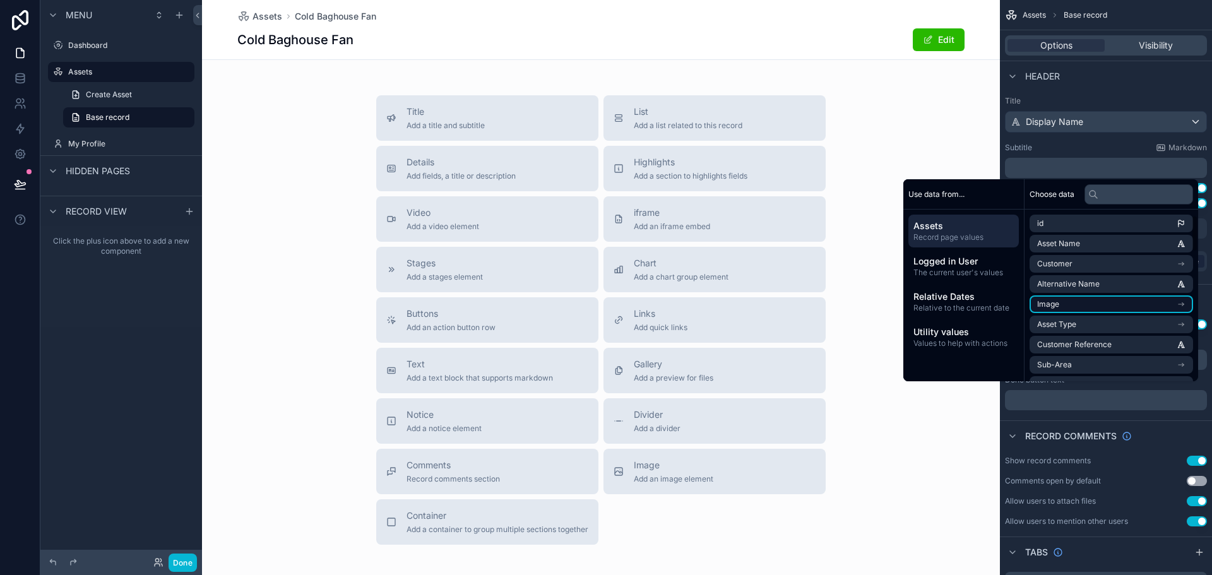
scroll to position [63, 0]
click at [1106, 310] on li "Sub-Area" at bounding box center [1112, 302] width 164 height 18
click at [1091, 311] on span "parent area (lookup from asset) collection" at bounding box center [1108, 307] width 140 height 10
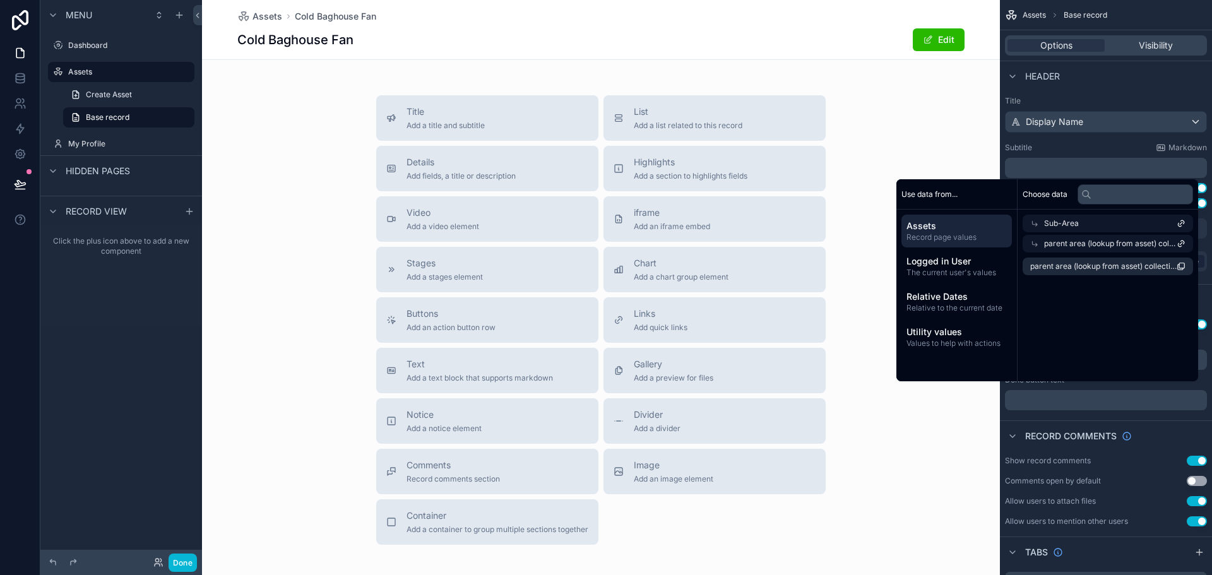
click at [1057, 227] on span "Sub-Area" at bounding box center [1061, 223] width 35 height 10
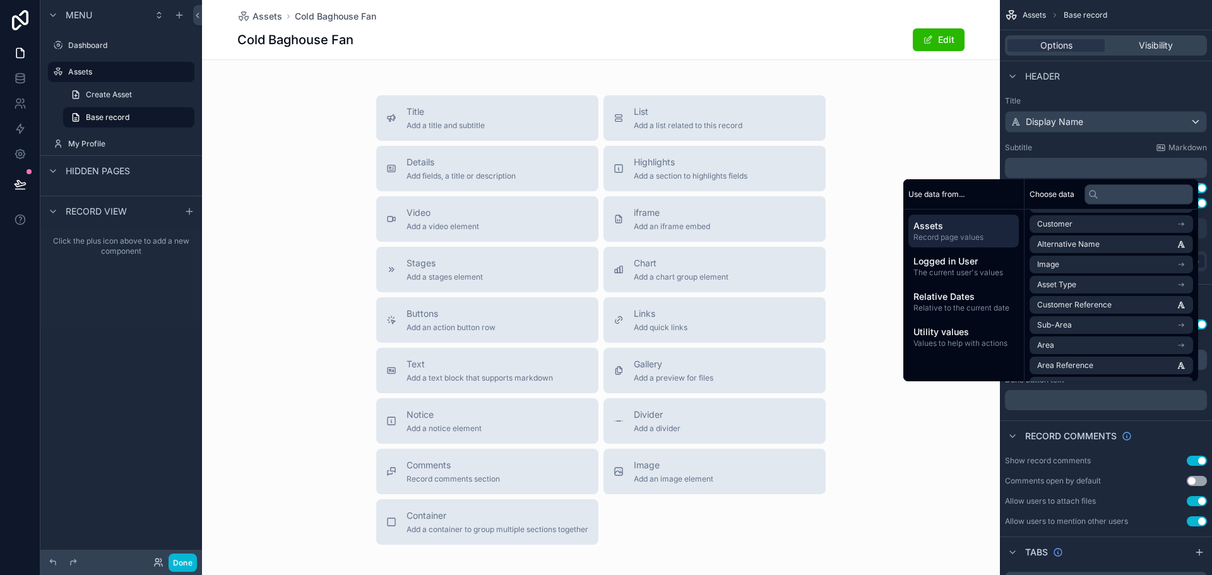
scroll to position [126, 0]
click at [1066, 242] on li "Sub-Area" at bounding box center [1112, 239] width 164 height 18
click at [972, 237] on span "Record page values" at bounding box center [964, 237] width 100 height 10
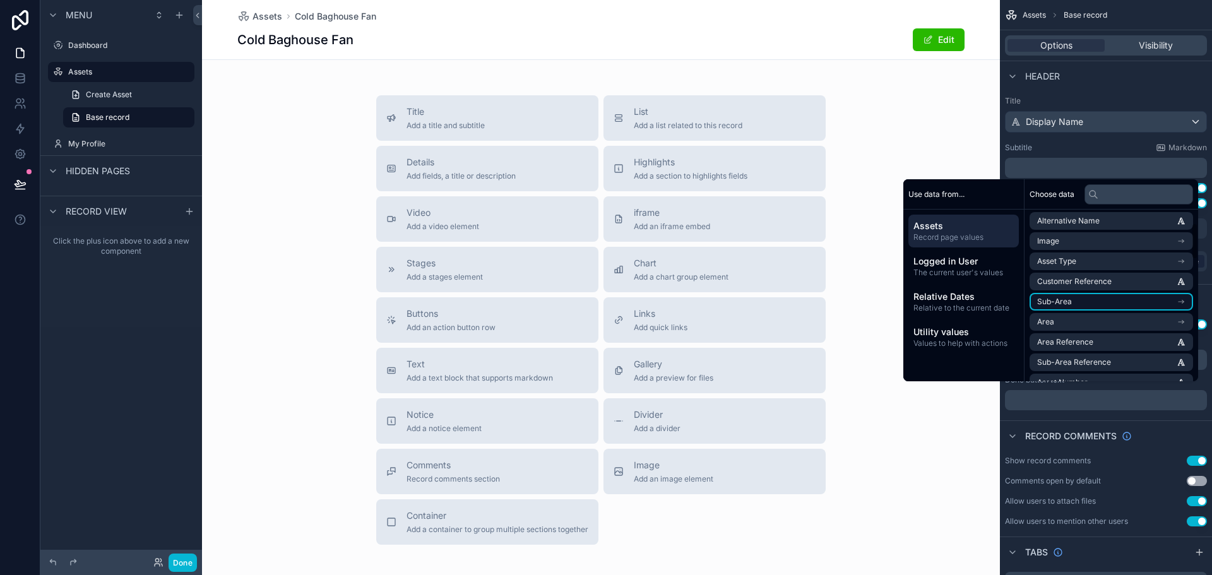
click at [1085, 301] on li "Sub-Area" at bounding box center [1112, 302] width 164 height 18
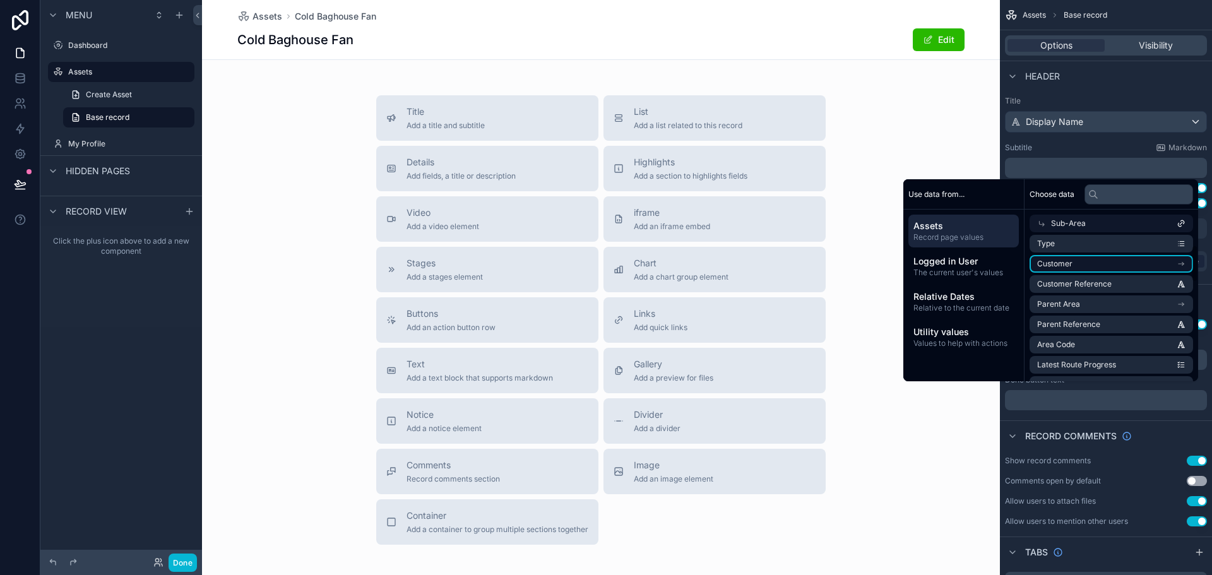
scroll to position [0, 0]
click at [1084, 265] on li "Name" at bounding box center [1112, 267] width 164 height 18
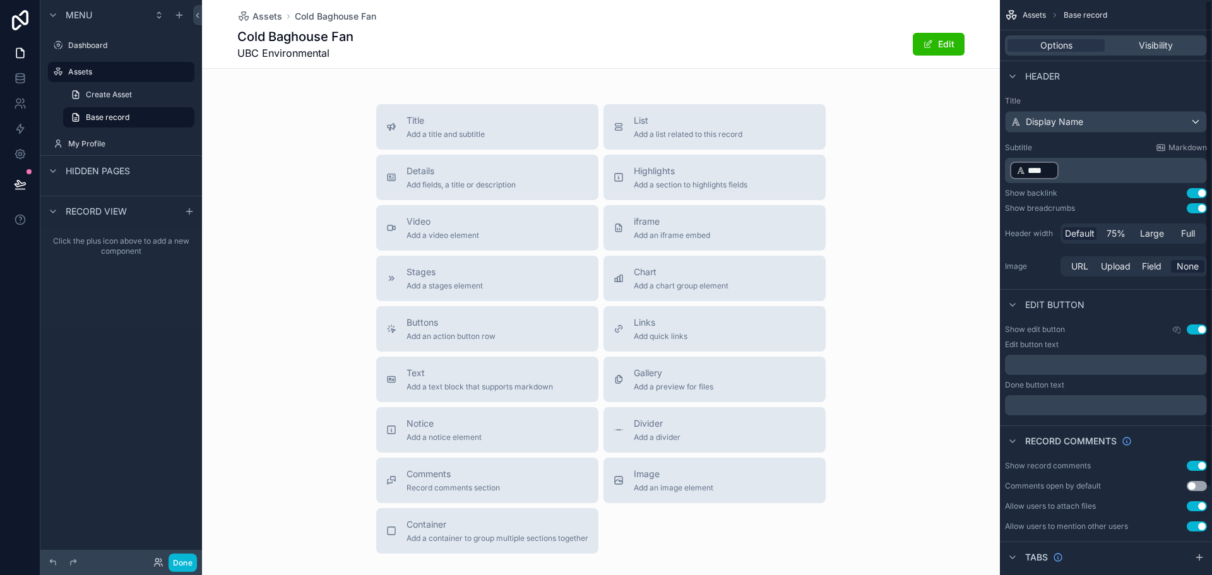
click at [1091, 164] on p "﻿ **** ﻿ ﻿" at bounding box center [1107, 170] width 194 height 20
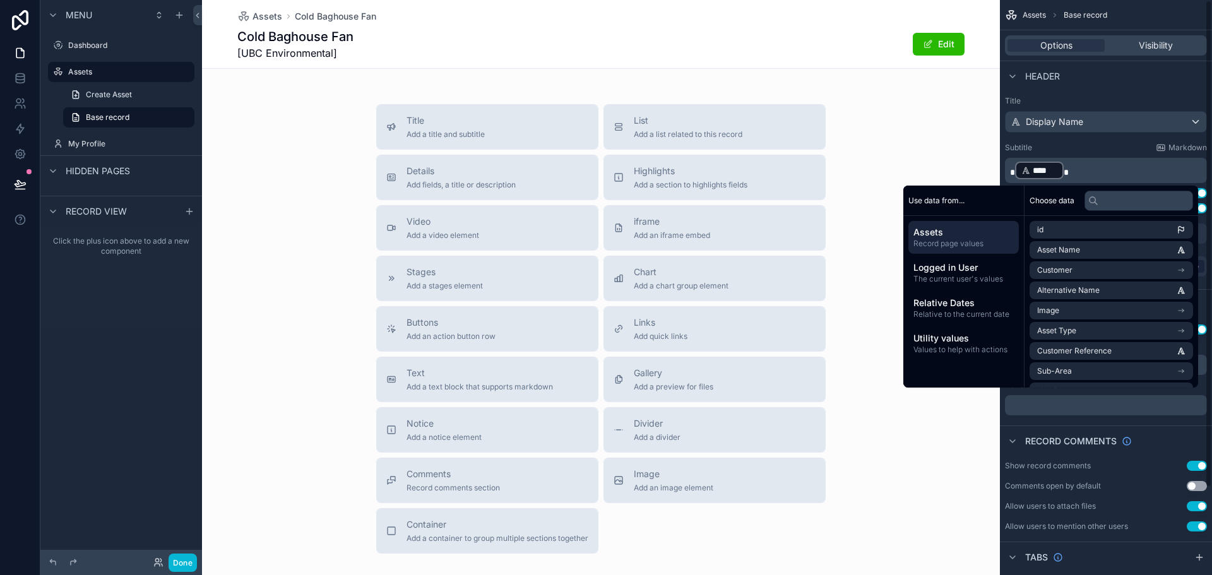
click at [1091, 165] on p "* **** ﻿ *" at bounding box center [1107, 170] width 194 height 20
click at [1115, 205] on input "text" at bounding box center [1139, 201] width 109 height 20
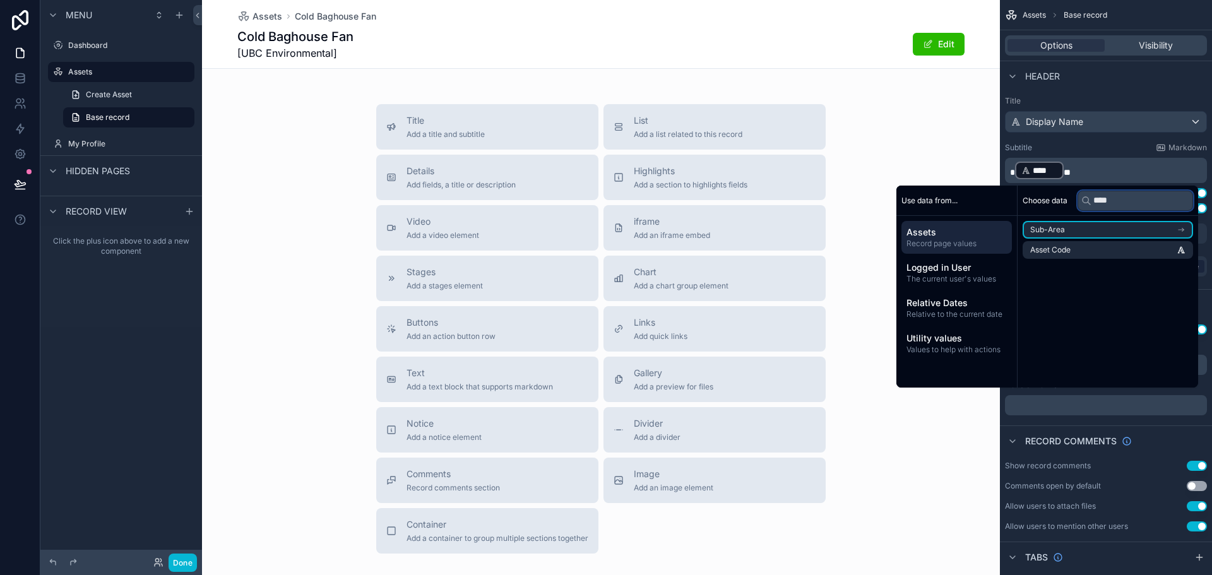
scroll to position [0, 0]
type input "****"
click at [1110, 245] on li "Asset Code" at bounding box center [1108, 250] width 170 height 18
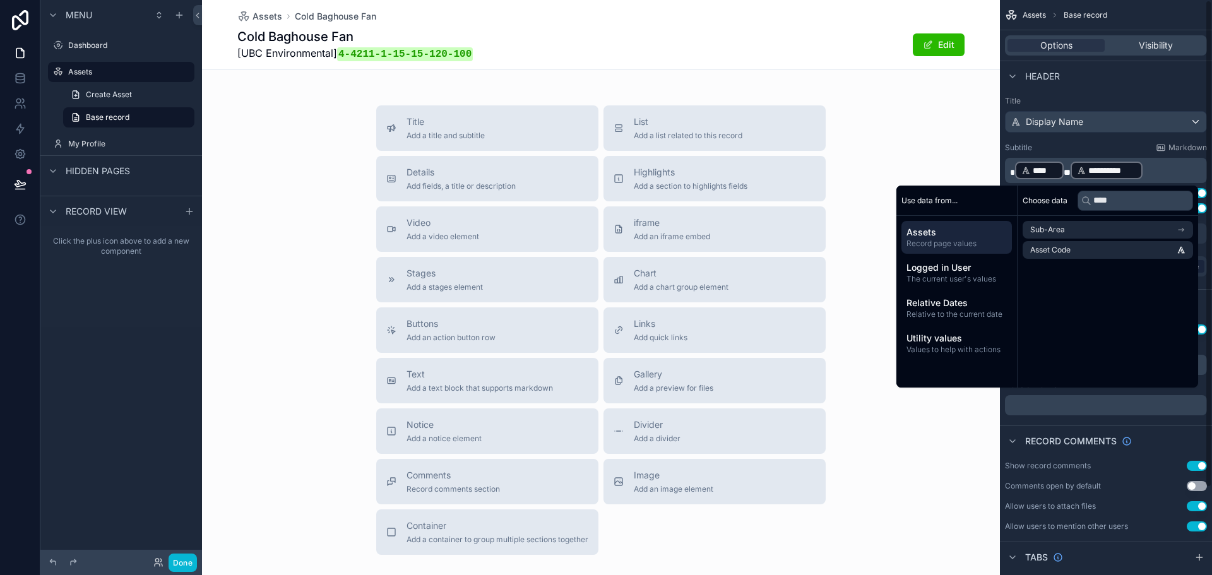
click at [1128, 143] on div "Subtitle Markdown" at bounding box center [1106, 148] width 202 height 10
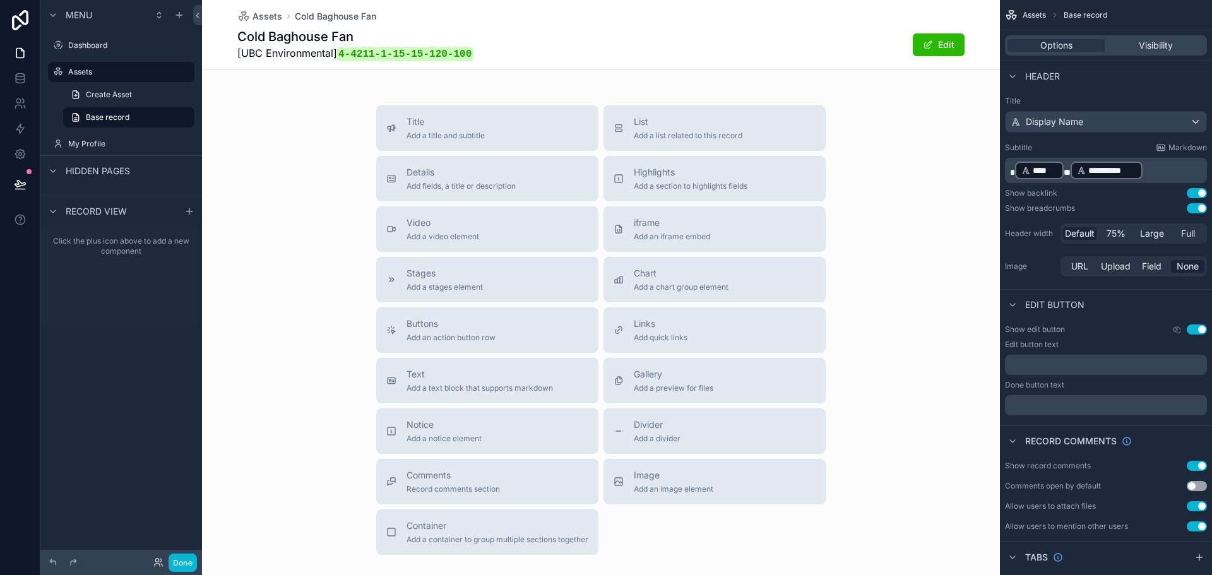
drag, startPoint x: 1067, startPoint y: 170, endPoint x: 1018, endPoint y: 169, distance: 48.7
click at [1018, 169] on p "**********" at bounding box center [1107, 170] width 194 height 20
click at [1092, 172] on p "**********" at bounding box center [1107, 170] width 194 height 20
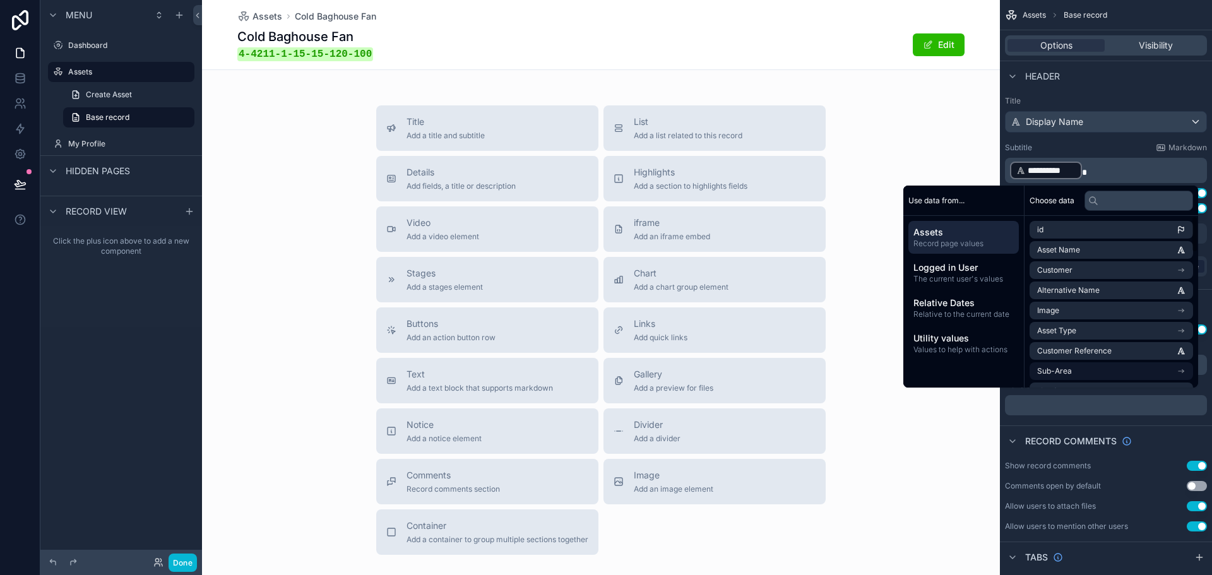
click at [1071, 376] on li "Sub-Area" at bounding box center [1112, 371] width 164 height 18
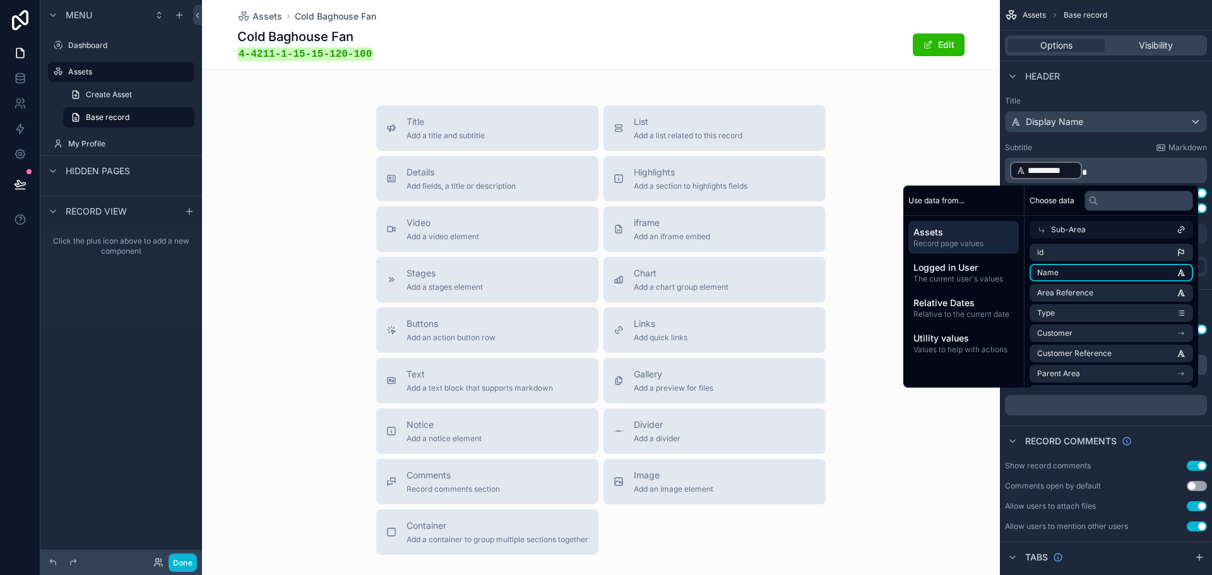
click at [1065, 275] on li "Name" at bounding box center [1112, 273] width 164 height 18
click at [1150, 176] on p "**********" at bounding box center [1107, 170] width 194 height 20
click at [462, 52] on div "Cold Baghouse Fan 4-4211-1-15-15-120-100 - UBC Environmental Edit" at bounding box center [600, 45] width 727 height 34
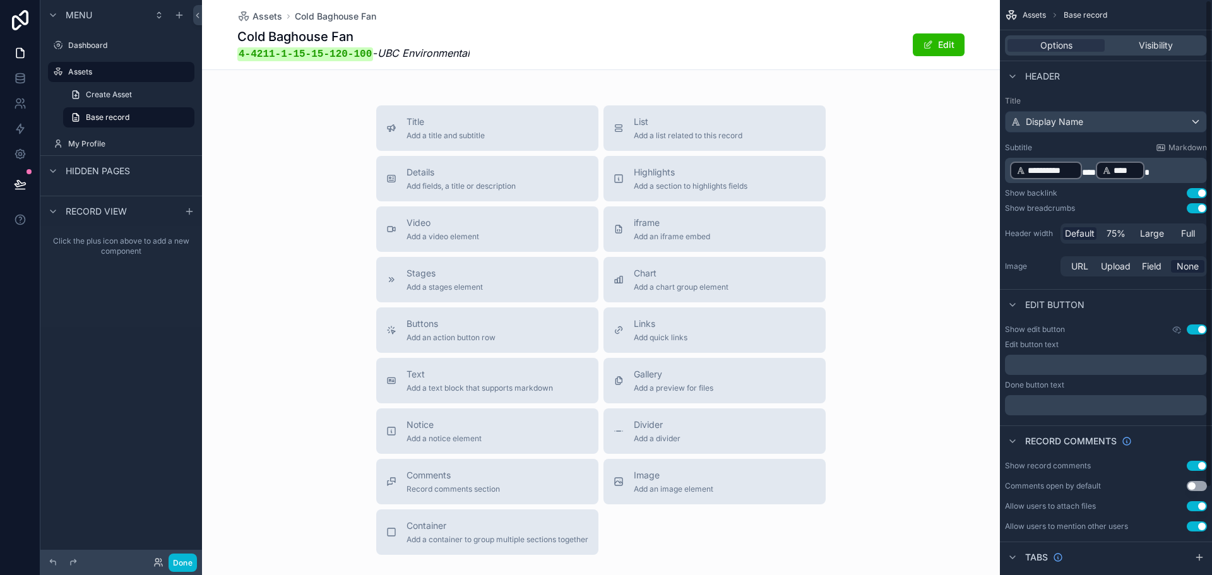
click at [1161, 167] on p "**********" at bounding box center [1107, 170] width 194 height 20
click at [1090, 171] on span "***" at bounding box center [1089, 172] width 14 height 9
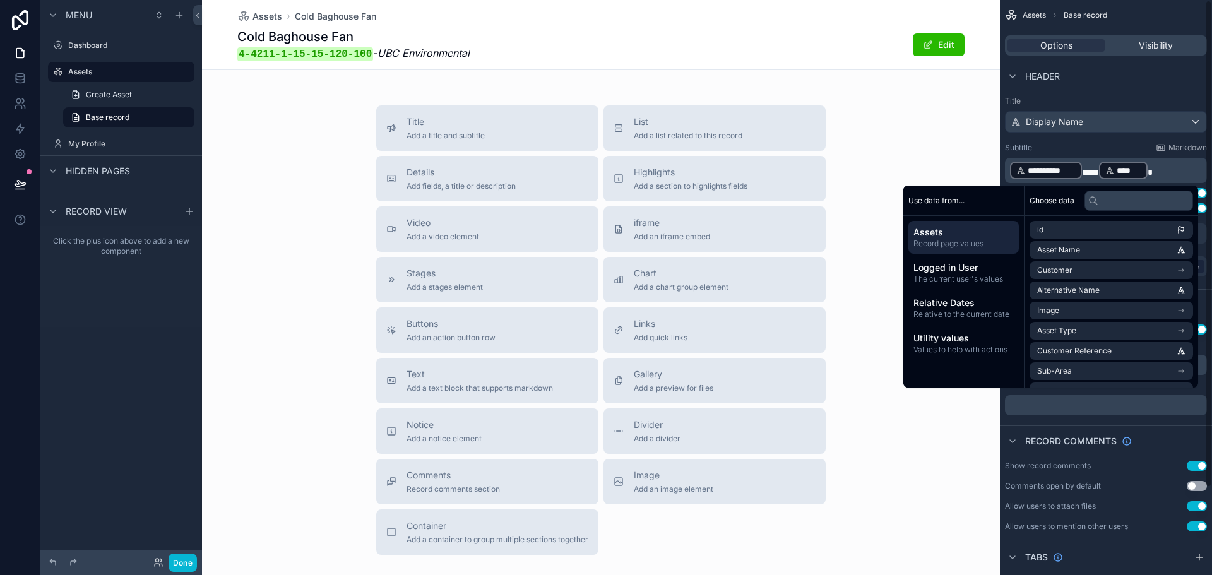
click at [1164, 174] on p "**********" at bounding box center [1107, 170] width 194 height 20
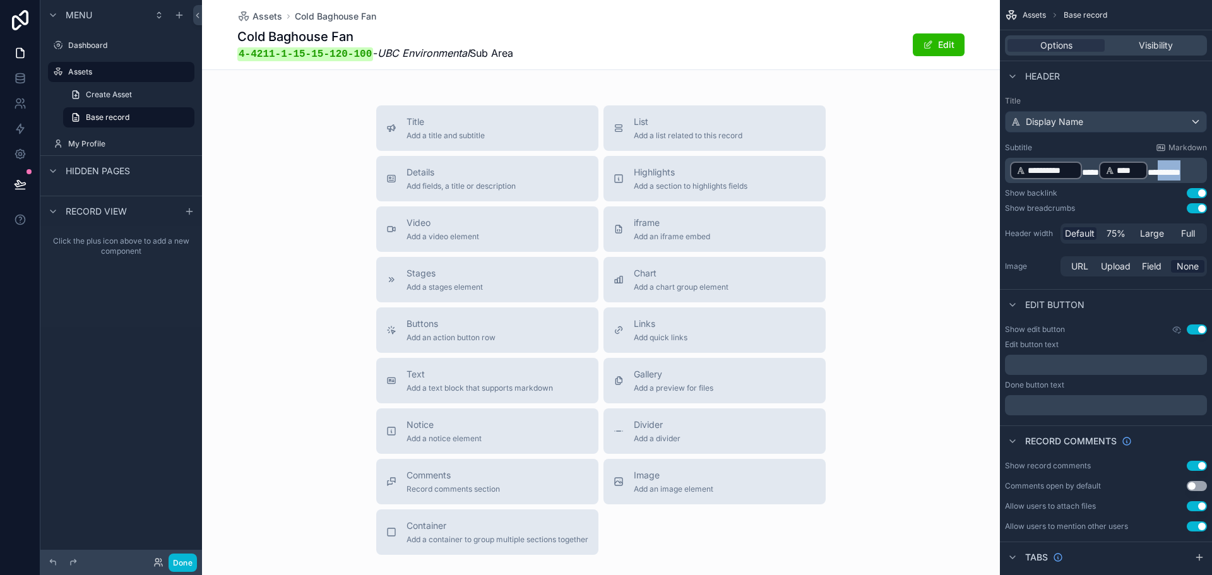
drag, startPoint x: 1197, startPoint y: 172, endPoint x: 1160, endPoint y: 172, distance: 36.6
click at [1160, 172] on p "**********" at bounding box center [1107, 170] width 194 height 20
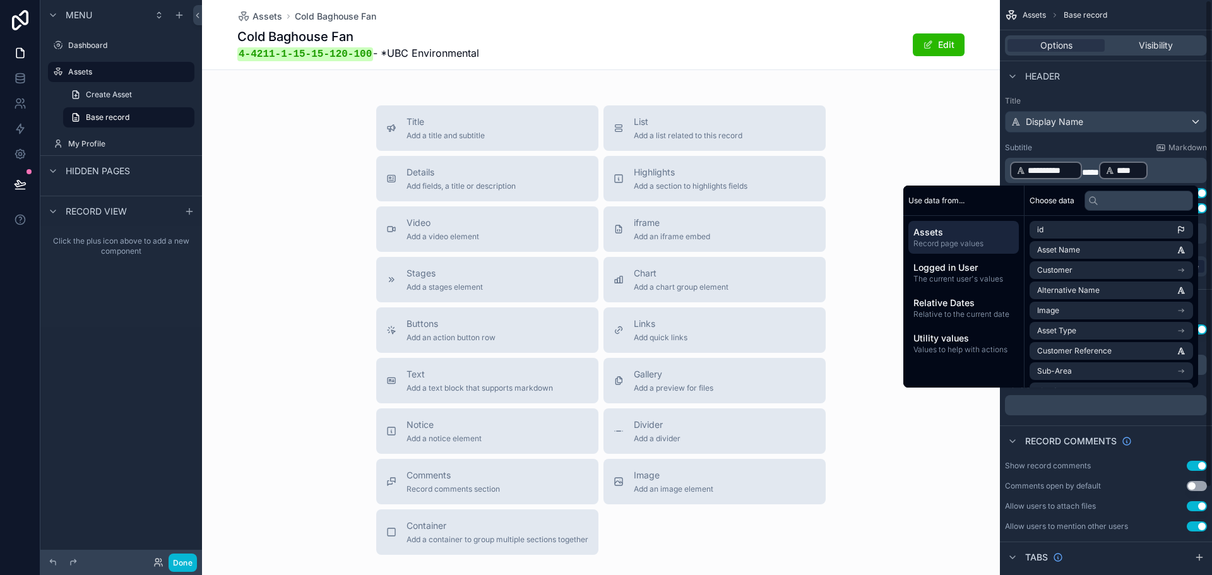
click at [1098, 168] on span "****" at bounding box center [1090, 172] width 17 height 9
click at [757, 68] on div "Assets Cold Baghouse Fan Cold Baghouse Fan 4-4211-1-15-15-120-100 - UBC Environ…" at bounding box center [600, 34] width 727 height 69
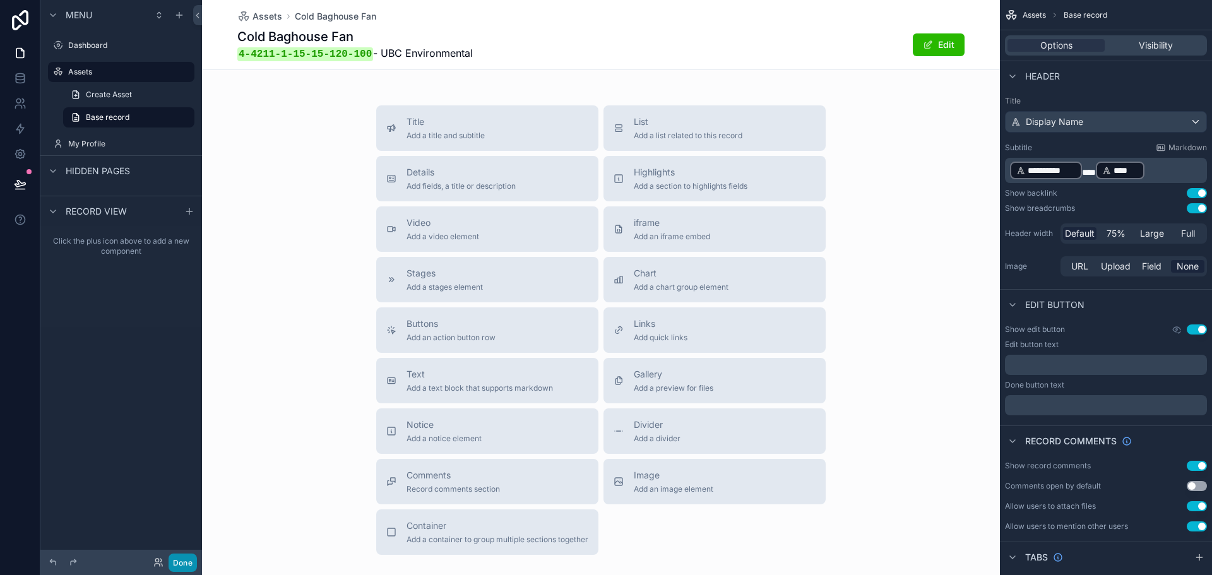
click at [186, 564] on button "Done" at bounding box center [183, 563] width 28 height 18
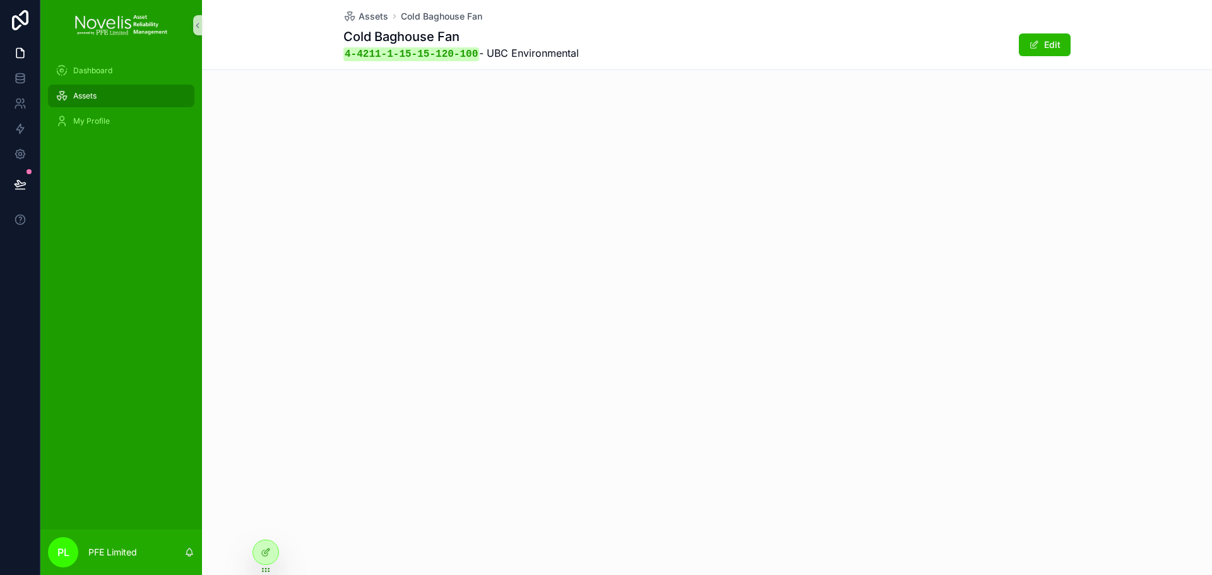
click at [86, 94] on span "Assets" at bounding box center [84, 96] width 23 height 10
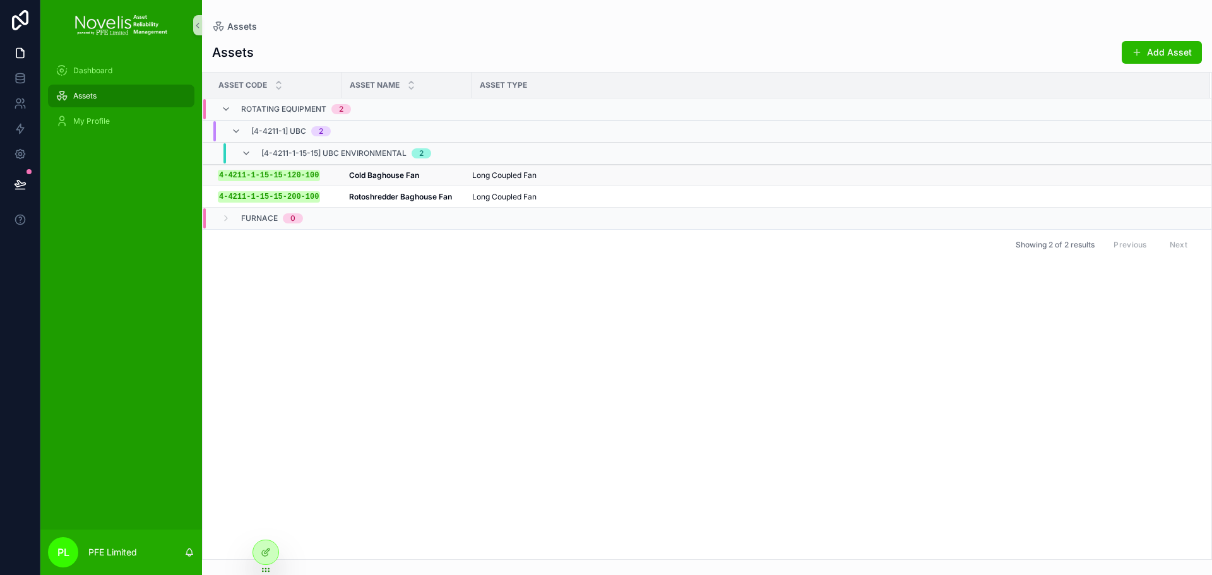
click at [450, 179] on div "Cold Baghouse Fan Cold Baghouse Fan" at bounding box center [406, 175] width 115 height 10
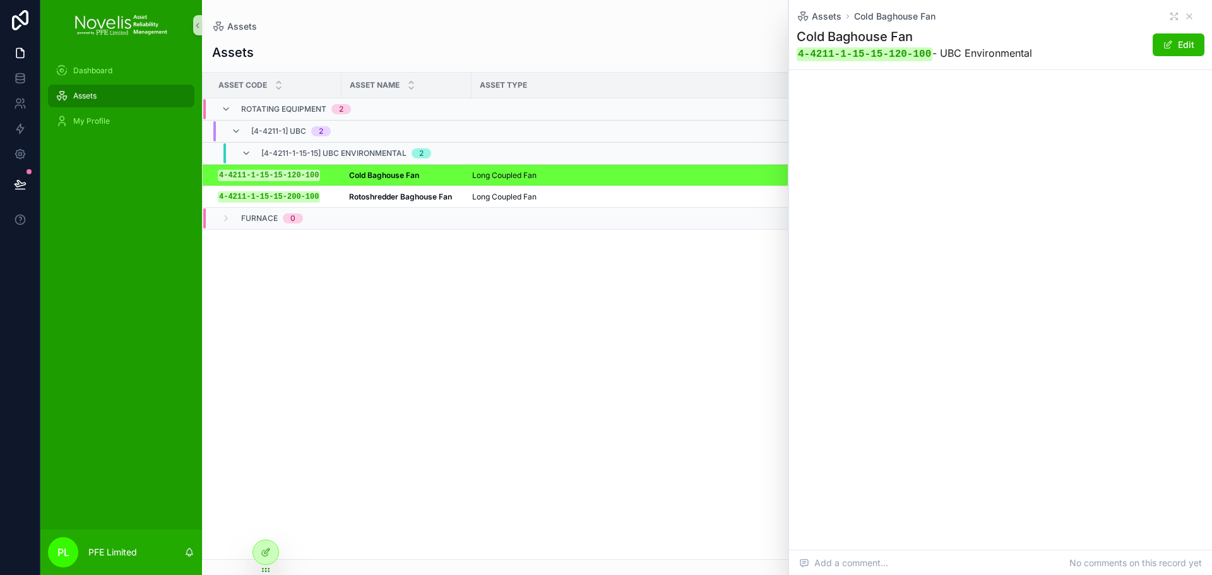
click at [957, 169] on div "Assets Cold Baghouse Fan Cold Baghouse Fan 4-4211-1-15-15-120-100 - UBC Environ…" at bounding box center [1000, 275] width 423 height 550
click at [235, 301] on div "Asset Code Asset Name Asset Type Rotating Equipment 2 [4-4211-1] UBC 2 [4-4211-…" at bounding box center [707, 316] width 1009 height 487
click at [1017, 170] on div "Assets Cold Baghouse Fan Cold Baghouse Fan 4-4211-1-15-15-120-100 - UBC Environ…" at bounding box center [1000, 275] width 423 height 550
click at [265, 546] on div at bounding box center [265, 553] width 25 height 24
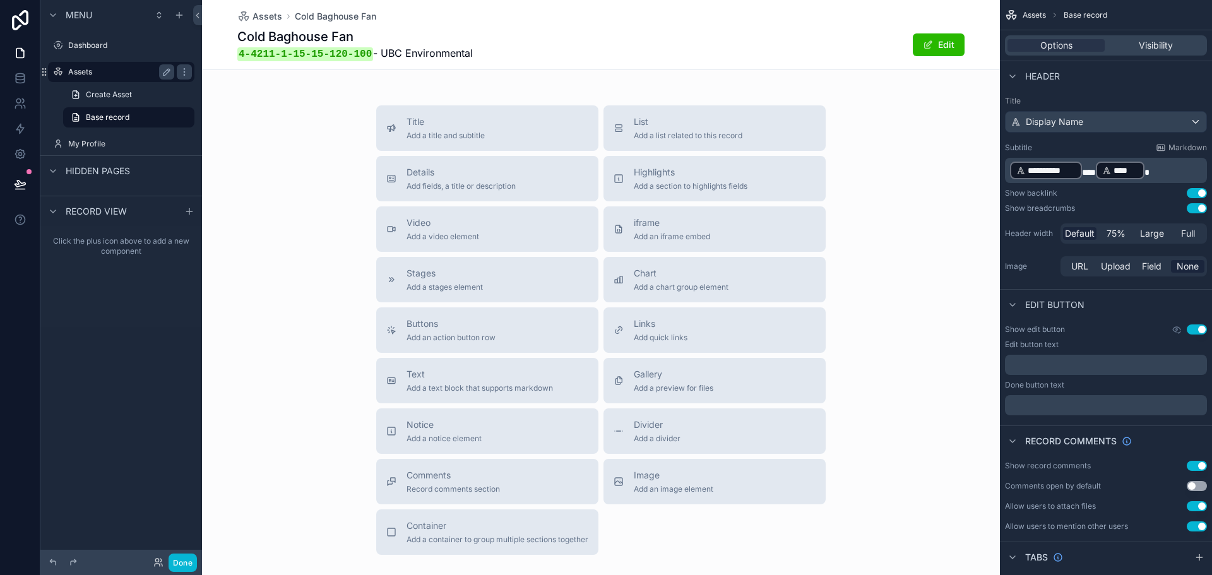
click at [124, 70] on label "Assets" at bounding box center [118, 72] width 101 height 10
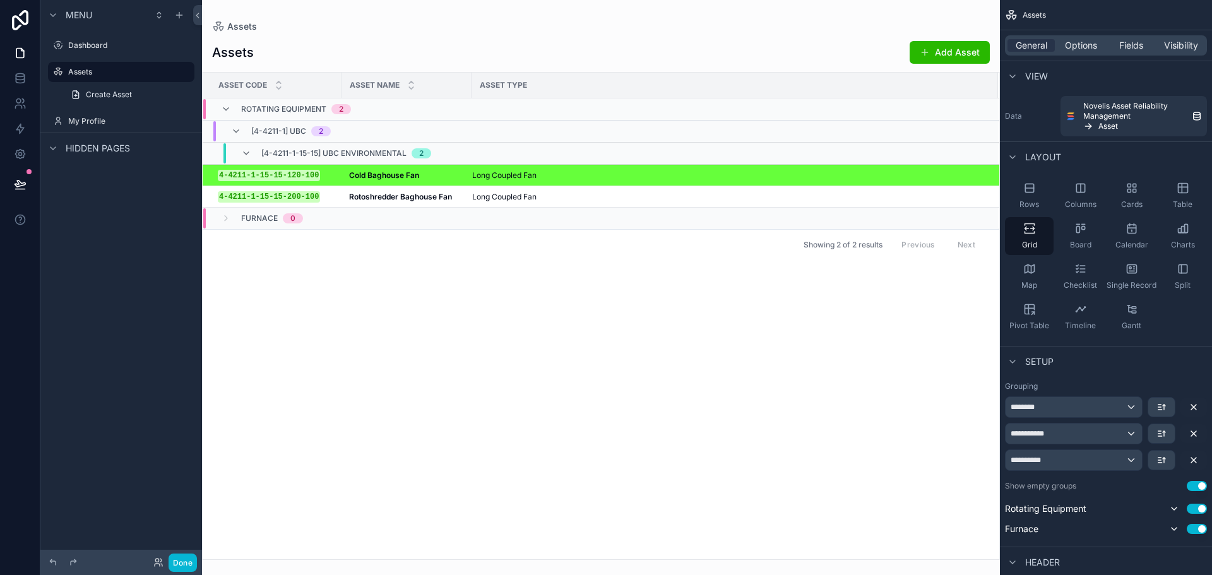
click at [361, 251] on div "Showing 2 of 2 results Previous Next" at bounding box center [601, 244] width 797 height 30
click at [349, 306] on div "Asset Code Asset Name Asset Type Rotating Equipment 2 [4-4211-1] UBC 2 [4-4211-…" at bounding box center [601, 316] width 797 height 487
click at [1097, 47] on span "Options" at bounding box center [1081, 45] width 32 height 13
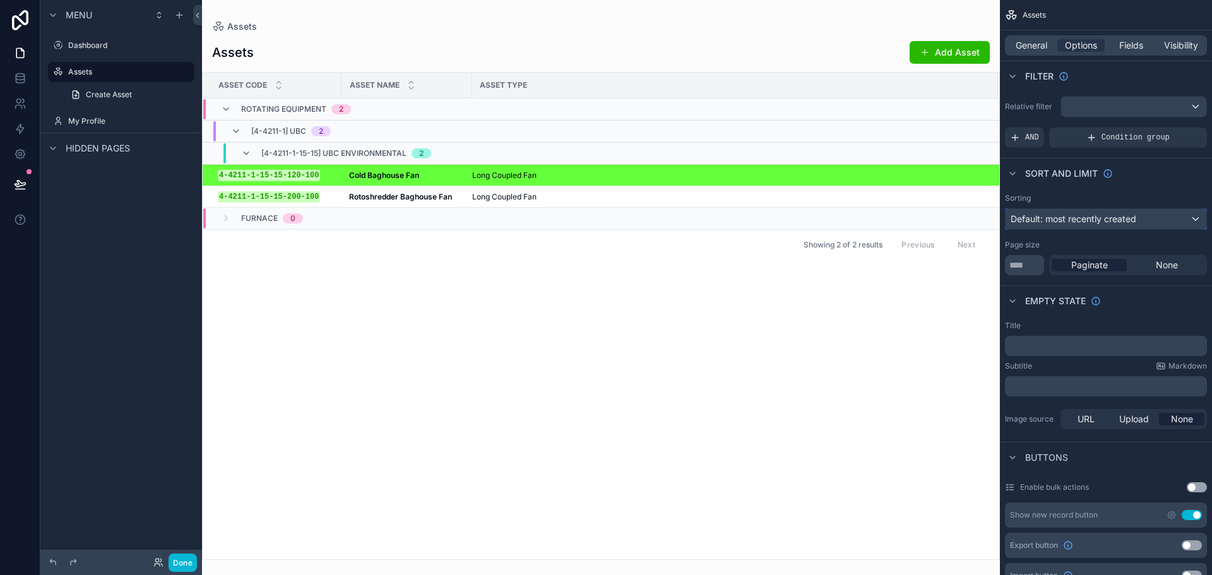
click at [1074, 222] on span "Default: most recently created" at bounding box center [1074, 218] width 126 height 11
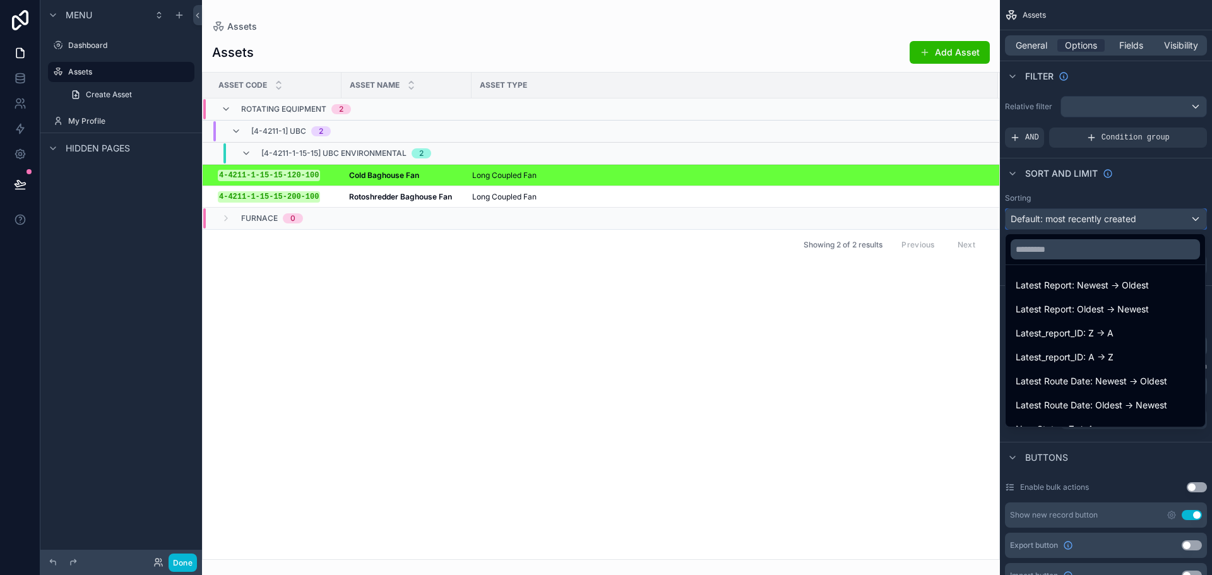
scroll to position [442, 0]
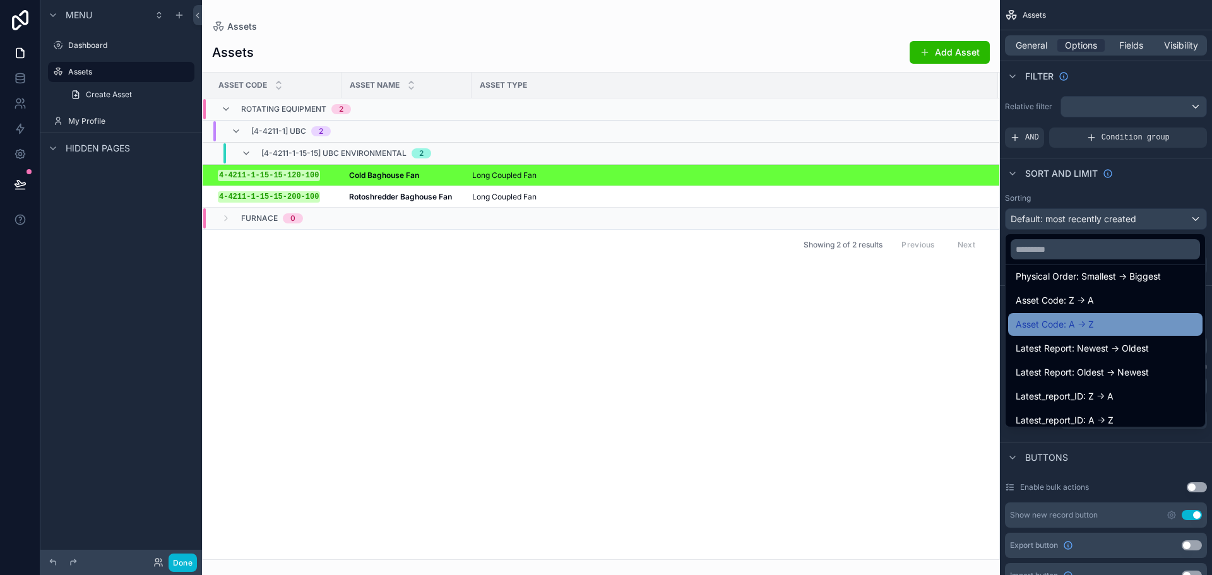
click at [1094, 317] on div "Asset Code: A -> Z" at bounding box center [1105, 324] width 179 height 15
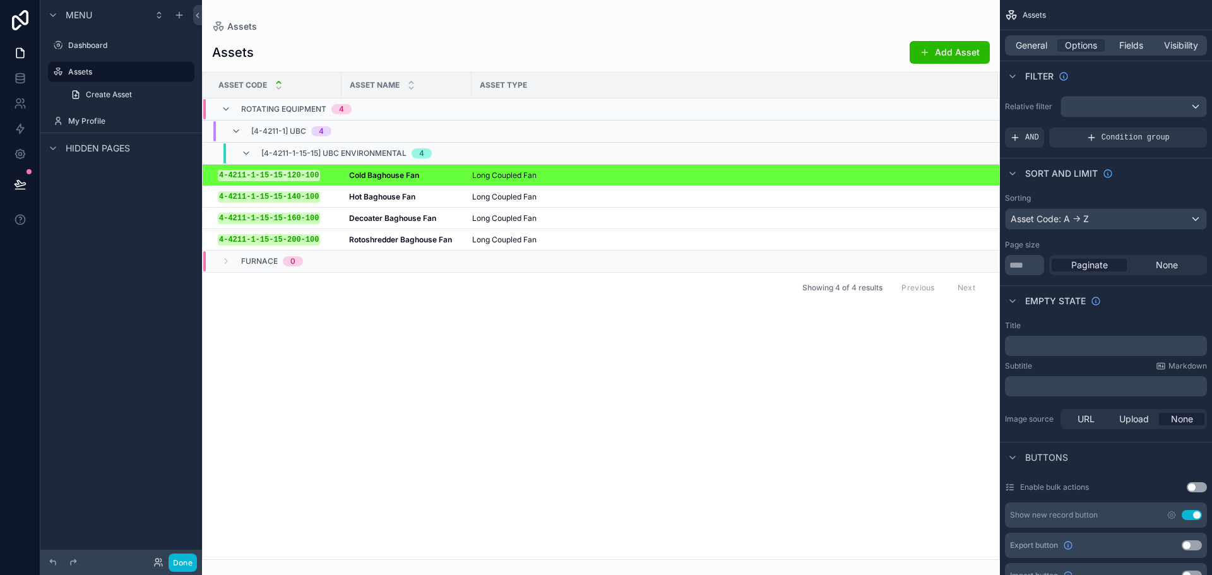
click at [457, 323] on div "Asset Code Asset Name Asset Type Rotating Equipment 4 [4-4211-1] UBC 4 [4-4211-…" at bounding box center [601, 316] width 797 height 487
click at [580, 338] on div "Asset Code Asset Name Asset Type Rotating Equipment 4 [4-4211-1] UBC 4 [4-4211-…" at bounding box center [601, 316] width 797 height 487
click at [635, 416] on div "Asset Code Asset Name Asset Type Rotating Equipment 4 [4-4211-1] UBC 4 [4-4211-…" at bounding box center [601, 316] width 797 height 487
click at [455, 415] on div "Asset Code Asset Name Asset Type Rotating Equipment 4 [4-4211-1] UBC 4 [4-4211-…" at bounding box center [601, 316] width 797 height 487
